Goal: Information Seeking & Learning: Learn about a topic

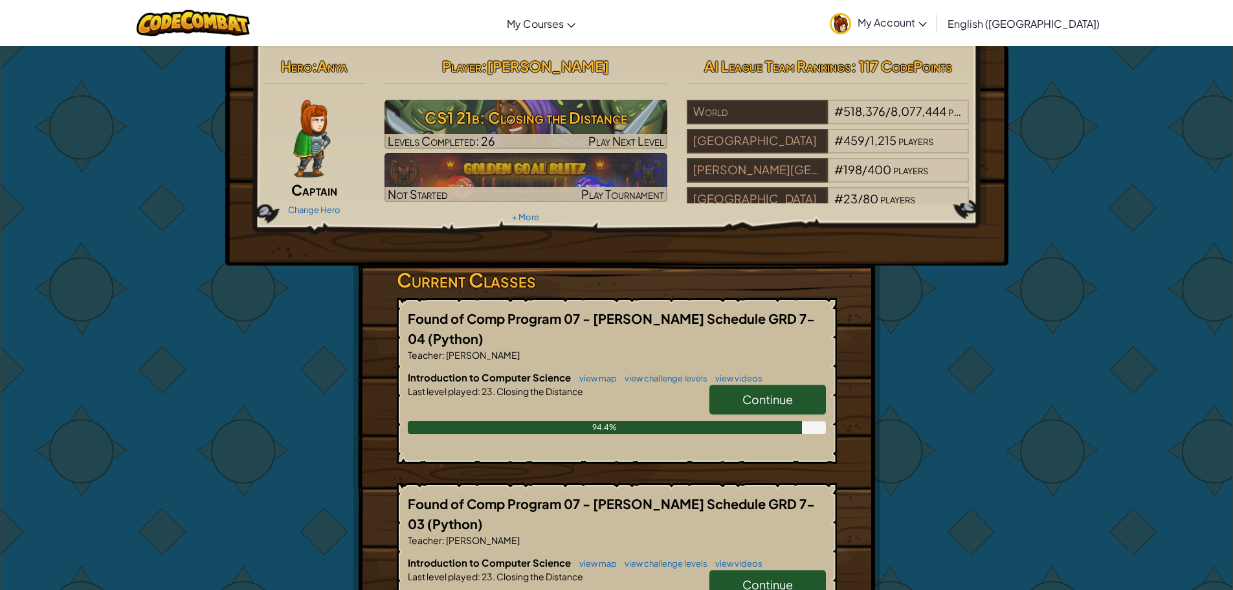
click at [768, 410] on link "Continue" at bounding box center [768, 400] width 117 height 30
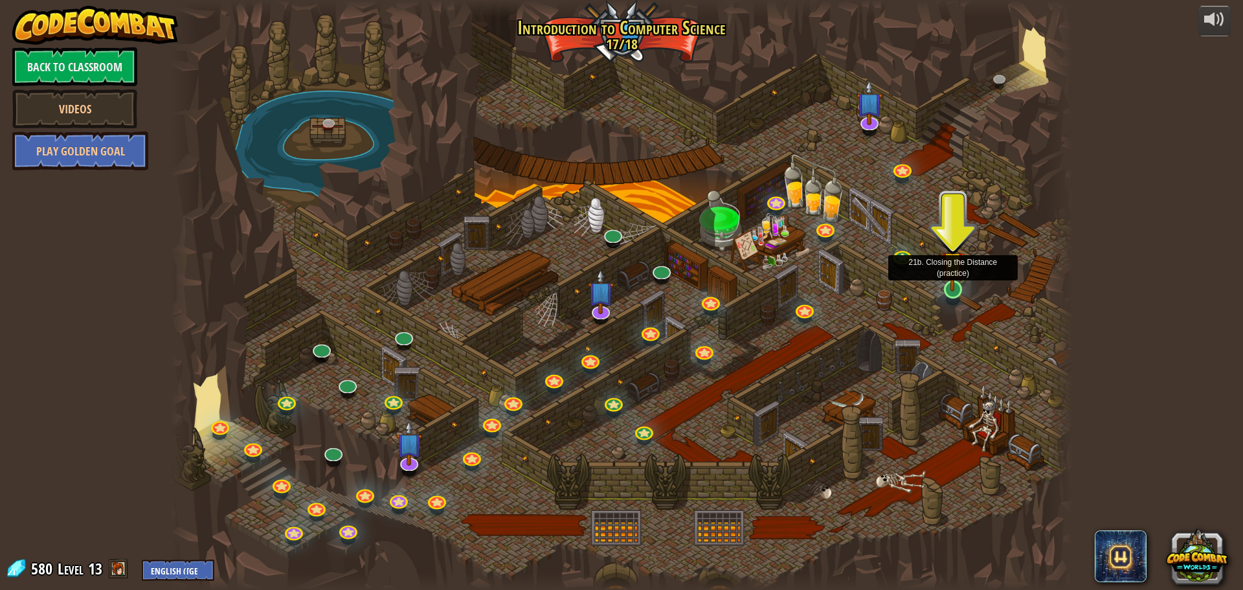
click at [952, 290] on img at bounding box center [953, 263] width 24 height 55
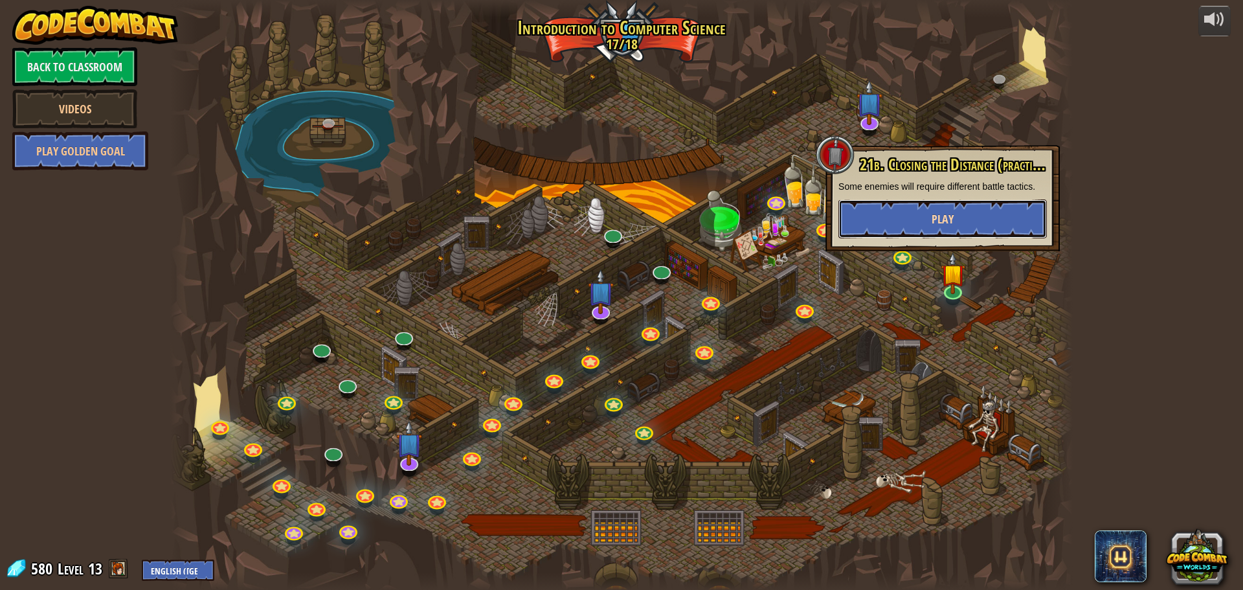
click at [958, 210] on button "Play" at bounding box center [942, 218] width 208 height 39
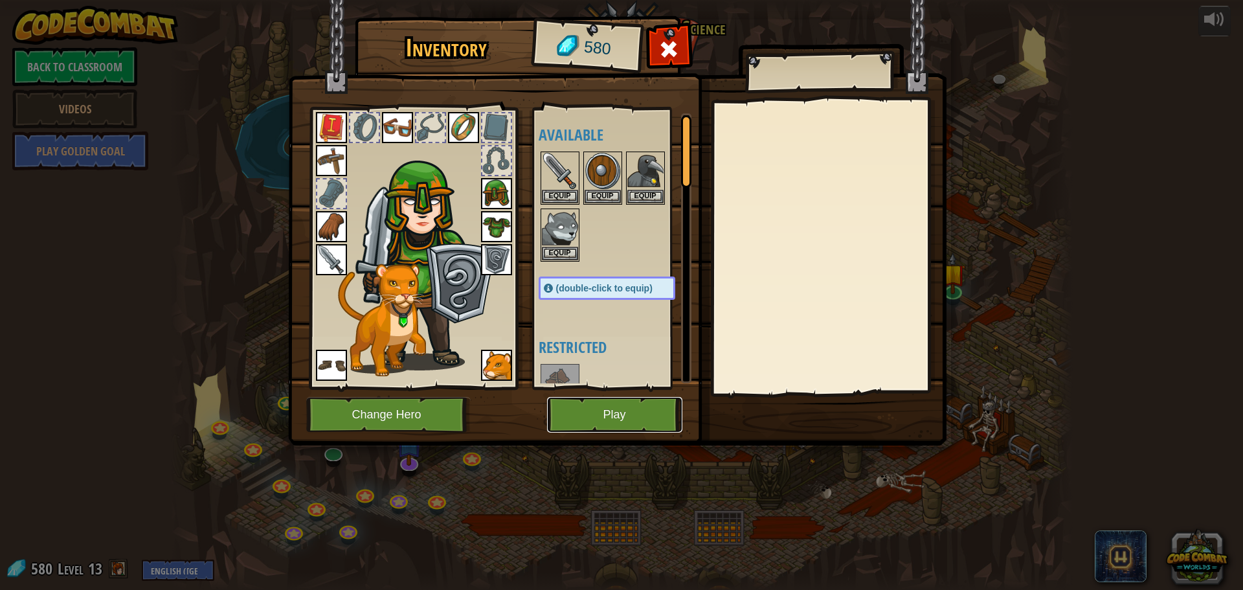
click at [613, 404] on button "Play" at bounding box center [614, 415] width 135 height 36
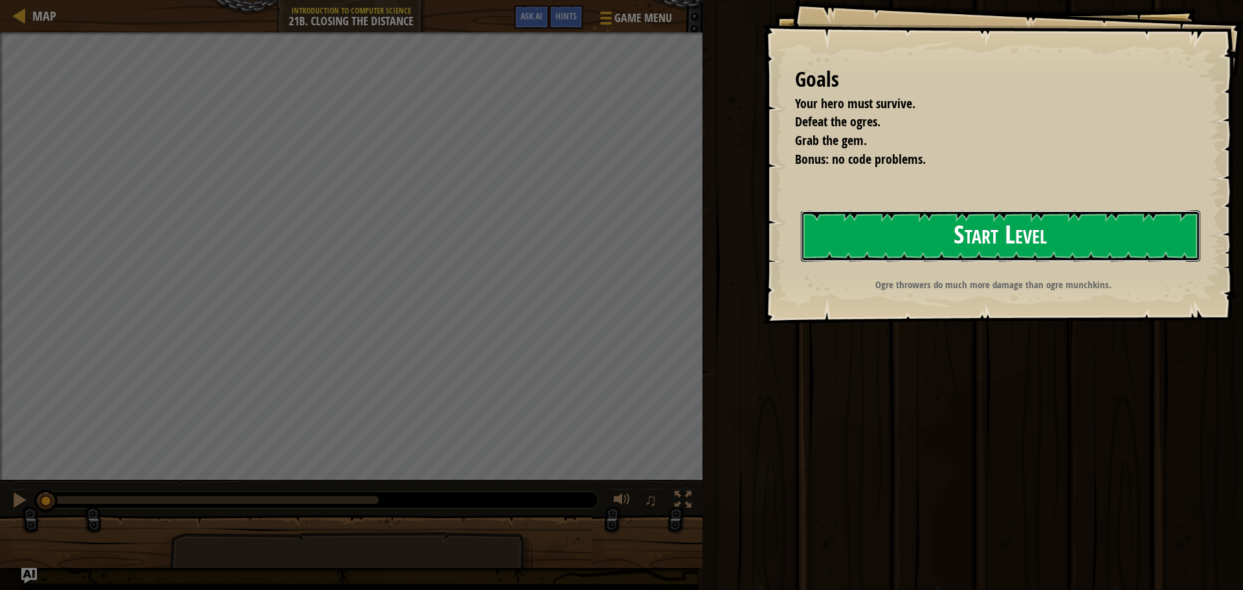
click at [853, 228] on button "Start Level" at bounding box center [1000, 235] width 399 height 51
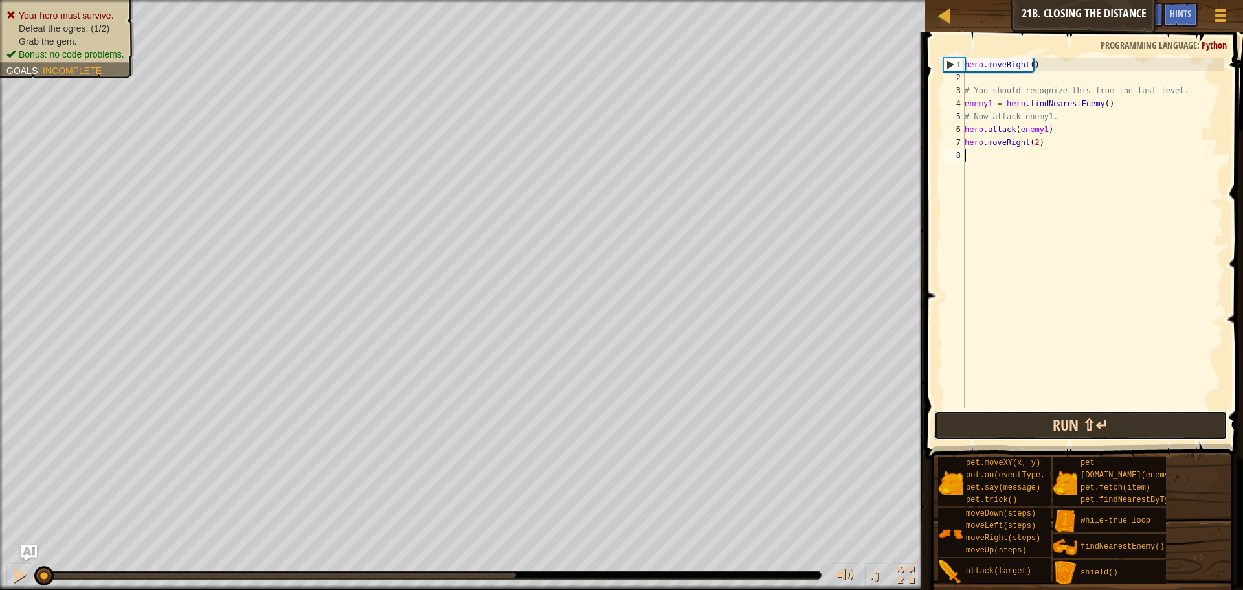
click at [1076, 420] on button "Run ⇧↵" at bounding box center [1080, 425] width 293 height 30
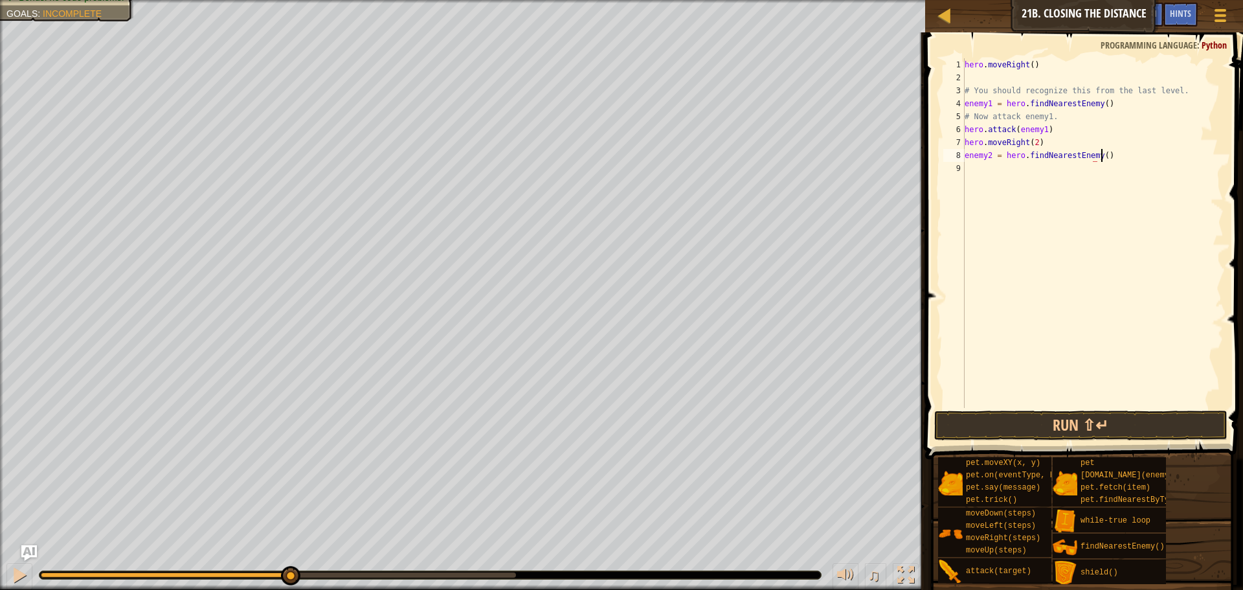
scroll to position [6, 11]
type textarea "enemy2 = hero.findNearestEnemy()"
click at [1103, 431] on button "Run ⇧↵" at bounding box center [1080, 425] width 293 height 30
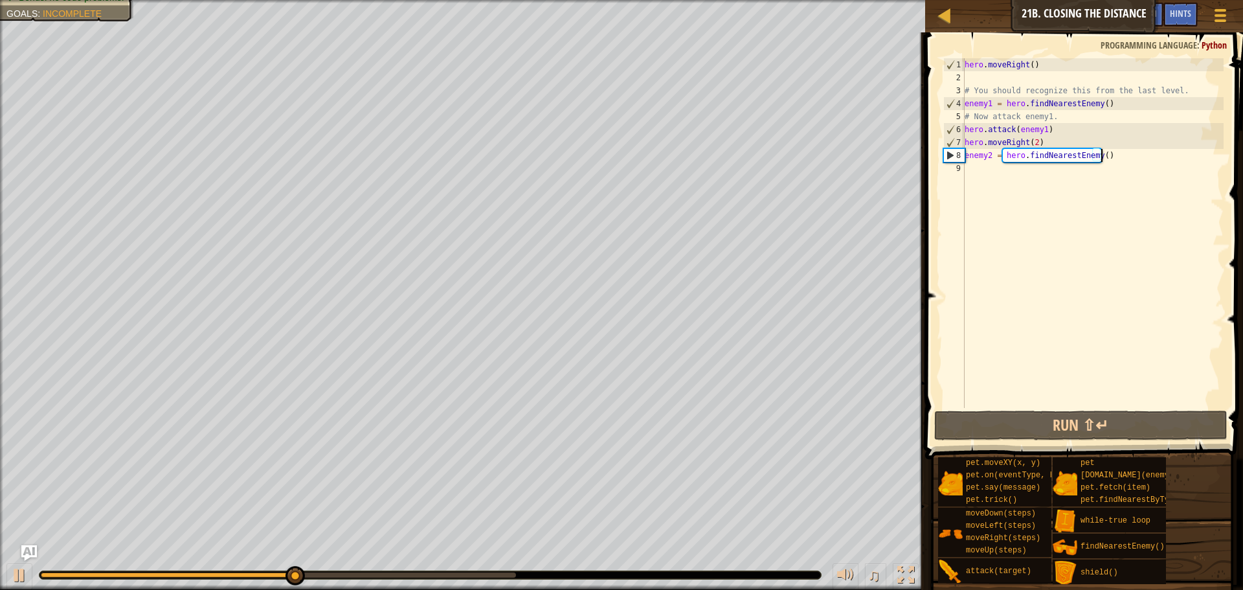
click at [1120, 160] on div "hero . moveRight ( ) # You should recognize this from the last level. enemy1 = …" at bounding box center [1093, 246] width 262 height 376
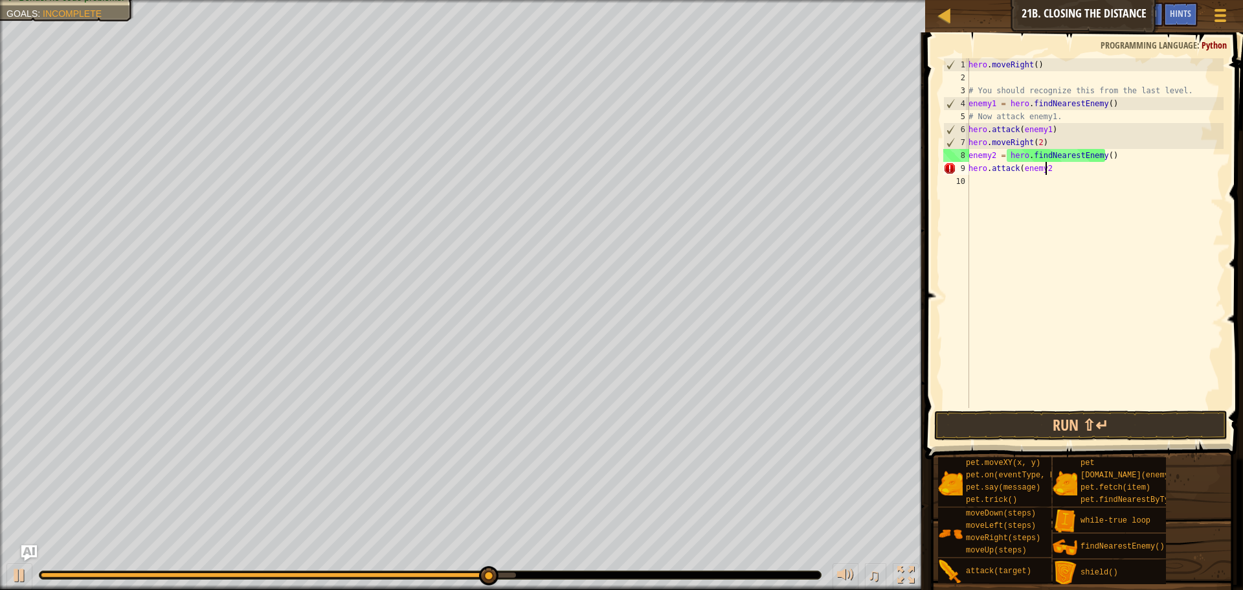
scroll to position [6, 6]
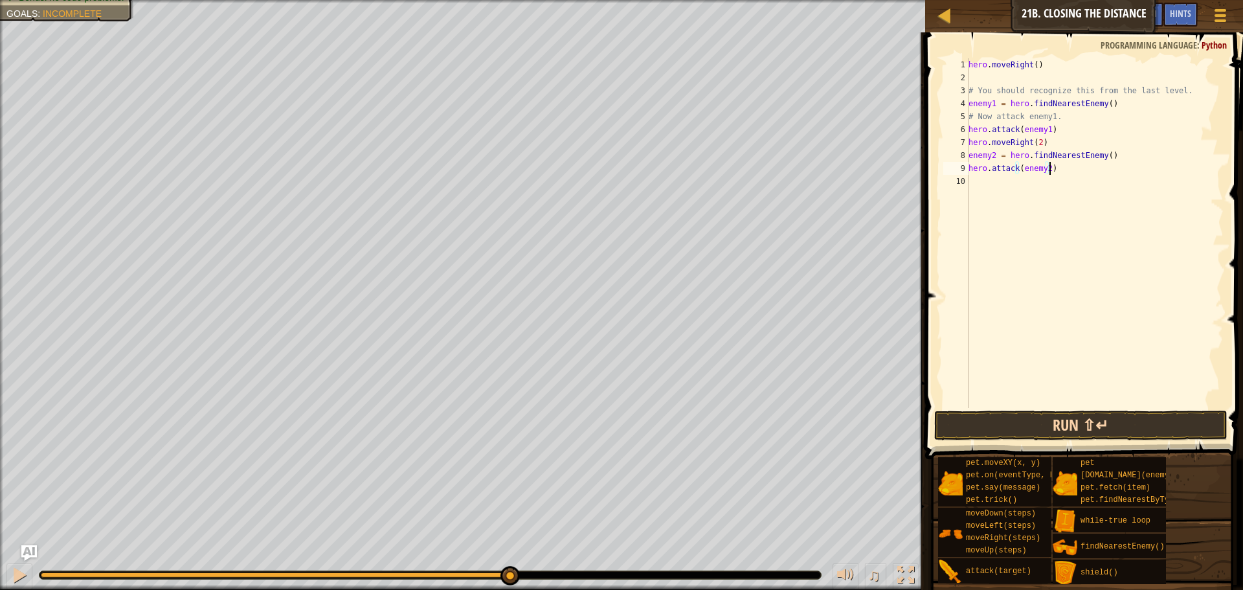
type textarea "hero.attack(enemy2)"
click at [1033, 423] on button "Run ⇧↵" at bounding box center [1080, 425] width 293 height 30
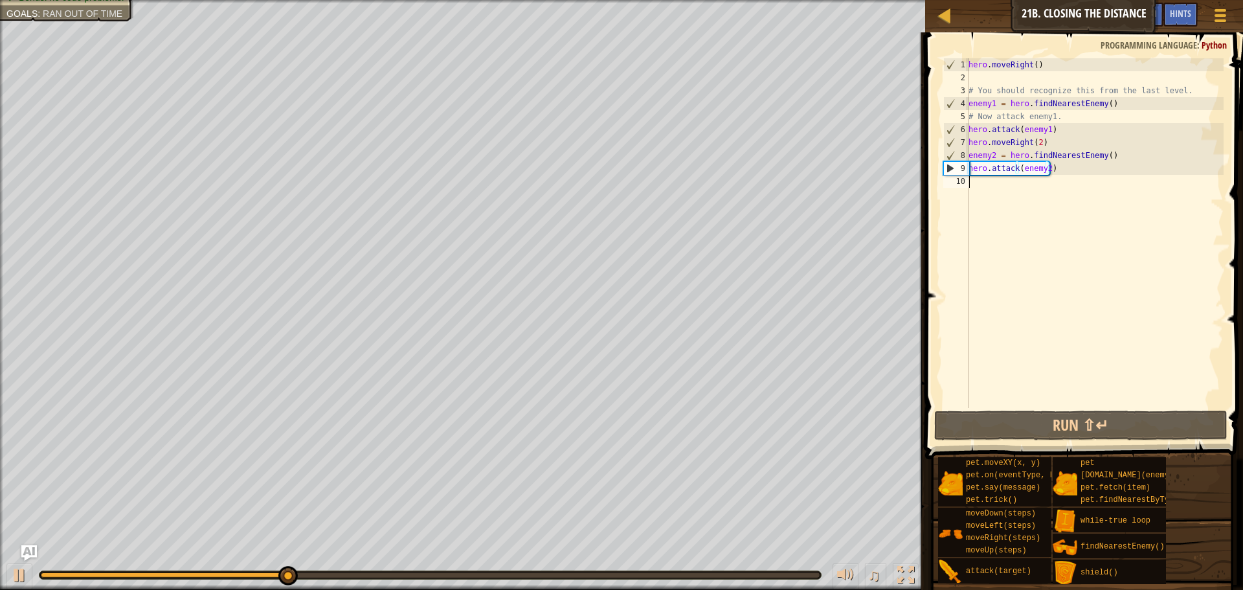
click at [1068, 184] on div "hero . moveRight ( ) # You should recognize this from the last level. enemy1 = …" at bounding box center [1095, 246] width 258 height 376
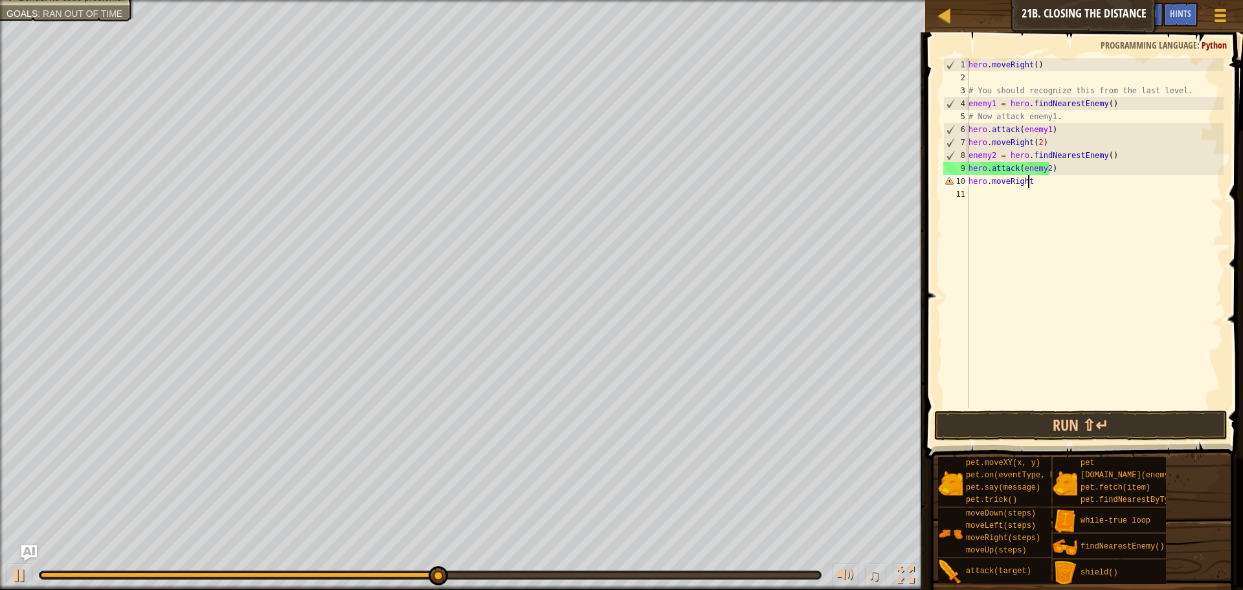
scroll to position [6, 5]
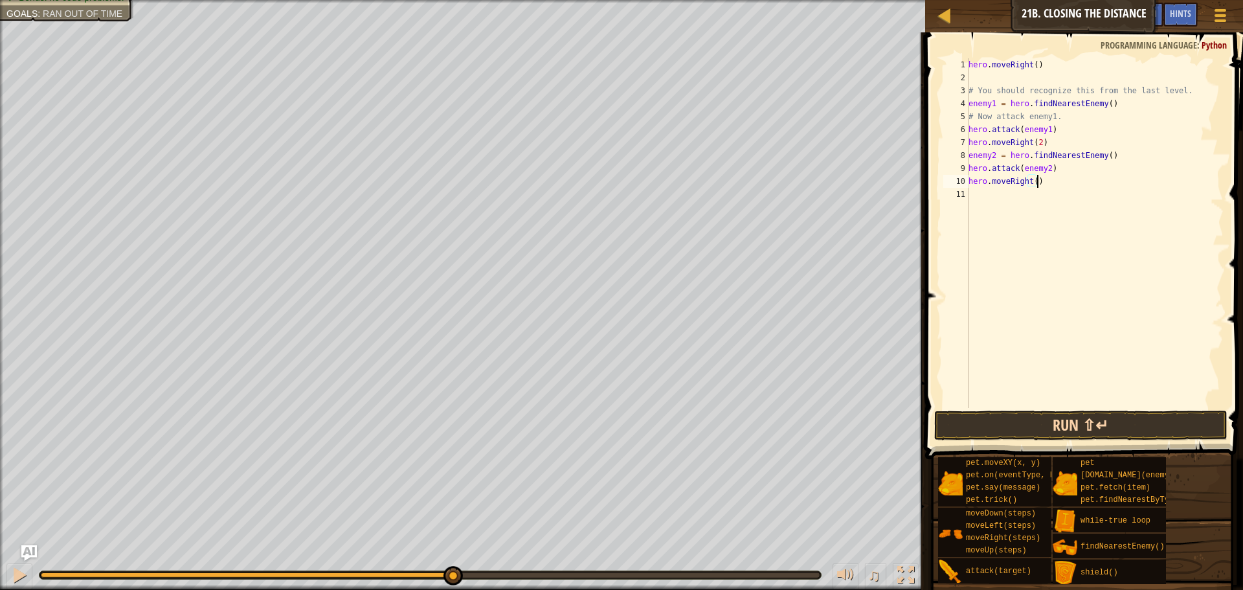
type textarea "hero.moveRight()"
click at [1042, 430] on button "Run ⇧↵" at bounding box center [1080, 425] width 293 height 30
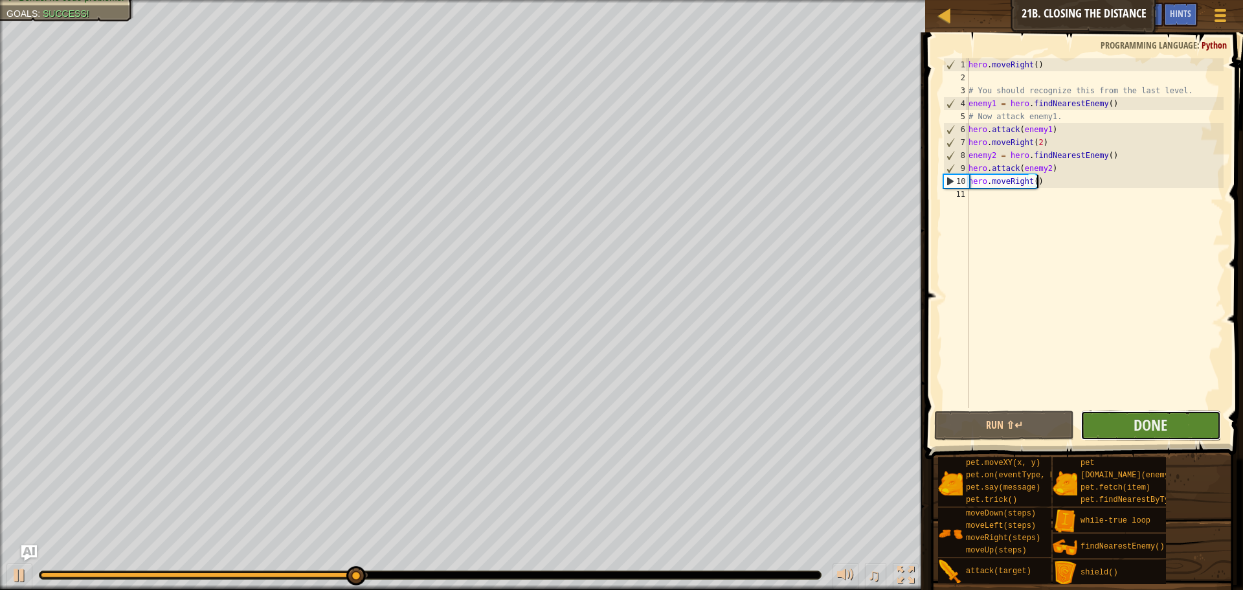
click at [1119, 421] on button "Done" at bounding box center [1151, 425] width 140 height 30
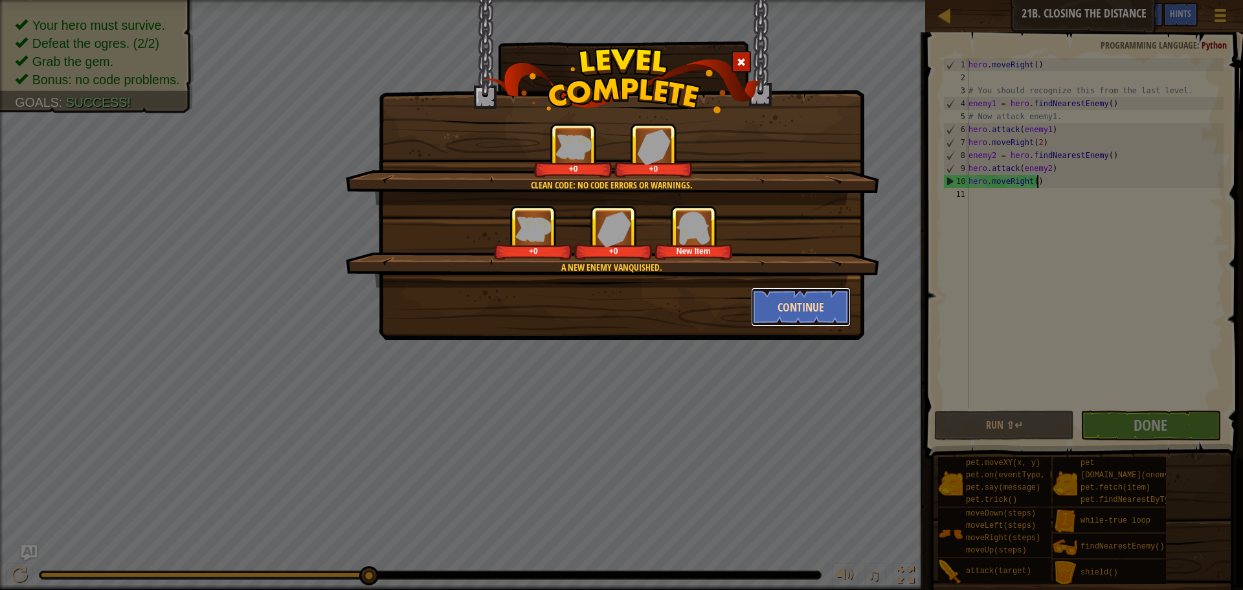
click at [812, 304] on button "Continue" at bounding box center [801, 306] width 100 height 39
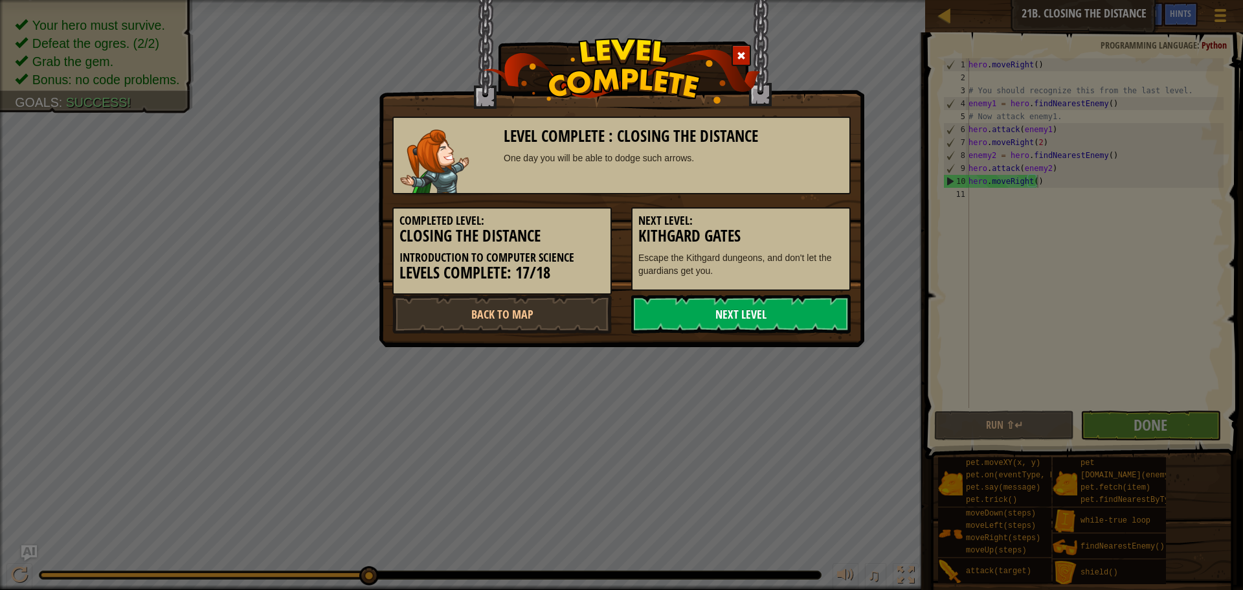
click at [730, 311] on link "Next Level" at bounding box center [740, 314] width 219 height 39
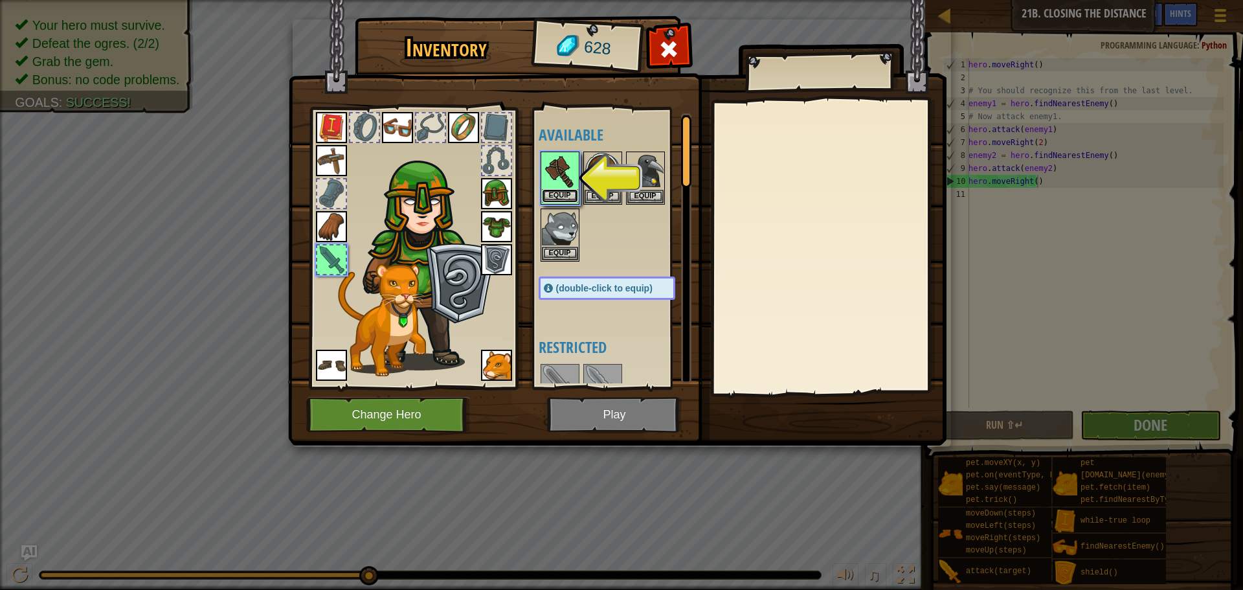
click at [563, 195] on button "Equip" at bounding box center [560, 196] width 36 height 14
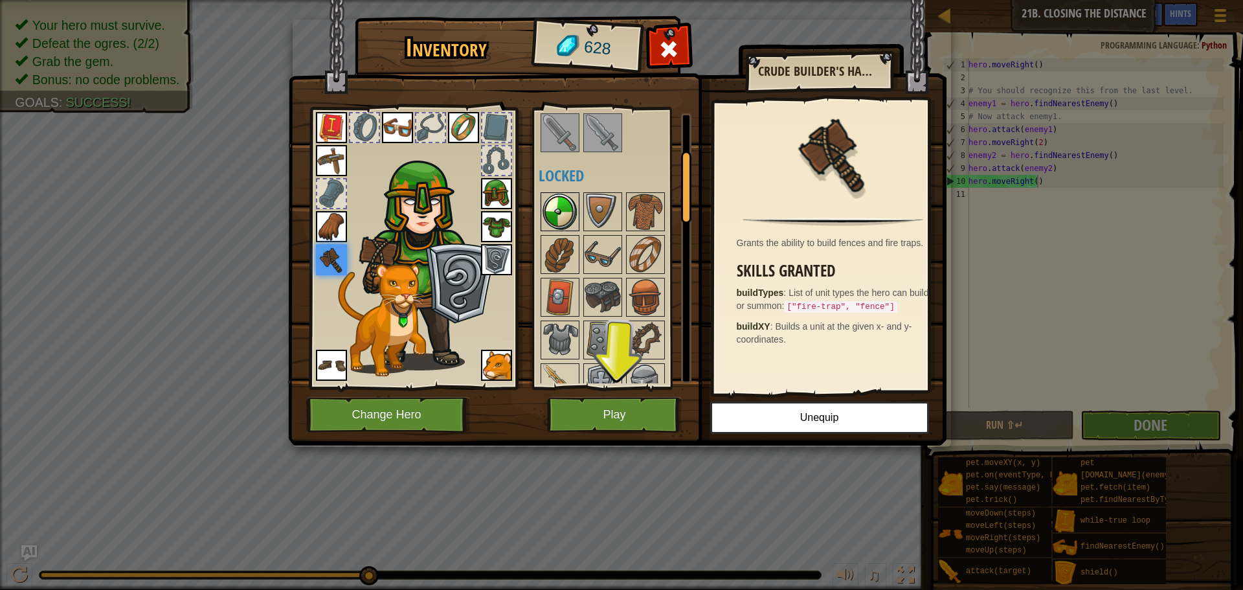
scroll to position [0, 0]
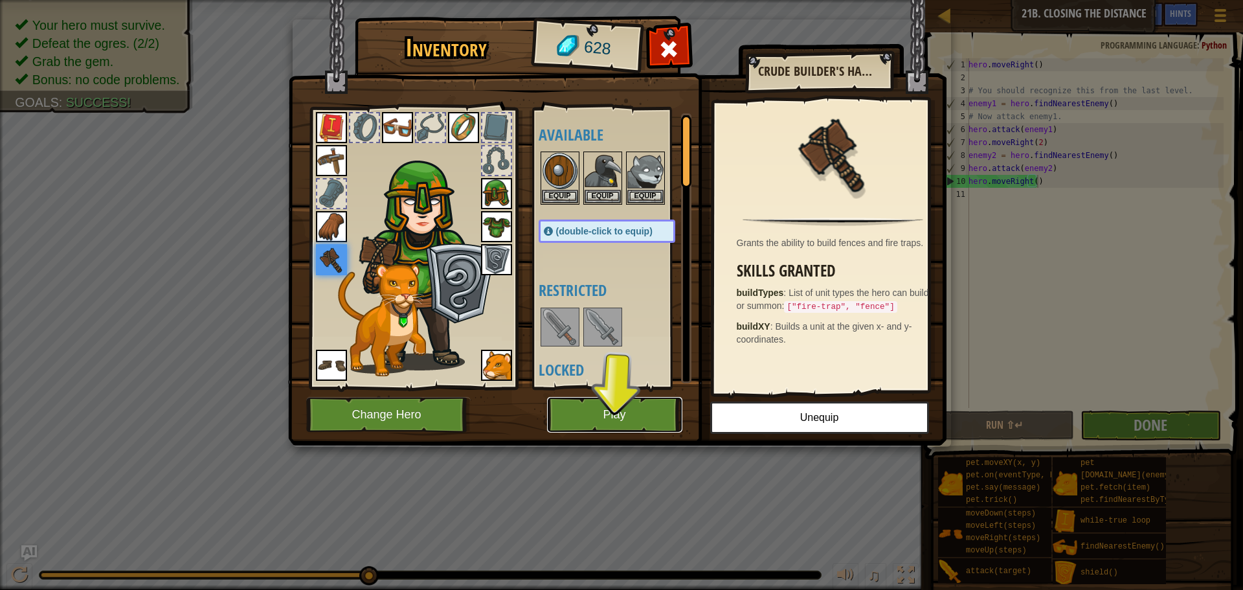
click at [604, 407] on button "Play" at bounding box center [614, 415] width 135 height 36
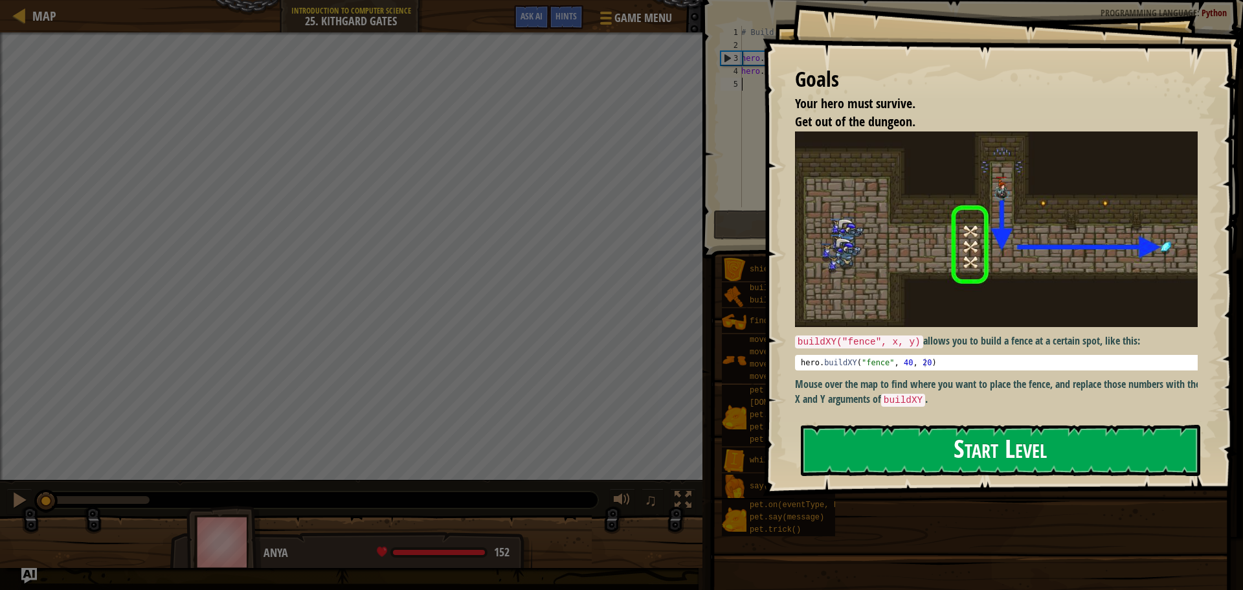
click at [860, 462] on button "Start Level" at bounding box center [1000, 450] width 399 height 51
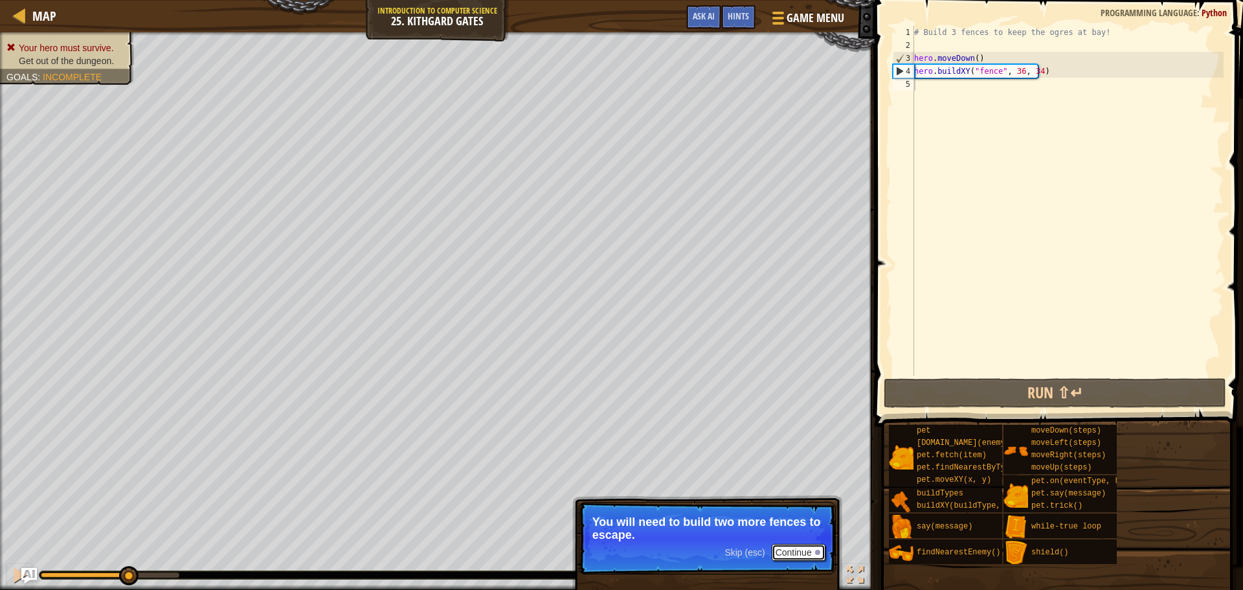
click at [778, 558] on button "Continue" at bounding box center [799, 552] width 54 height 17
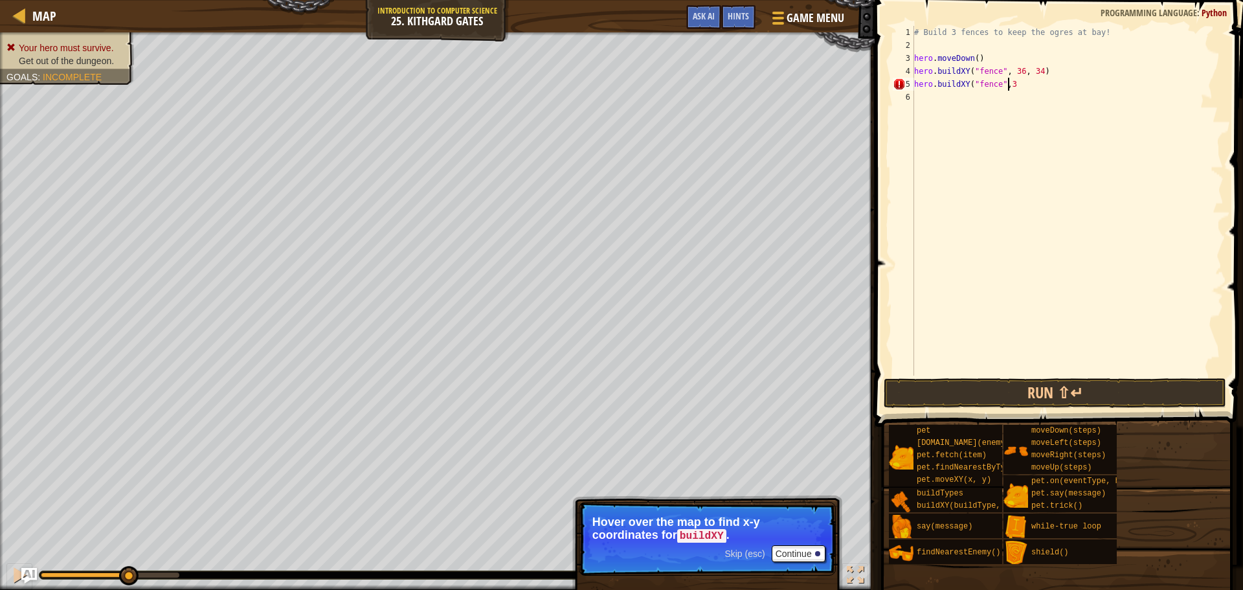
scroll to position [6, 7]
click at [1004, 86] on div "# Build 3 fences to keep the ogres at bay! hero . moveDown ( ) hero . buildXY (…" at bounding box center [1068, 214] width 312 height 376
click at [1018, 84] on div "# Build 3 fences to keep the ogres at bay! hero . moveDown ( ) hero . buildXY (…" at bounding box center [1068, 214] width 312 height 376
type textarea "hero.buildXY("fence", 36, 31)"
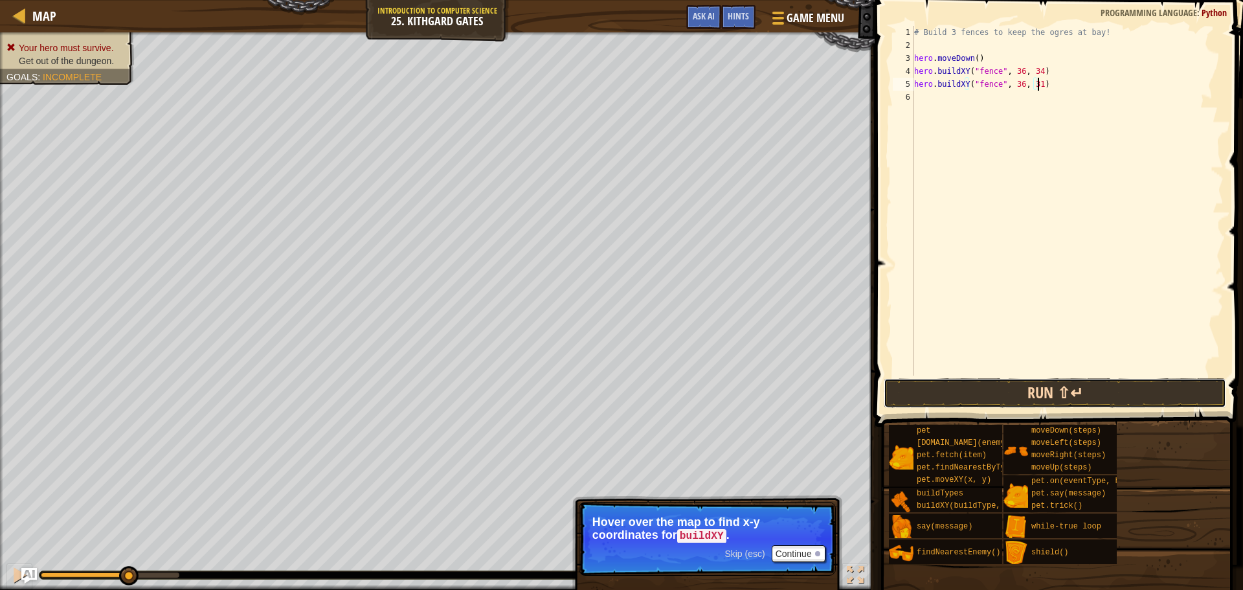
click at [1016, 384] on button "Run ⇧↵" at bounding box center [1055, 393] width 343 height 30
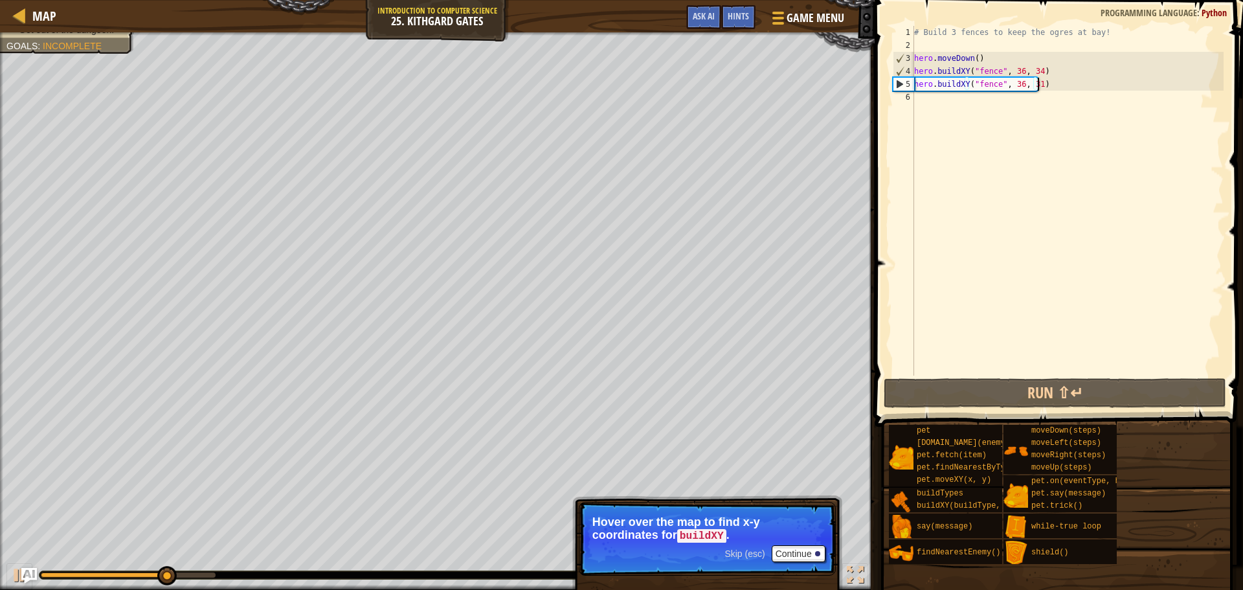
click at [1080, 87] on div "# Build 3 fences to keep the ogres at bay! hero . moveDown ( ) hero . buildXY (…" at bounding box center [1068, 214] width 312 height 376
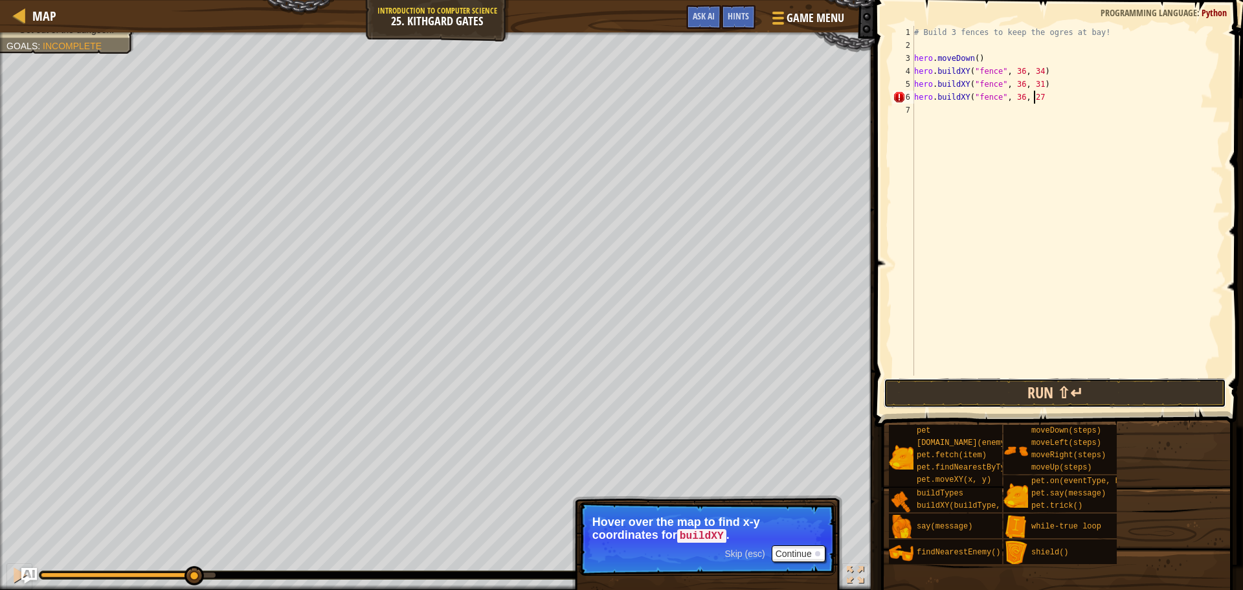
click at [1118, 390] on button "Run ⇧↵" at bounding box center [1055, 393] width 343 height 30
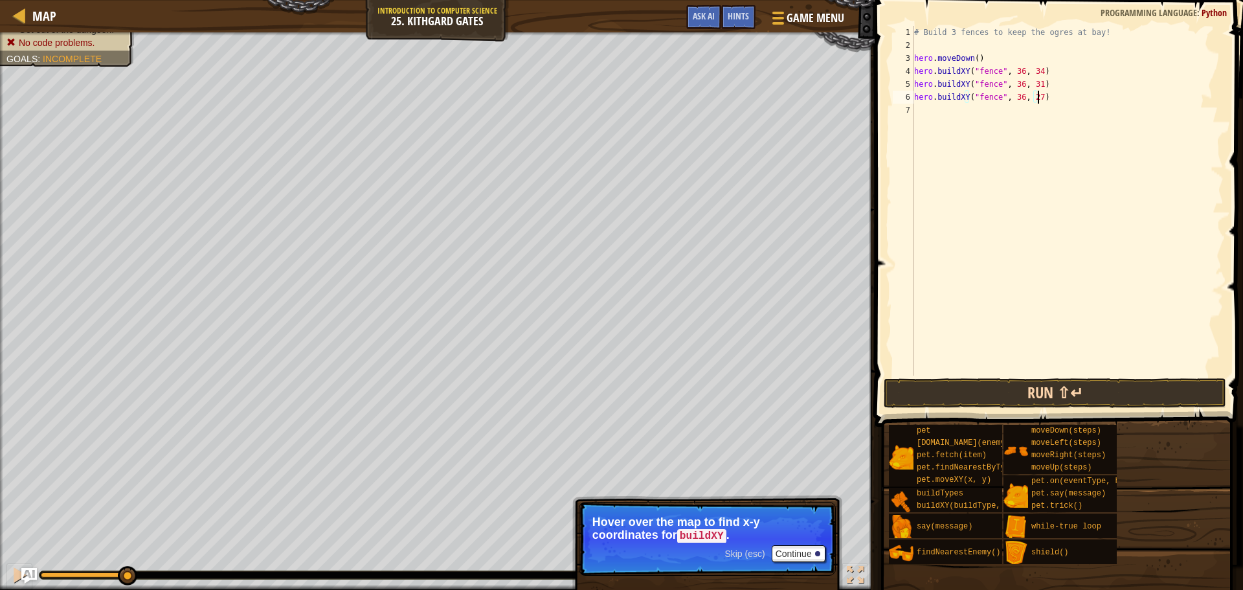
type textarea "hero.buildXY("fence", 36, 27)"
click at [1031, 398] on button "Run ⇧↵" at bounding box center [1055, 393] width 343 height 30
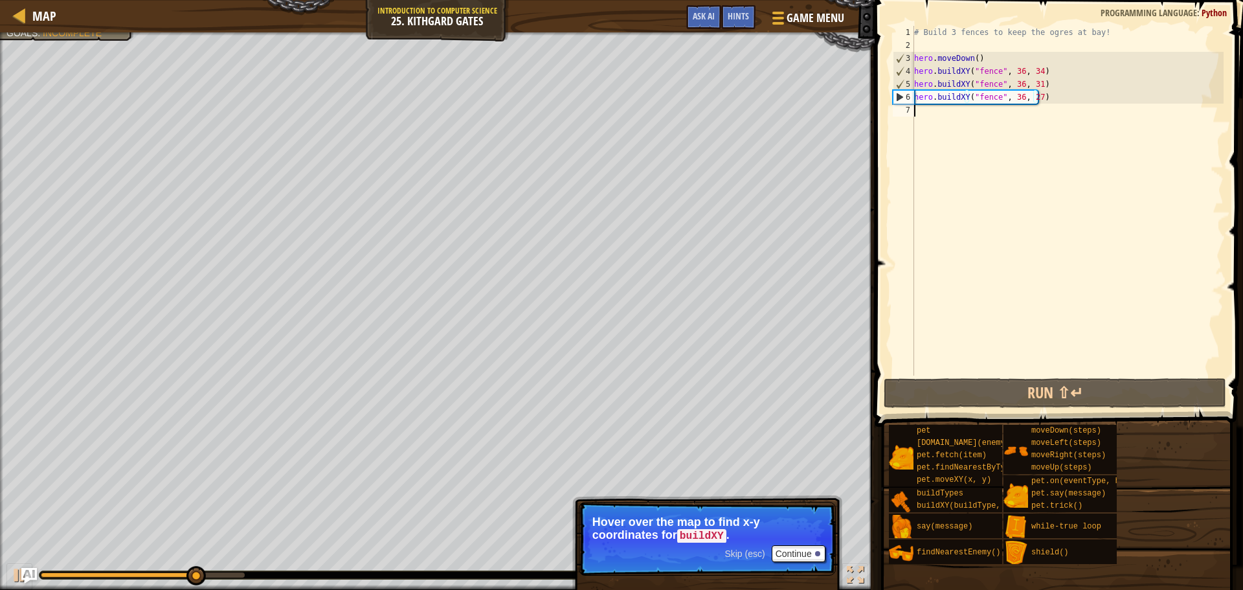
click at [1031, 129] on div "# Build 3 fences to keep the ogres at bay! hero . moveDown ( ) hero . buildXY (…" at bounding box center [1068, 214] width 312 height 376
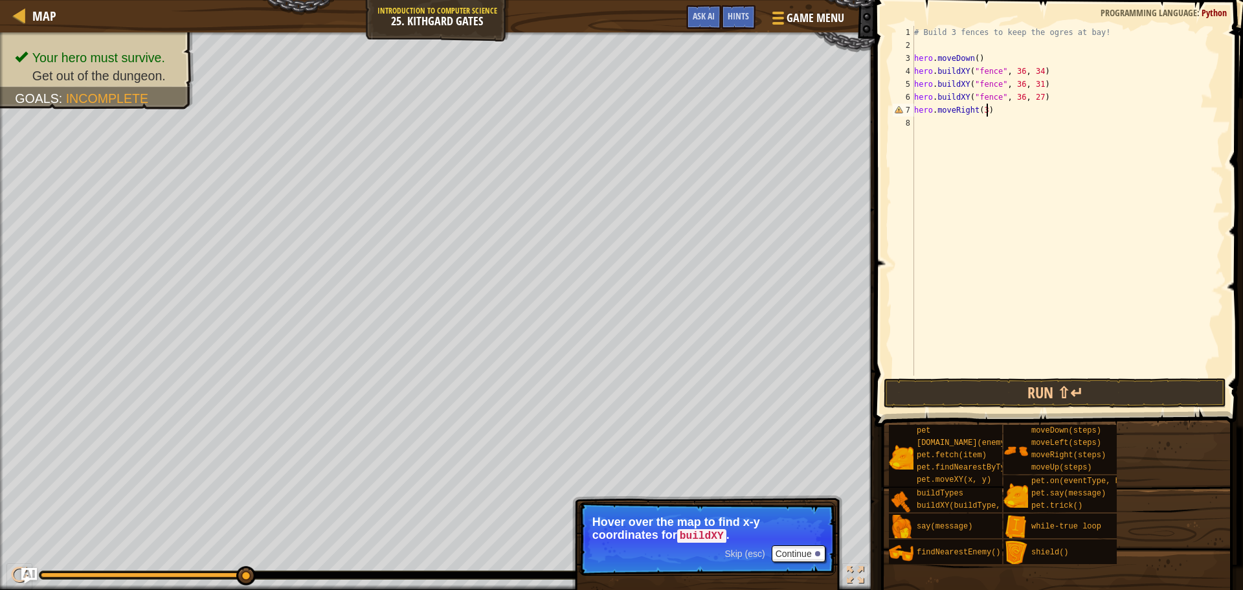
scroll to position [6, 5]
type textarea "hero.moveRight(3)"
click at [1083, 389] on button "Run ⇧↵" at bounding box center [1055, 393] width 343 height 30
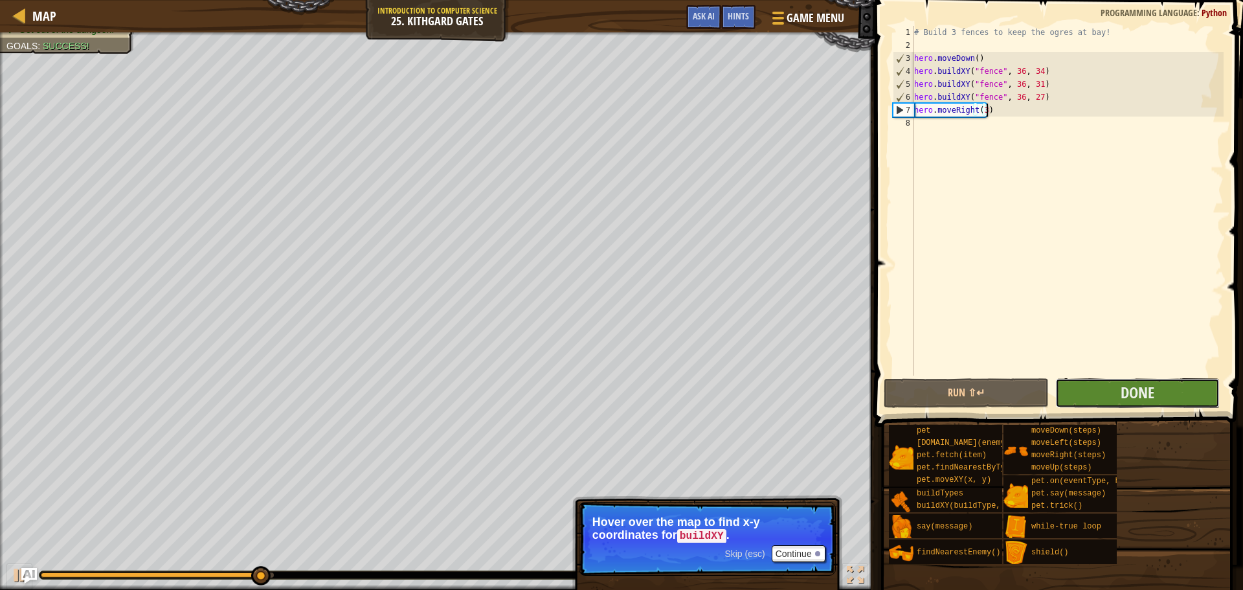
click at [1167, 394] on button "Done" at bounding box center [1137, 393] width 164 height 30
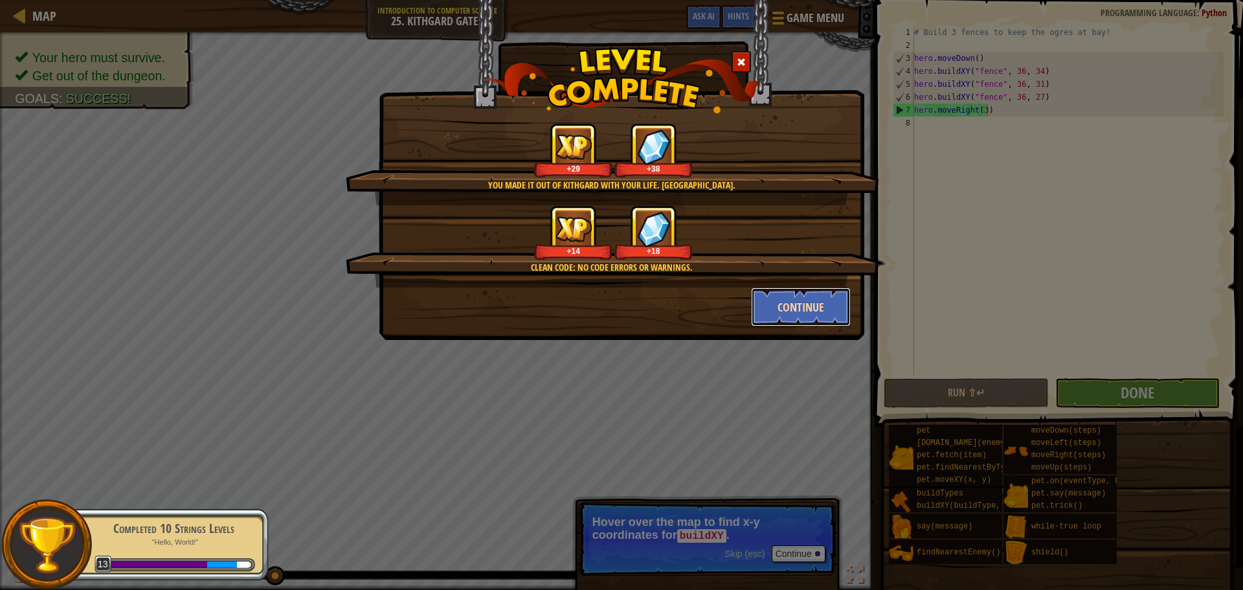
click at [776, 302] on button "Continue" at bounding box center [801, 306] width 100 height 39
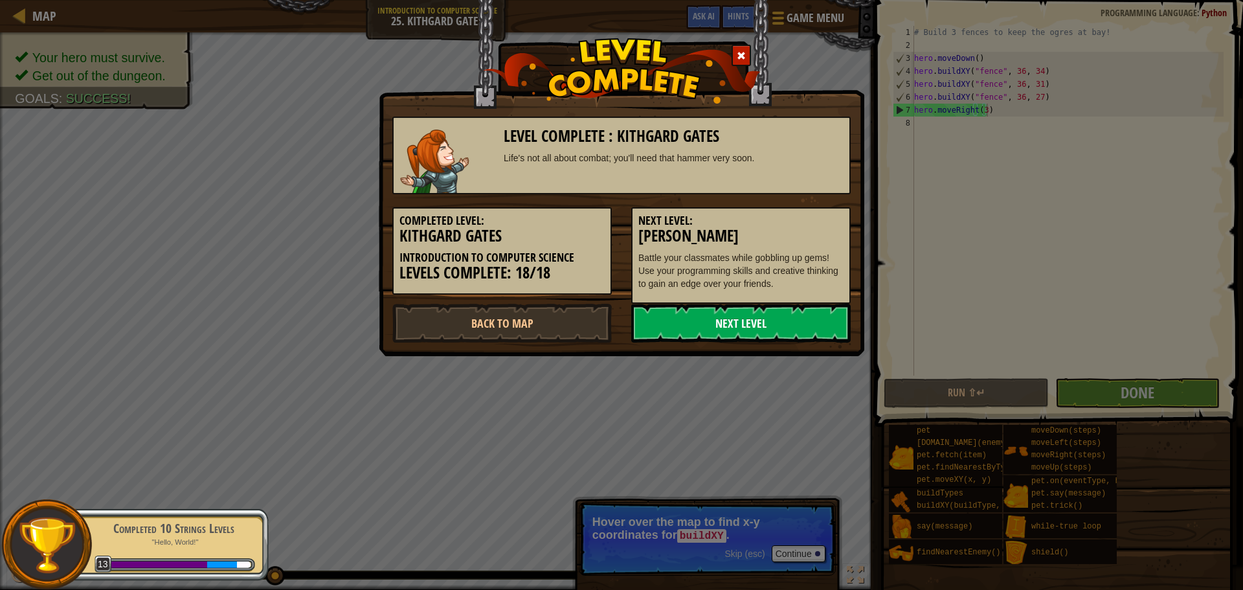
click at [769, 327] on link "Next Level" at bounding box center [740, 323] width 219 height 39
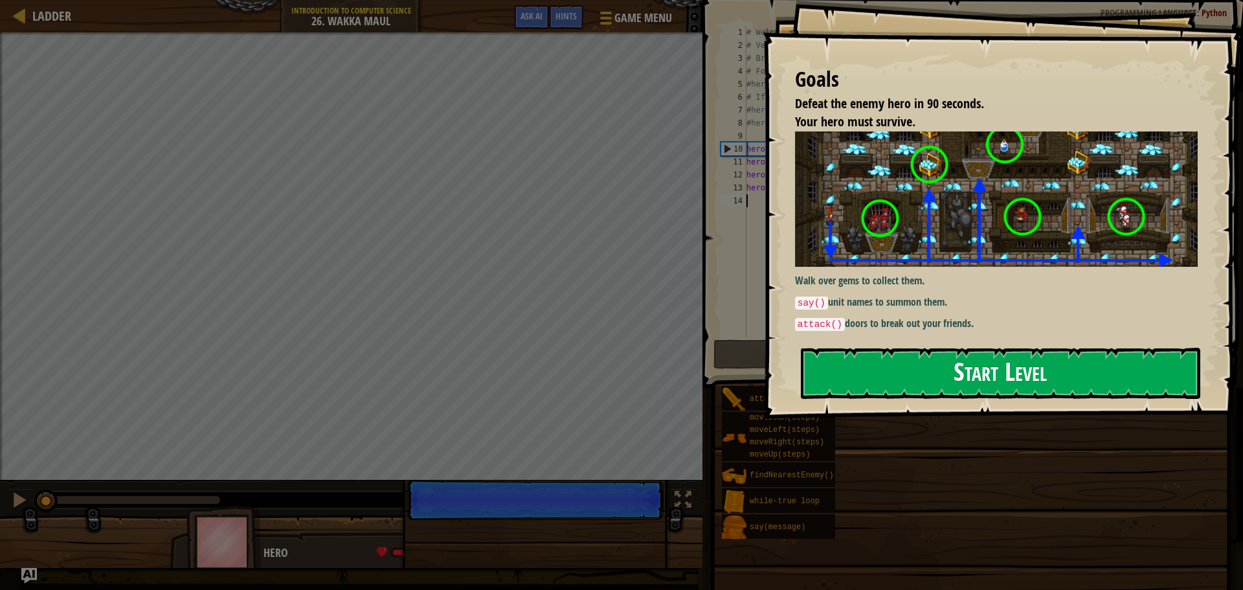
click at [877, 387] on button "Start Level" at bounding box center [1000, 373] width 399 height 51
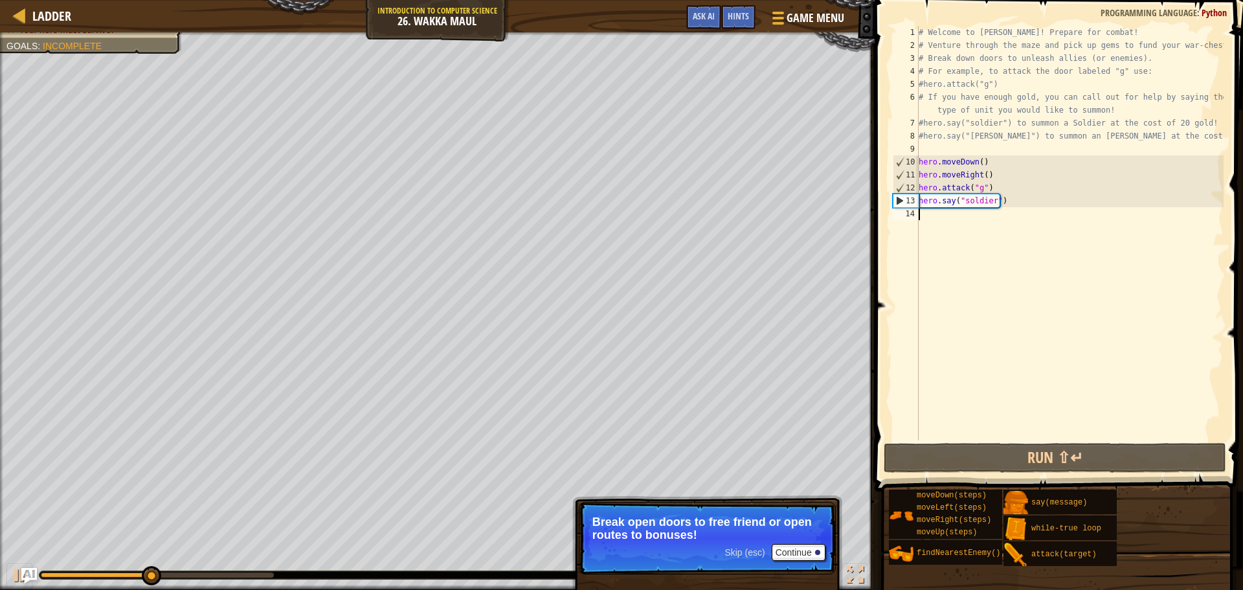
click at [792, 550] on div "Skip (esc) Continue Break open doors to free friend or open routes to bonuses!" at bounding box center [707, 598] width 270 height 192
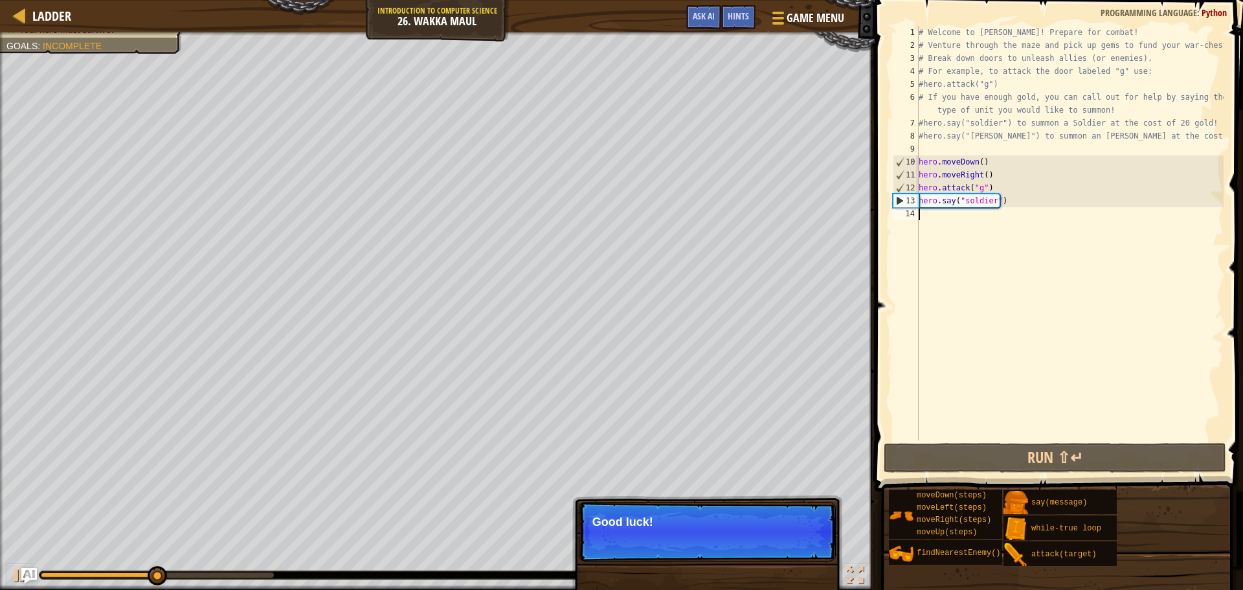
click at [798, 561] on div "Skip (esc) Continue Good luck!" at bounding box center [707, 598] width 270 height 192
click at [792, 537] on button "Continue" at bounding box center [799, 539] width 54 height 17
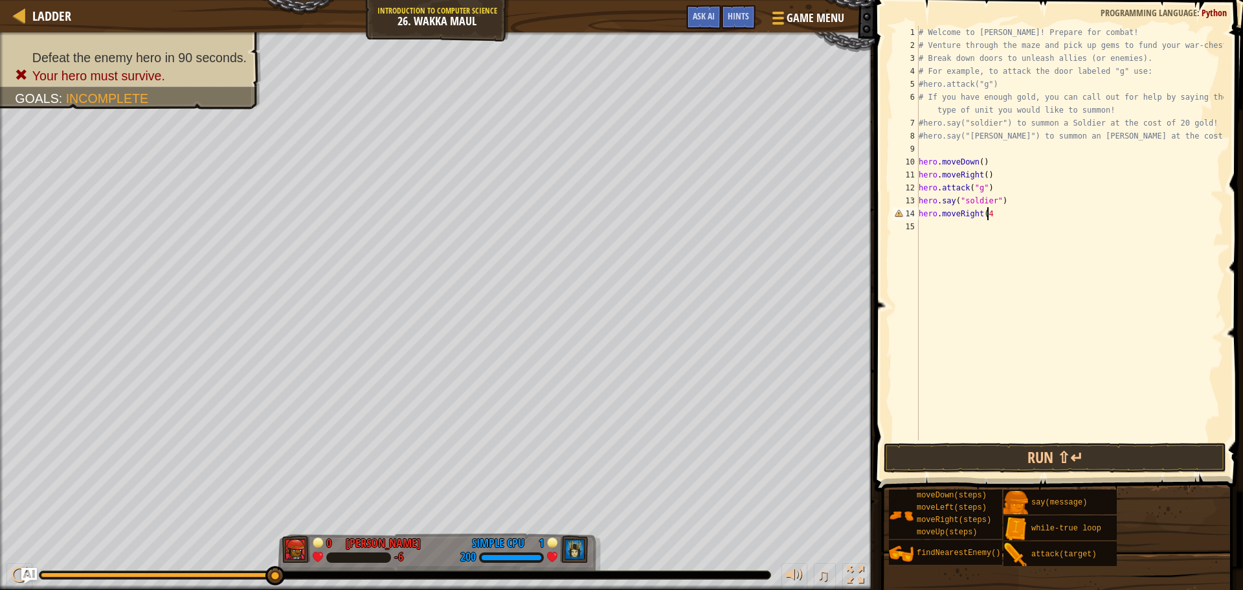
scroll to position [6, 5]
type textarea "hero.moveRight(4)"
click at [1070, 466] on button "Run ⇧↵" at bounding box center [1055, 458] width 343 height 30
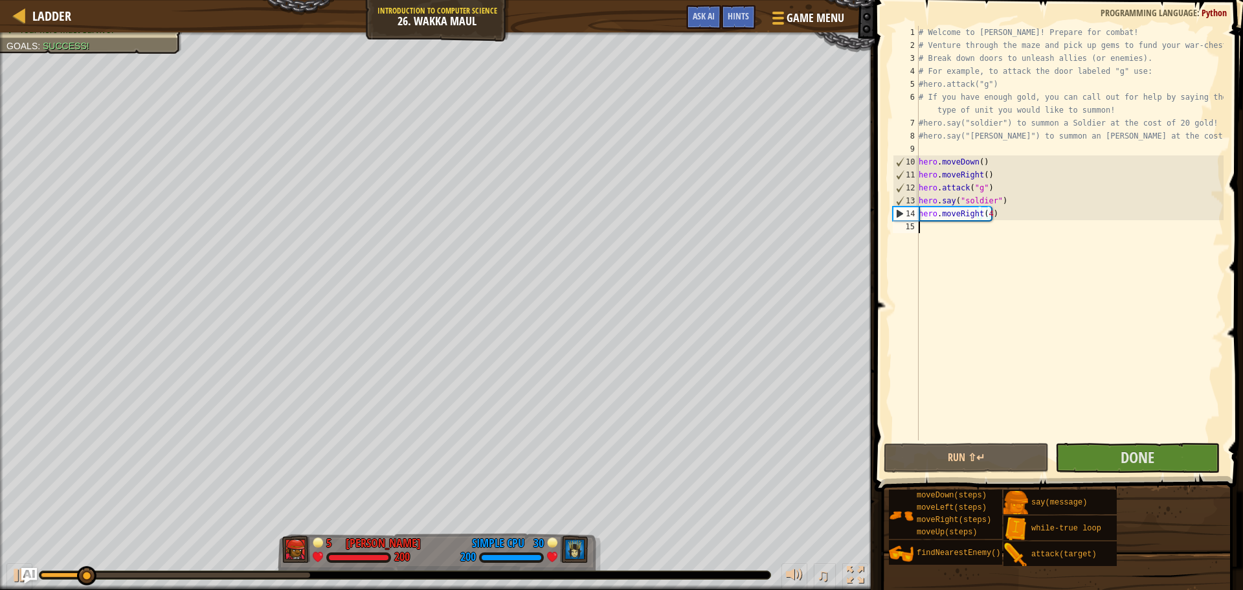
click at [925, 227] on div "# Welcome to [PERSON_NAME]! Prepare for combat! # Venture through the maze and …" at bounding box center [1070, 246] width 308 height 440
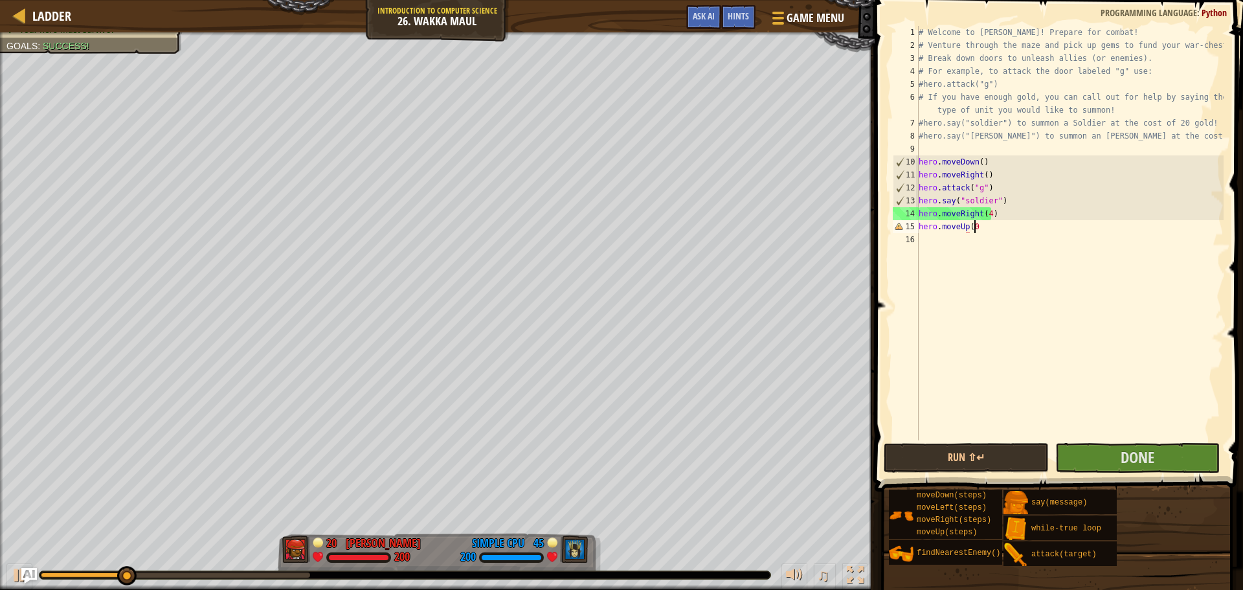
scroll to position [6, 4]
type textarea "hero.moveUp()"
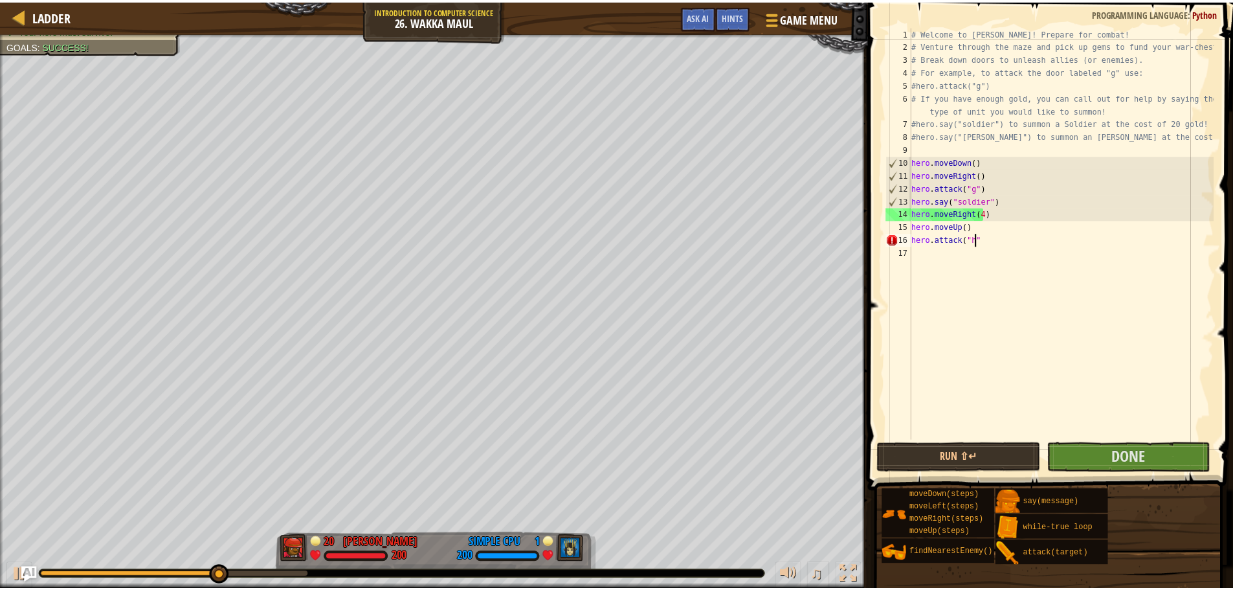
scroll to position [6, 5]
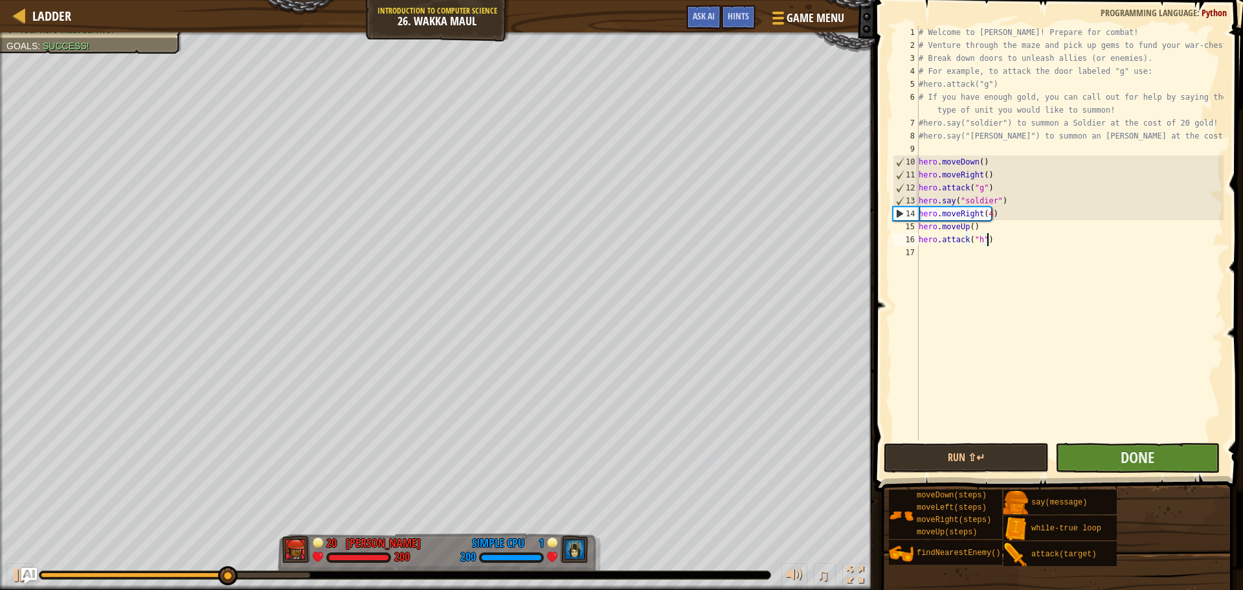
type textarea "hero.attack("h")"
click at [1114, 459] on button "Done" at bounding box center [1137, 458] width 164 height 30
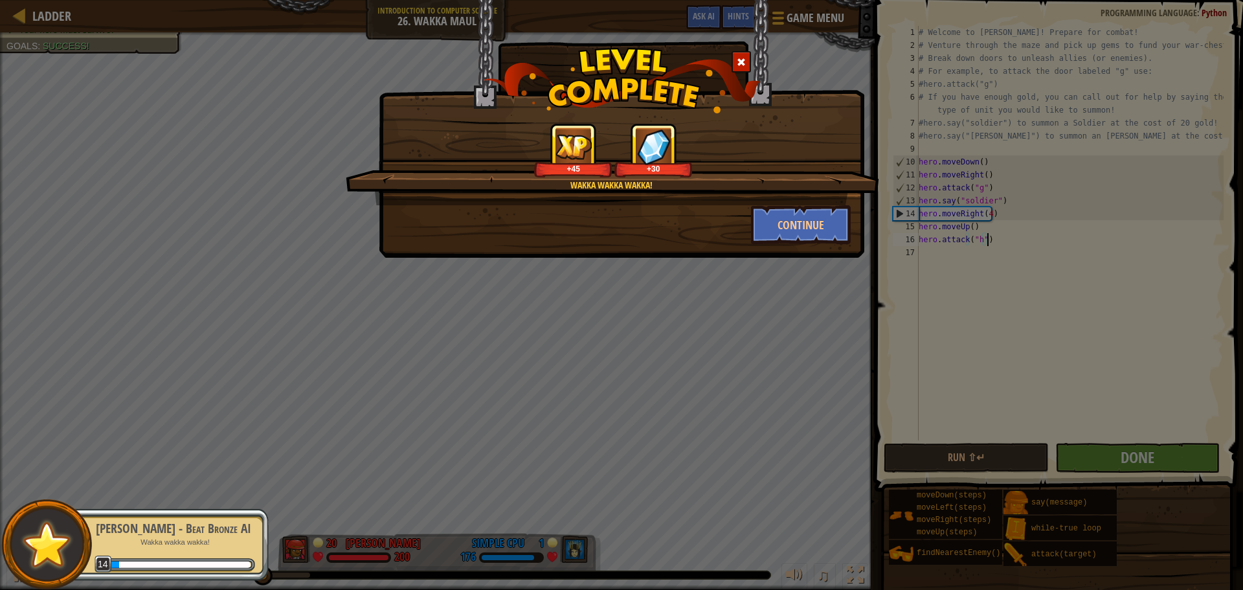
click at [1044, 375] on div "Wakka wakka wakka! +45 +30 Continue" at bounding box center [621, 295] width 1243 height 590
click at [1001, 460] on div "Wakka wakka wakka! +45 +30 Continue" at bounding box center [621, 295] width 1243 height 590
click at [803, 234] on button "Continue" at bounding box center [801, 224] width 100 height 39
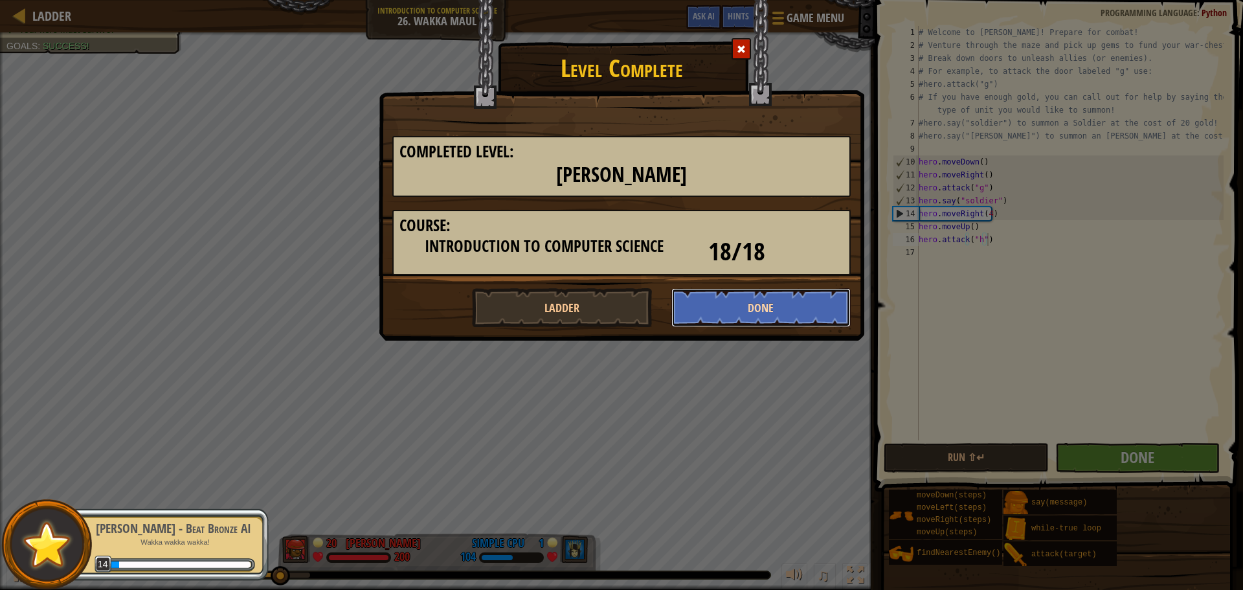
click at [770, 312] on button "Done" at bounding box center [761, 307] width 180 height 39
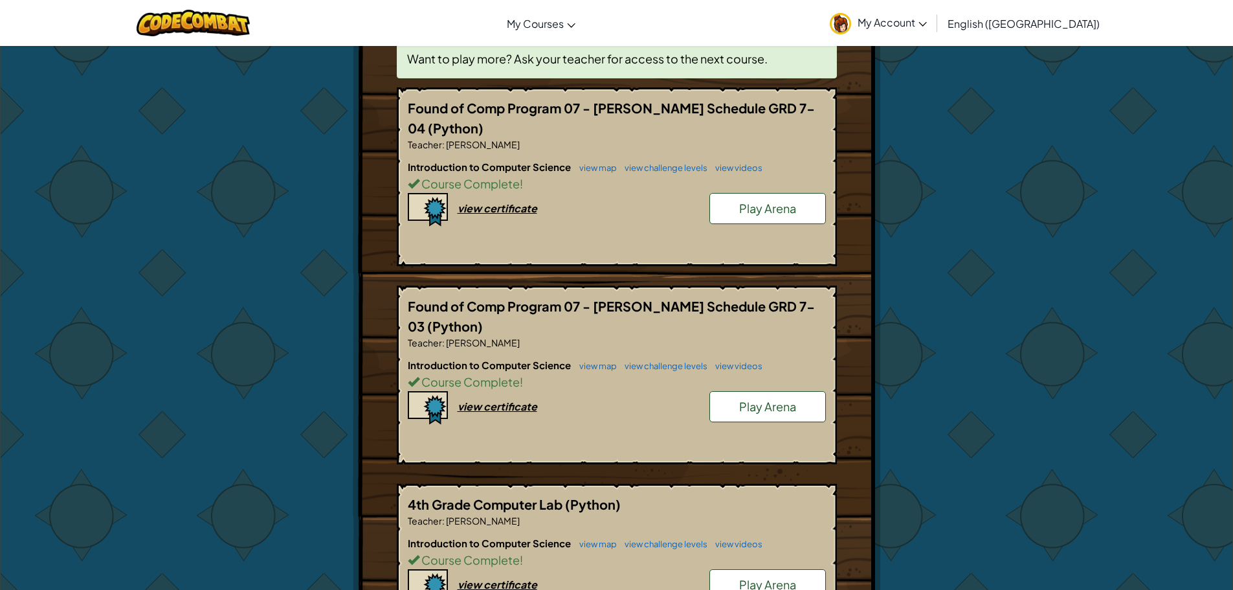
scroll to position [65, 0]
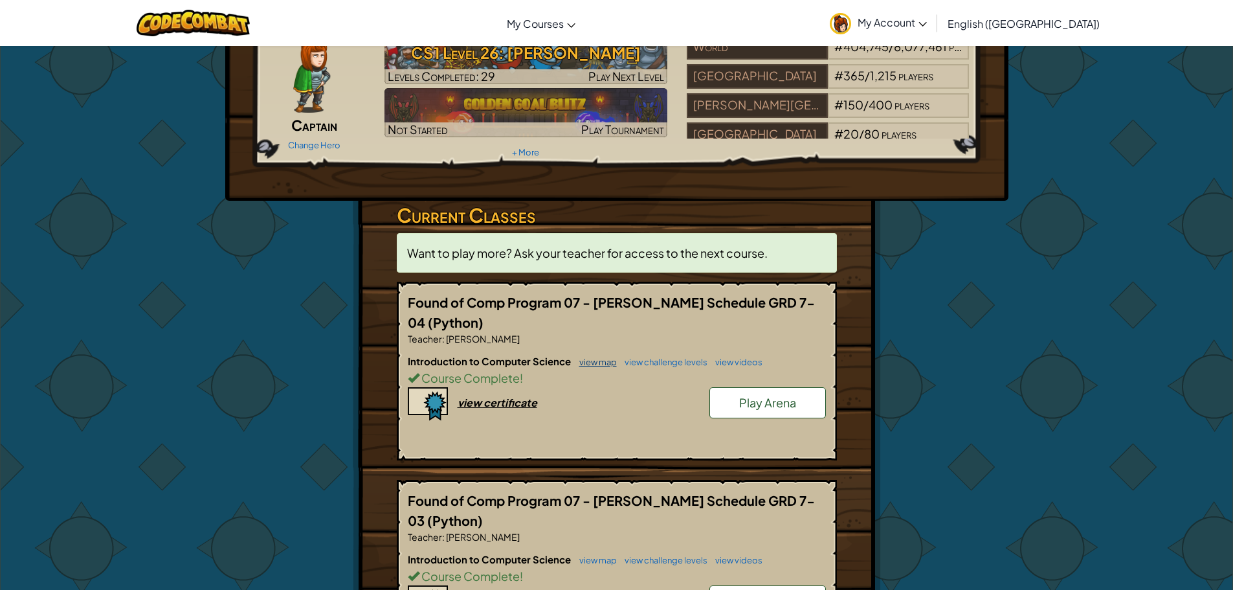
click at [592, 365] on link "view map" at bounding box center [595, 362] width 44 height 10
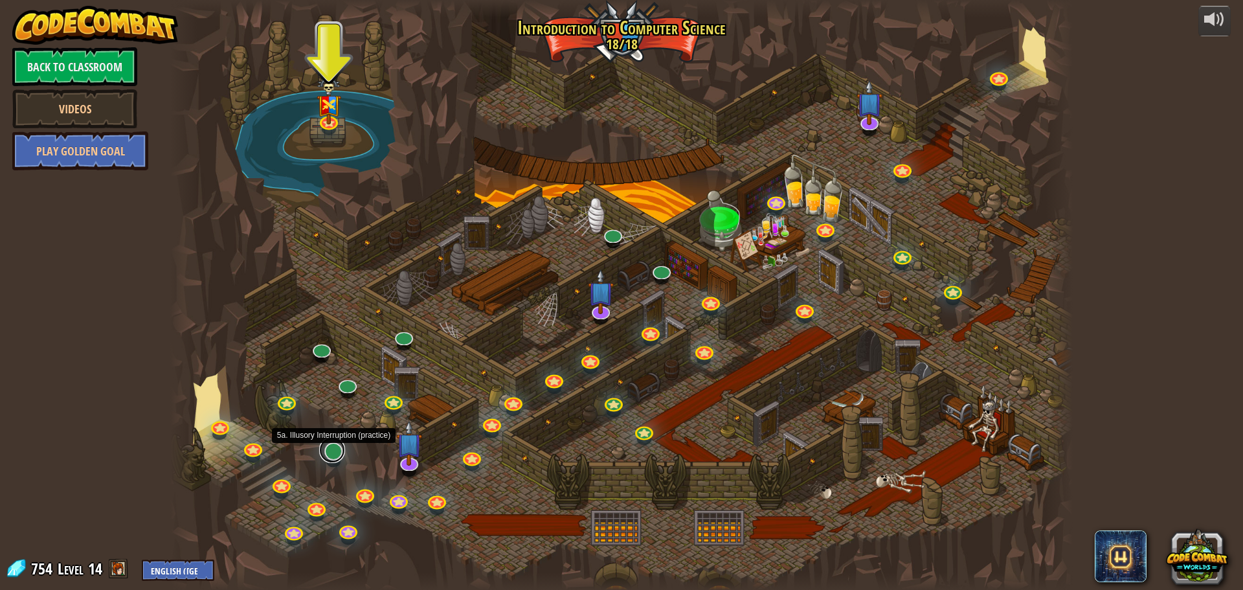
click at [333, 459] on link at bounding box center [332, 450] width 26 height 26
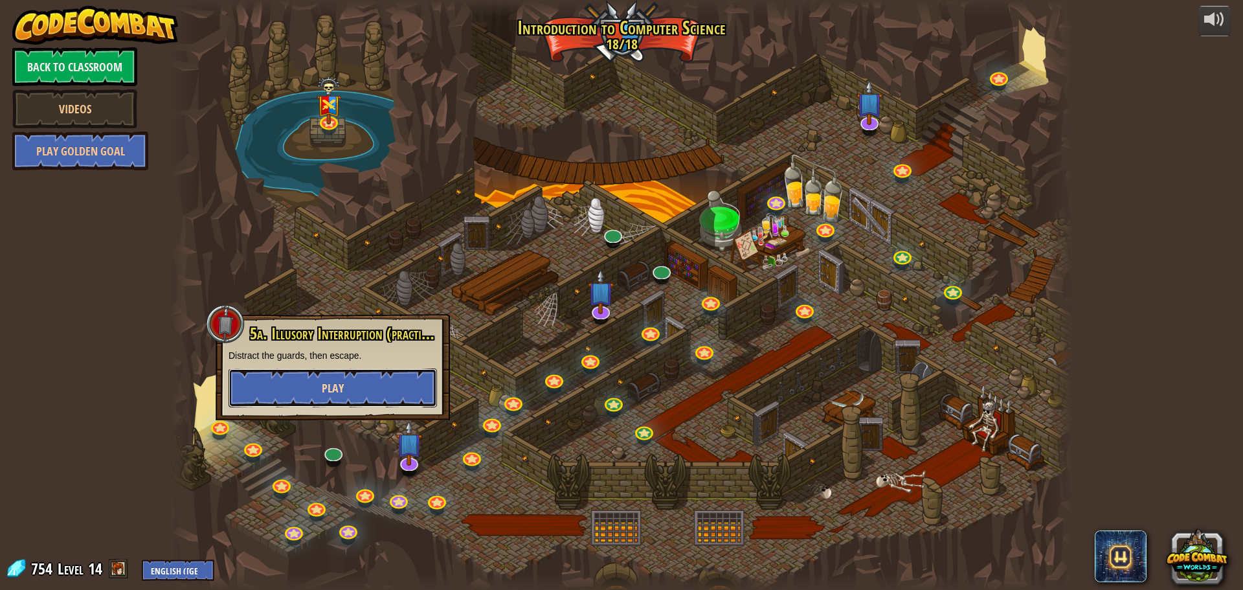
click at [352, 389] on button "Play" at bounding box center [333, 387] width 208 height 39
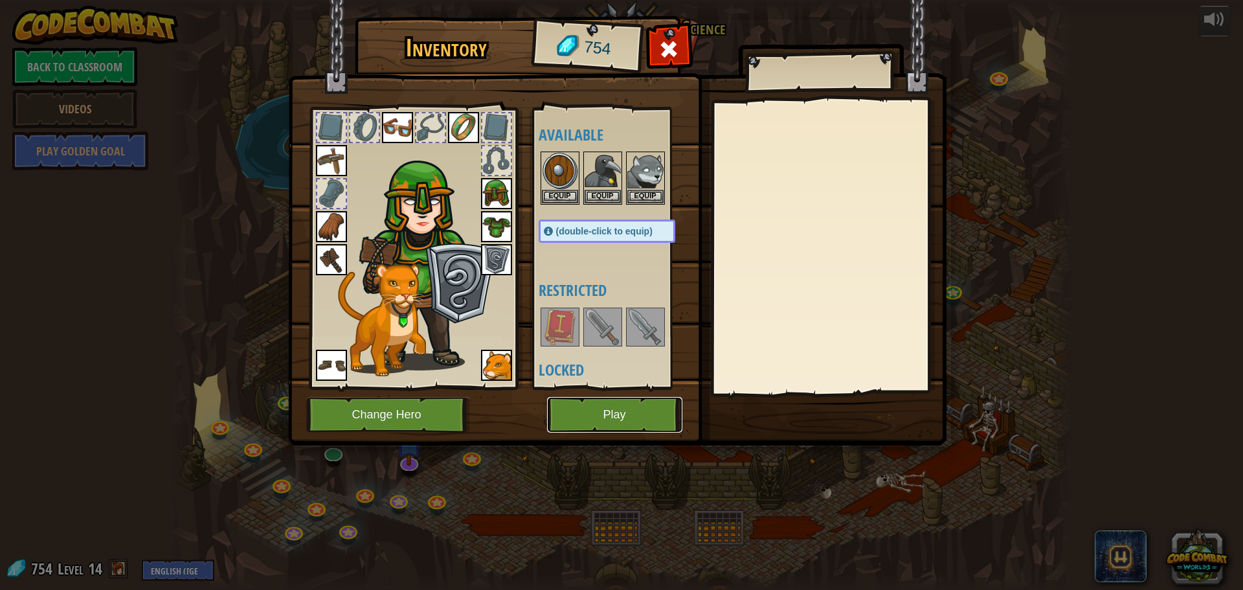
click at [609, 412] on button "Play" at bounding box center [614, 415] width 135 height 36
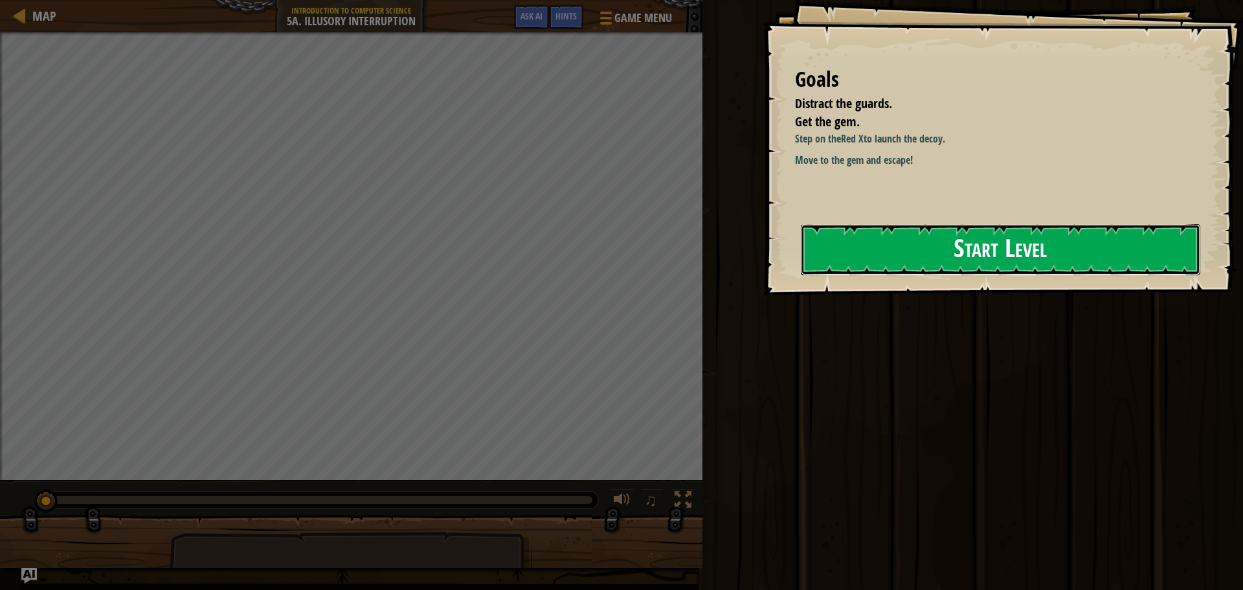
click at [893, 243] on button "Start Level" at bounding box center [1000, 249] width 399 height 51
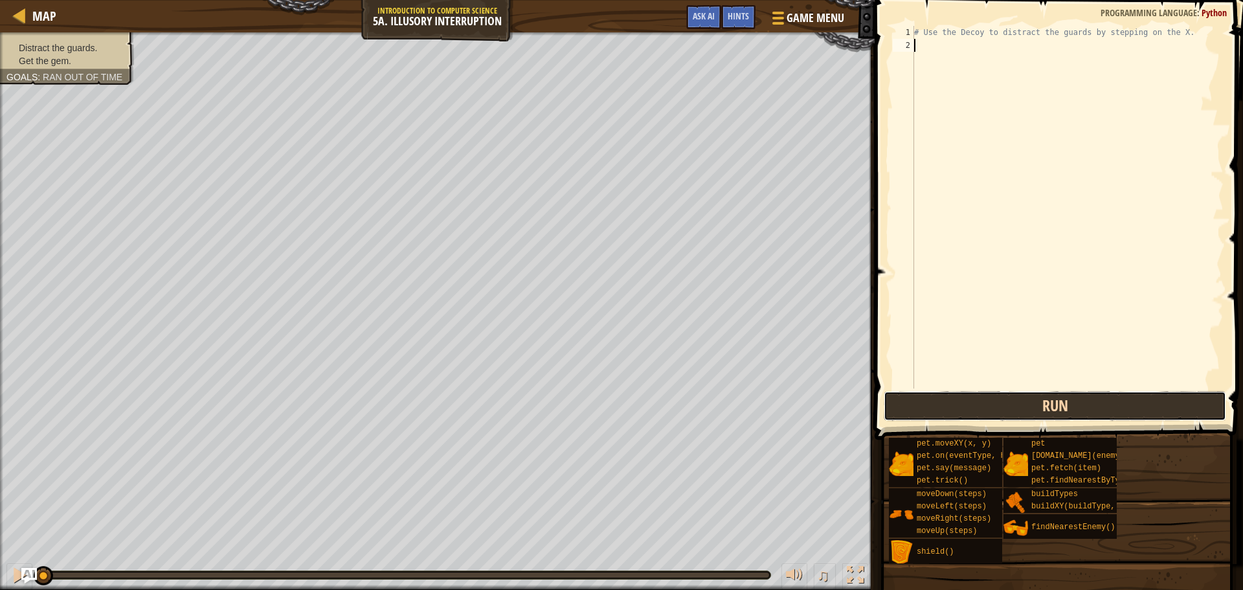
click at [1013, 408] on button "Run" at bounding box center [1055, 406] width 343 height 30
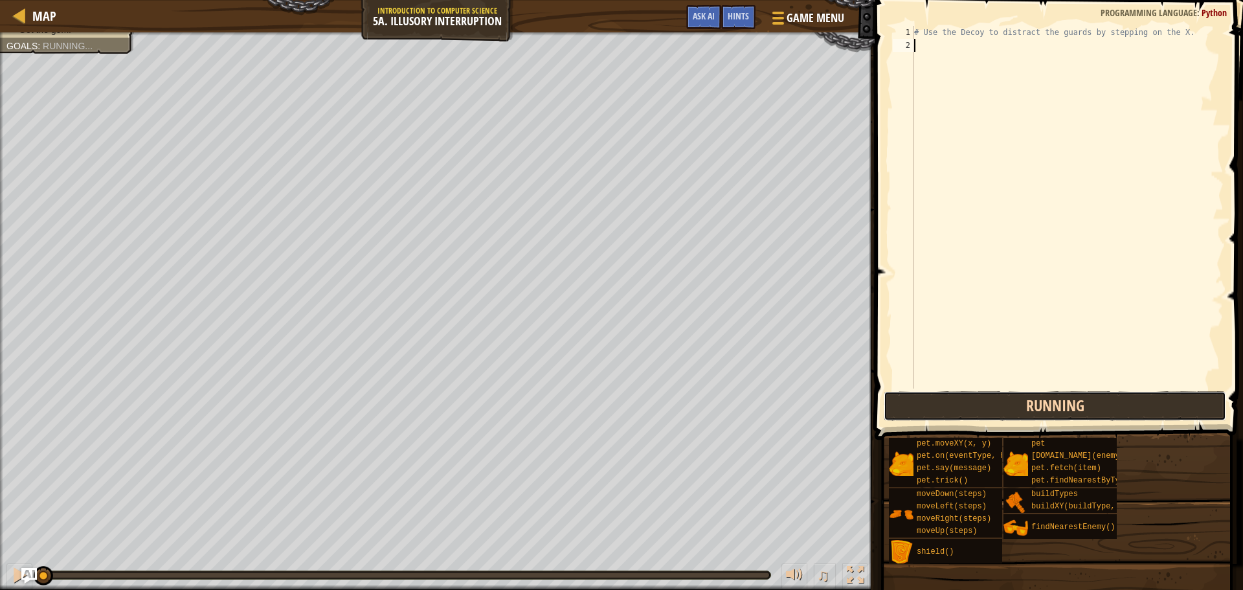
click at [1013, 408] on button "Running" at bounding box center [1055, 406] width 343 height 30
click at [1013, 408] on button "Run" at bounding box center [1055, 406] width 343 height 30
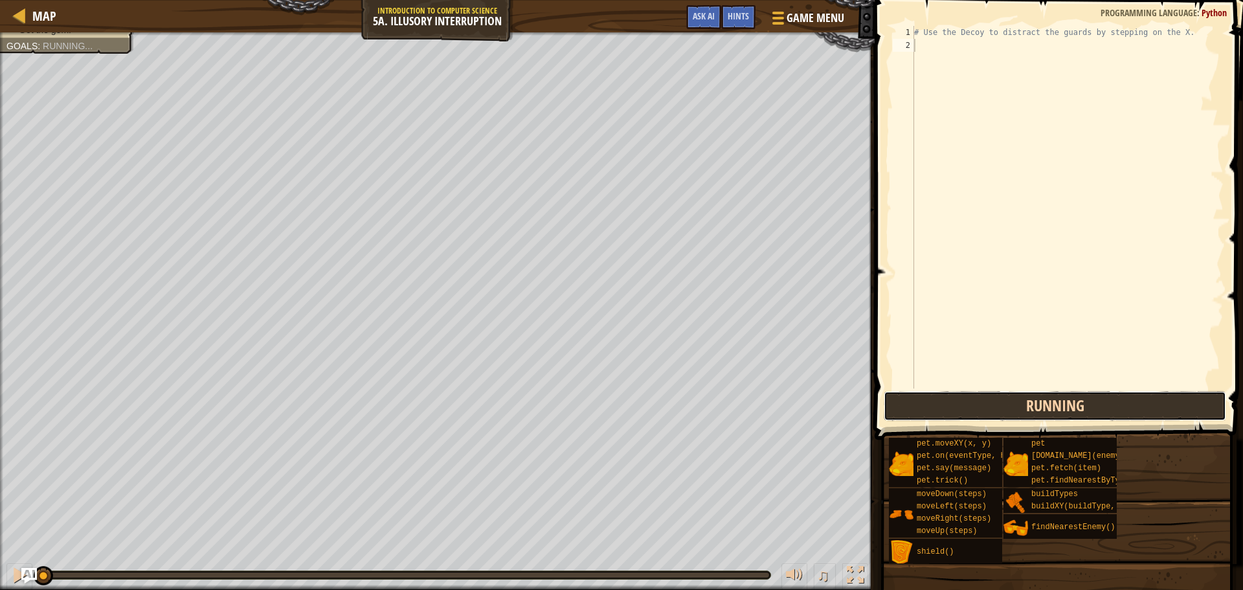
click at [1013, 408] on button "Running" at bounding box center [1055, 406] width 343 height 30
click at [1013, 408] on button "Run" at bounding box center [1055, 406] width 343 height 30
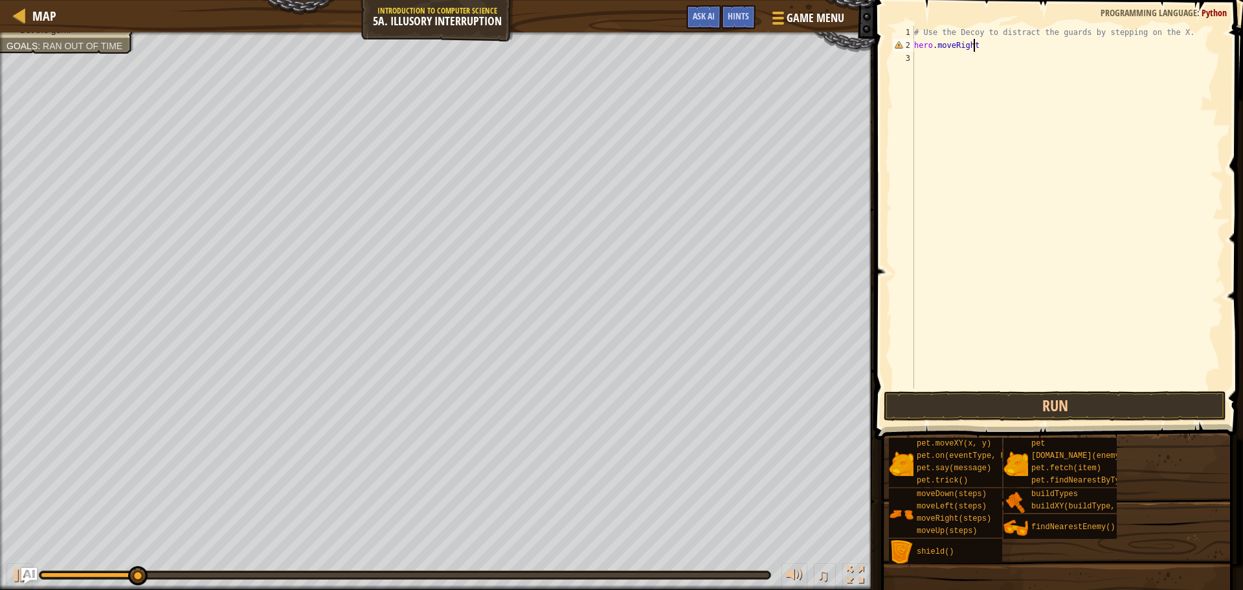
scroll to position [6, 5]
type textarea "hero.moveRight(3)"
click at [937, 54] on div "# Use the Decoy to distract the guards by stepping on the X. hero . moveRight (…" at bounding box center [1068, 220] width 312 height 388
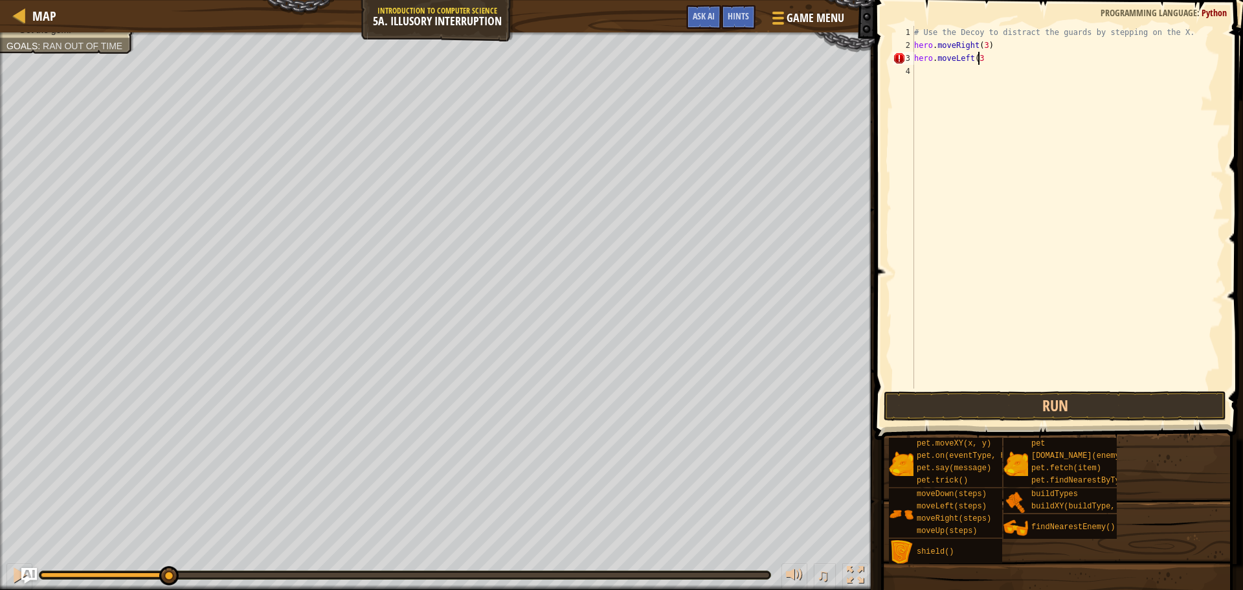
type textarea "hero.moveLeft(3)"
type textarea "hero.moveDwon(3)"
click at [1071, 390] on span at bounding box center [1060, 201] width 379 height 478
click at [1073, 398] on button "Run" at bounding box center [1055, 406] width 343 height 30
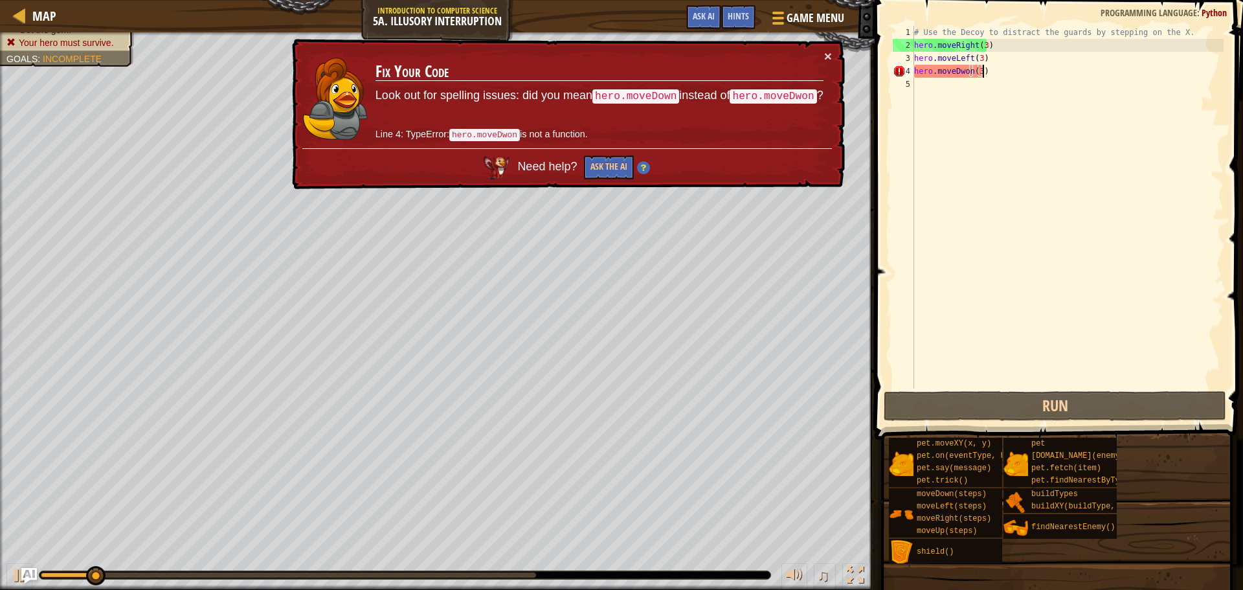
click at [966, 77] on div "# Use the Decoy to distract the guards by stepping on the X. hero . moveRight (…" at bounding box center [1068, 220] width 312 height 388
click at [968, 78] on div "# Use the Decoy to distract the guards by stepping on the X. hero . moveRight (…" at bounding box center [1068, 220] width 312 height 388
click at [969, 72] on div "# Use the Decoy to distract the guards by stepping on the X. hero . moveRight (…" at bounding box center [1068, 220] width 312 height 388
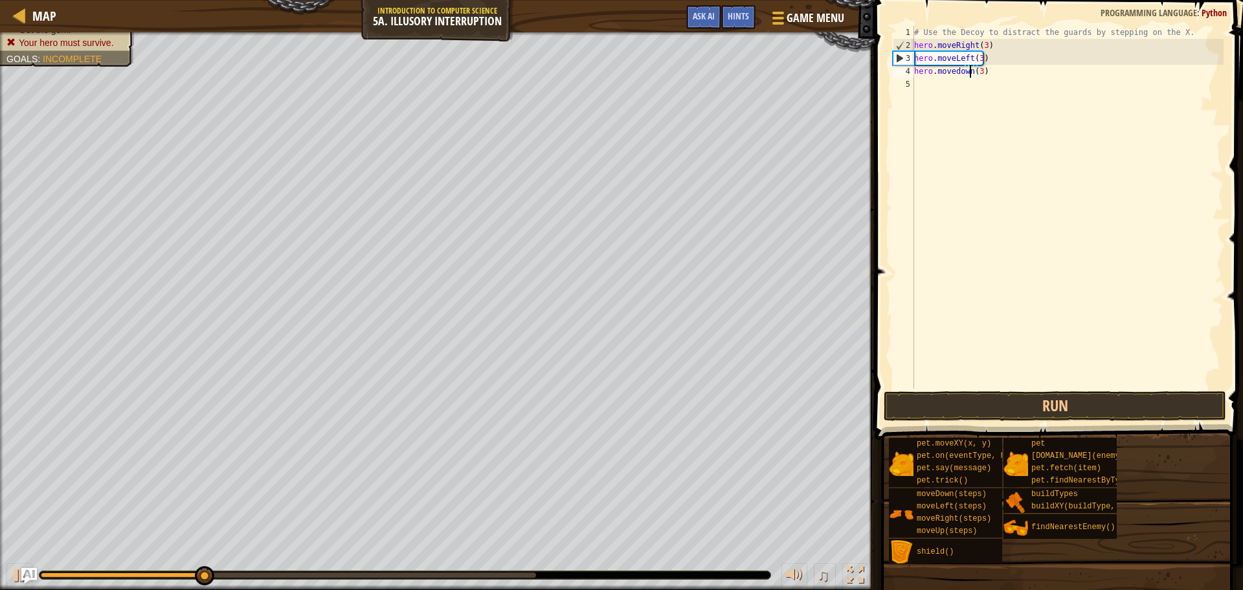
scroll to position [6, 5]
click at [956, 74] on div "# Use the Decoy to distract the guards by stepping on the X. hero . moveRight (…" at bounding box center [1068, 220] width 312 height 388
click at [977, 60] on div "# Use the Decoy to distract the guards by stepping on the X. hero . moveRight (…" at bounding box center [1068, 220] width 312 height 388
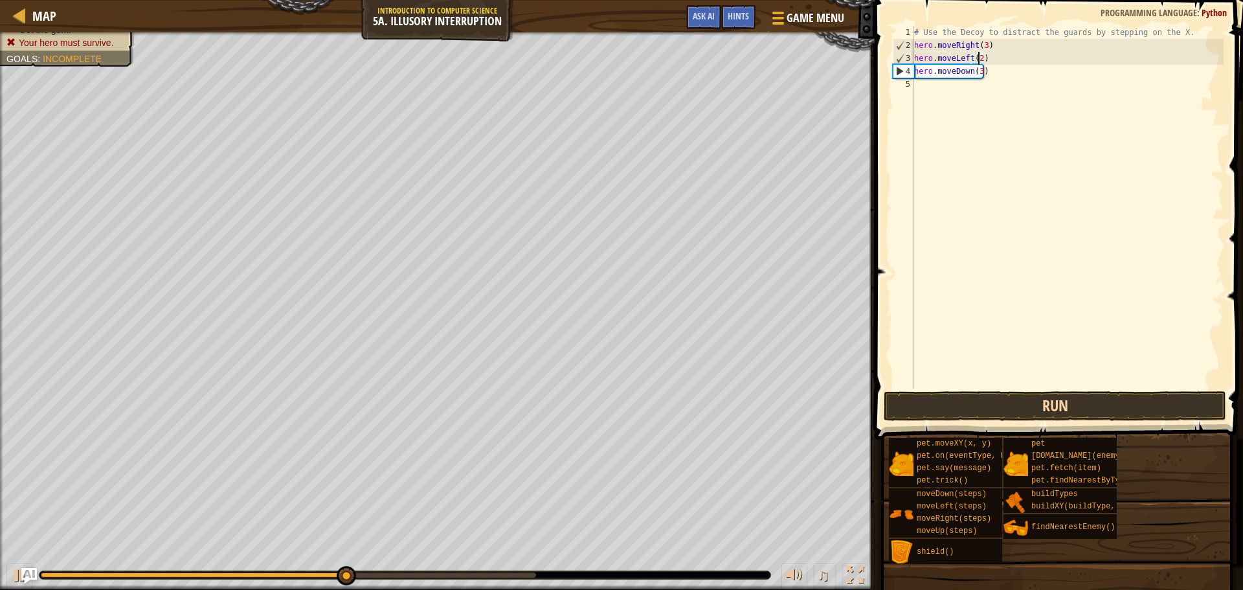
type textarea "hero.moveLeft(2)"
click at [1035, 409] on button "Run" at bounding box center [1055, 406] width 343 height 30
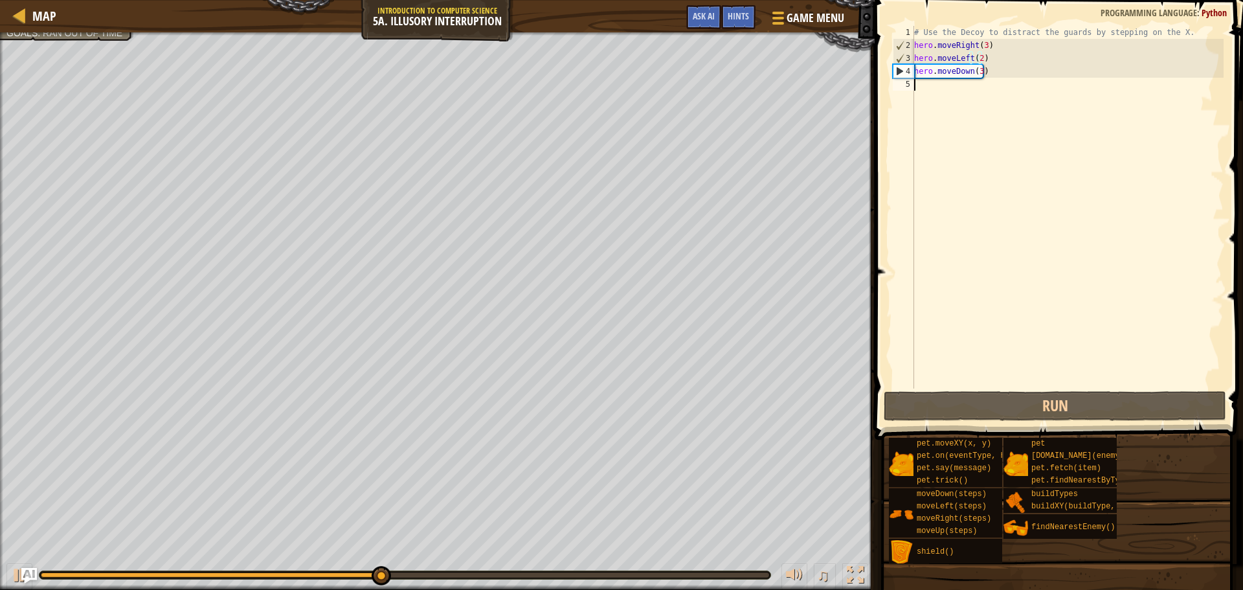
click at [921, 98] on div "# Use the Decoy to distract the guards by stepping on the X. hero . moveRight (…" at bounding box center [1068, 220] width 312 height 388
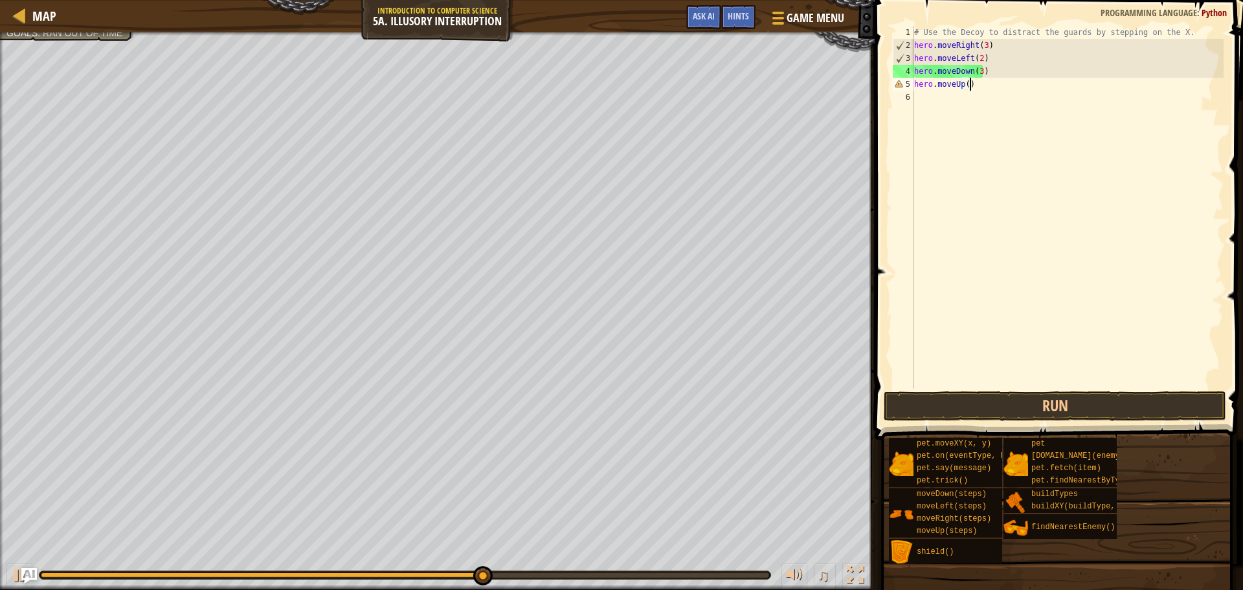
scroll to position [6, 4]
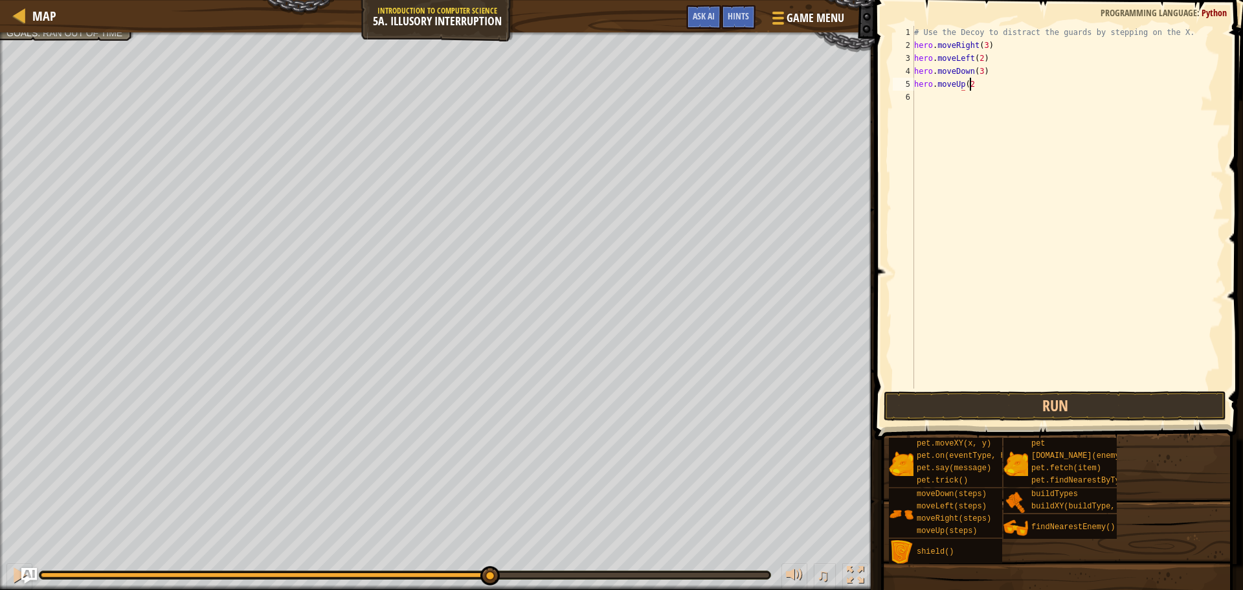
type textarea "hero.moveUp(2)"
click at [921, 98] on div "# Use the Decoy to distract the guards by stepping on the X. hero . moveRight (…" at bounding box center [1068, 220] width 312 height 388
type textarea "hero.moveRight(4)"
click at [1009, 396] on button "Run" at bounding box center [1055, 406] width 343 height 30
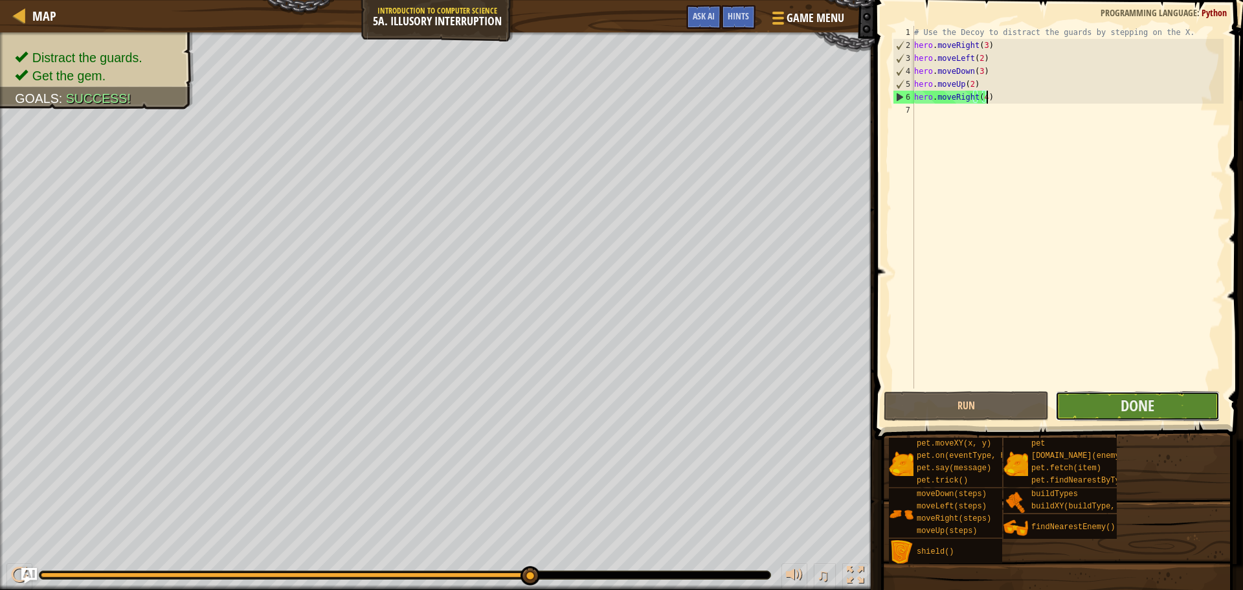
click at [1106, 414] on button "Done" at bounding box center [1137, 406] width 164 height 30
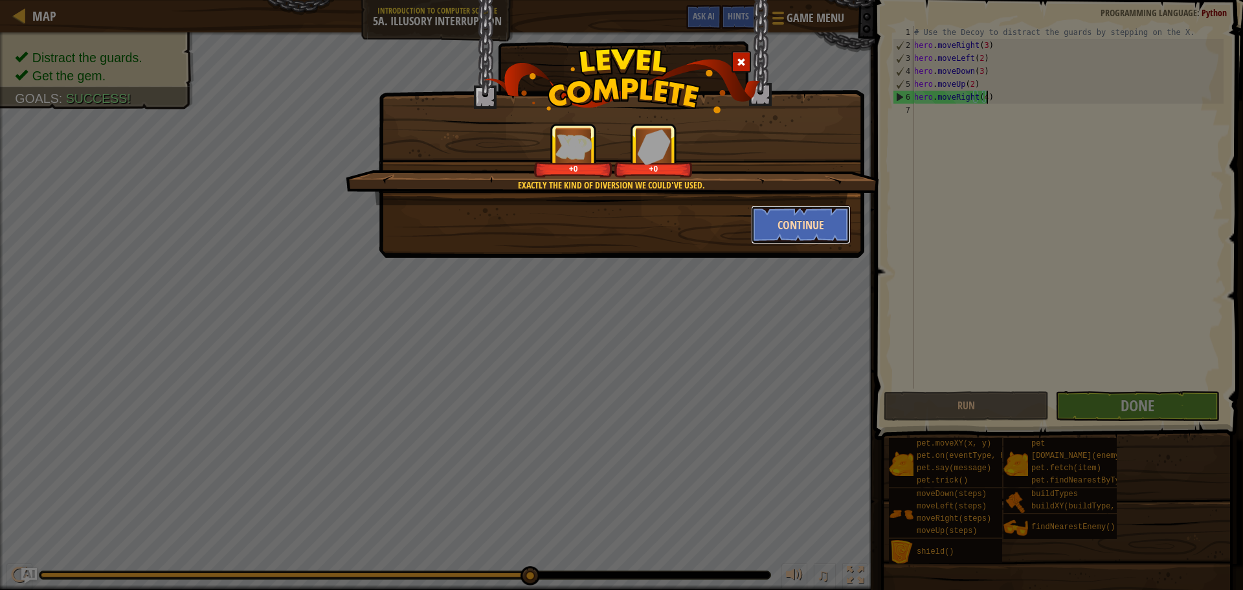
click at [773, 218] on button "Continue" at bounding box center [801, 224] width 100 height 39
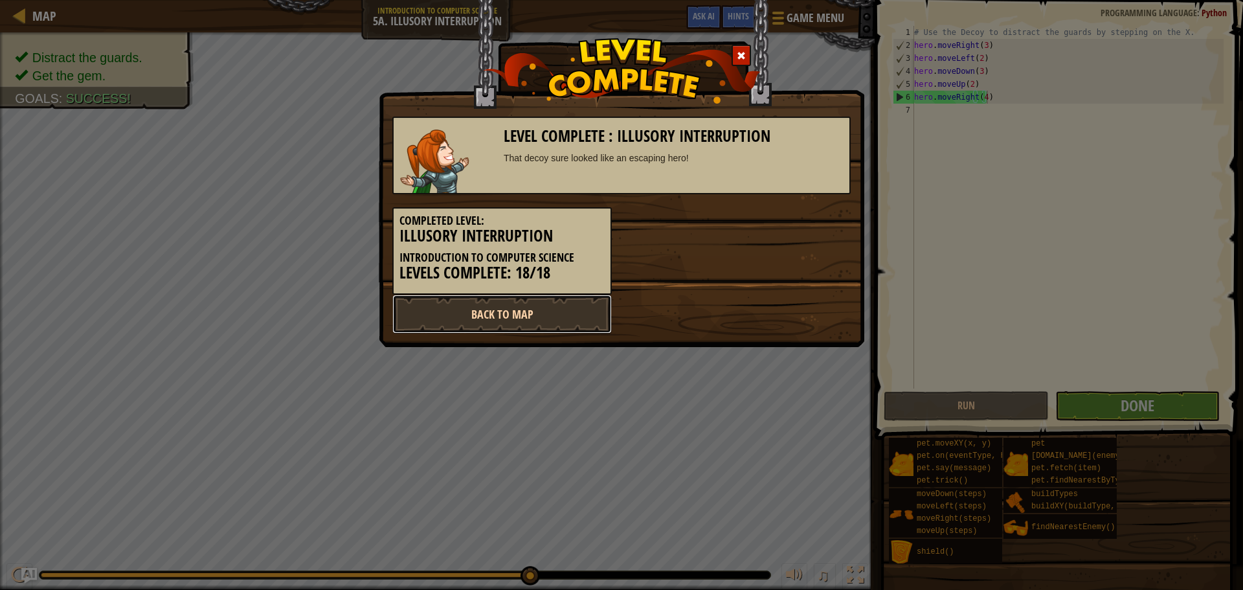
click at [519, 311] on link "Back to Map" at bounding box center [501, 314] width 219 height 39
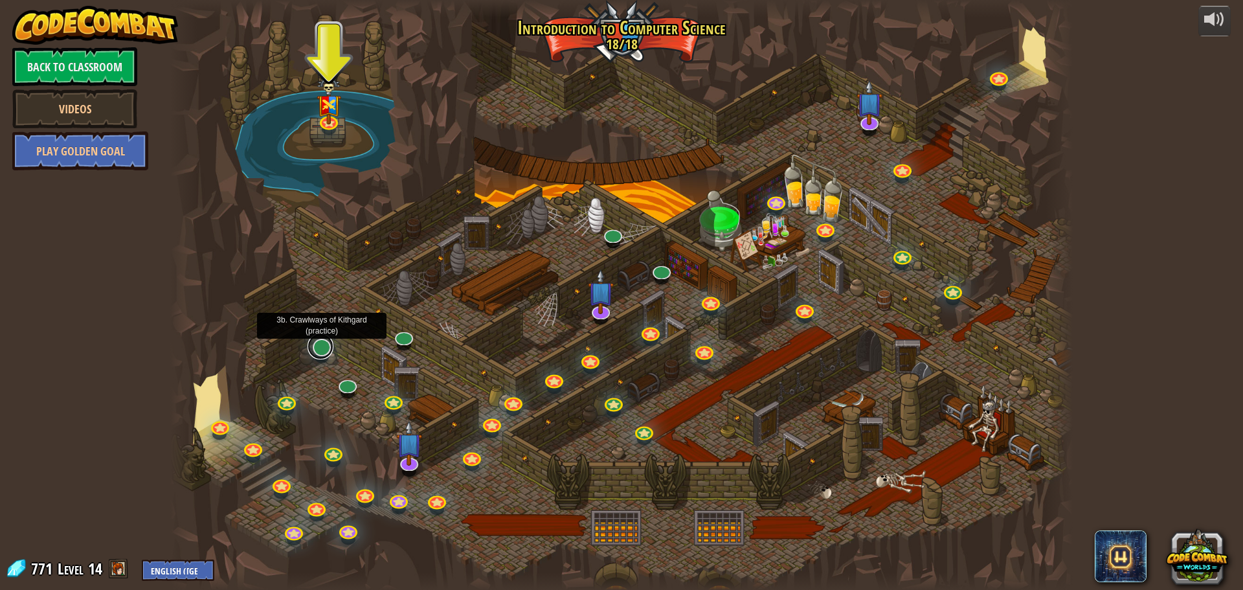
click at [322, 354] on link at bounding box center [321, 346] width 26 height 26
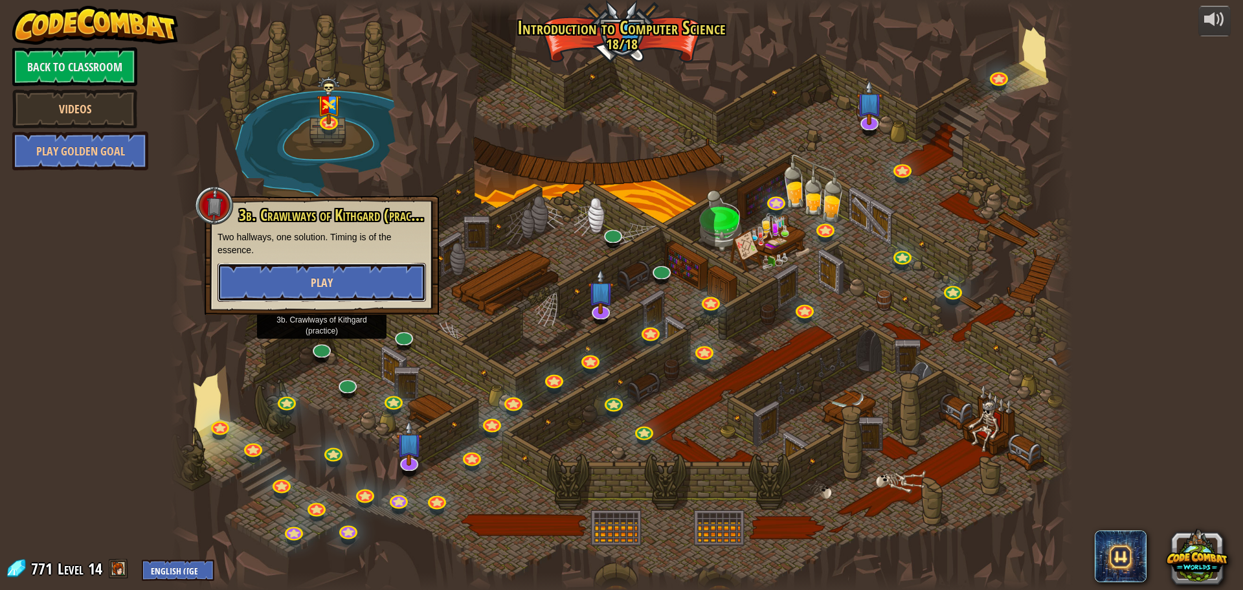
click at [359, 284] on button "Play" at bounding box center [322, 282] width 208 height 39
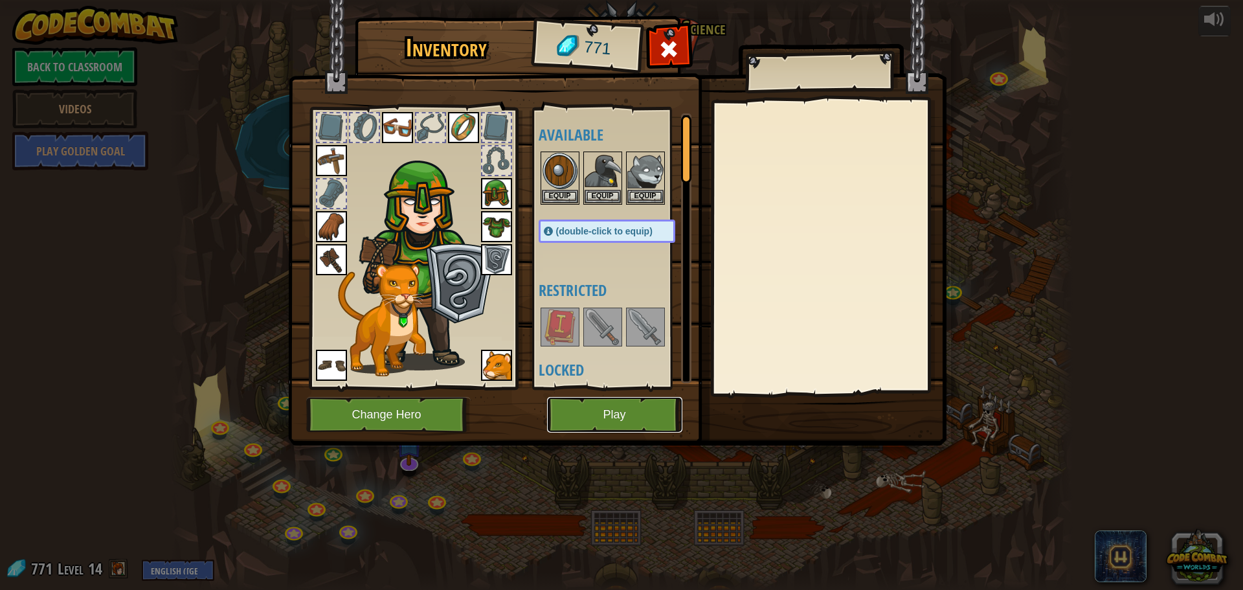
click at [576, 420] on button "Play" at bounding box center [614, 415] width 135 height 36
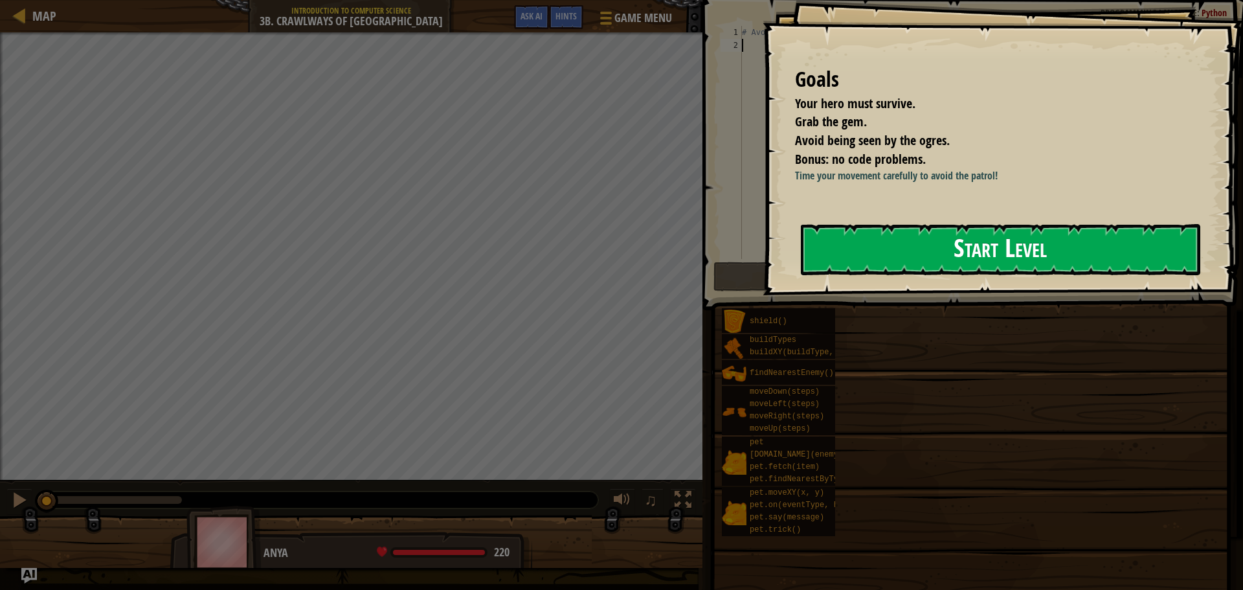
click at [958, 239] on button "Start Level" at bounding box center [1000, 249] width 399 height 51
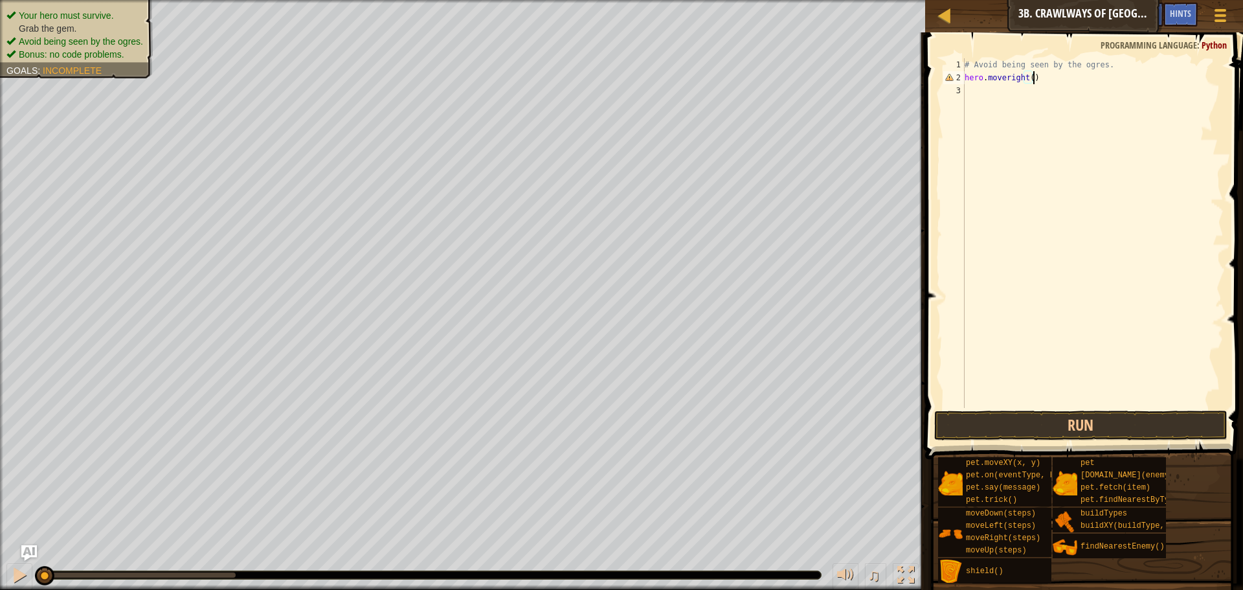
scroll to position [6, 5]
click at [1055, 418] on button "Run" at bounding box center [1080, 425] width 293 height 30
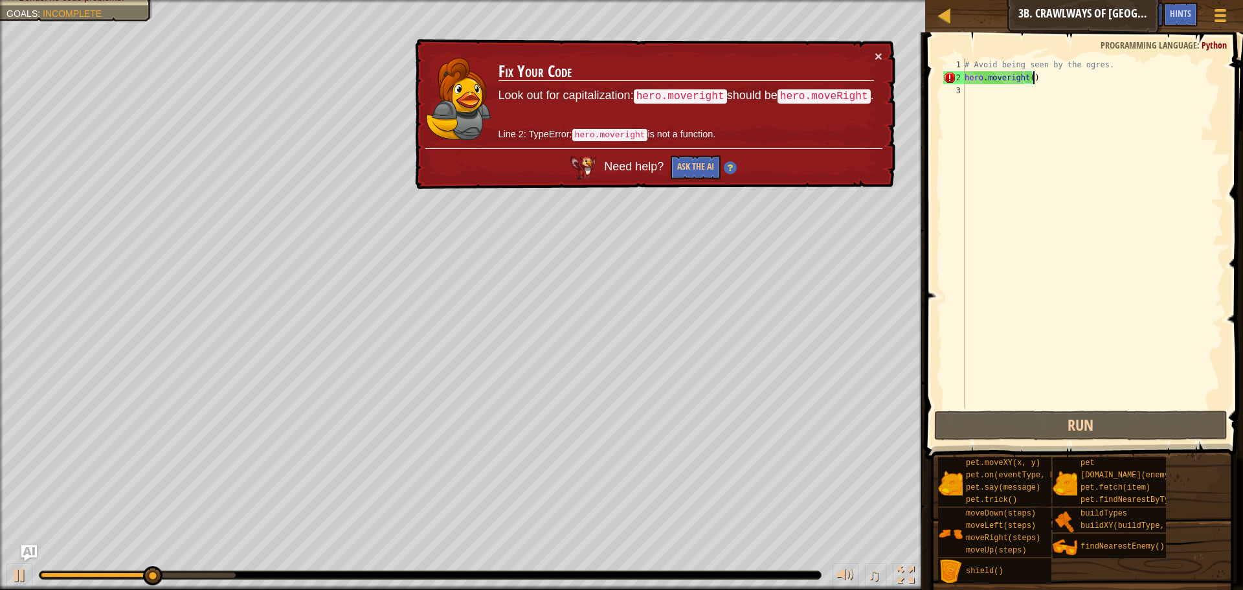
click at [1005, 80] on div "# Avoid being seen by the ogres. hero . moveright ( )" at bounding box center [1093, 246] width 262 height 376
click at [1005, 78] on div "# Avoid being seen by the ogres. hero . moveright ( )" at bounding box center [1093, 246] width 262 height 376
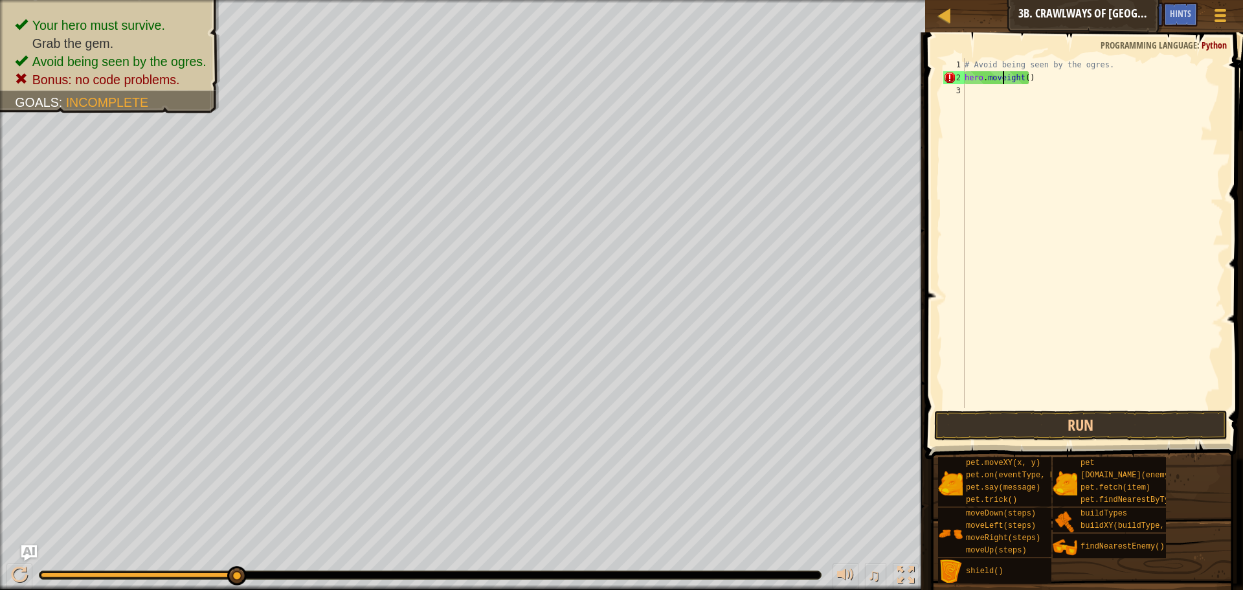
scroll to position [6, 4]
type textarea "hero.moveRight()"
click at [1081, 414] on button "Run" at bounding box center [1080, 425] width 293 height 30
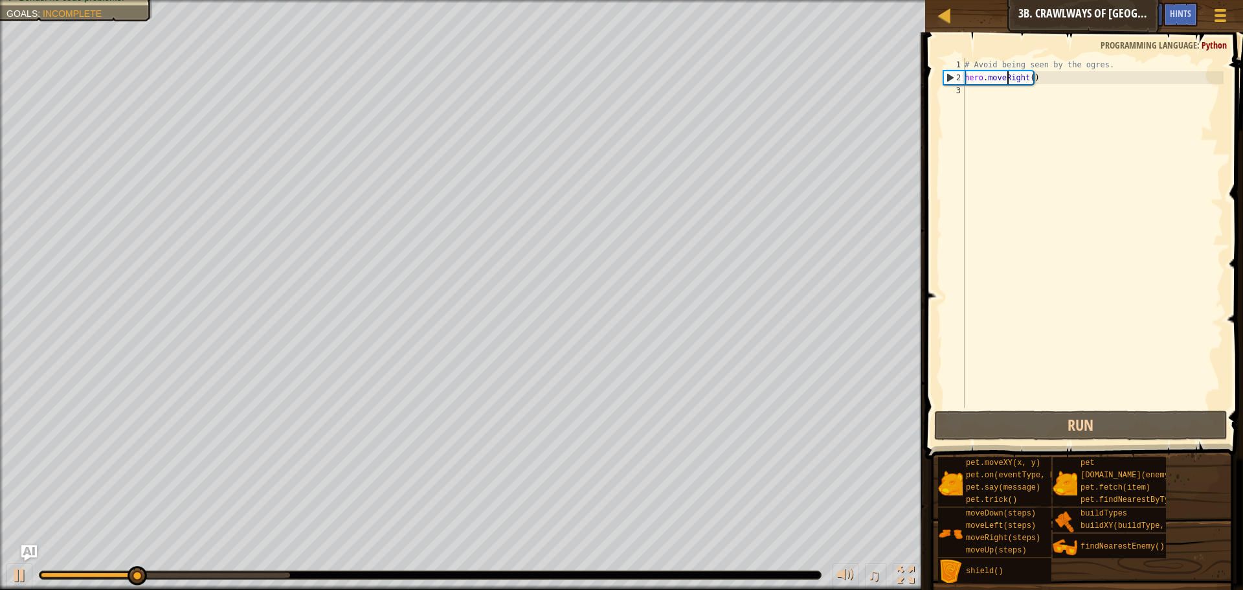
click at [1069, 87] on div "# Avoid being seen by the ogres. hero . moveRight ( )" at bounding box center [1093, 246] width 262 height 376
click at [1065, 80] on div "# Avoid being seen by the ogres. hero . moveRight ( )" at bounding box center [1093, 246] width 262 height 376
type textarea "hero.moveRight()"
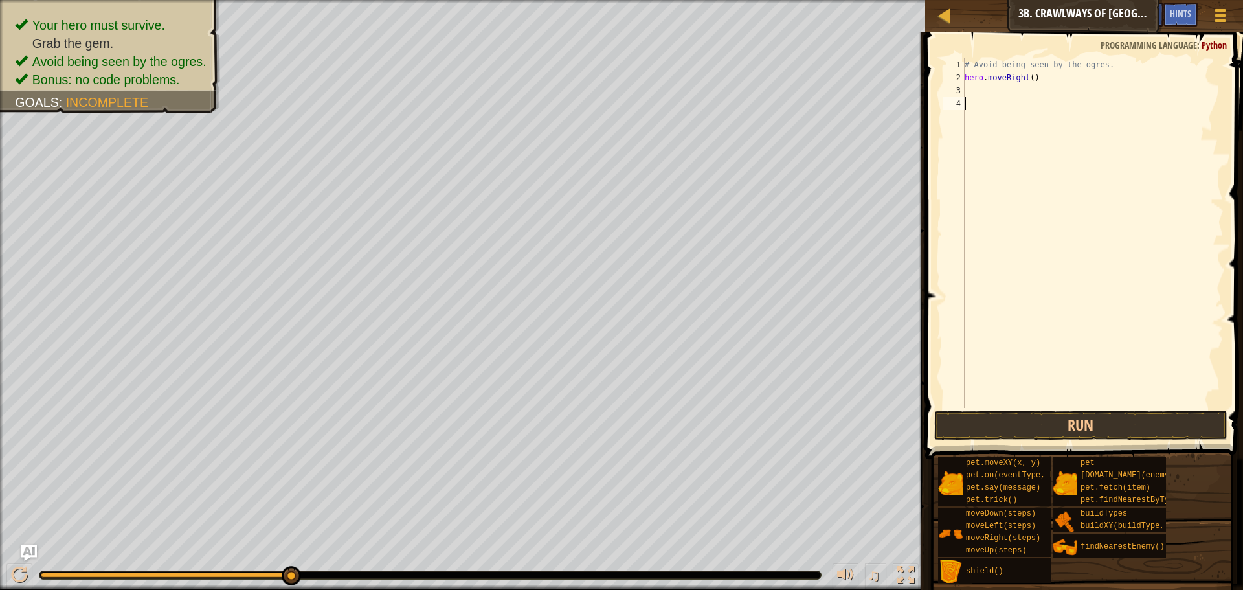
click at [965, 102] on div "# Avoid being seen by the ogres. hero . moveRight ( )" at bounding box center [1093, 246] width 262 height 376
type textarea "g"
drag, startPoint x: 1158, startPoint y: 438, endPoint x: 1149, endPoint y: 434, distance: 10.5
click at [1150, 434] on button "Run" at bounding box center [1080, 425] width 293 height 30
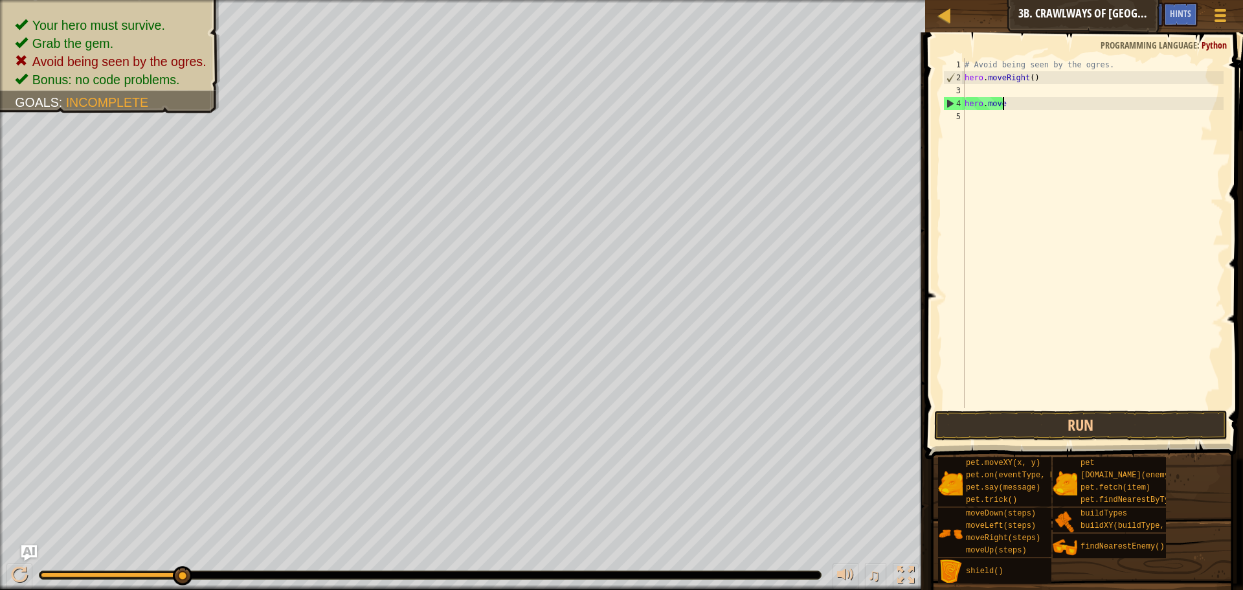
scroll to position [6, 1]
type textarea "h"
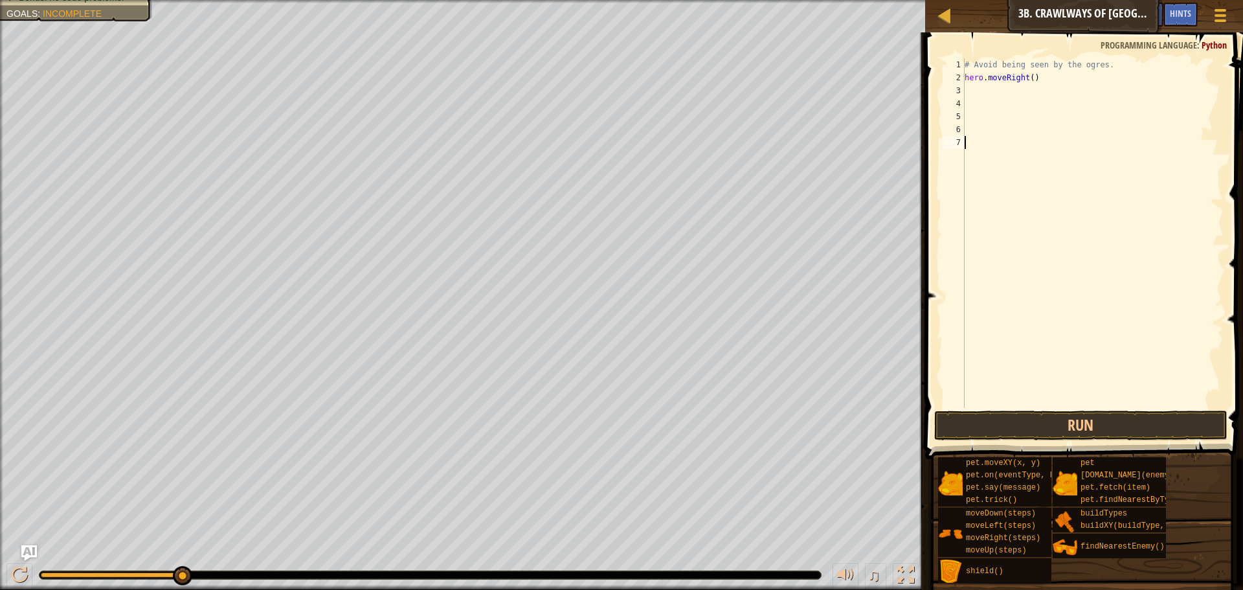
type textarea "\"
click at [0, 155] on div at bounding box center [1, 304] width 3 height 609
click at [1084, 415] on button "Run" at bounding box center [1080, 425] width 293 height 30
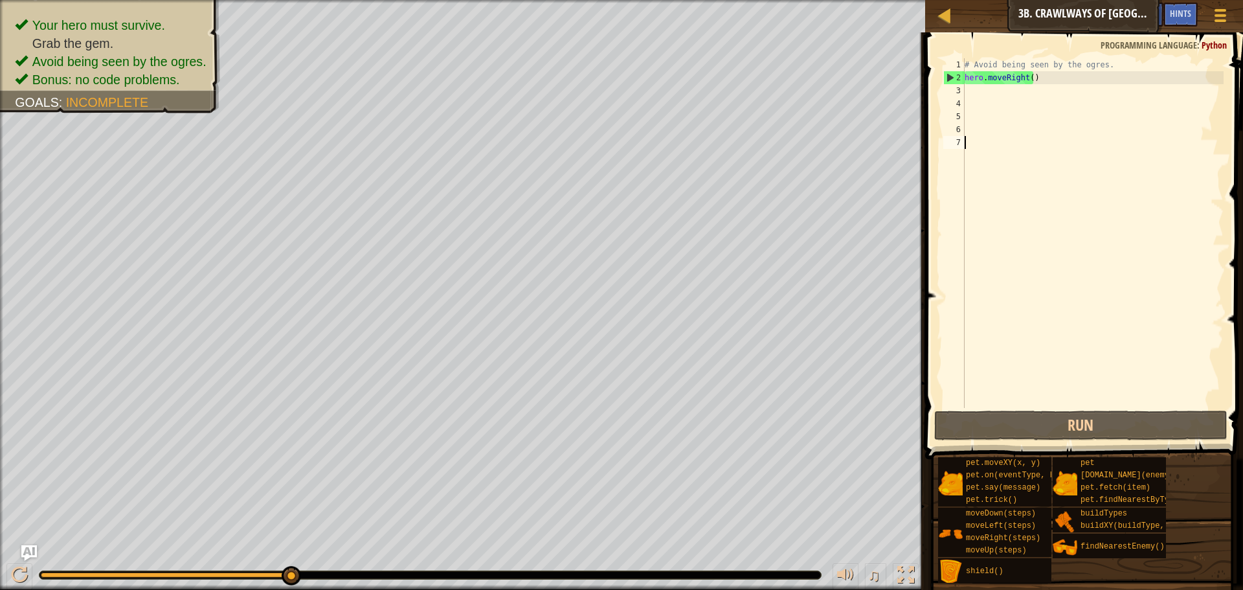
click at [966, 147] on div "# Avoid being seen by the ogres. hero . moveRight ( )" at bounding box center [1093, 246] width 262 height 376
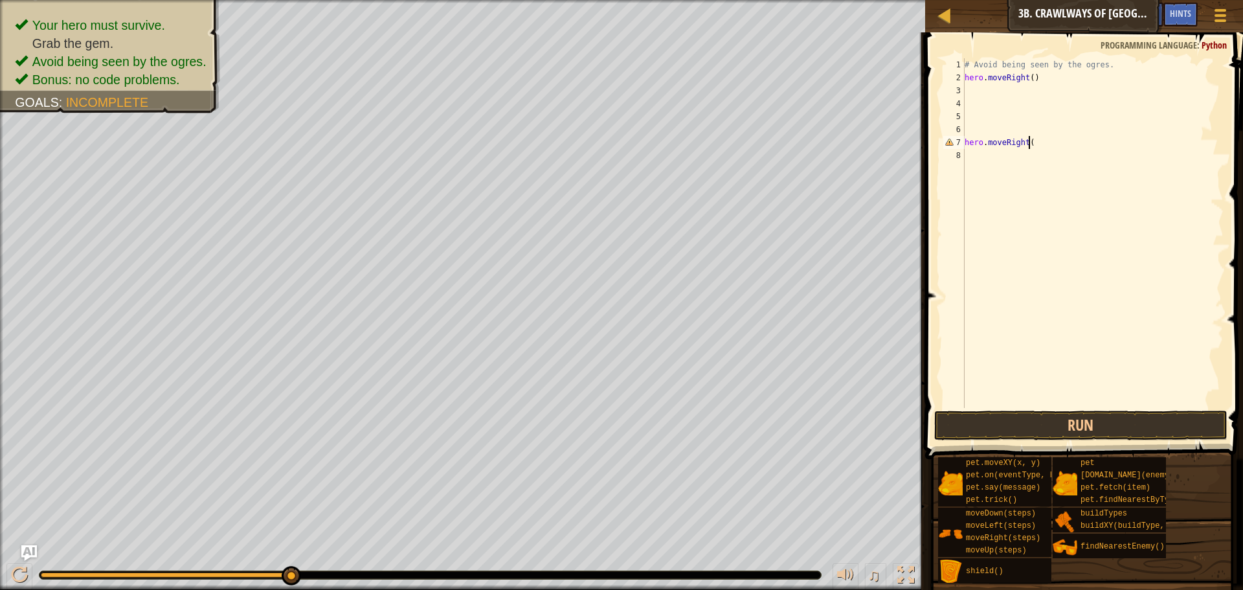
scroll to position [6, 5]
click at [1107, 436] on button "Run" at bounding box center [1080, 425] width 293 height 30
type textarea "h"
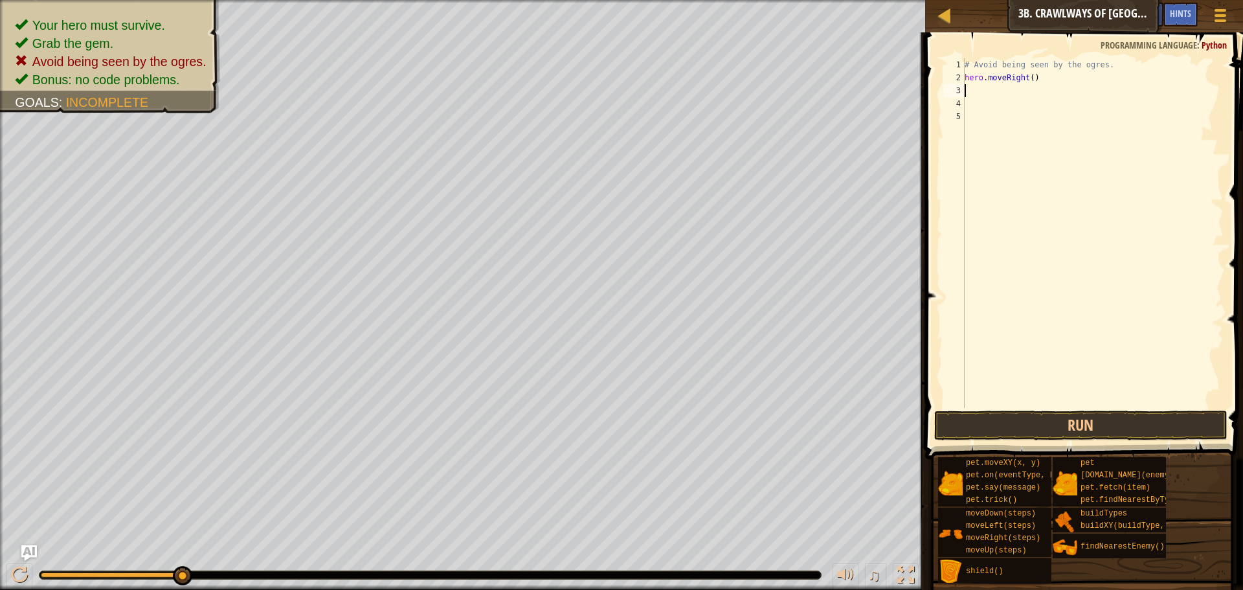
click at [978, 92] on div "# Avoid being seen by the ogres. hero . moveRight ( )" at bounding box center [1093, 246] width 262 height 376
click at [1078, 429] on button "Run" at bounding box center [1080, 425] width 293 height 30
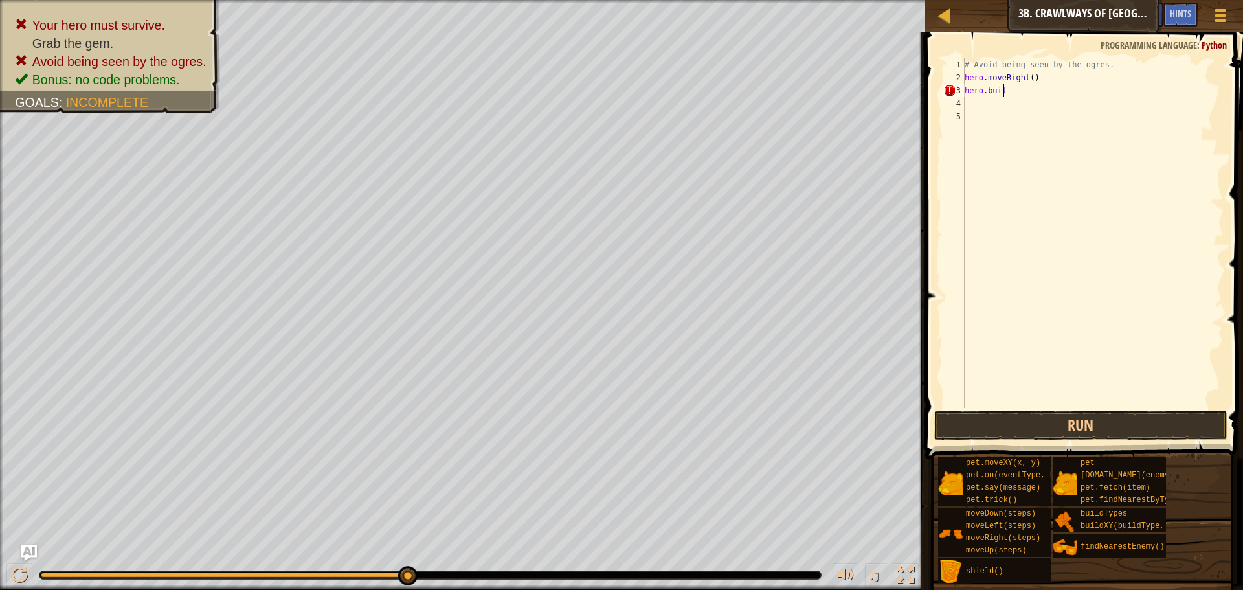
scroll to position [6, 3]
click at [988, 429] on button "Run" at bounding box center [1080, 425] width 293 height 30
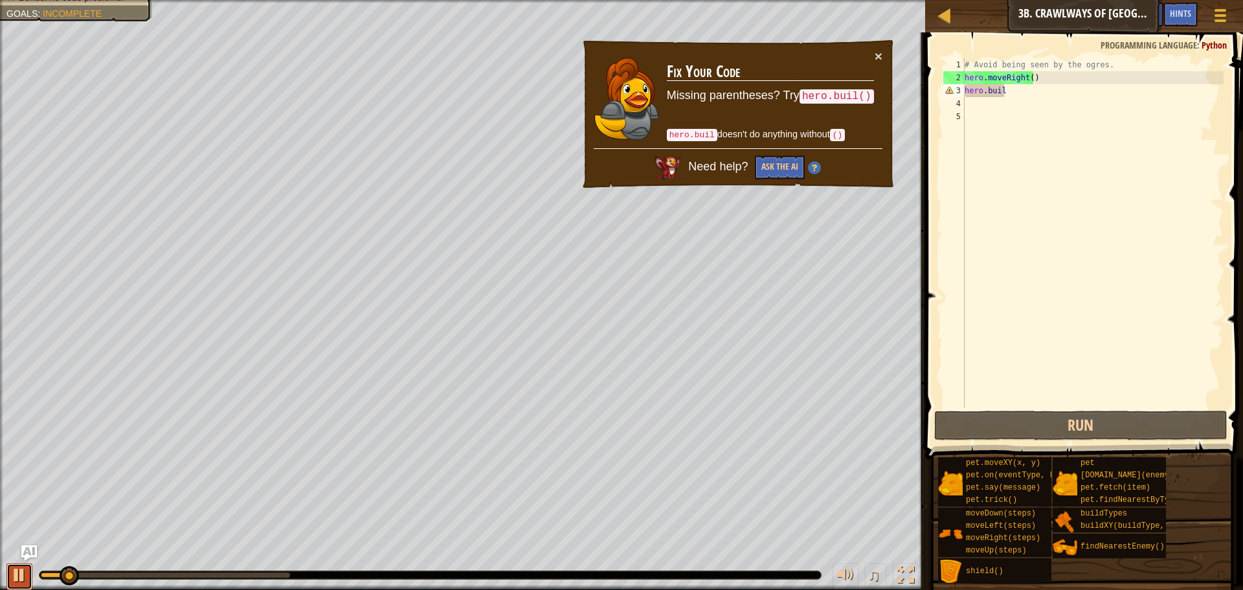
click at [29, 575] on button at bounding box center [19, 576] width 26 height 27
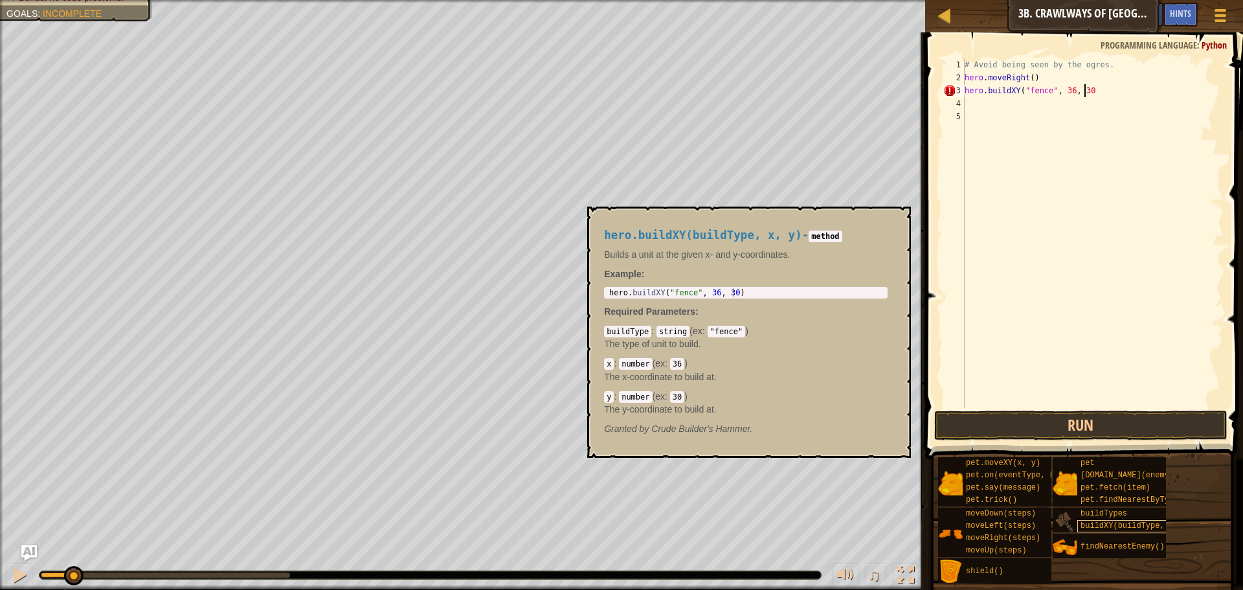
scroll to position [6, 10]
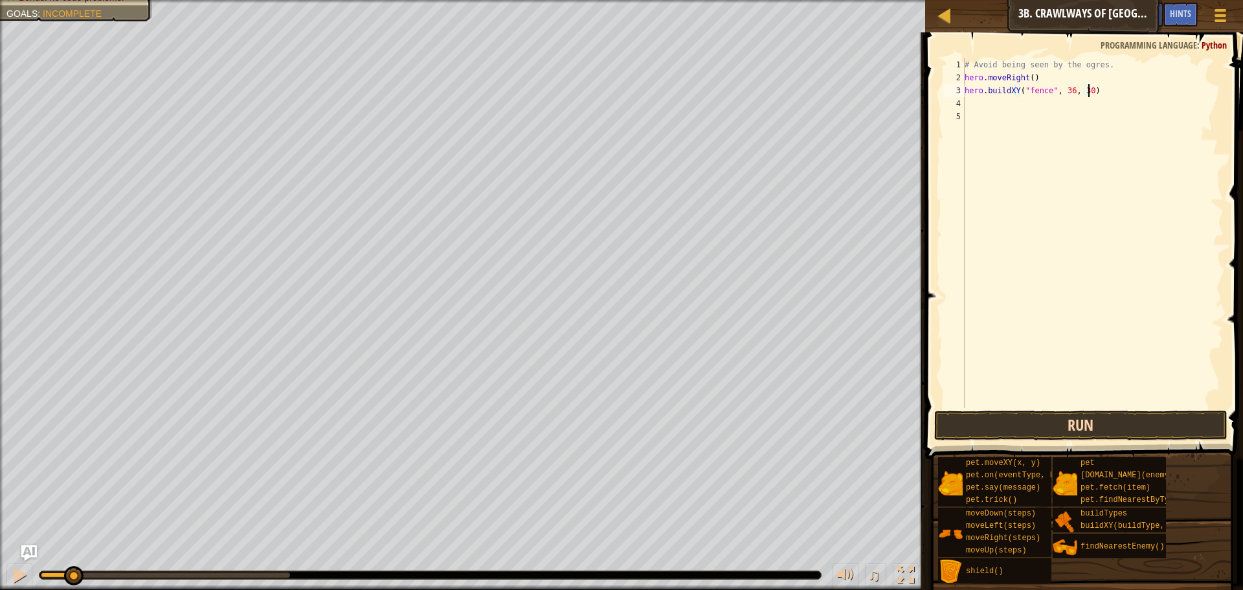
type textarea "hero.buildXY("fence", 36, 30)"
click at [1085, 429] on button "Run" at bounding box center [1080, 425] width 293 height 30
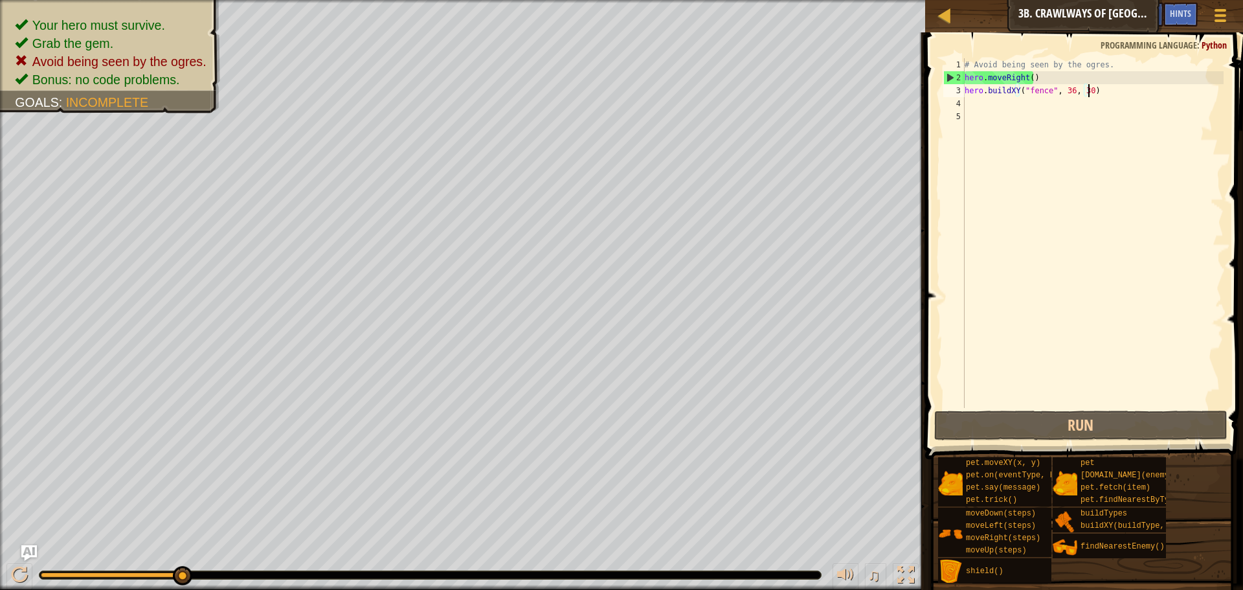
click at [1040, 403] on div "# Avoid being seen by the ogres. hero . moveRight ( ) hero . buildXY ( "fence" …" at bounding box center [1093, 246] width 262 height 376
click at [1066, 91] on div "# Avoid being seen by the ogres. hero . moveRight ( ) hero . buildXY ( "fence" …" at bounding box center [1093, 246] width 262 height 376
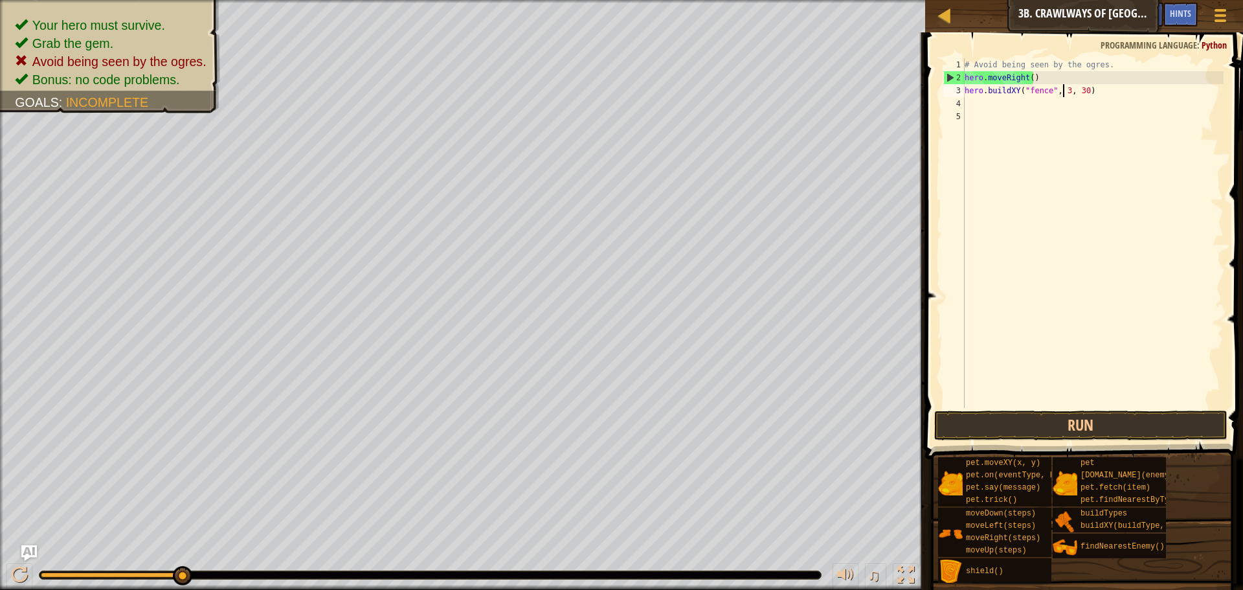
scroll to position [6, 9]
click at [1081, 91] on div "# Avoid being seen by the ogres. hero . moveRight ( ) hero . buildXY ( "fence" …" at bounding box center [1093, 246] width 262 height 376
click at [1086, 91] on div "# Avoid being seen by the ogres. hero . moveRight ( ) hero . buildXY ( "fence" …" at bounding box center [1093, 246] width 262 height 376
click at [1077, 433] on button "Run" at bounding box center [1080, 425] width 293 height 30
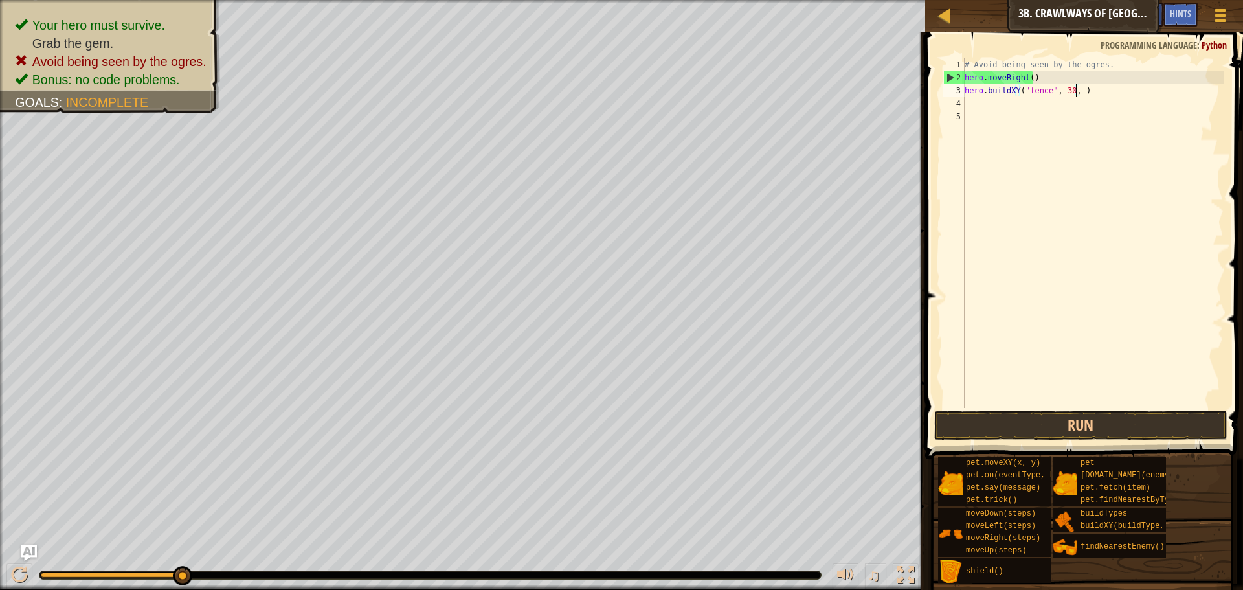
type textarea "hero.buildXY("fence", 30, 16)"
click at [1061, 436] on button "Run" at bounding box center [1080, 425] width 293 height 30
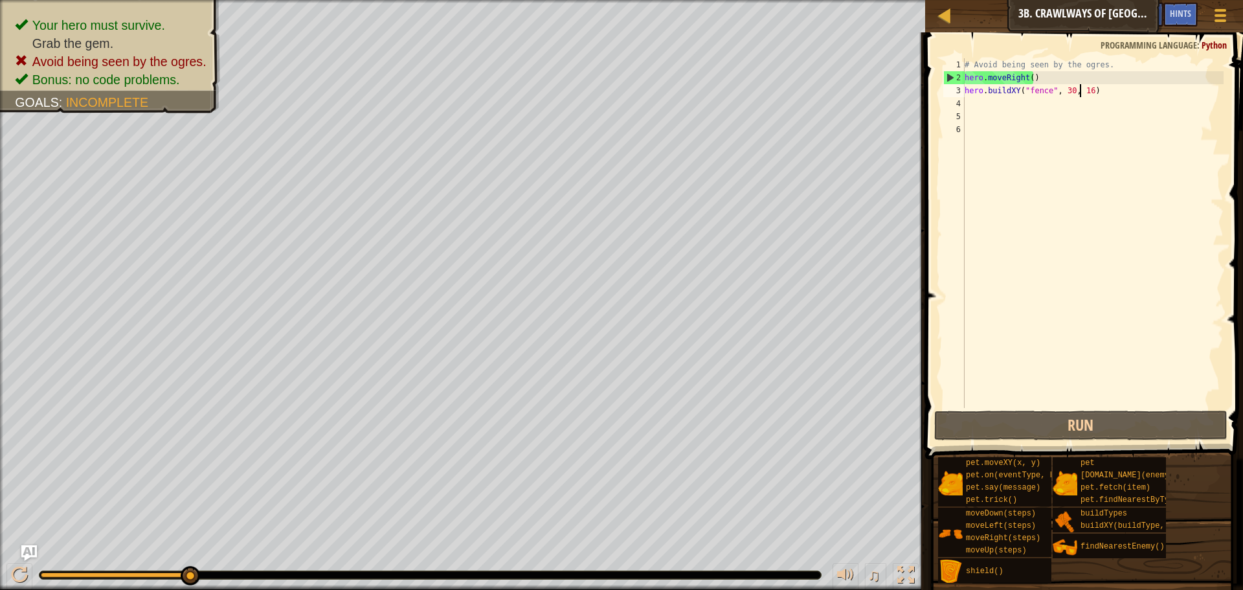
click at [1082, 94] on div "# Avoid being seen by the ogres. hero . moveRight ( ) hero . buildXY ( "fence" …" at bounding box center [1093, 246] width 262 height 376
click at [1085, 94] on div "# Avoid being seen by the ogres. hero . moveRight ( ) hero . buildXY ( "fence" …" at bounding box center [1093, 246] width 262 height 376
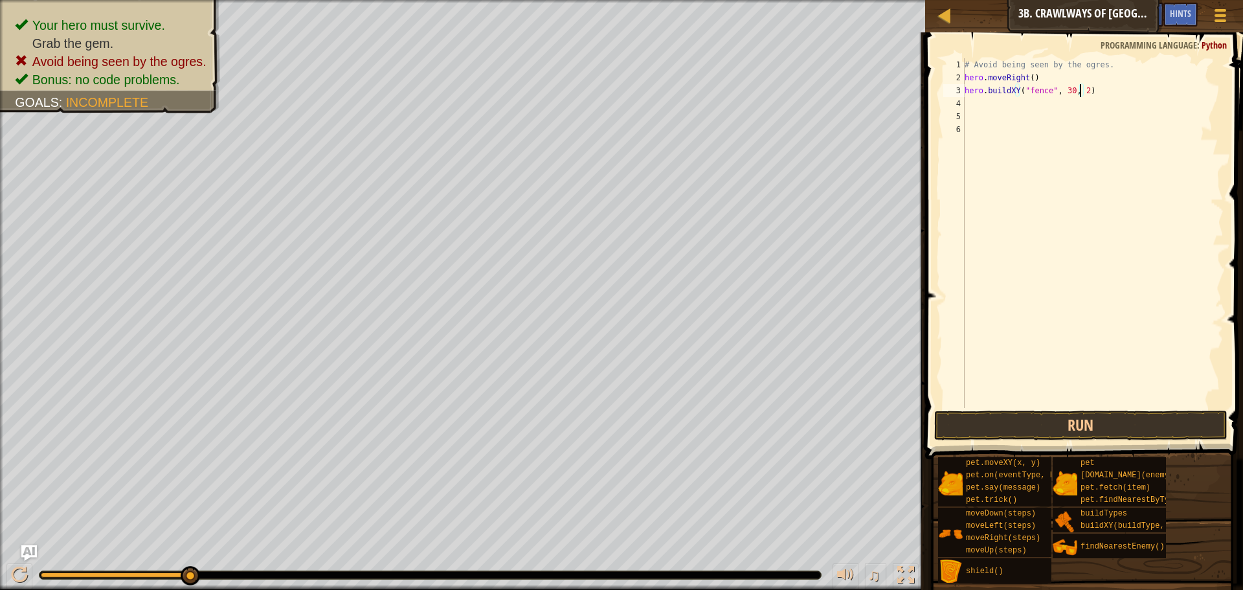
scroll to position [6, 10]
click at [1106, 419] on button "Run" at bounding box center [1080, 425] width 293 height 30
click at [1065, 420] on button "Run" at bounding box center [1080, 425] width 293 height 30
click at [1092, 435] on button "Run" at bounding box center [1080, 425] width 293 height 30
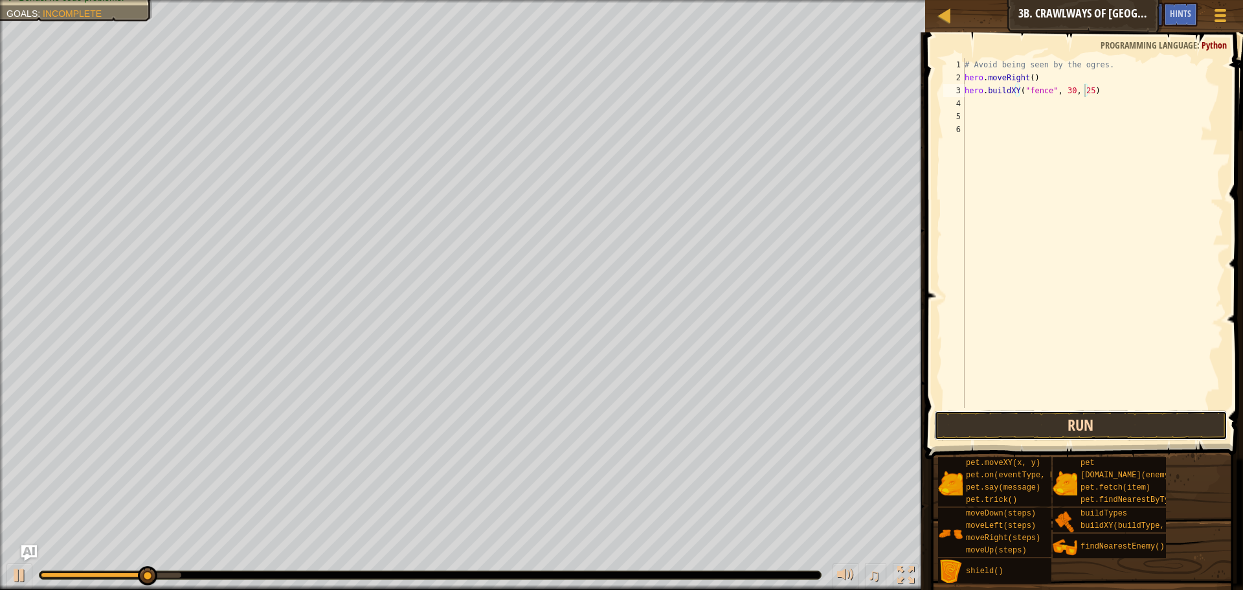
click at [1121, 425] on button "Run" at bounding box center [1080, 425] width 293 height 30
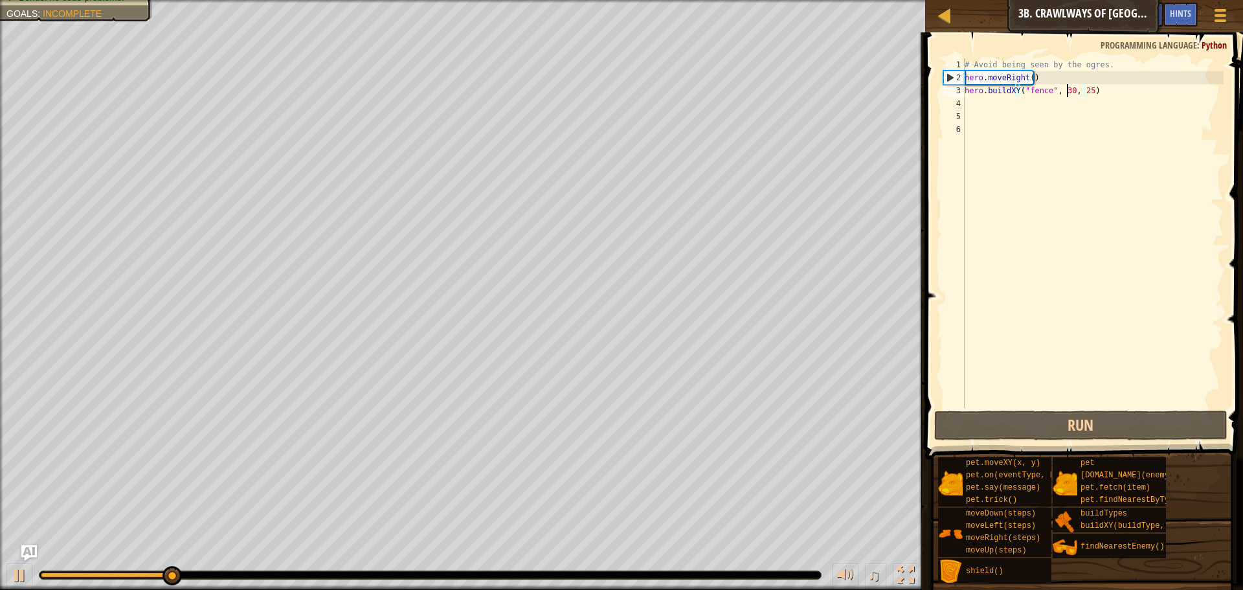
click at [1066, 93] on div "# Avoid being seen by the ogres. hero . moveRight ( ) hero . buildXY ( "fence" …" at bounding box center [1093, 246] width 262 height 376
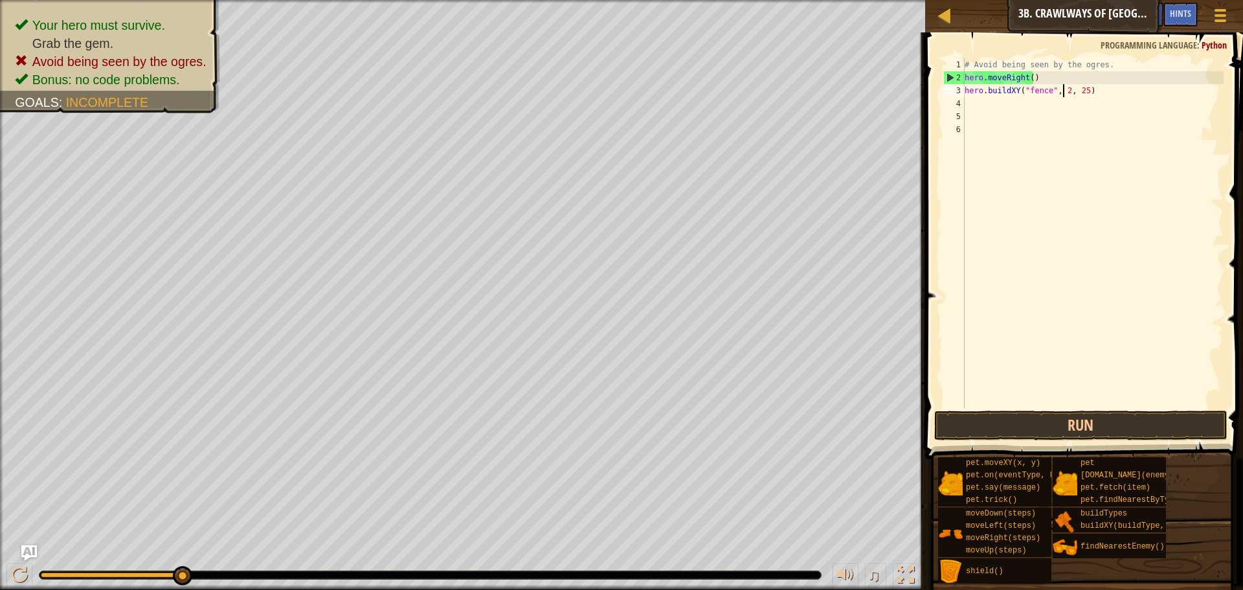
scroll to position [6, 9]
type textarea "hero.buildXY("fence", 25, 25)"
click at [1073, 425] on button "Run" at bounding box center [1080, 425] width 293 height 30
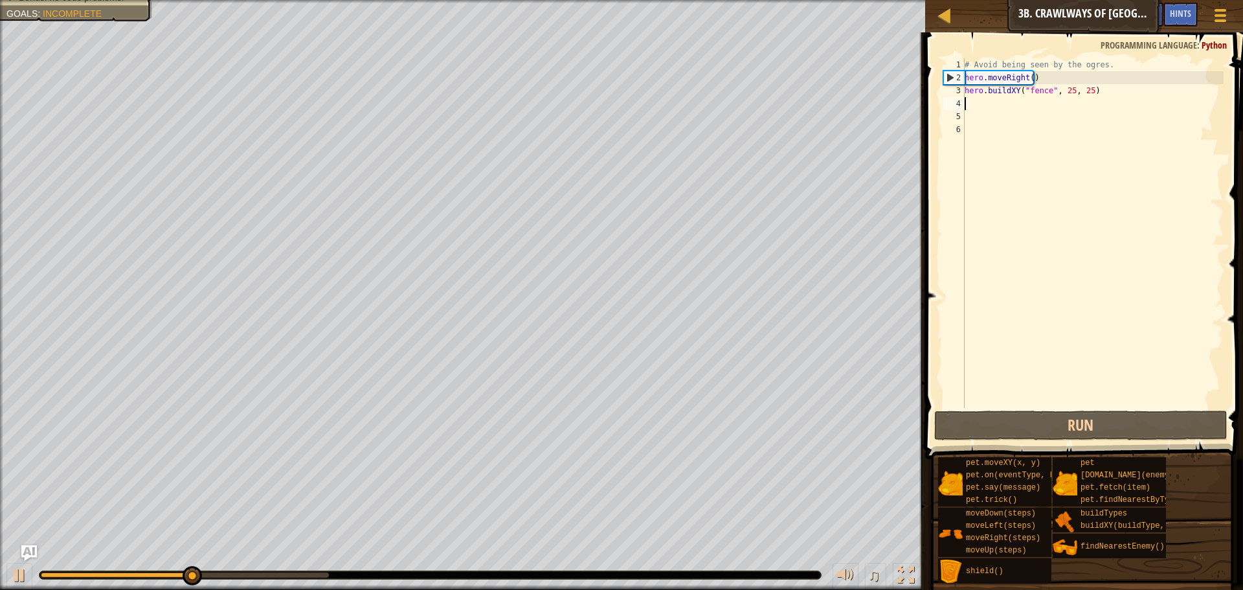
click at [1105, 98] on div "# Avoid being seen by the ogres. hero . moveRight ( ) hero . buildXY ( "fence" …" at bounding box center [1093, 246] width 262 height 376
click at [1103, 93] on div "# Avoid being seen by the ogres. hero . moveRight ( ) hero . buildXY ( "fence" …" at bounding box center [1093, 246] width 262 height 376
type textarea "hero.buildXY("fence", 25, 25)"
click at [977, 106] on div "# Avoid being seen by the ogres. hero . moveRight ( ) hero . buildXY ( "fence" …" at bounding box center [1093, 246] width 262 height 376
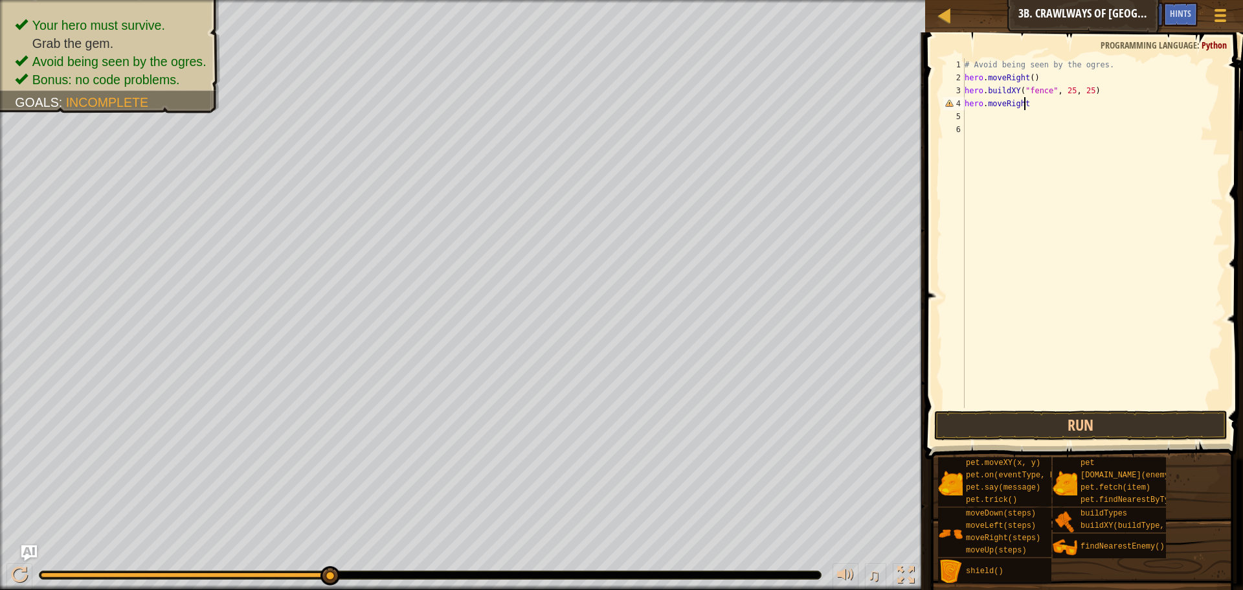
scroll to position [6, 5]
type textarea "hero.moveRight()"
click at [1065, 422] on button "Run" at bounding box center [1080, 425] width 293 height 30
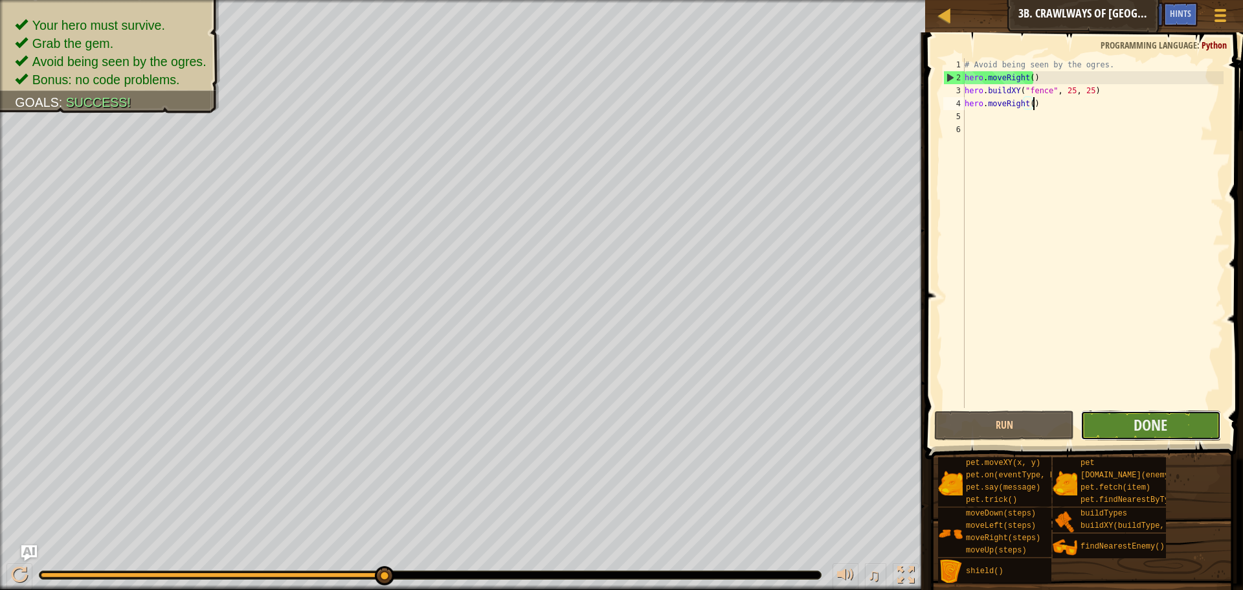
click at [1107, 420] on button "Done" at bounding box center [1151, 425] width 140 height 30
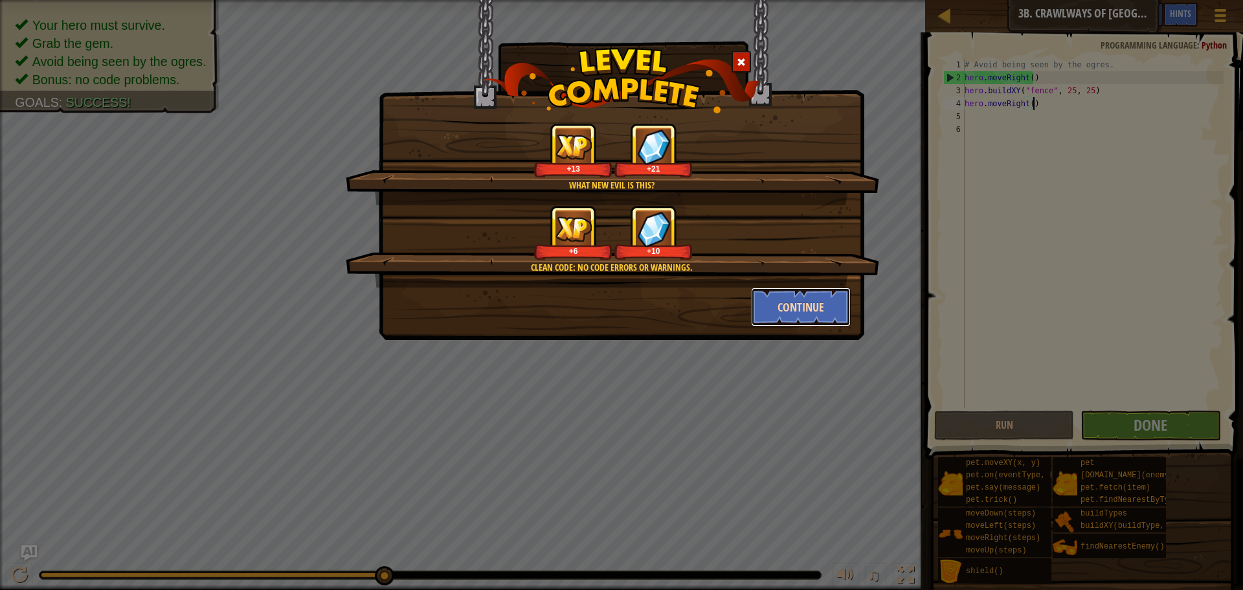
click at [772, 298] on button "Continue" at bounding box center [801, 306] width 100 height 39
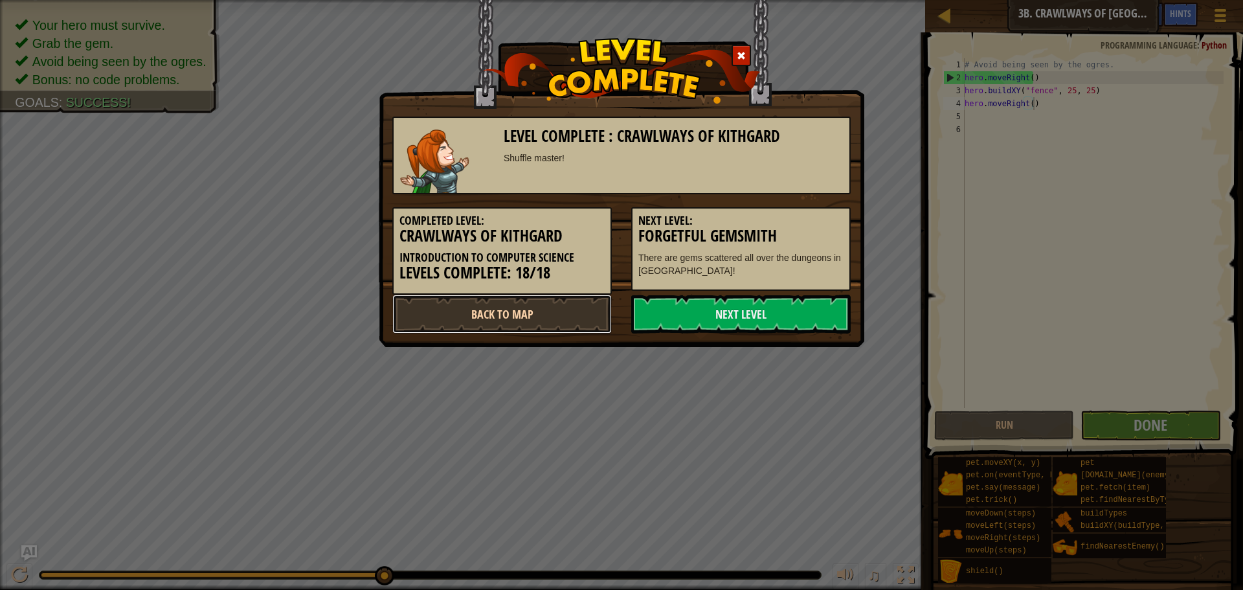
click at [541, 308] on link "Back to Map" at bounding box center [501, 314] width 219 height 39
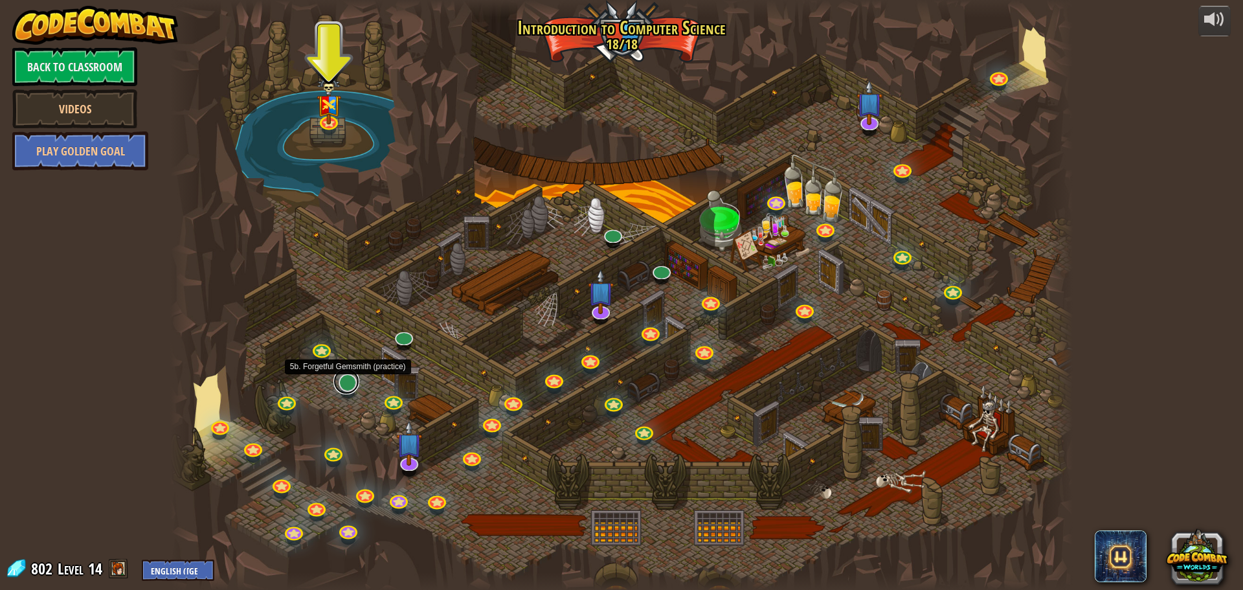
click at [346, 386] on link at bounding box center [346, 381] width 26 height 26
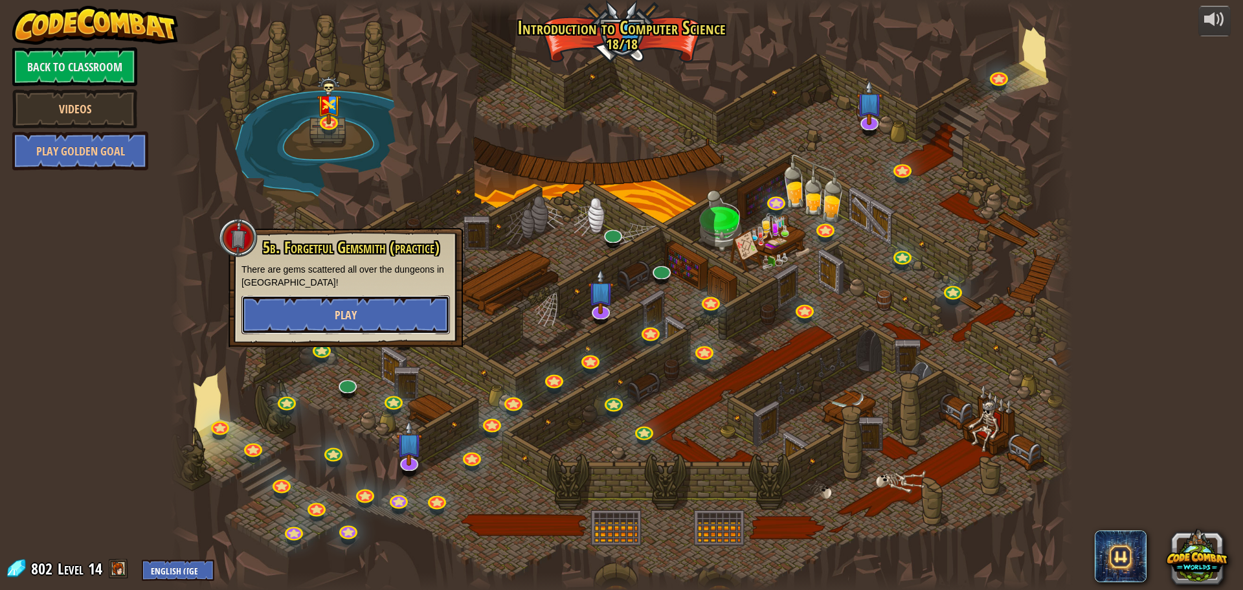
click at [363, 321] on button "Play" at bounding box center [346, 314] width 208 height 39
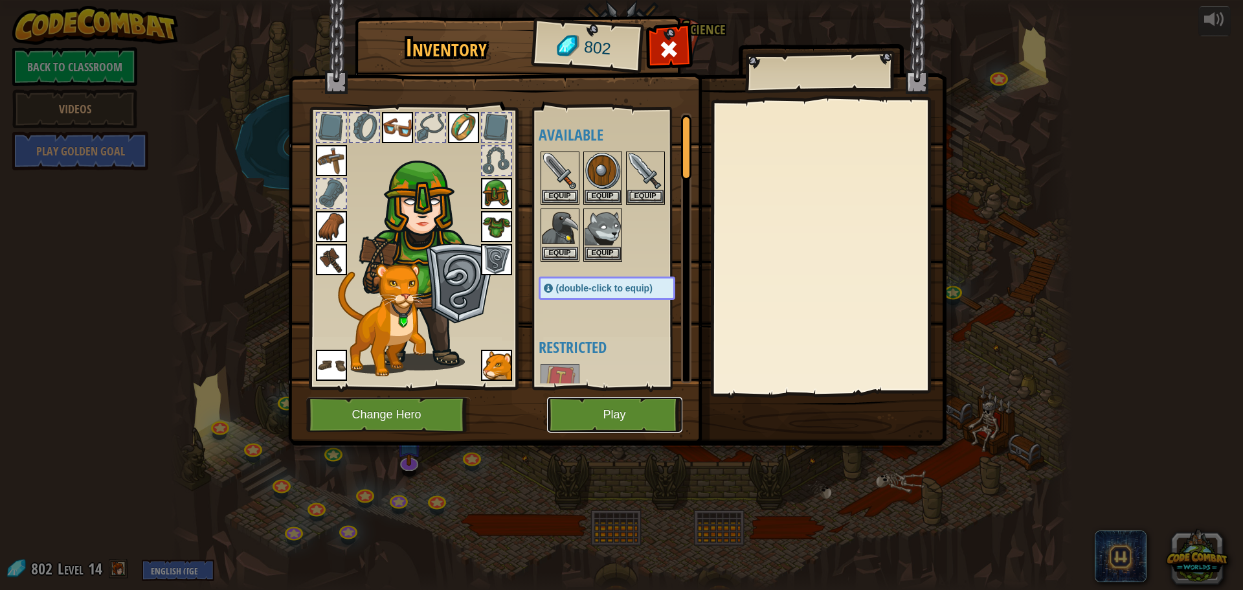
click at [571, 411] on button "Play" at bounding box center [614, 415] width 135 height 36
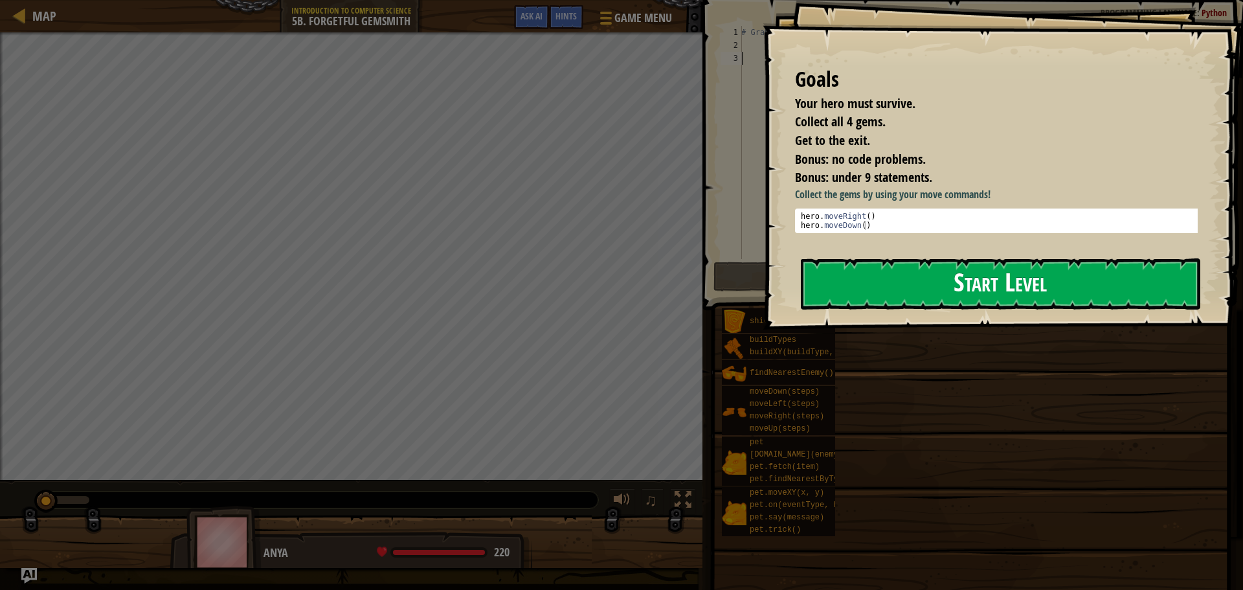
click at [859, 274] on button "Start Level" at bounding box center [1000, 283] width 399 height 51
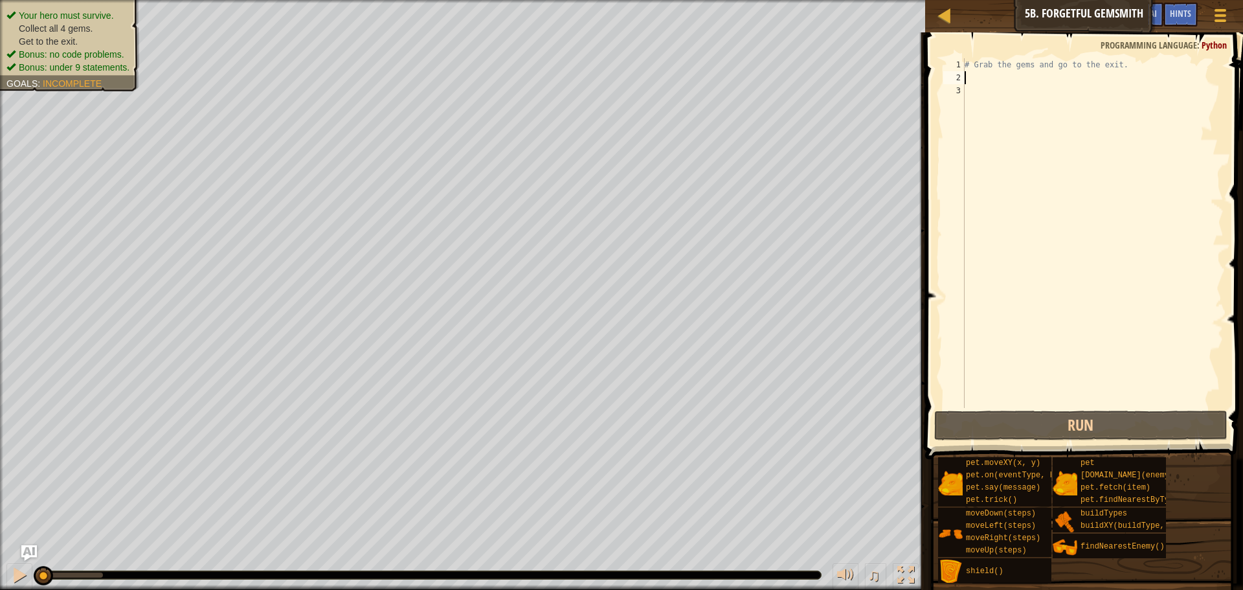
click at [977, 78] on div "# Grab the gems and go to the exit." at bounding box center [1093, 246] width 262 height 376
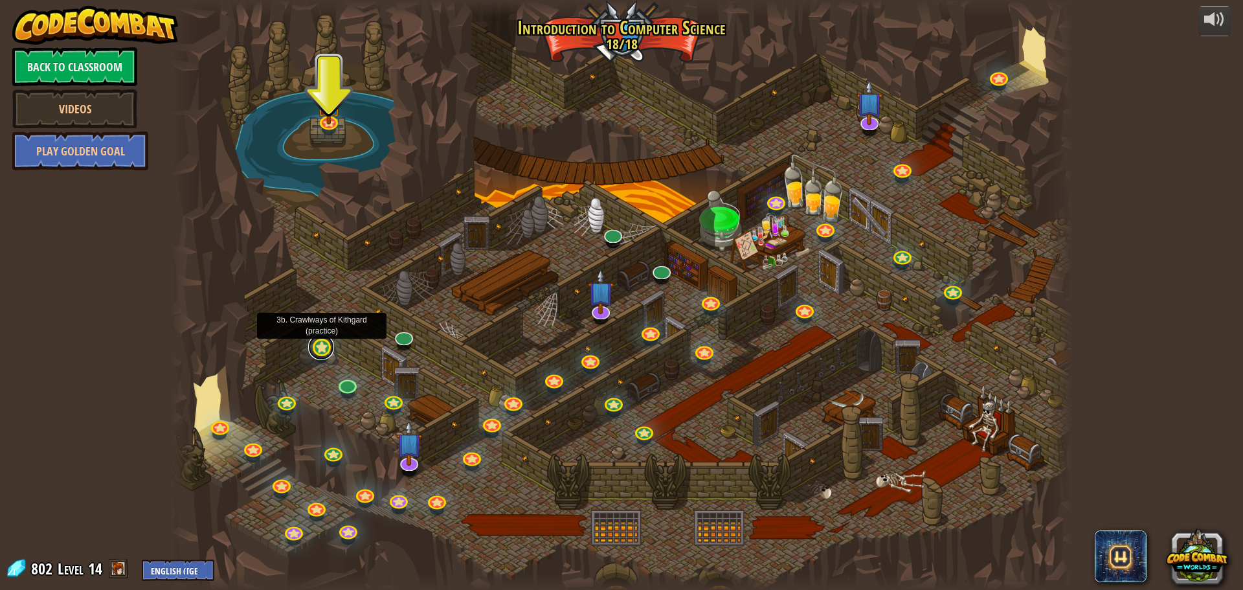
click at [324, 352] on link at bounding box center [321, 347] width 26 height 26
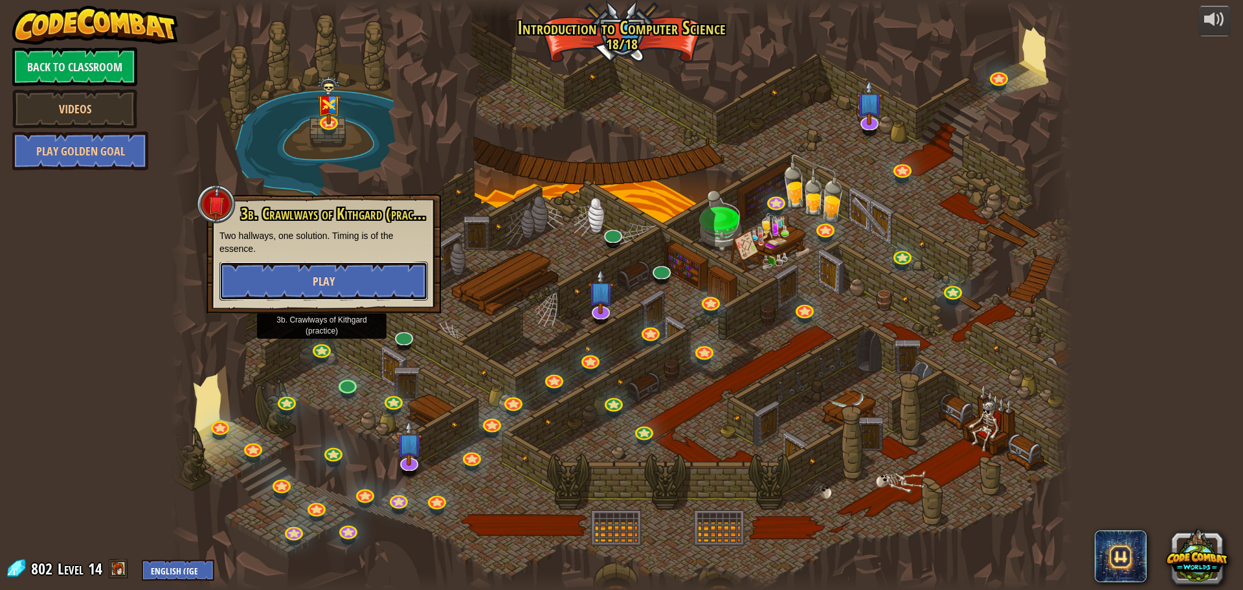
click at [344, 285] on button "Play" at bounding box center [323, 281] width 208 height 39
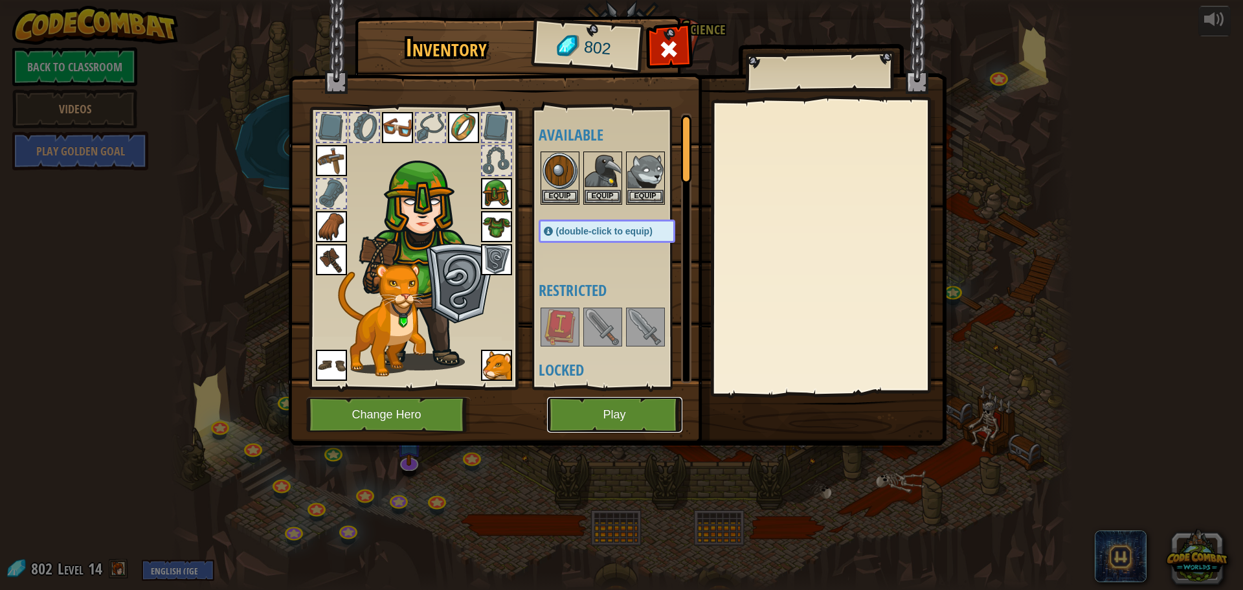
click at [594, 407] on button "Play" at bounding box center [614, 415] width 135 height 36
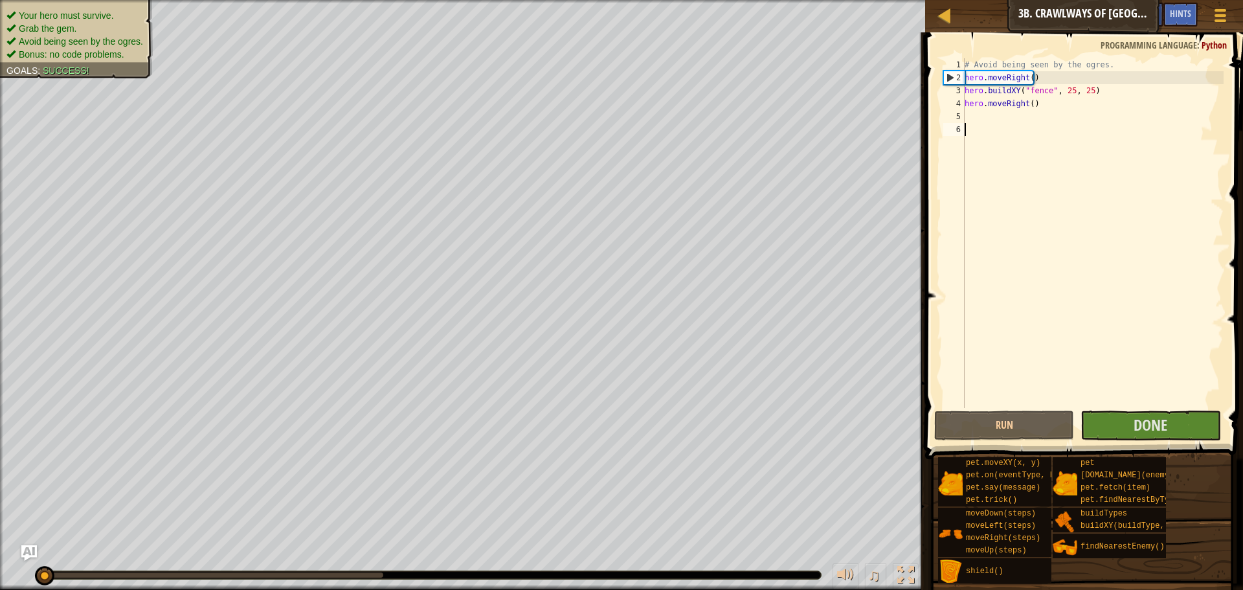
click at [1048, 102] on div "# Avoid being seen by the ogres. hero . moveRight ( ) hero . buildXY ( "fence" …" at bounding box center [1093, 246] width 262 height 376
click at [1100, 96] on div "# Avoid being seen by the ogres. hero . moveRight ( ) hero . buildXY ( "fence" …" at bounding box center [1093, 246] width 262 height 376
click at [1105, 95] on div "# Avoid being seen by the ogres. hero . moveRight ( ) hero . buildXY ( "fence" …" at bounding box center [1093, 246] width 262 height 376
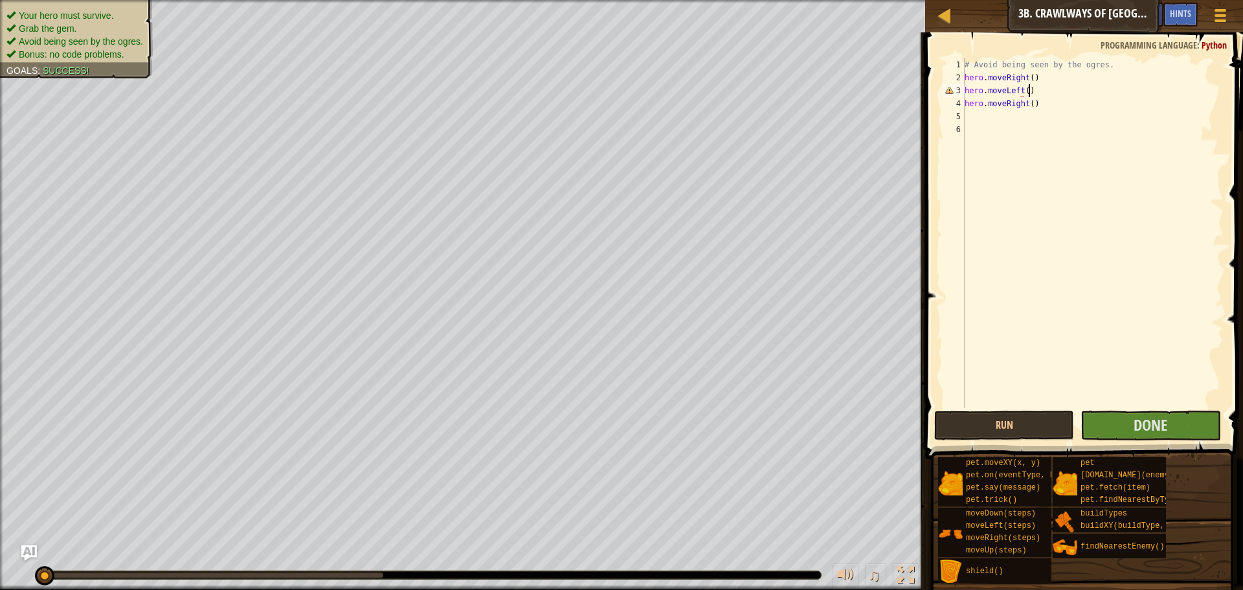
scroll to position [6, 5]
click at [1027, 106] on div "# Avoid being seen by the ogres. hero . moveRight ( ) hero . moveLeft ( ) hero …" at bounding box center [1093, 246] width 262 height 376
type textarea "hero.moveRight(2)"
click at [1127, 418] on button "Done" at bounding box center [1151, 425] width 140 height 30
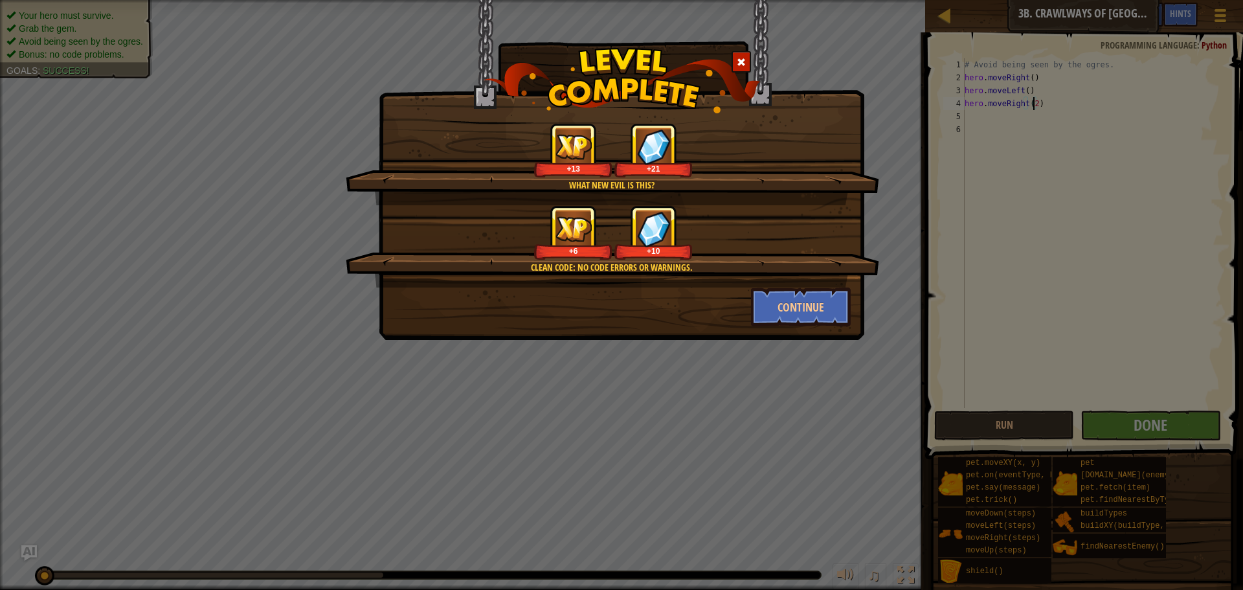
click at [1001, 432] on div "What new evil is this? +13 +21 Clean code: no code errors or warnings. +6 +10 C…" at bounding box center [621, 295] width 1243 height 590
click at [794, 318] on button "Continue" at bounding box center [801, 306] width 100 height 39
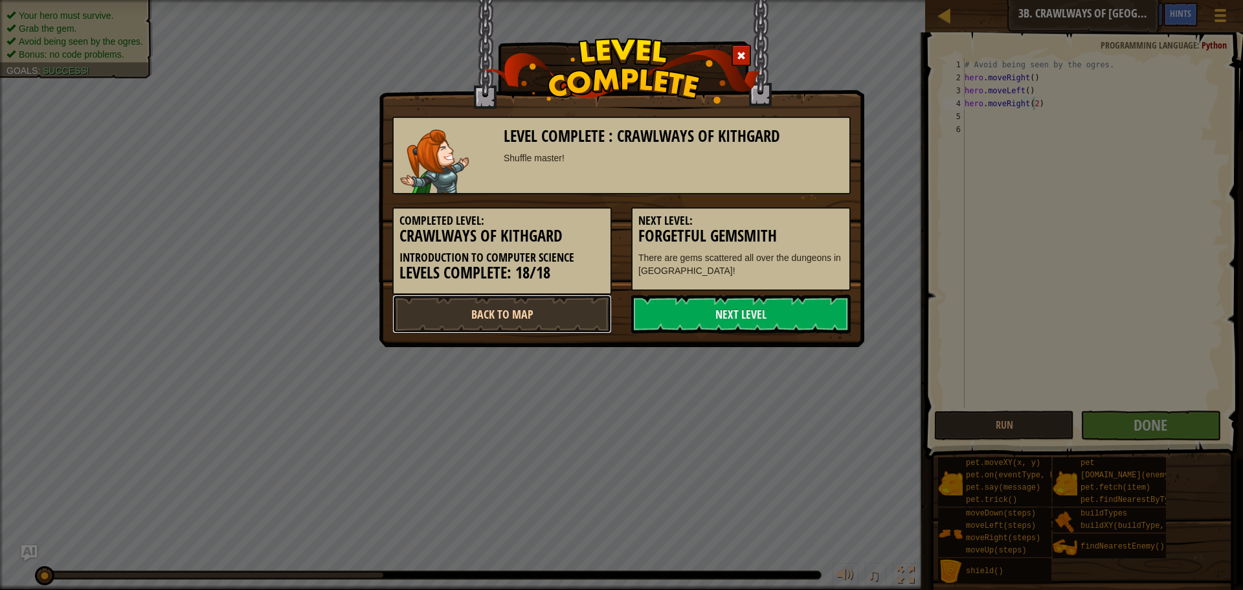
click at [572, 313] on link "Back to Map" at bounding box center [501, 314] width 219 height 39
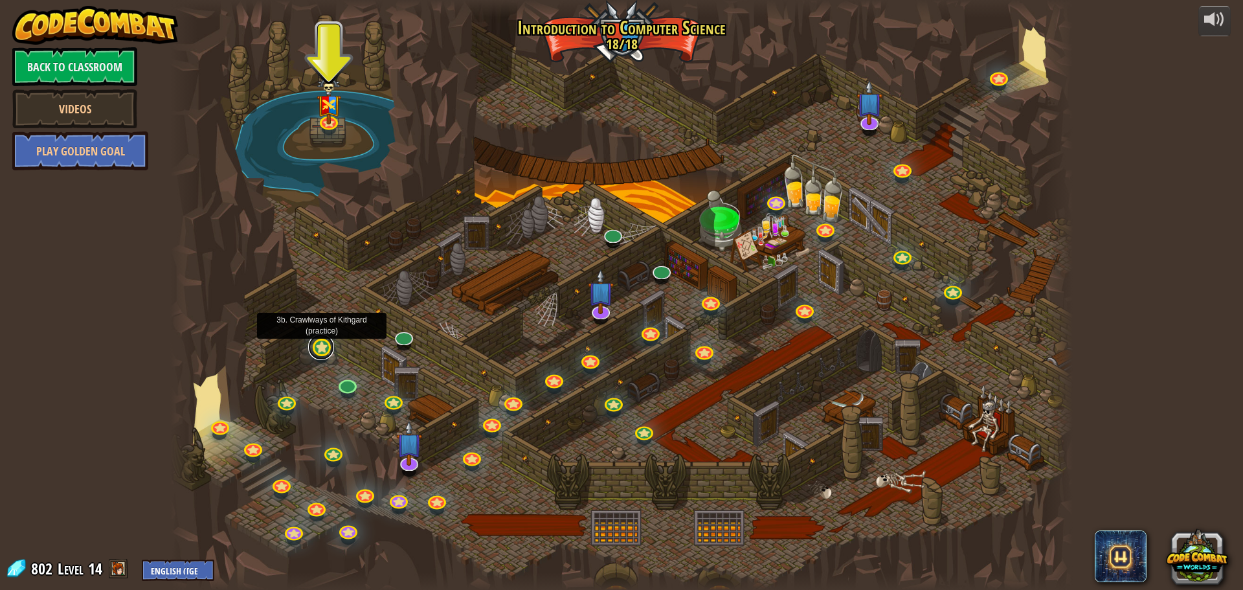
click at [325, 350] on link at bounding box center [321, 347] width 26 height 26
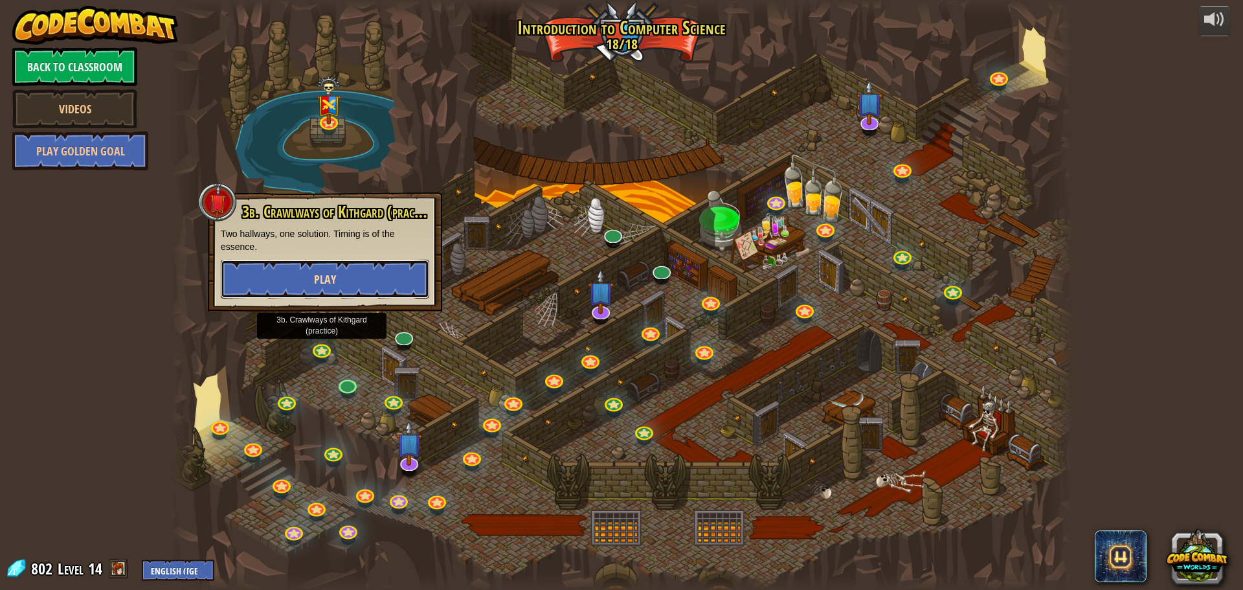
click at [379, 294] on button "Play" at bounding box center [325, 279] width 208 height 39
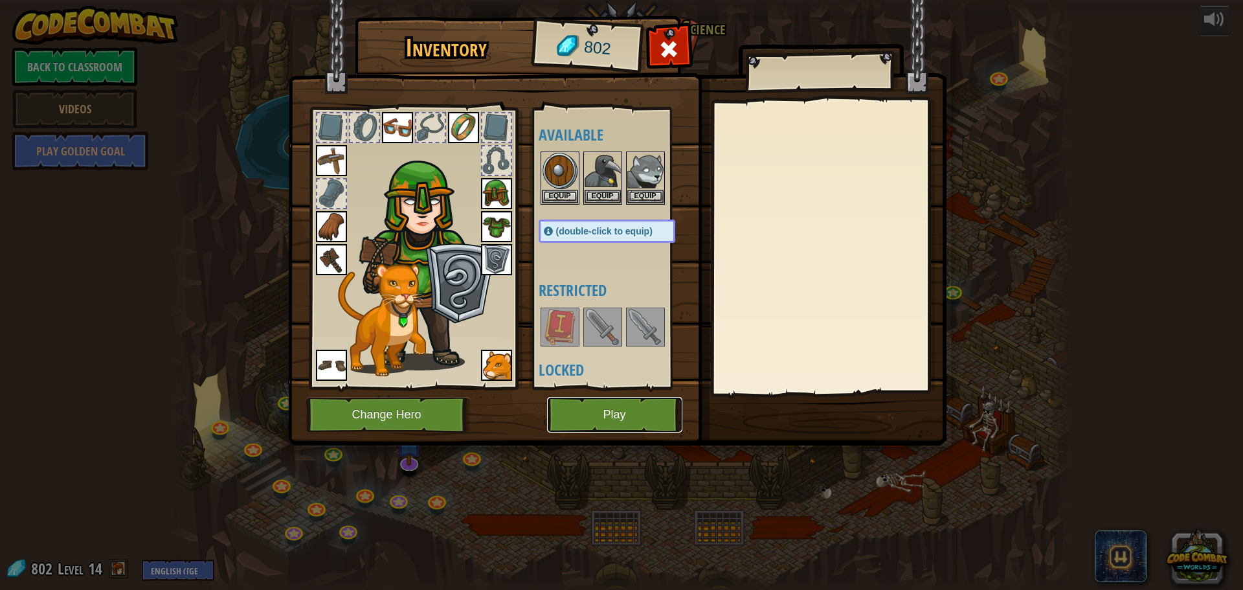
click at [628, 423] on button "Play" at bounding box center [614, 415] width 135 height 36
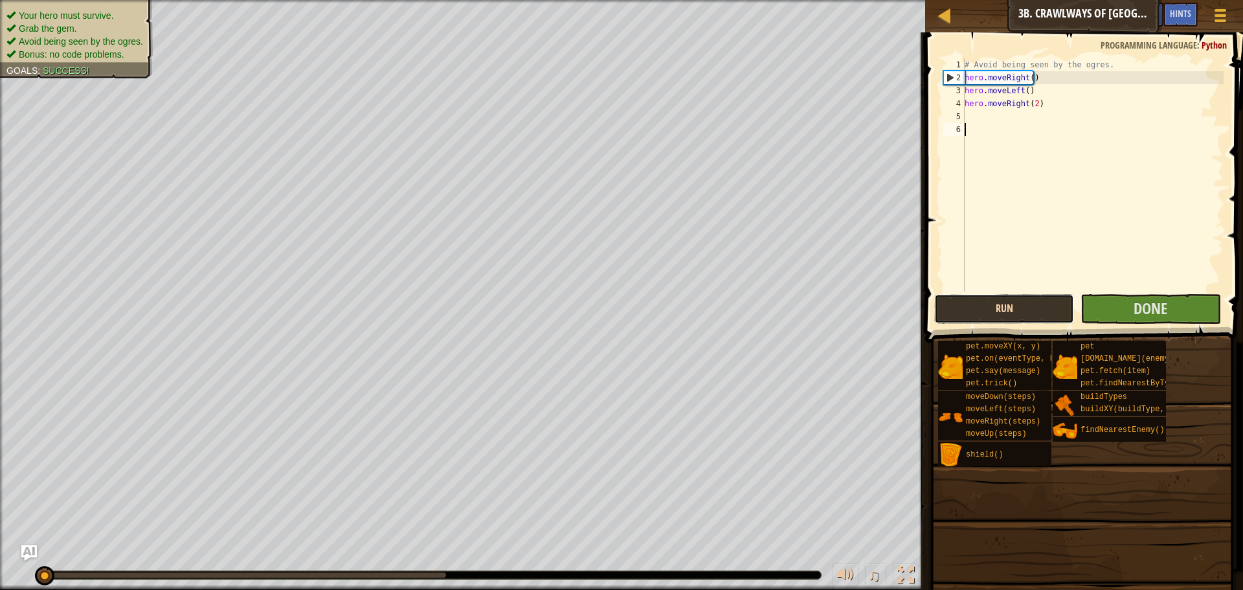
click at [967, 299] on div "1 2 3 4 5 6 # Avoid being seen by the ogres. hero . moveRight ( ) hero . moveLe…" at bounding box center [1082, 213] width 322 height 348
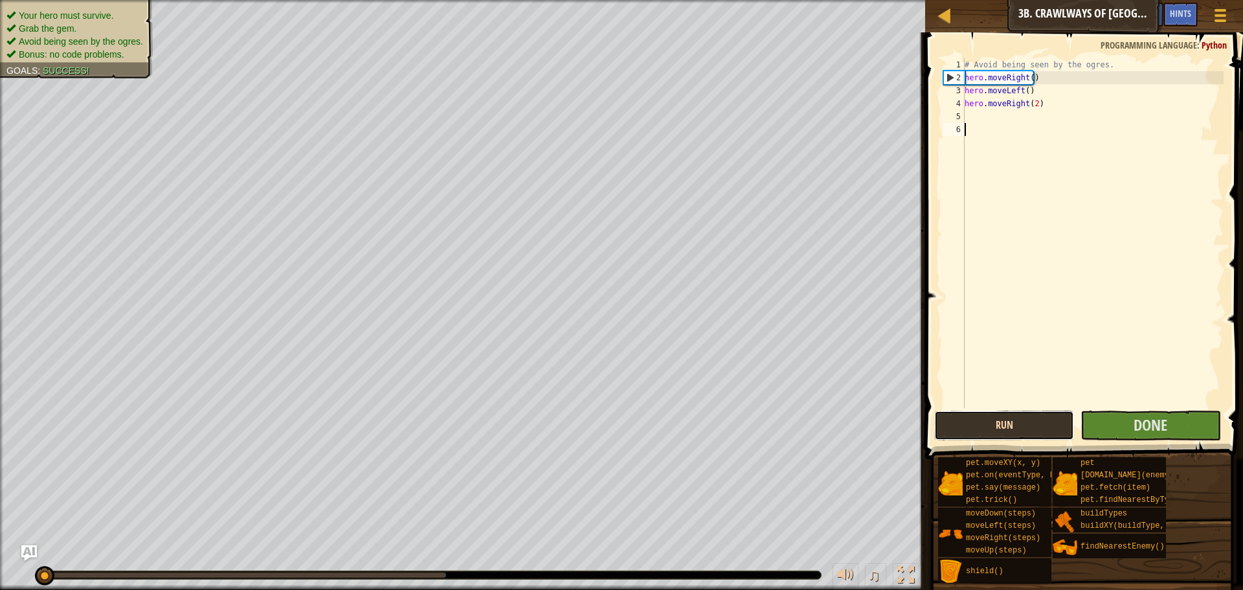
click at [1011, 429] on button "Run" at bounding box center [1004, 425] width 140 height 30
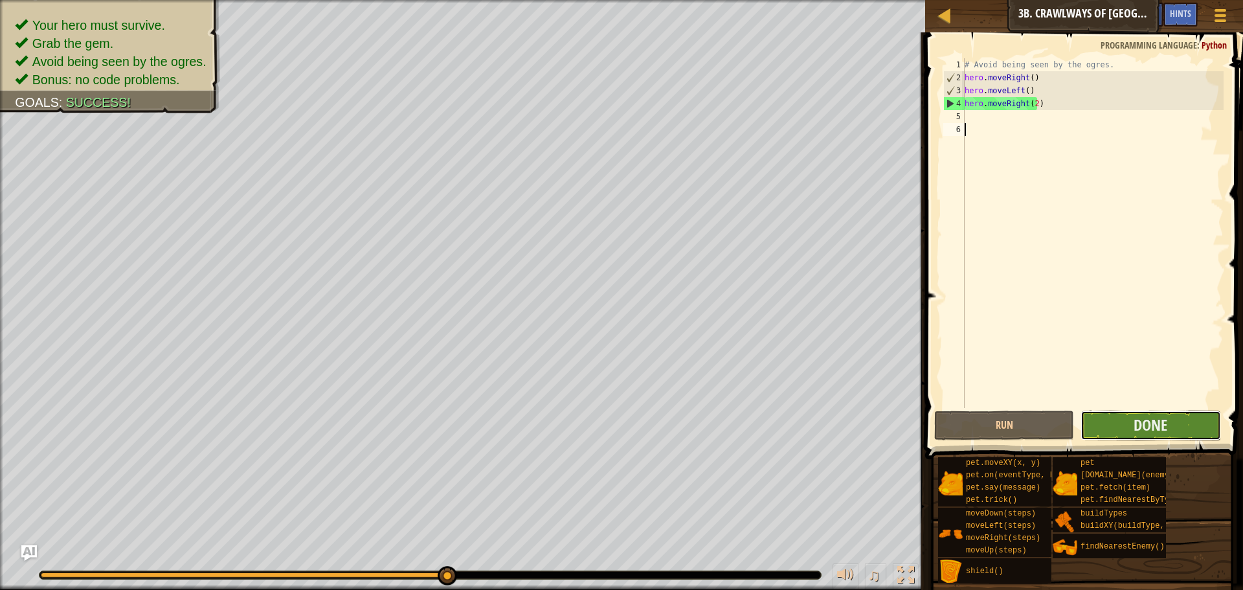
click at [1114, 422] on button "Done" at bounding box center [1151, 425] width 140 height 30
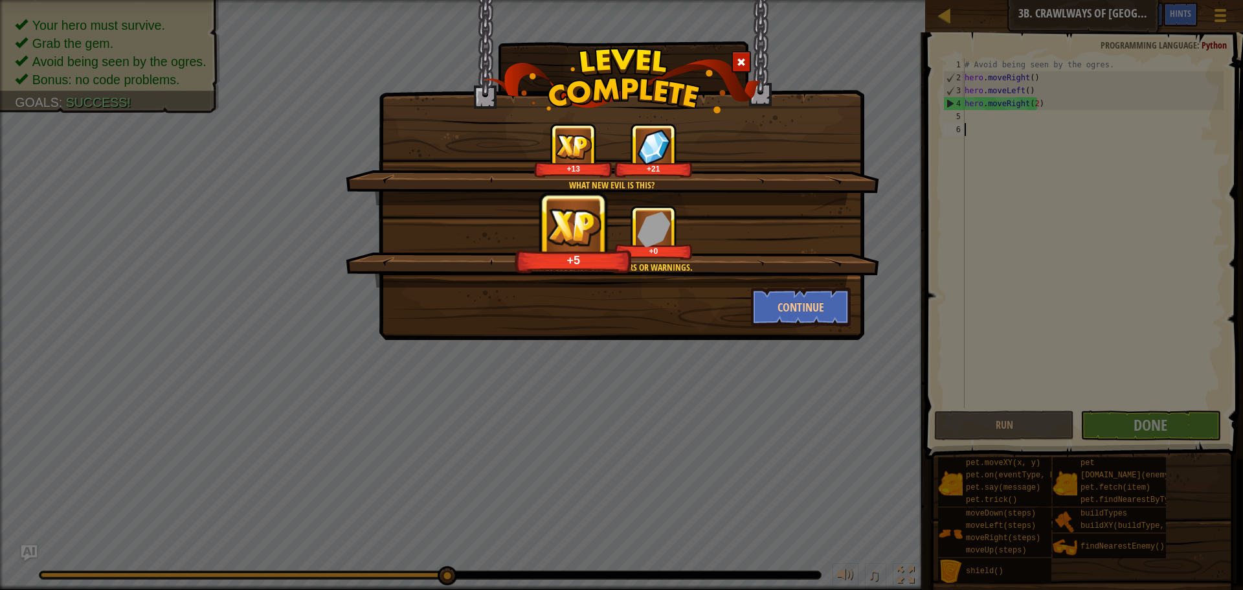
click at [796, 326] on div "What new evil is this? +13 +21 Clean code: no code errors or warnings. +5 +0 Co…" at bounding box center [622, 170] width 486 height 340
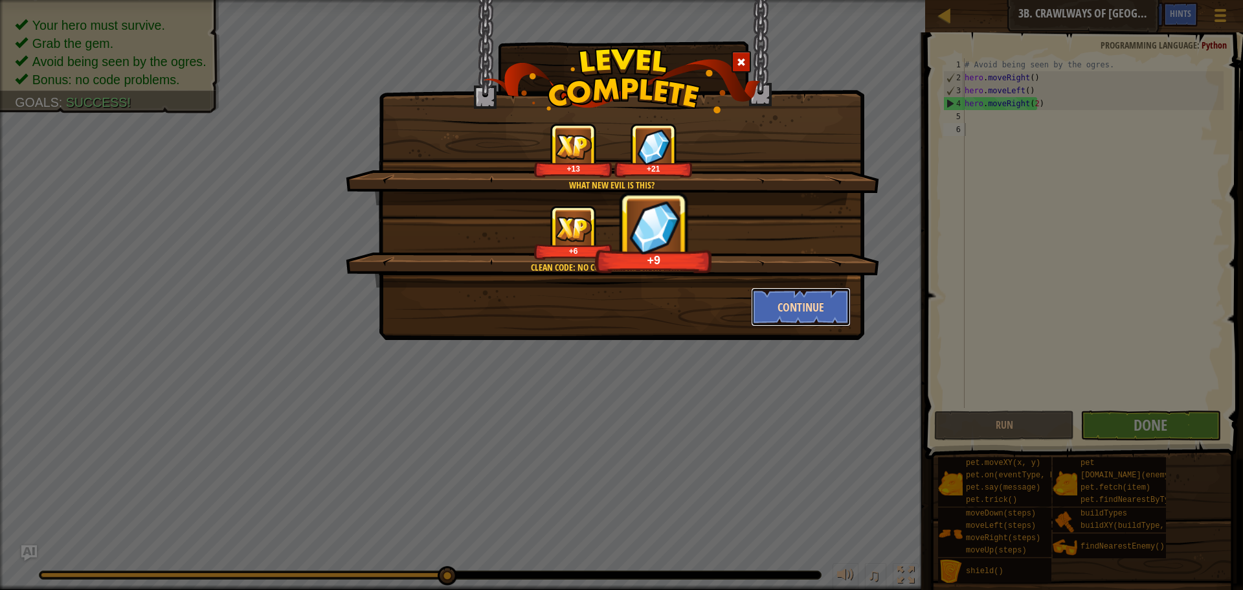
click at [793, 314] on button "Continue" at bounding box center [801, 306] width 100 height 39
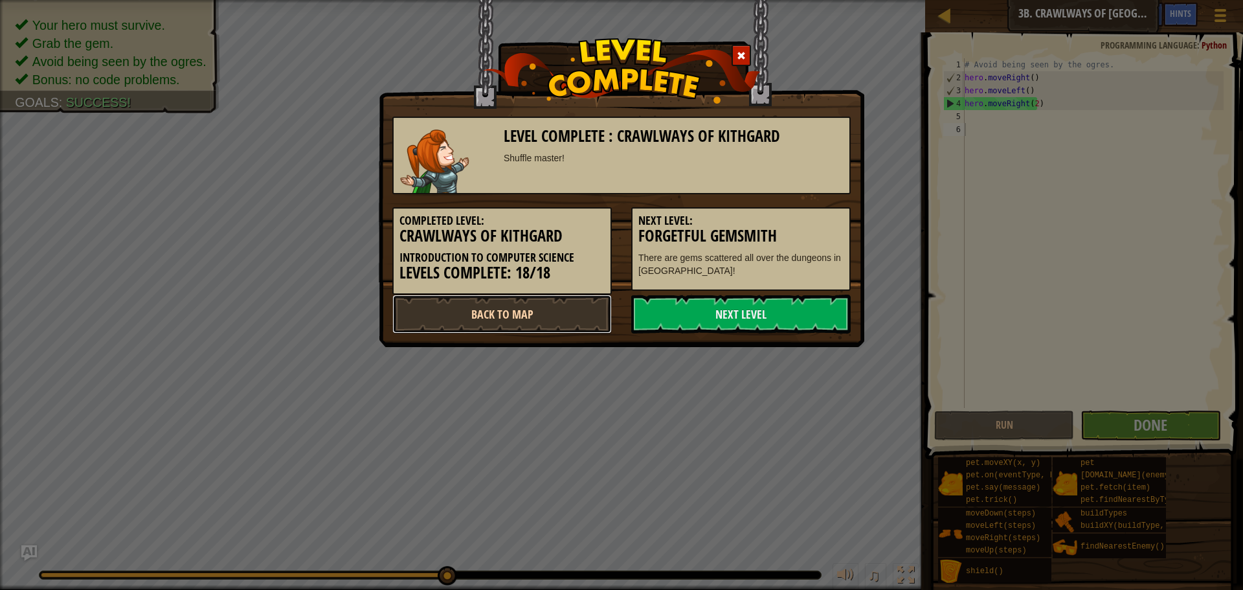
click at [570, 319] on link "Back to Map" at bounding box center [501, 314] width 219 height 39
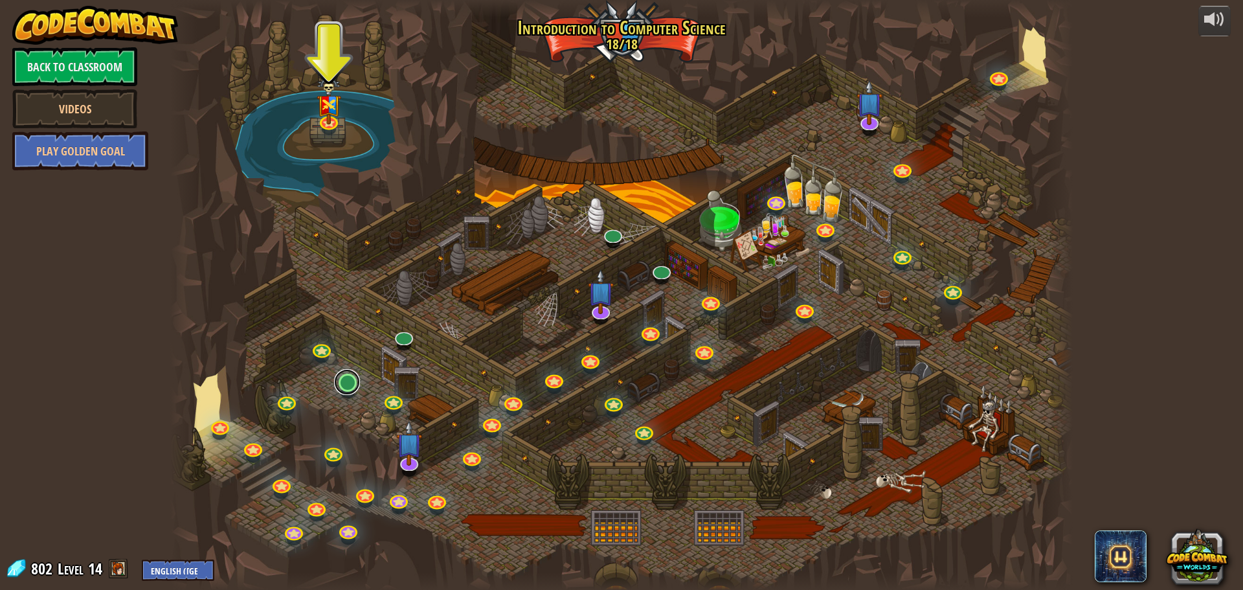
click at [350, 384] on link at bounding box center [347, 382] width 26 height 26
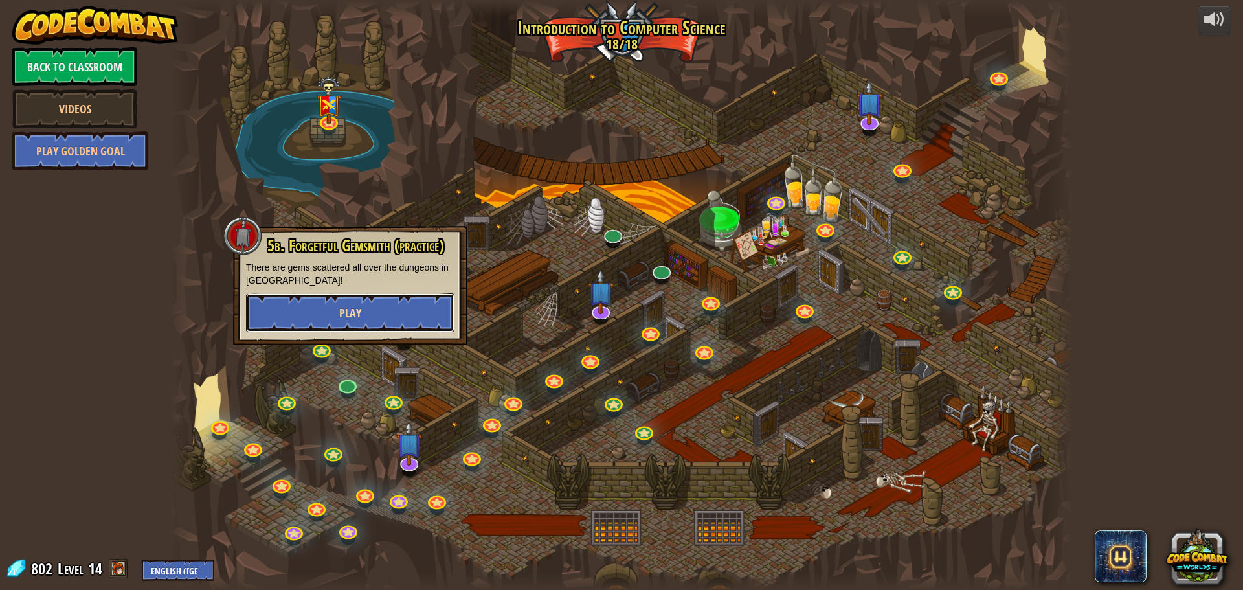
click at [346, 302] on button "Play" at bounding box center [350, 312] width 208 height 39
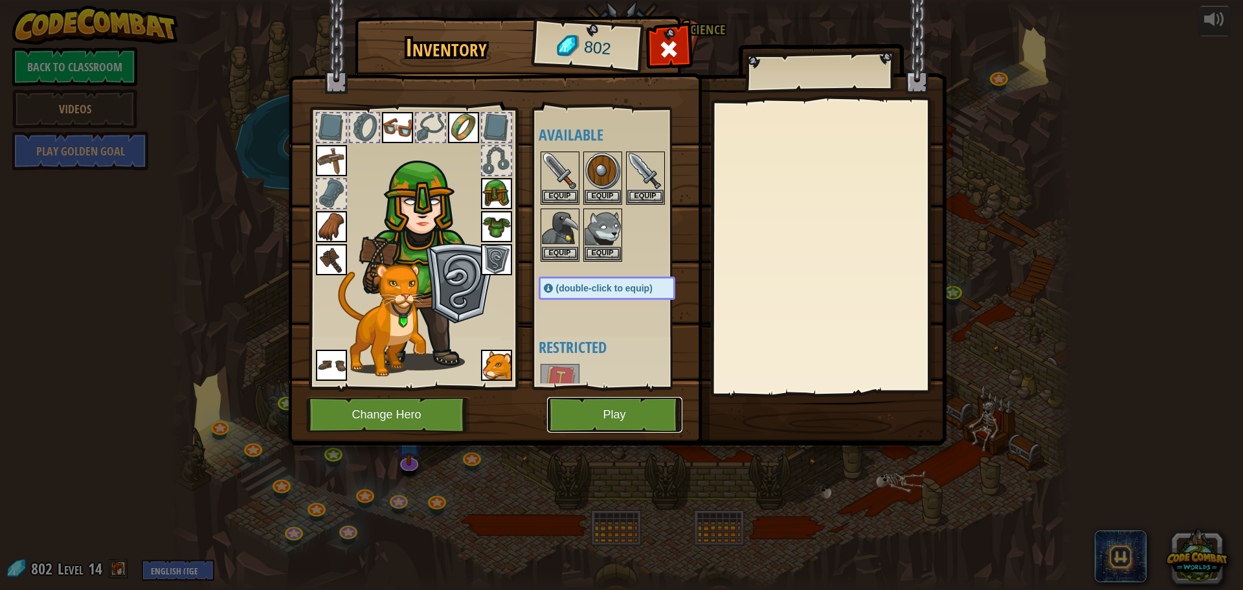
click at [582, 409] on button "Play" at bounding box center [614, 415] width 135 height 36
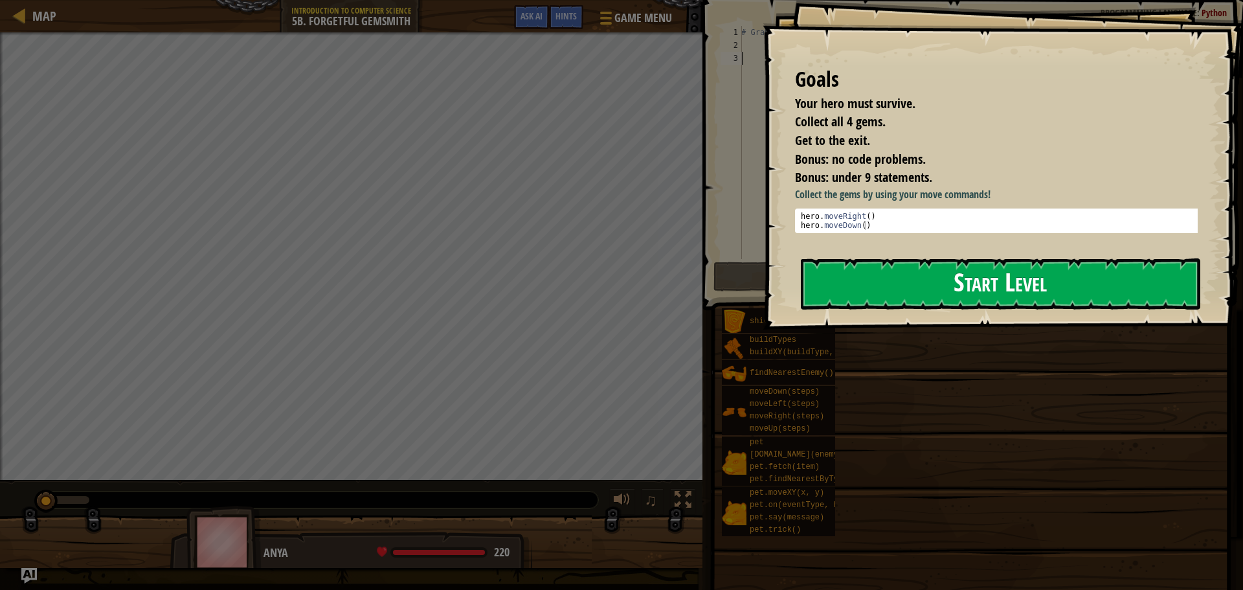
click at [847, 284] on button "Start Level" at bounding box center [1000, 283] width 399 height 51
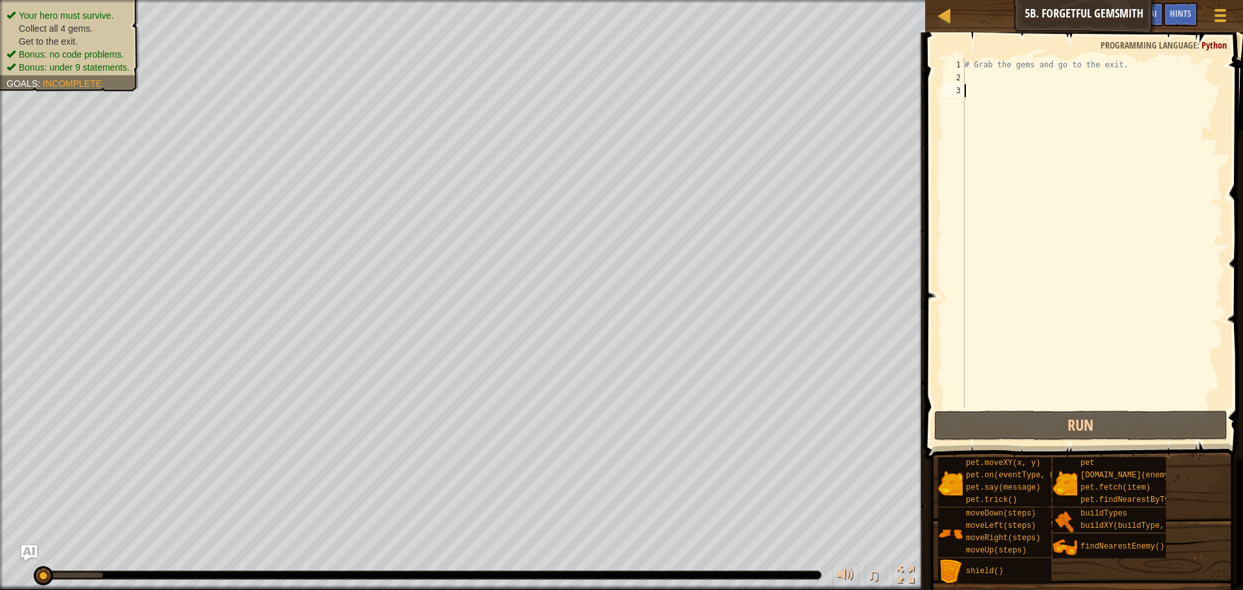
click at [981, 83] on div "# Grab the gems and go to the exit." at bounding box center [1093, 246] width 262 height 376
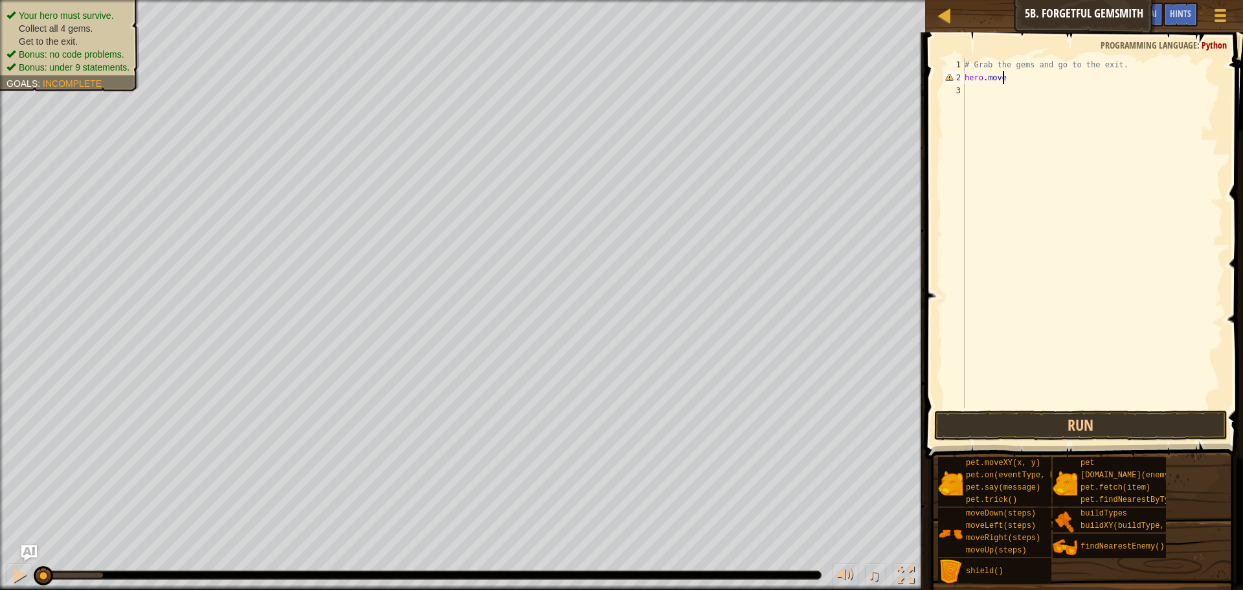
scroll to position [6, 3]
type textarea "hero.moveRight()"
click at [979, 87] on div "# Grab the gems and go to the exit. hero . moveRight ( )" at bounding box center [1093, 246] width 262 height 376
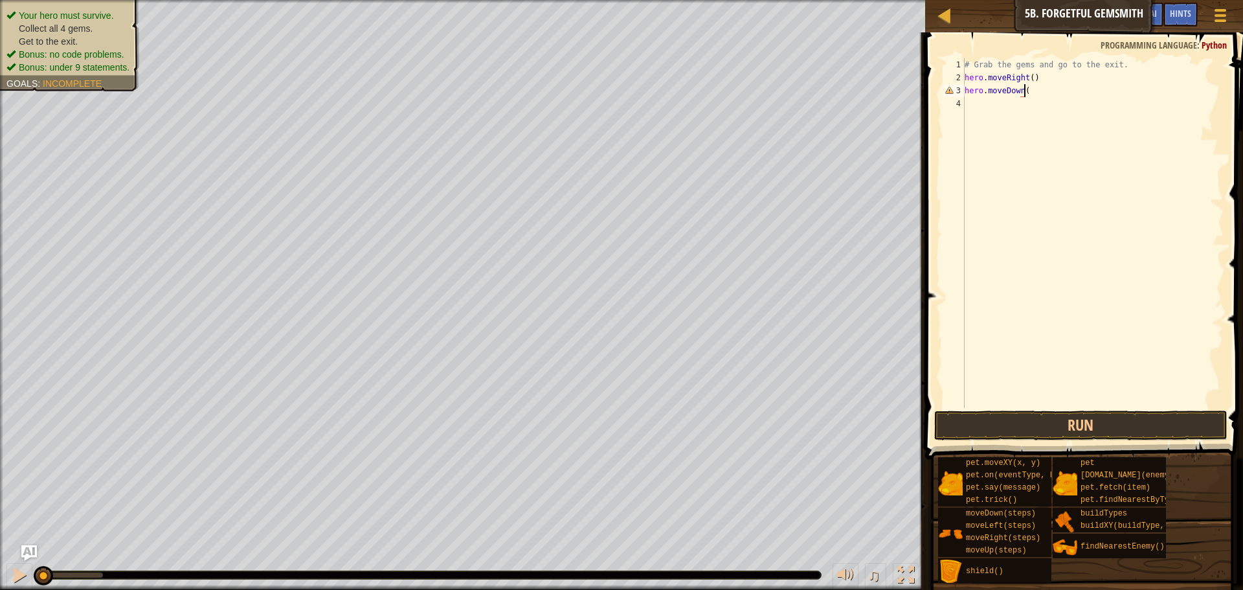
type textarea "hero.moveDown()"
click at [1014, 106] on div "# Grab the gems and go to the exit. hero . moveRight ( ) hero . moveDown ( )" at bounding box center [1093, 246] width 262 height 376
type textarea "hero.moveRight(2)"
click at [995, 115] on div "# Grab the gems and go to the exit. hero . moveRight ( ) hero . moveDown ( ) he…" at bounding box center [1093, 246] width 262 height 376
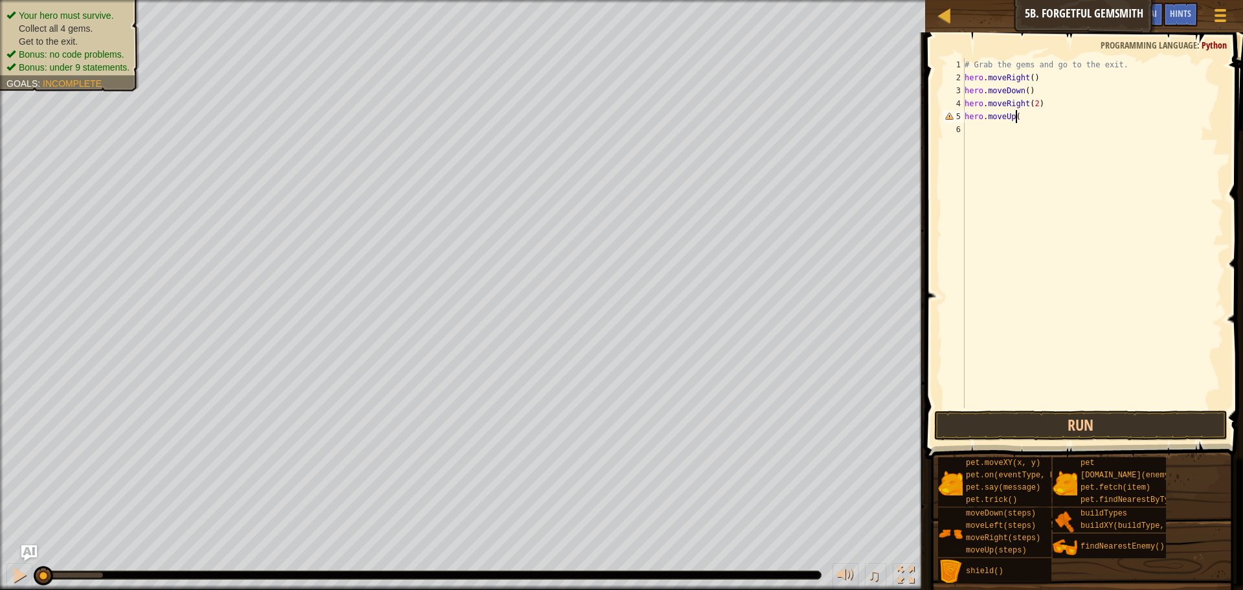
scroll to position [6, 4]
click at [1120, 67] on div "# Grab the gems and go to the exit. hero . moveRight ( ) hero . moveDown ( ) he…" at bounding box center [1093, 246] width 262 height 376
type textarea "# Grab the gems and go to the exit."
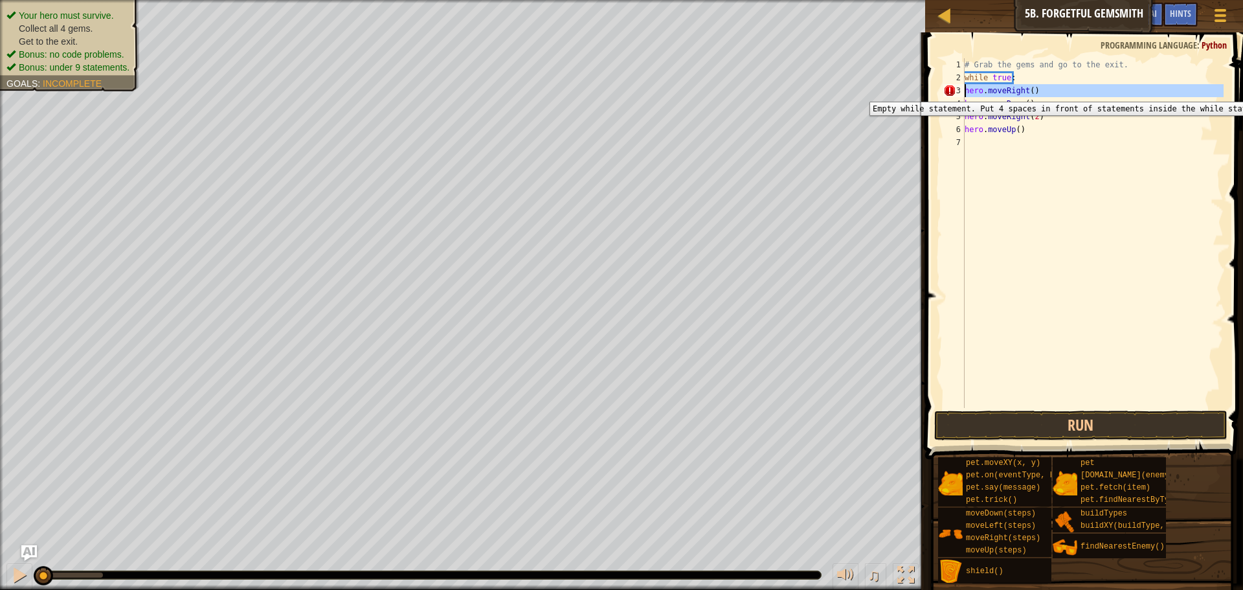
click at [963, 92] on div "3" at bounding box center [953, 90] width 21 height 13
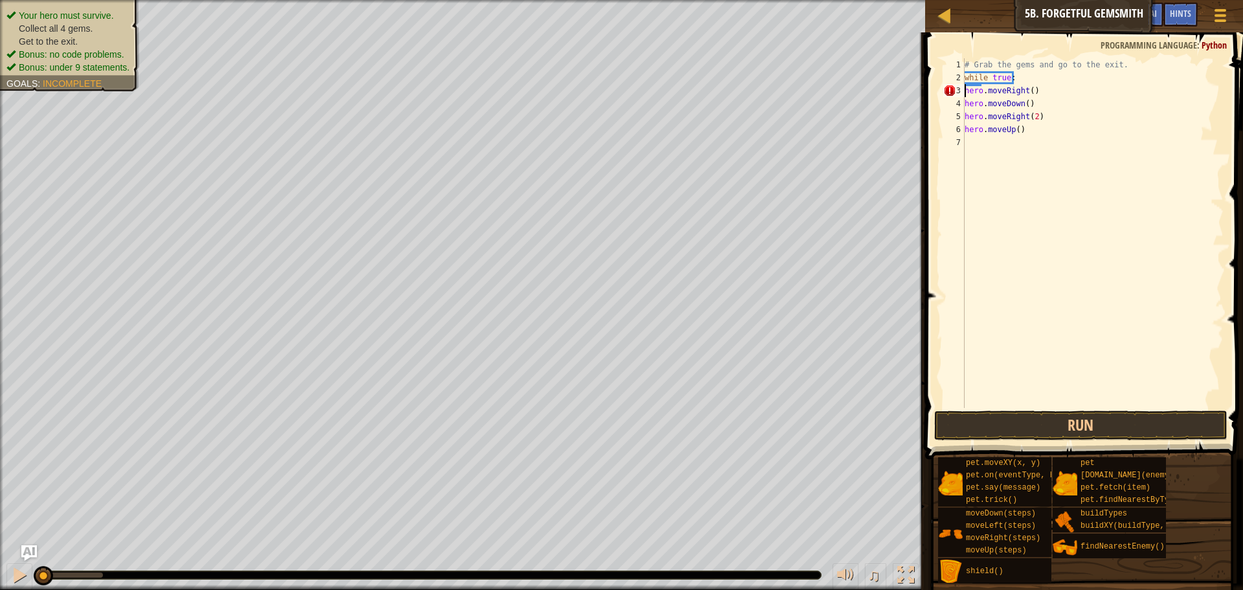
click at [965, 92] on div "# Grab the gems and go to the exit. while true : hero . moveRight ( ) hero . mo…" at bounding box center [1093, 246] width 262 height 376
click at [965, 104] on div "# Grab the gems and go to the exit. while true : hero . moveRight ( ) hero . mo…" at bounding box center [1093, 246] width 262 height 376
click at [965, 118] on div "# Grab the gems and go to the exit. while true : hero . moveRight ( ) hero . mo…" at bounding box center [1093, 246] width 262 height 376
click at [963, 131] on div "6" at bounding box center [953, 129] width 21 height 13
type textarea "hero.moveUp()"
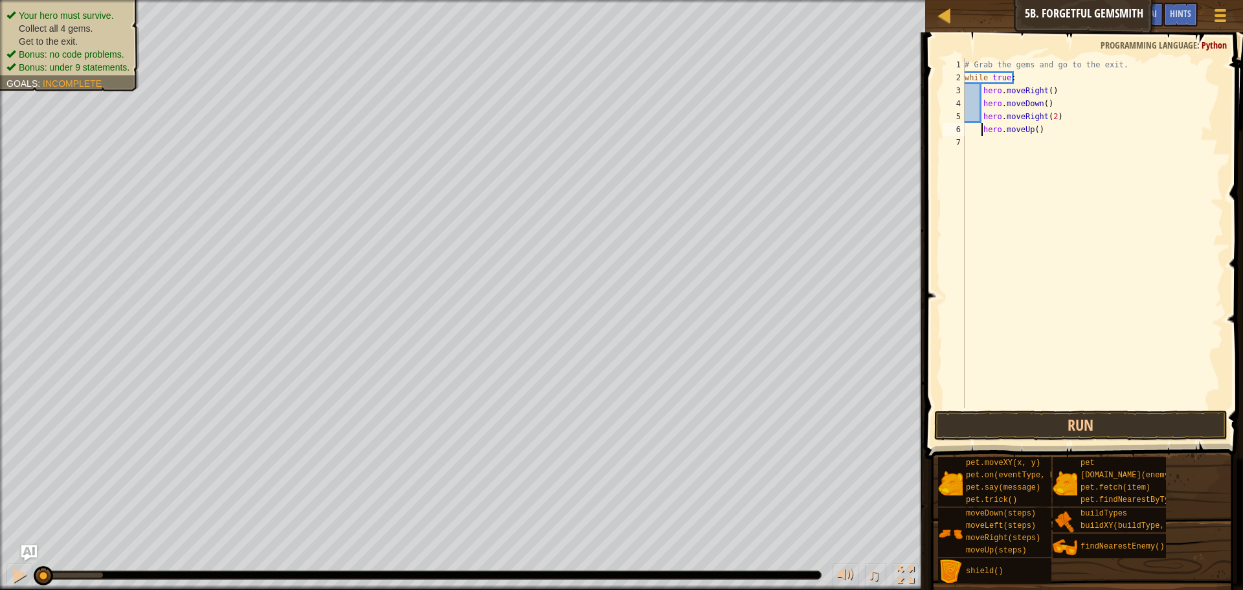
click at [1125, 144] on div "# Grab the gems and go to the exit. while true : hero . moveRight ( ) hero . mo…" at bounding box center [1093, 246] width 262 height 376
click at [1088, 425] on button "Run" at bounding box center [1080, 425] width 293 height 30
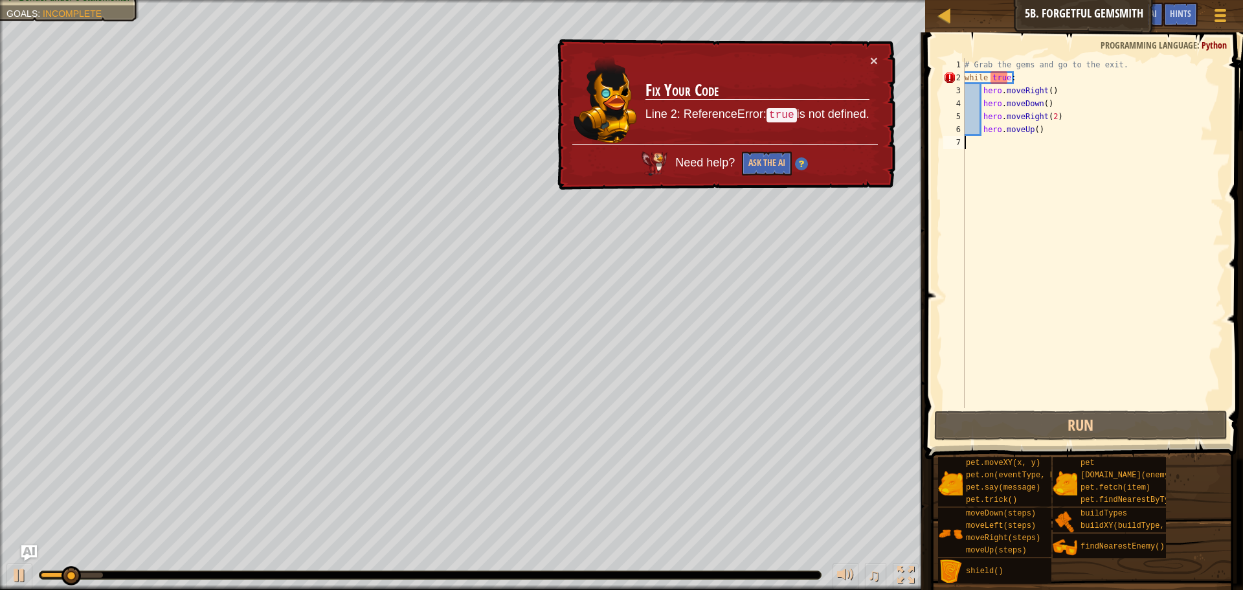
click at [993, 78] on div "# Grab the gems and go to the exit. while true : hero . moveRight ( ) hero . mo…" at bounding box center [1093, 246] width 262 height 376
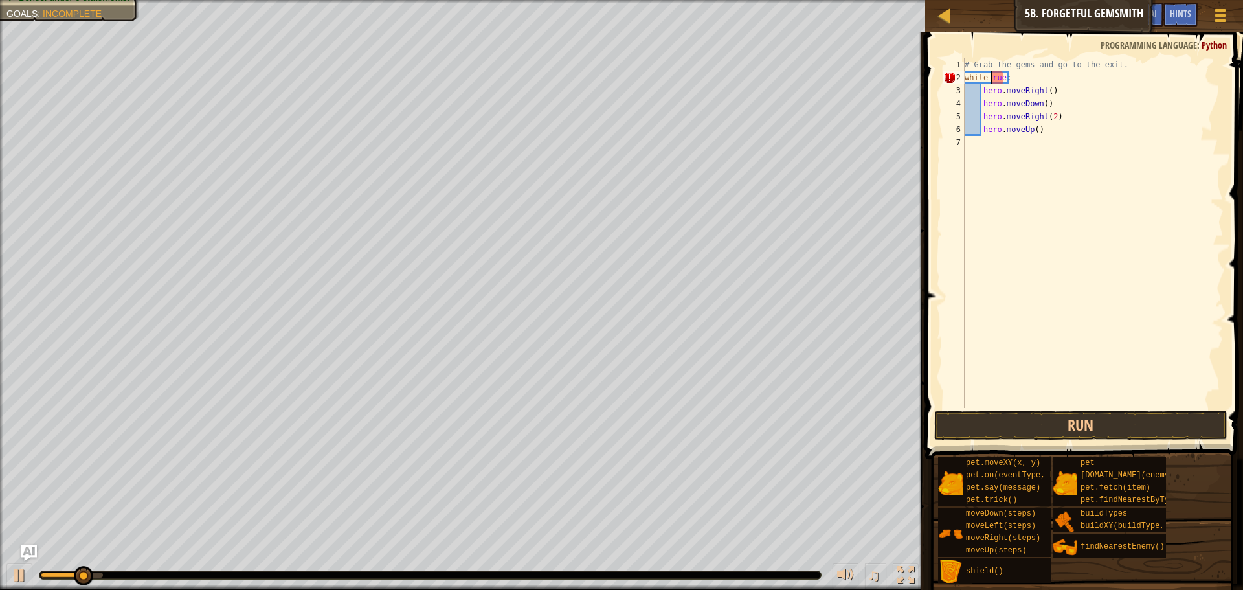
scroll to position [6, 3]
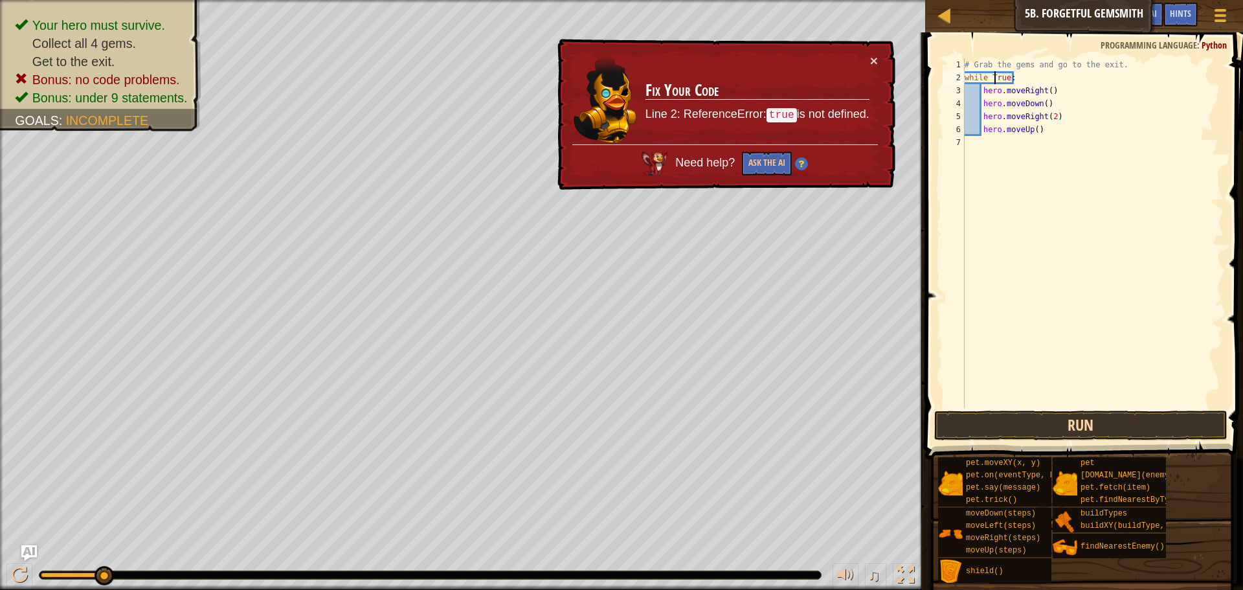
type textarea "while True:"
click at [1044, 418] on button "Run" at bounding box center [1080, 425] width 293 height 30
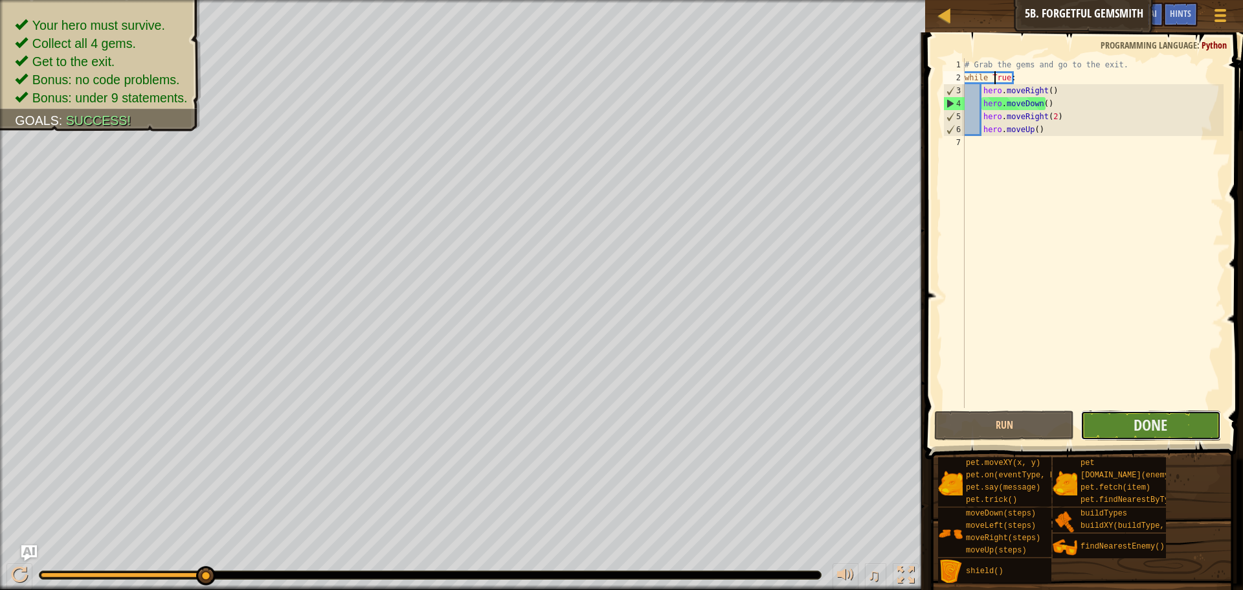
click at [1090, 423] on button "Done" at bounding box center [1151, 425] width 140 height 30
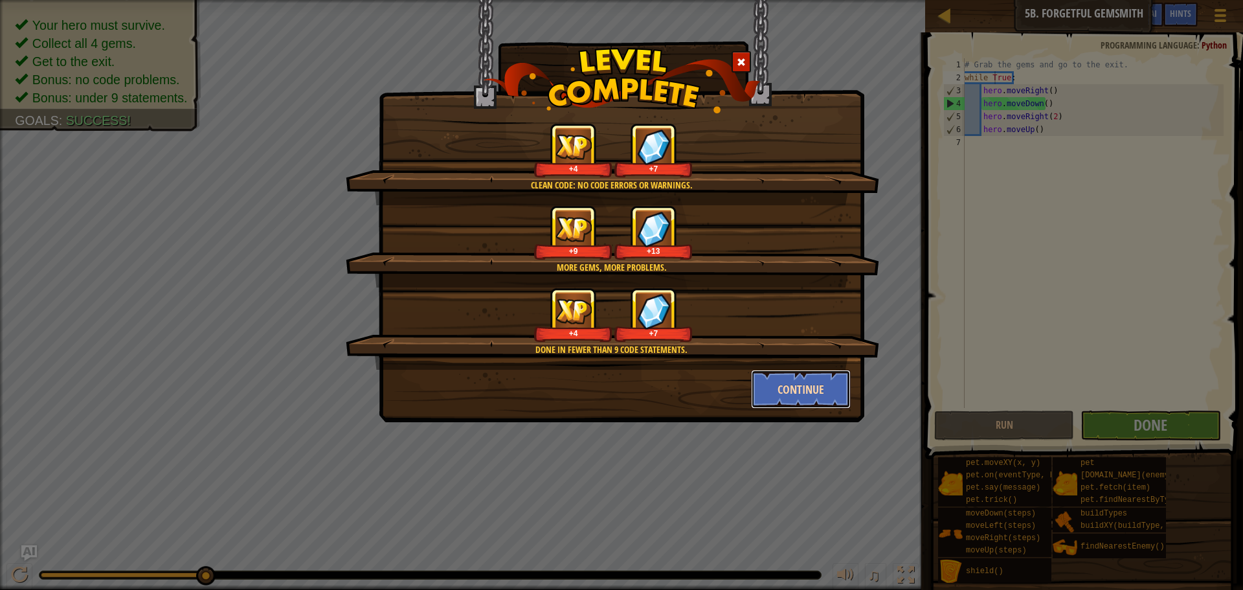
click at [778, 390] on button "Continue" at bounding box center [801, 389] width 100 height 39
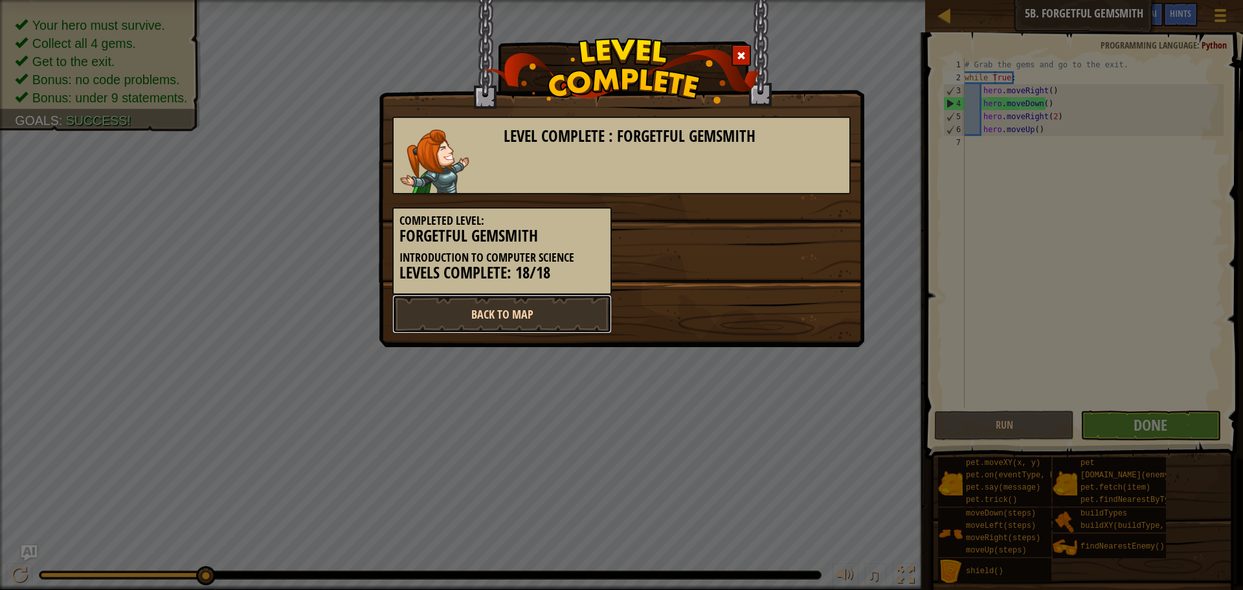
click at [563, 304] on link "Back to Map" at bounding box center [501, 314] width 219 height 39
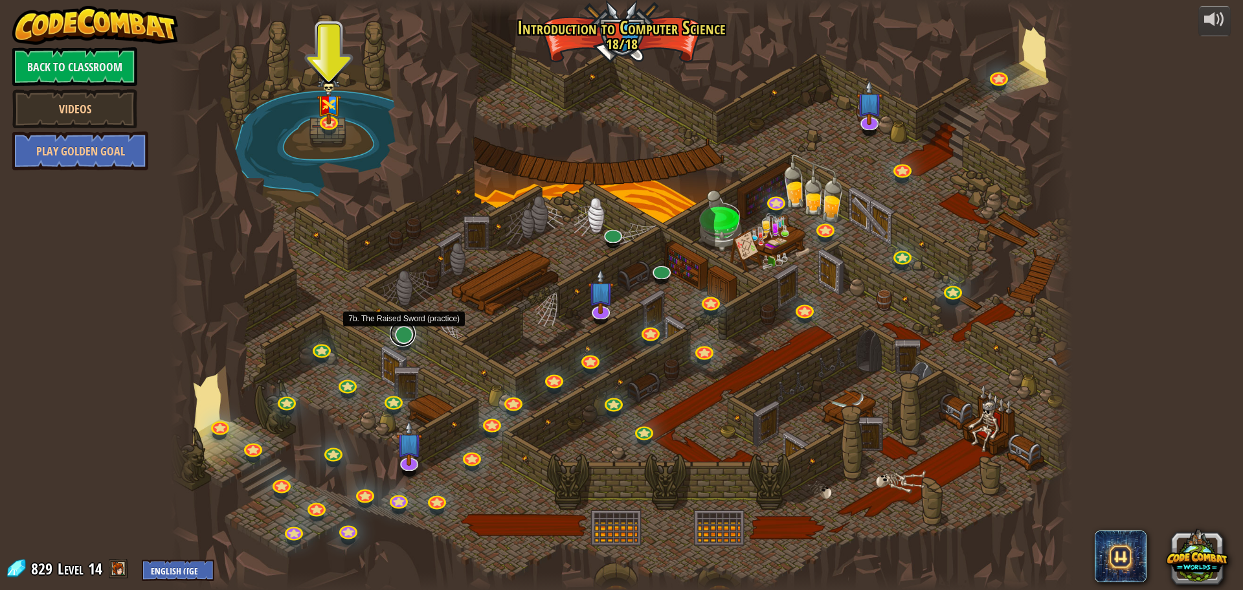
click at [405, 331] on link at bounding box center [403, 333] width 26 height 26
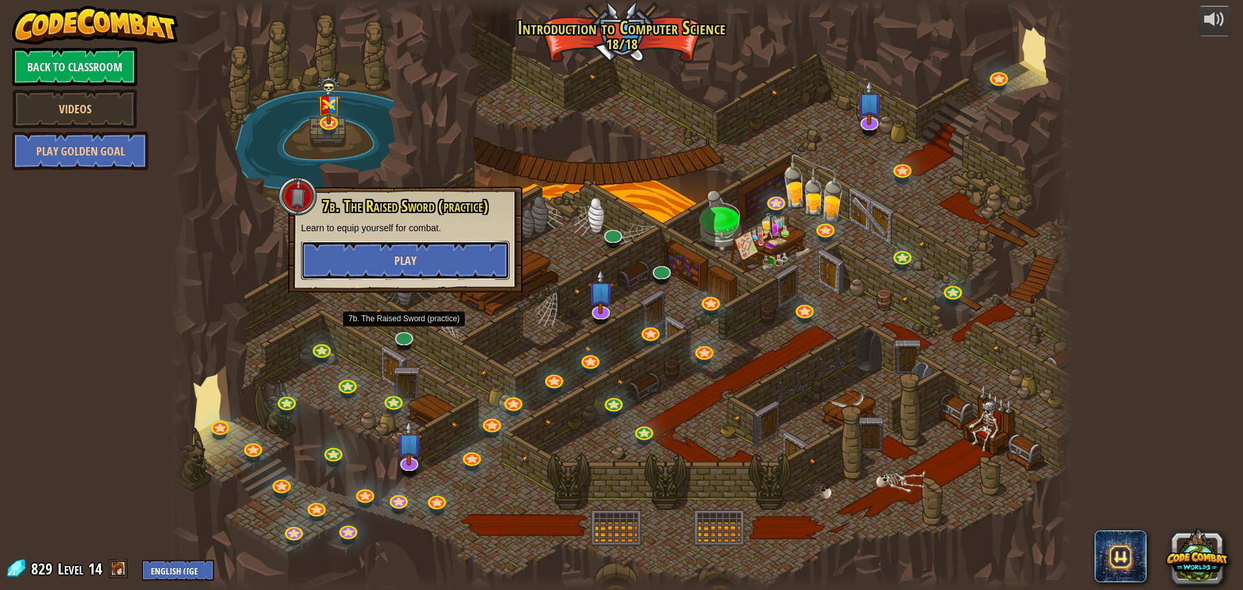
click at [418, 270] on button "Play" at bounding box center [405, 260] width 208 height 39
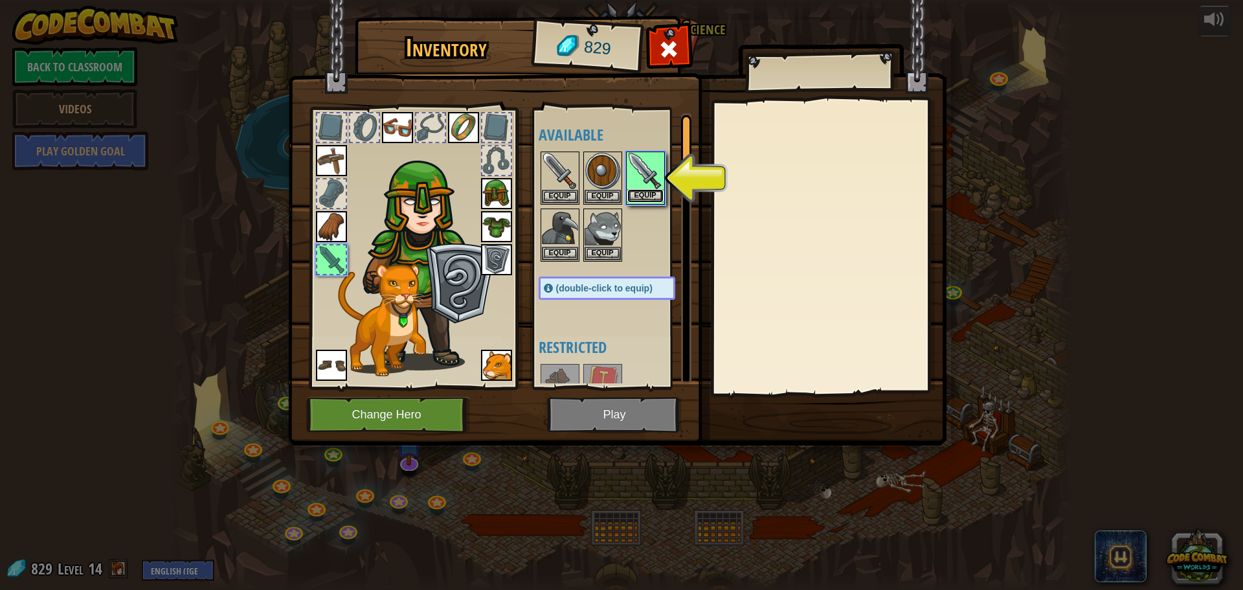
click at [640, 198] on button "Equip" at bounding box center [645, 196] width 36 height 14
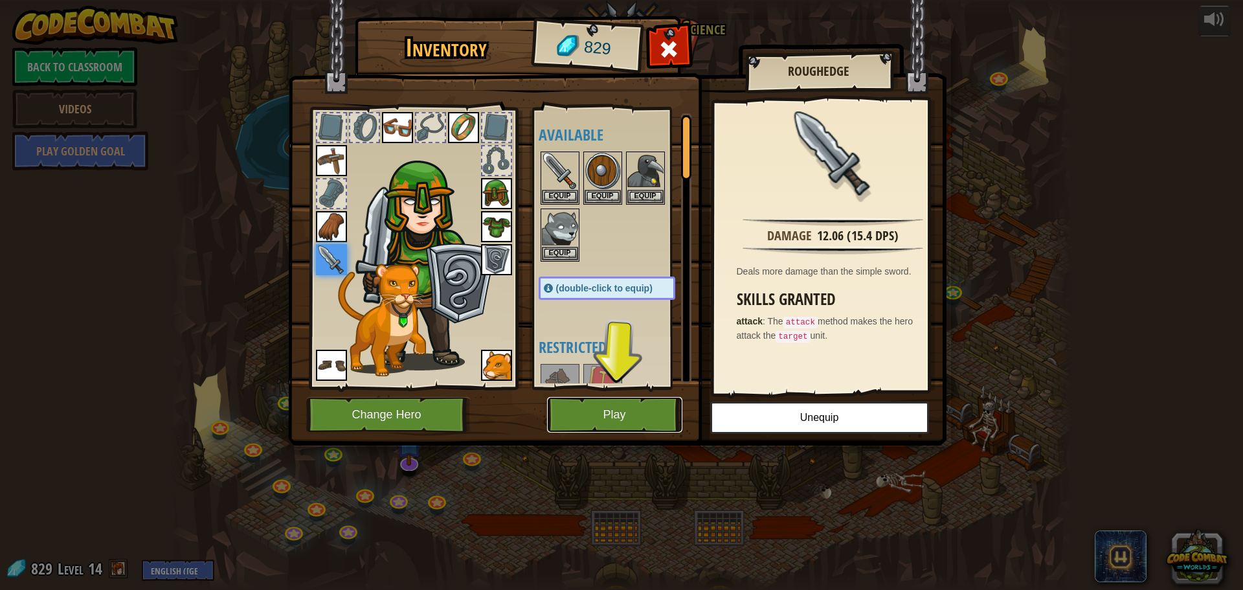
click at [633, 406] on button "Play" at bounding box center [614, 415] width 135 height 36
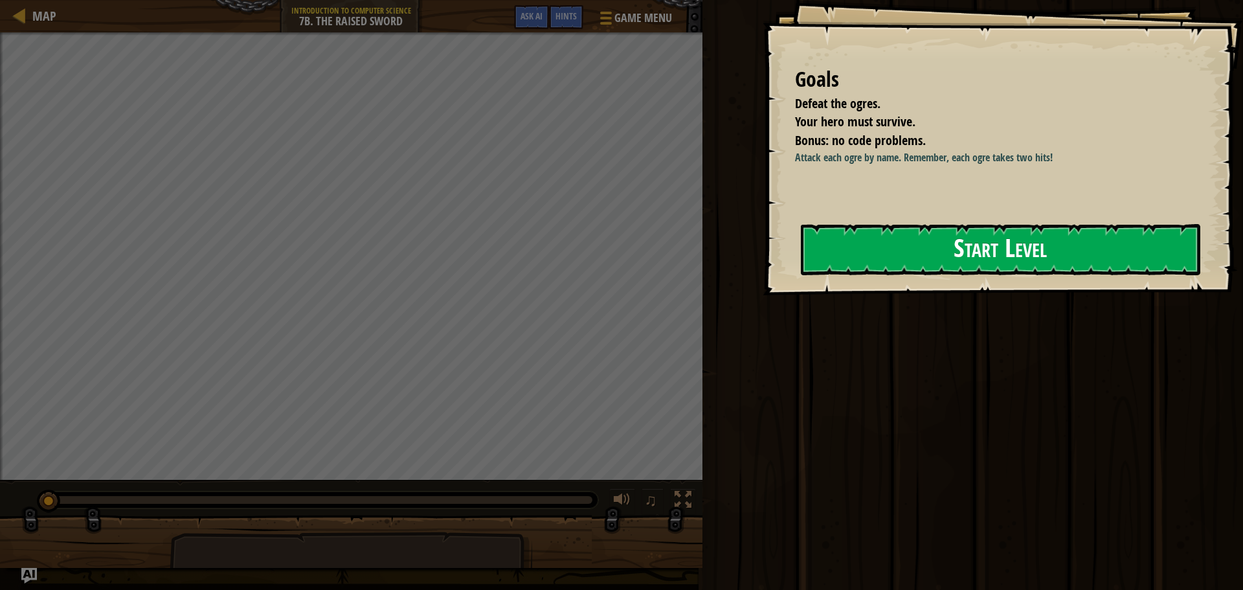
click at [880, 253] on button "Start Level" at bounding box center [1000, 249] width 399 height 51
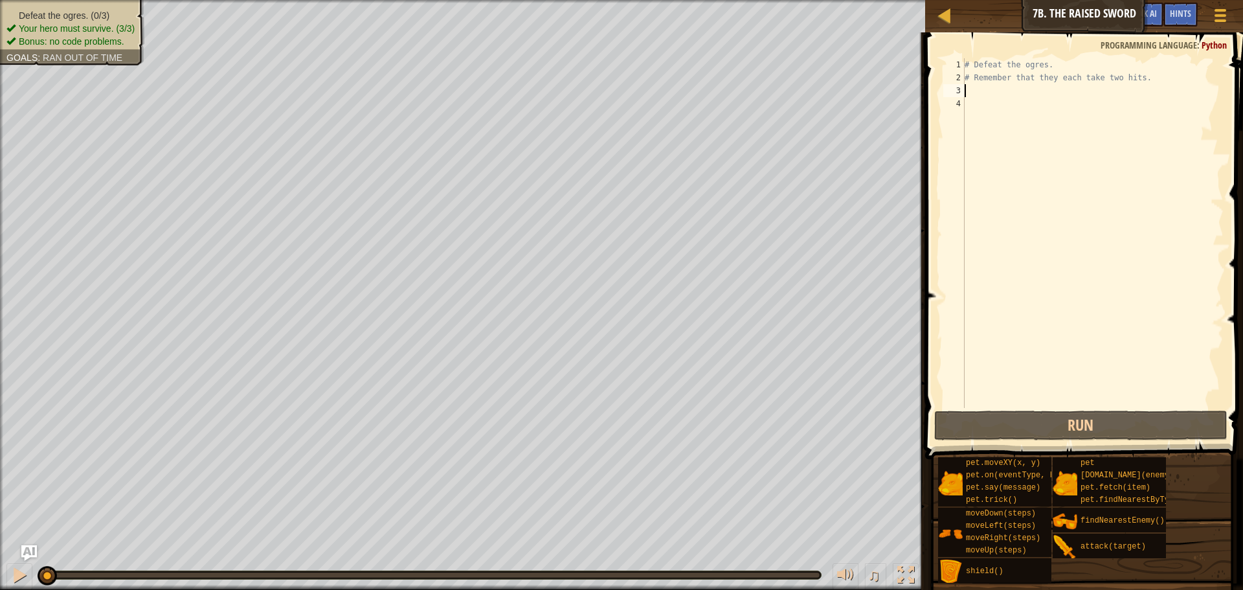
click at [1006, 91] on div "# Defeat the ogres. # Remember that they each take two hits." at bounding box center [1093, 246] width 262 height 376
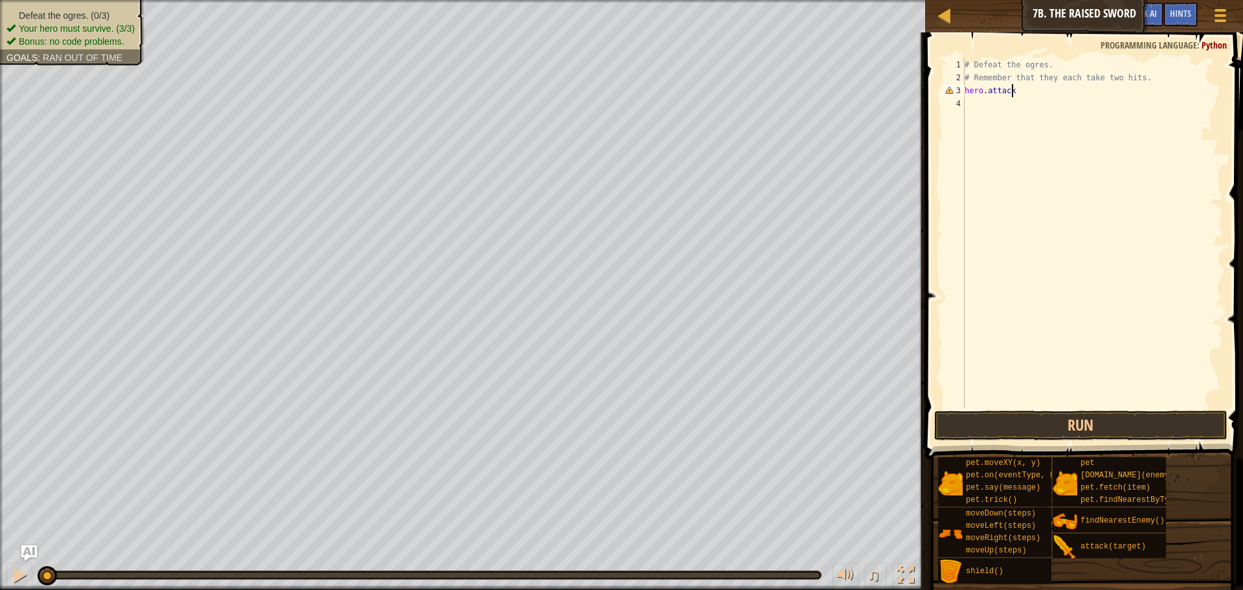
scroll to position [6, 4]
type textarea "hero.attack("Rig")"
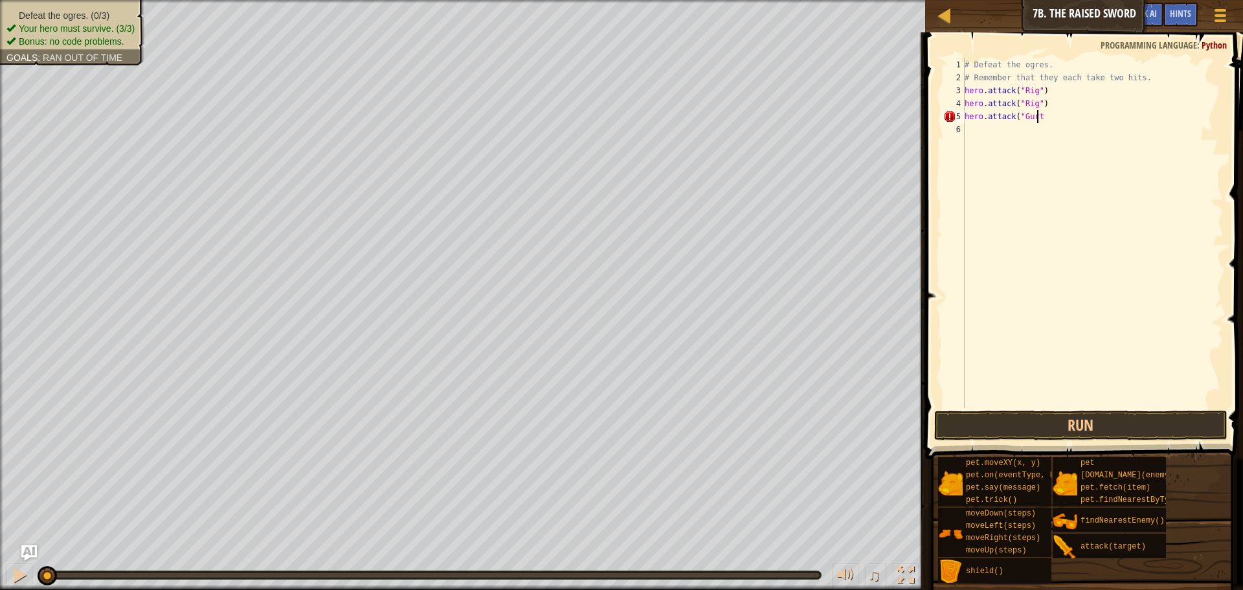
type textarea "hero.attack("Gurt")"
type textarea "hero.attack("Ack")"
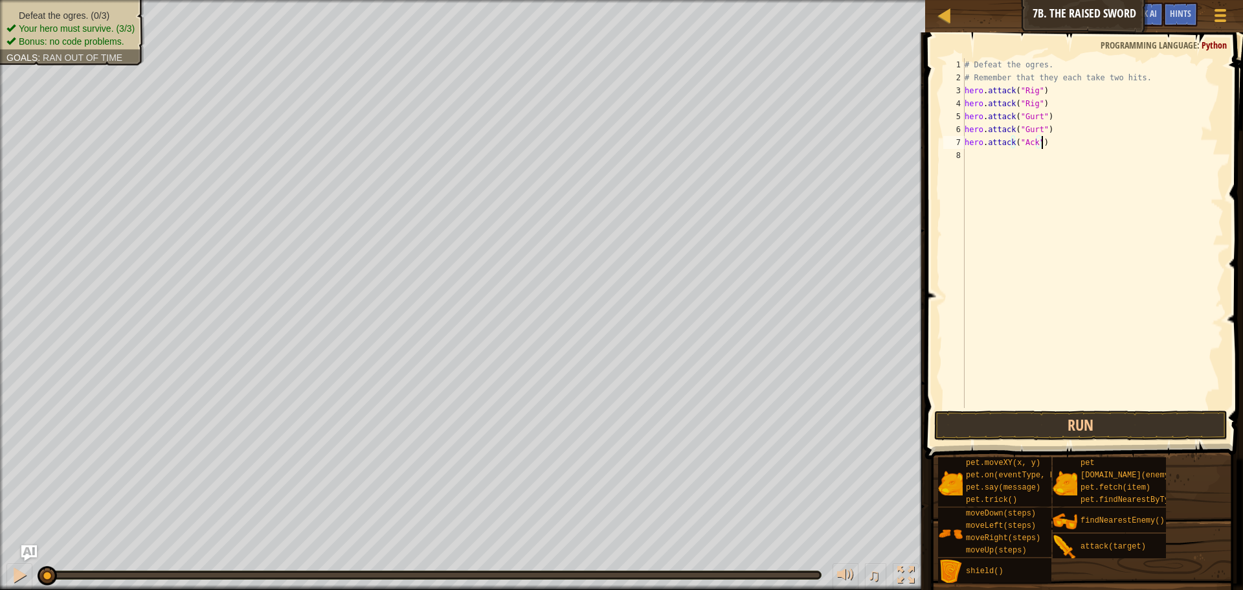
click at [985, 151] on div "# Defeat the ogres. # Remember that they each take two hits. hero . attack ( "R…" at bounding box center [1093, 246] width 262 height 376
type textarea "hero.attack("Ack")"
click at [1100, 433] on button "Run" at bounding box center [1080, 425] width 293 height 30
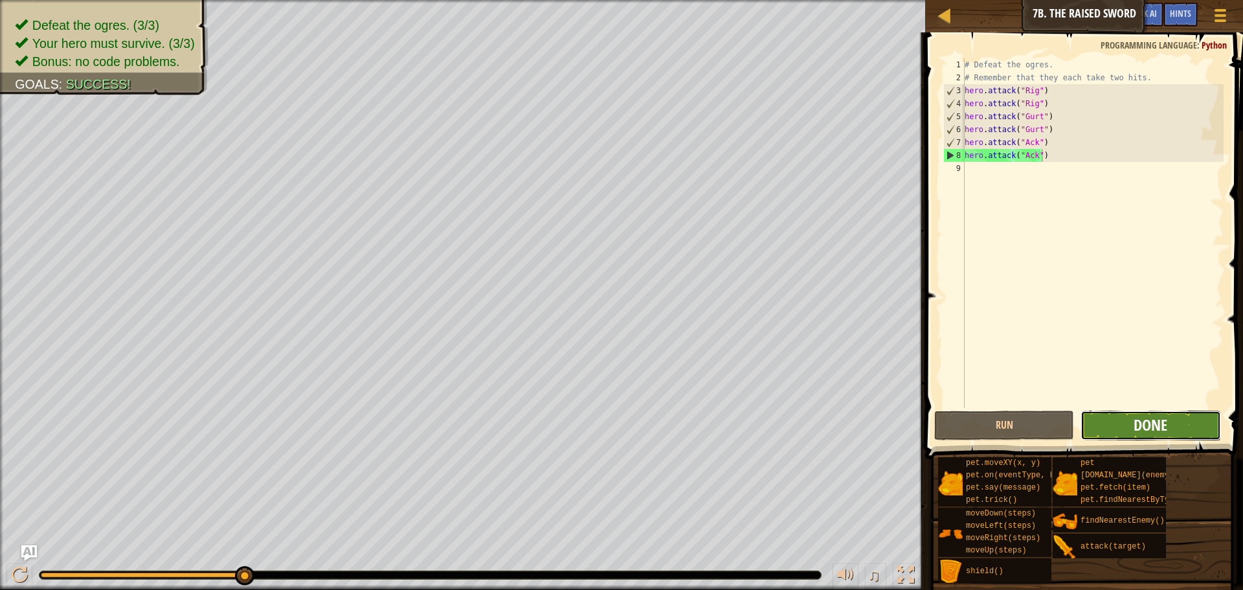
click at [1147, 433] on span "Done" at bounding box center [1151, 424] width 34 height 21
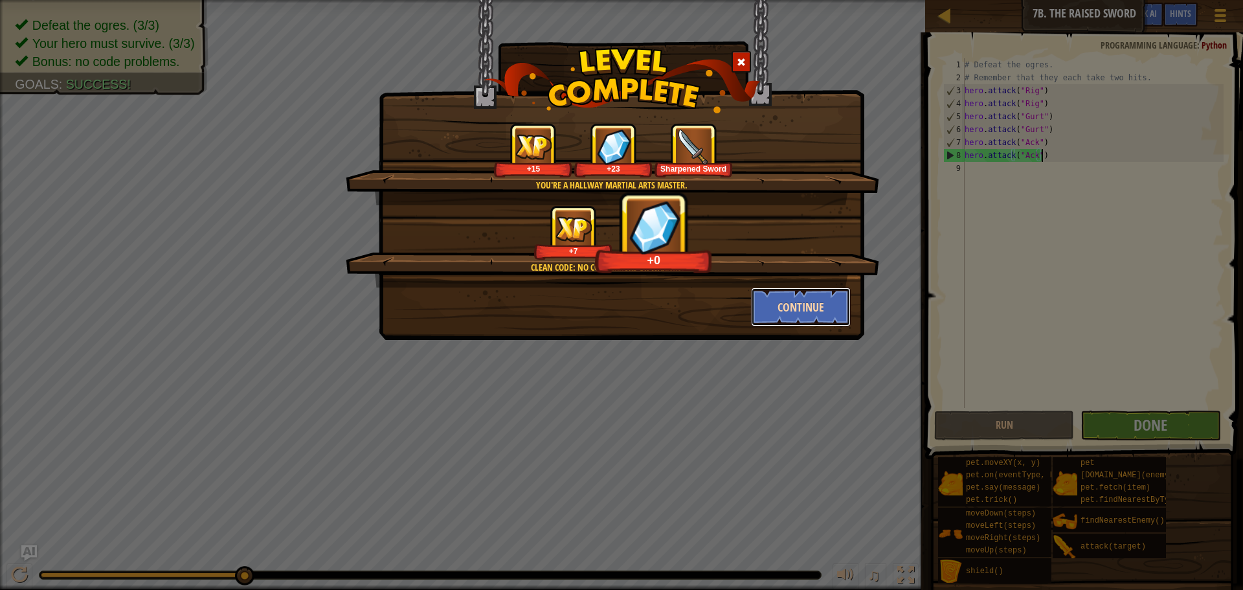
click at [811, 296] on button "Continue" at bounding box center [801, 306] width 100 height 39
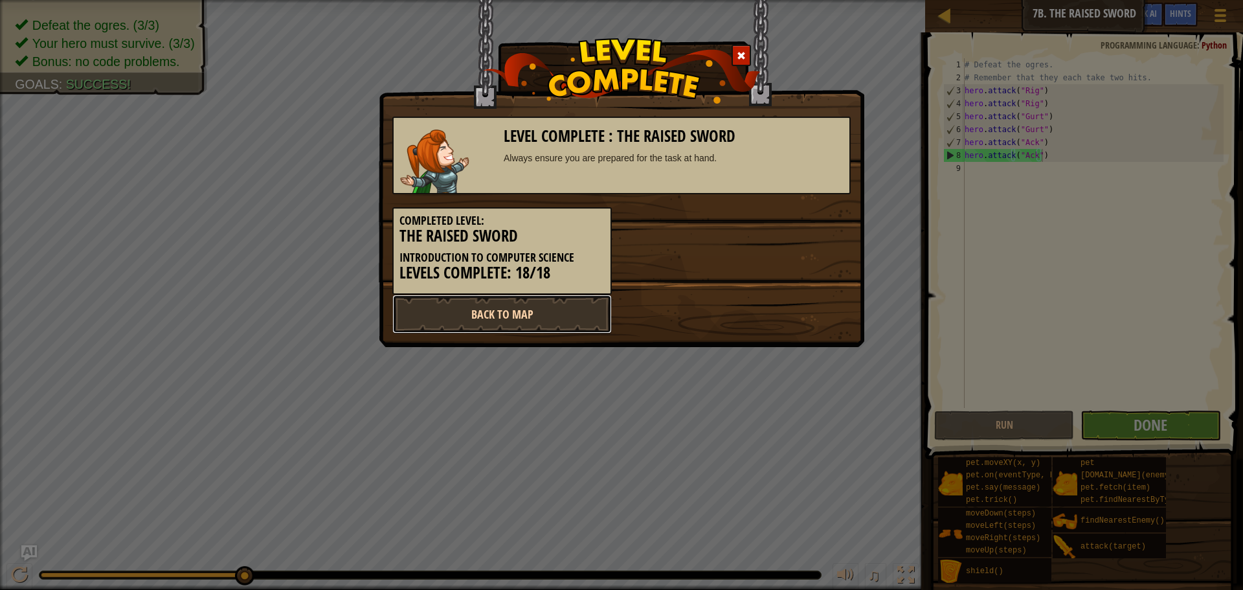
click at [489, 306] on link "Back to Map" at bounding box center [501, 314] width 219 height 39
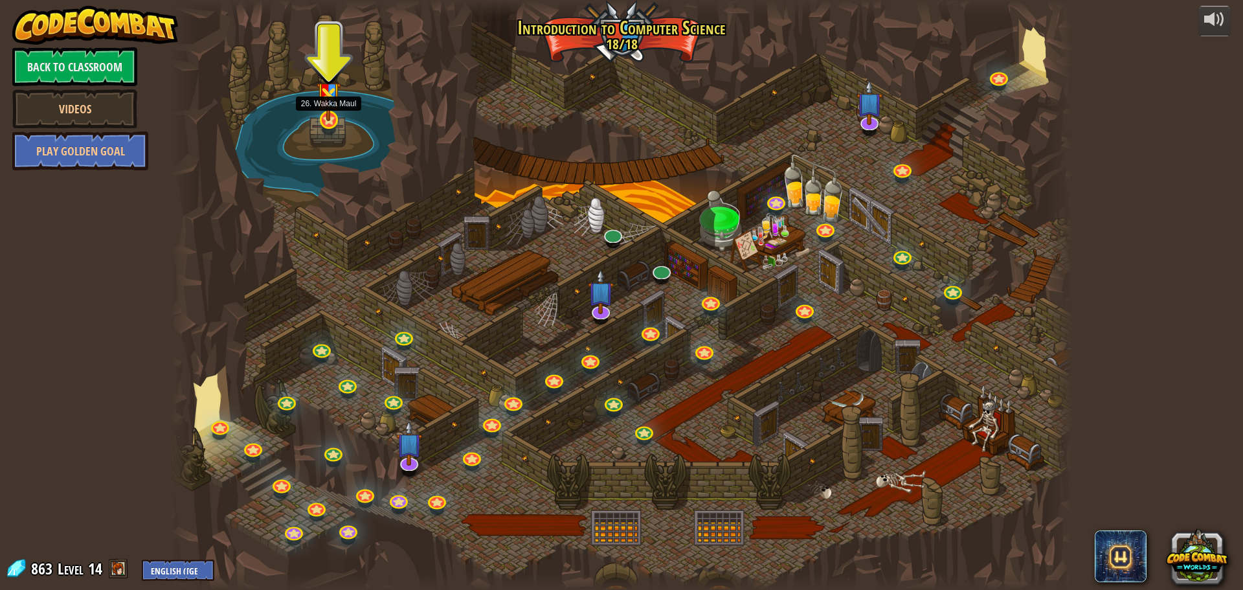
click at [325, 112] on img at bounding box center [329, 89] width 24 height 63
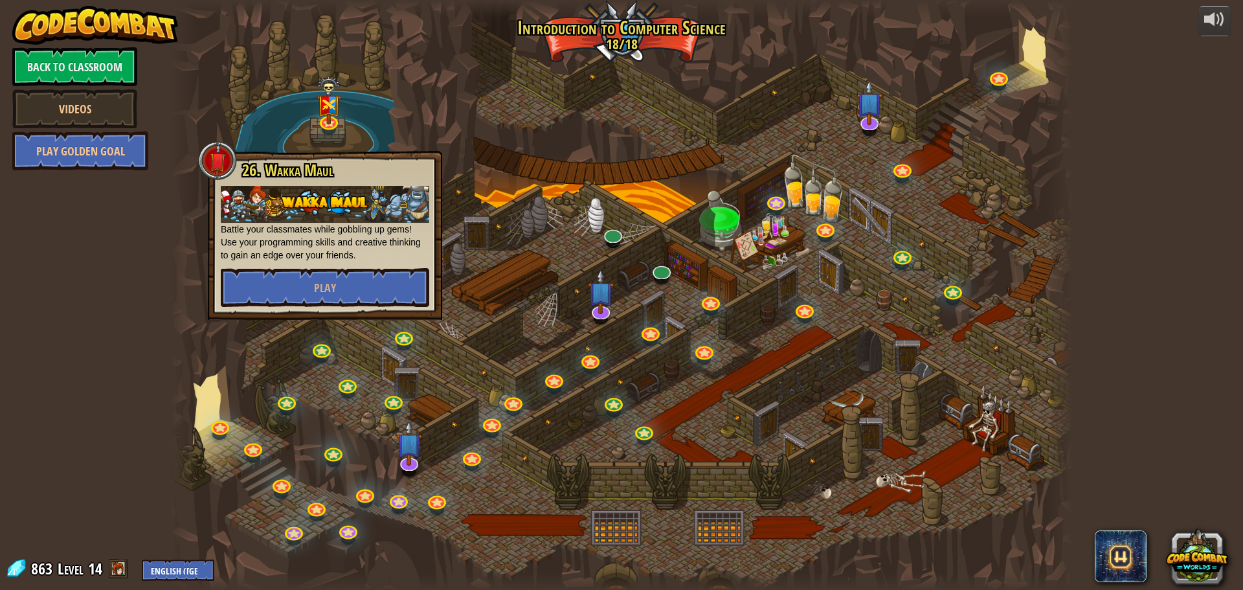
click at [397, 126] on div at bounding box center [621, 295] width 903 height 590
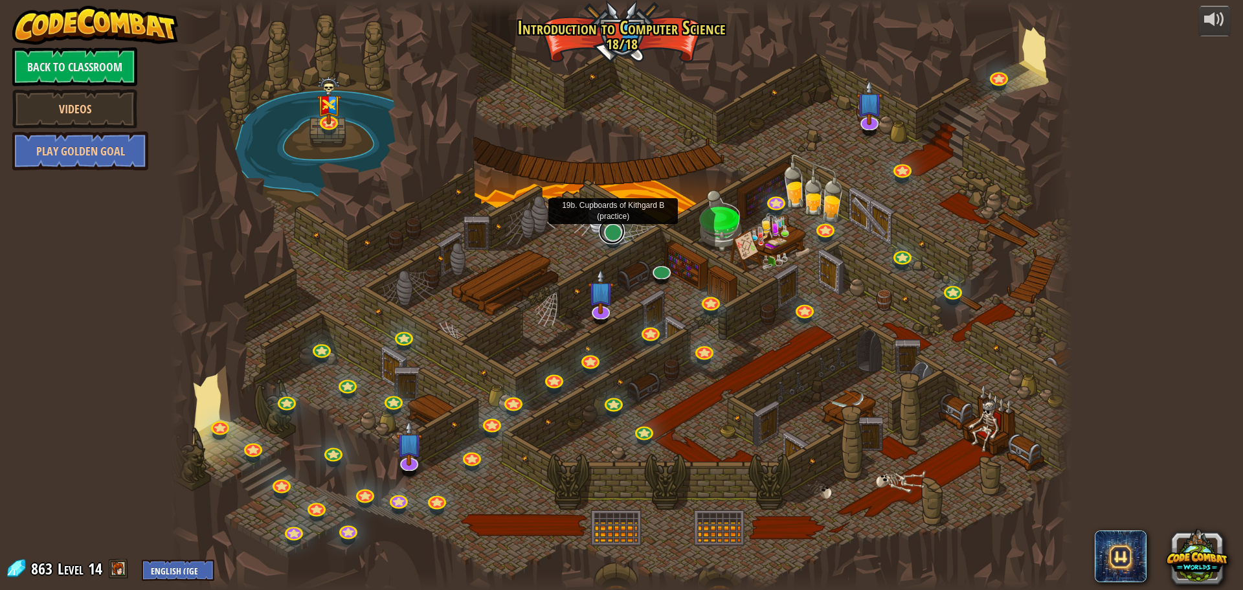
click at [616, 238] on link at bounding box center [612, 231] width 26 height 26
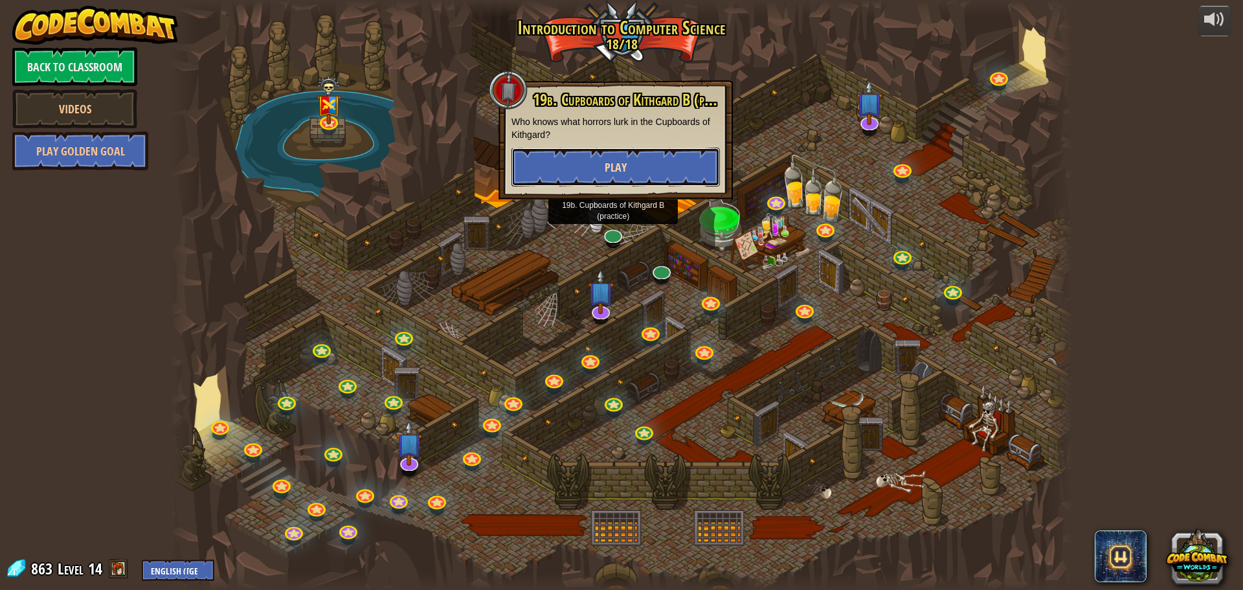
click at [624, 169] on span "Play" at bounding box center [616, 167] width 22 height 16
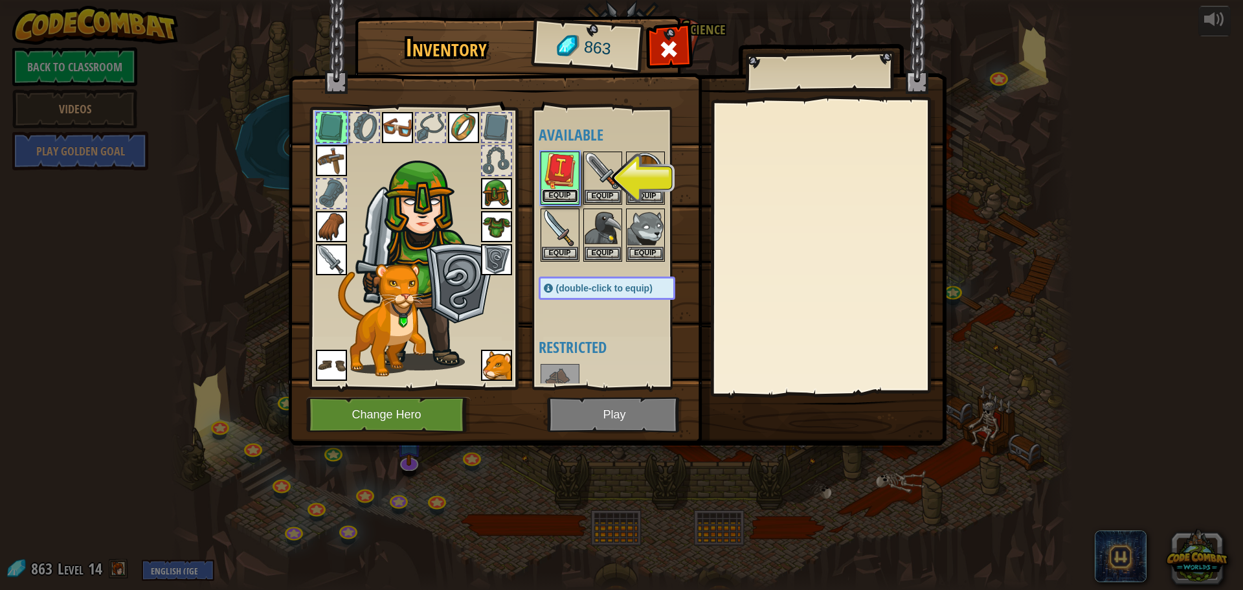
click at [563, 190] on button "Equip" at bounding box center [560, 196] width 36 height 14
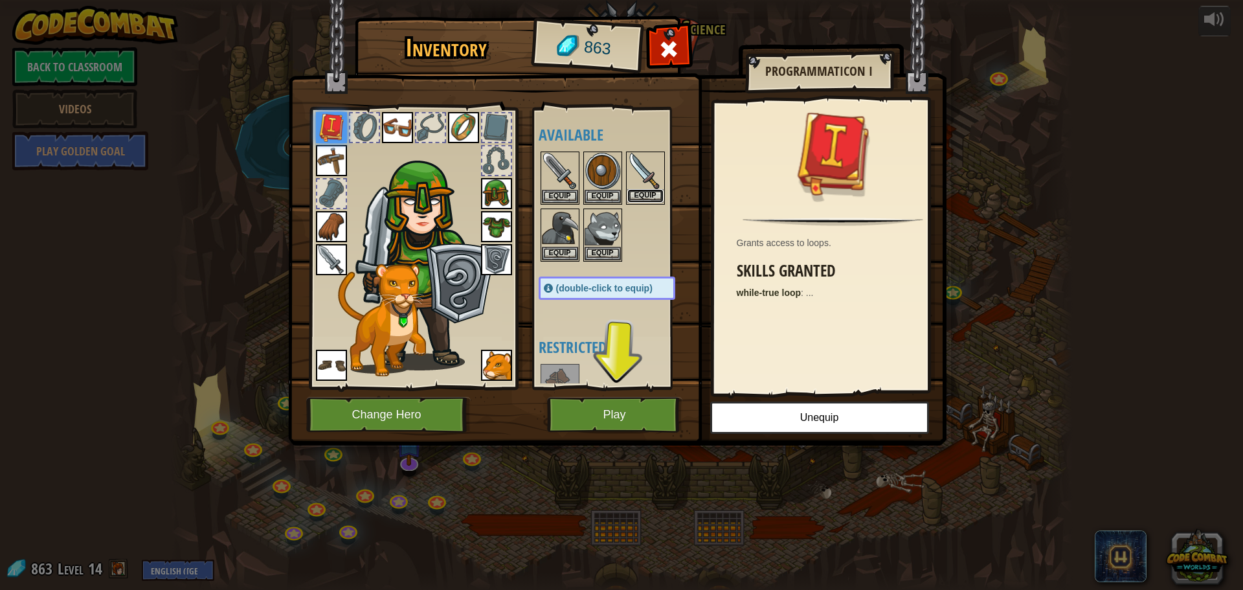
click at [642, 198] on button "Equip" at bounding box center [645, 196] width 36 height 14
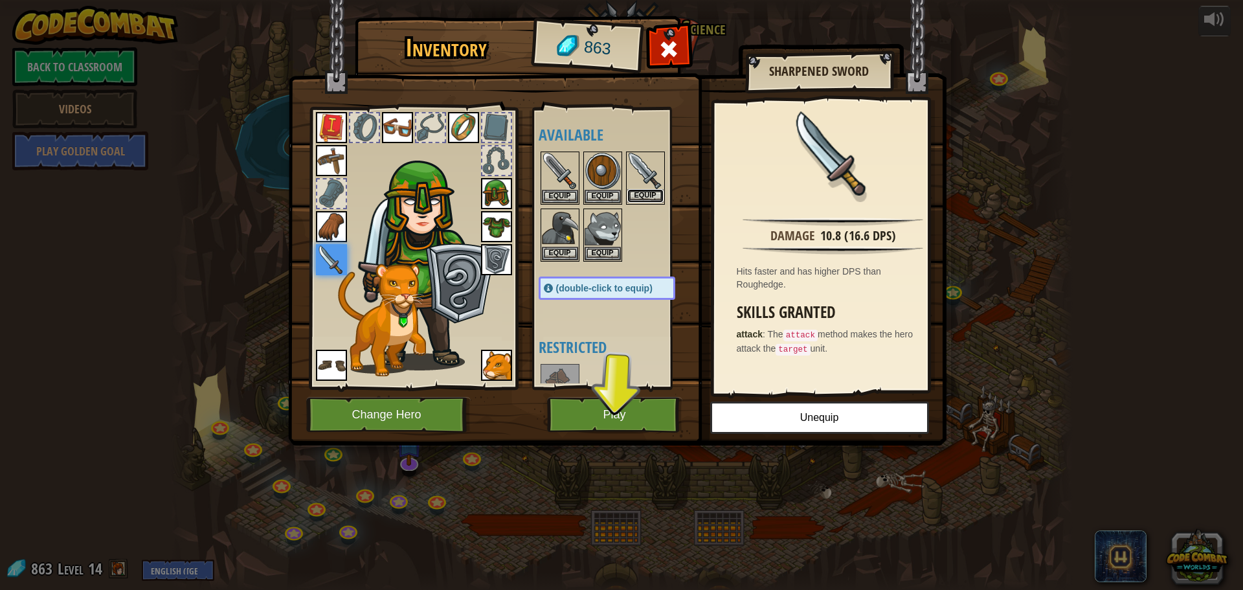
click at [651, 197] on button "Equip" at bounding box center [645, 196] width 36 height 14
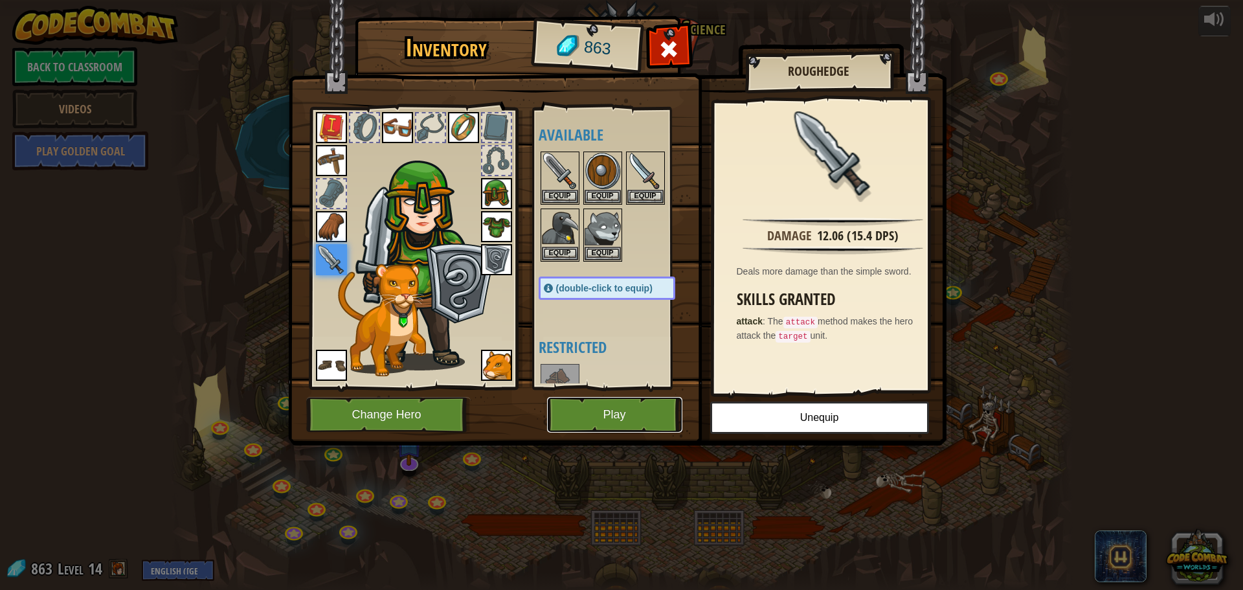
click at [585, 416] on button "Play" at bounding box center [614, 415] width 135 height 36
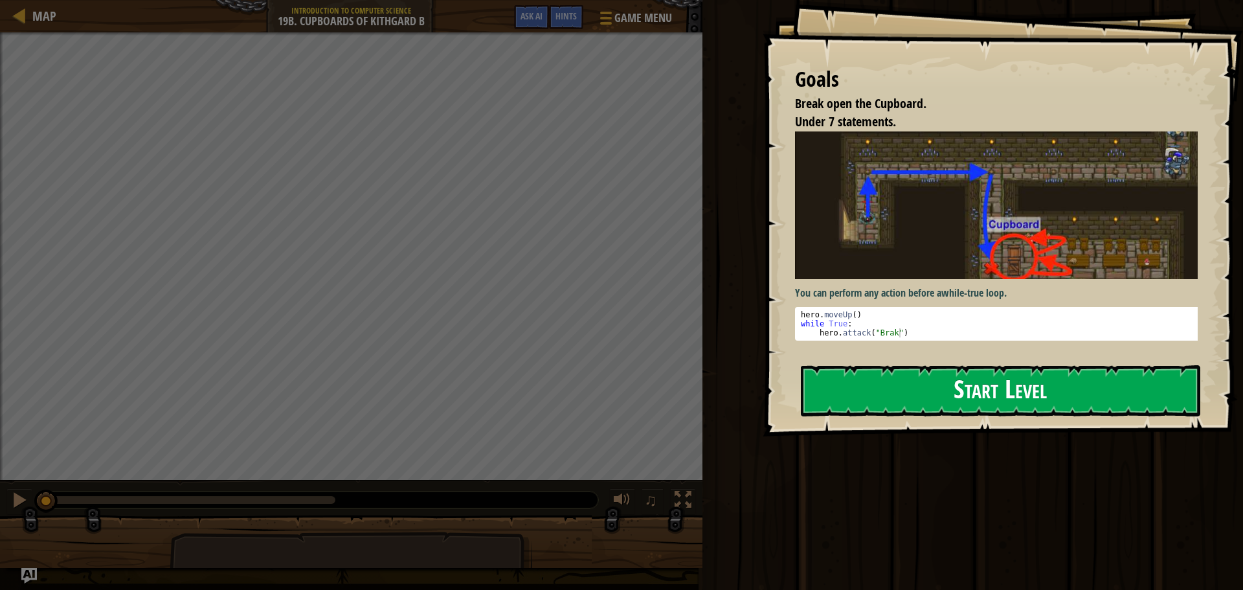
click at [879, 285] on div "Goals Break open the Cupboard. Under 7 statements. You can perform any action b…" at bounding box center [1003, 218] width 480 height 436
click at [892, 394] on button "Start Level" at bounding box center [1000, 390] width 399 height 51
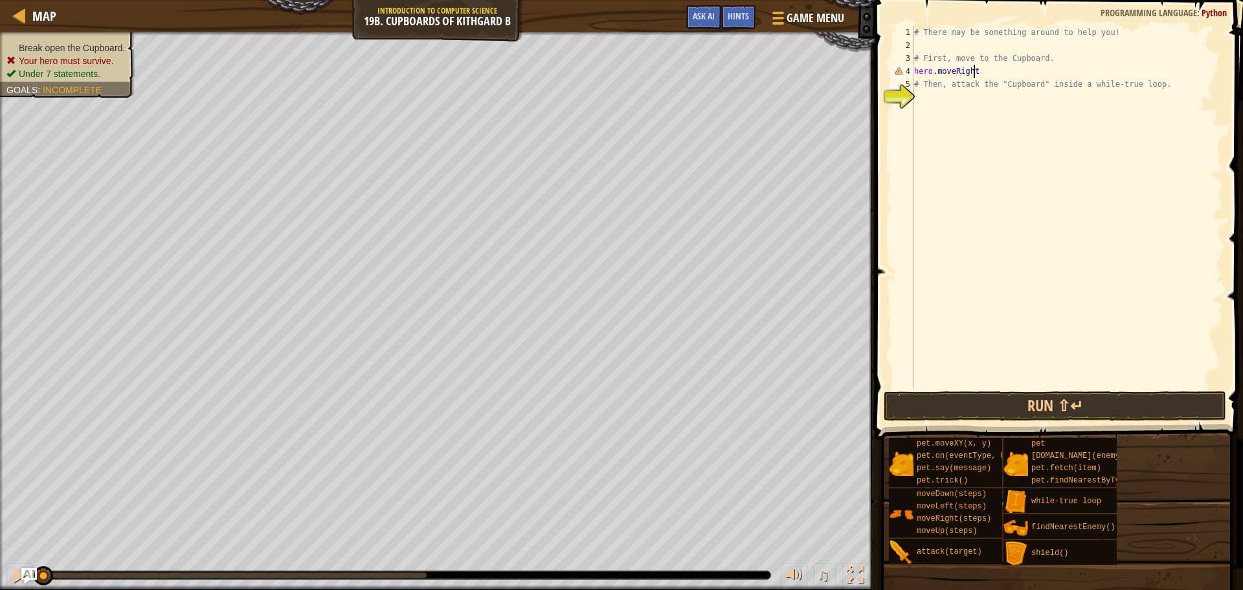
scroll to position [6, 5]
type textarea "hero.moveRight()"
type textarea "hero.moveDown()"
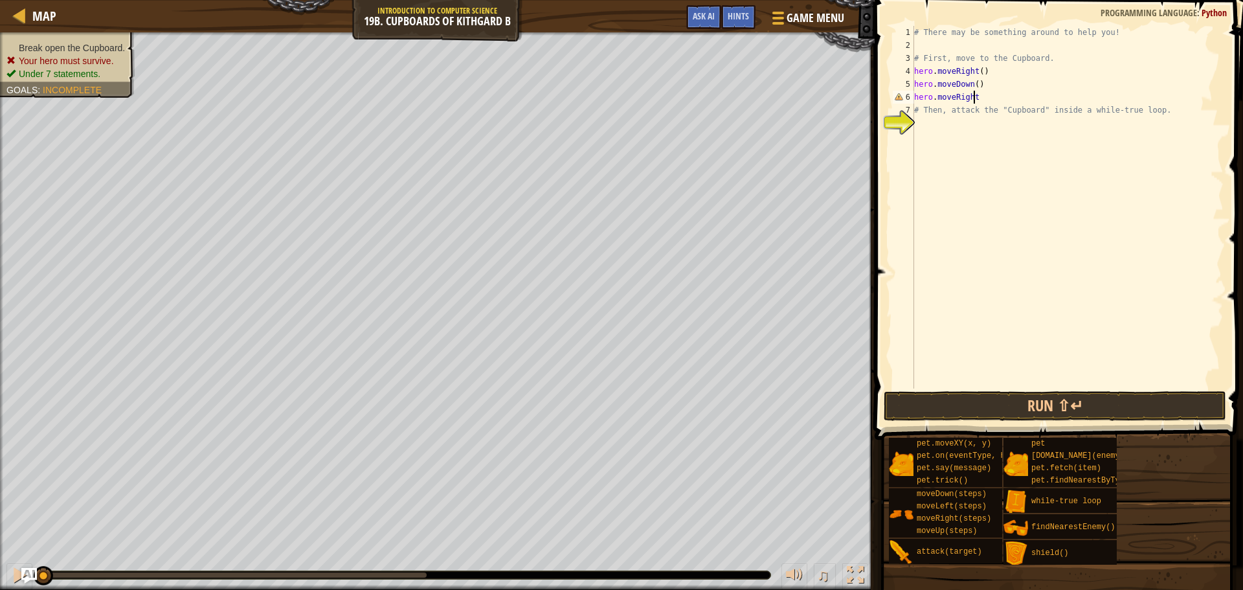
type textarea "hero.moveRight()"
type textarea "hero.moveDown(2)"
click at [994, 141] on div "# There may be something around to help you! # First, move to the Cupboard. her…" at bounding box center [1068, 220] width 312 height 388
type textarea "hero.attack("Cupboard")"
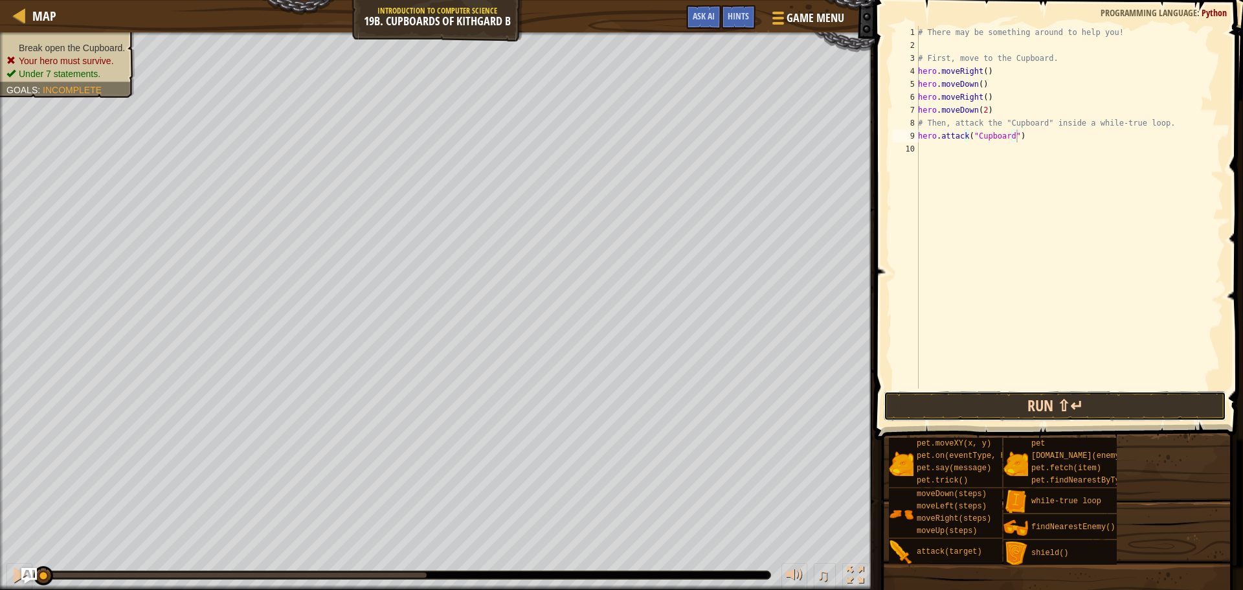
click at [1014, 407] on button "Run ⇧↵" at bounding box center [1055, 406] width 343 height 30
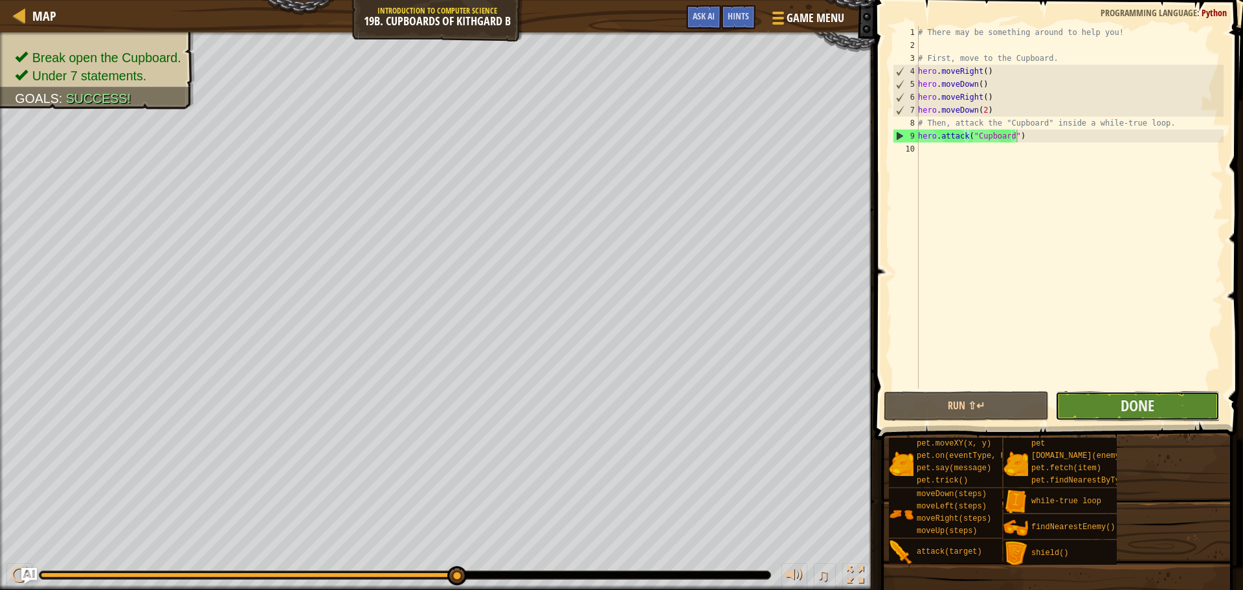
click at [1083, 418] on button "Done" at bounding box center [1137, 406] width 164 height 30
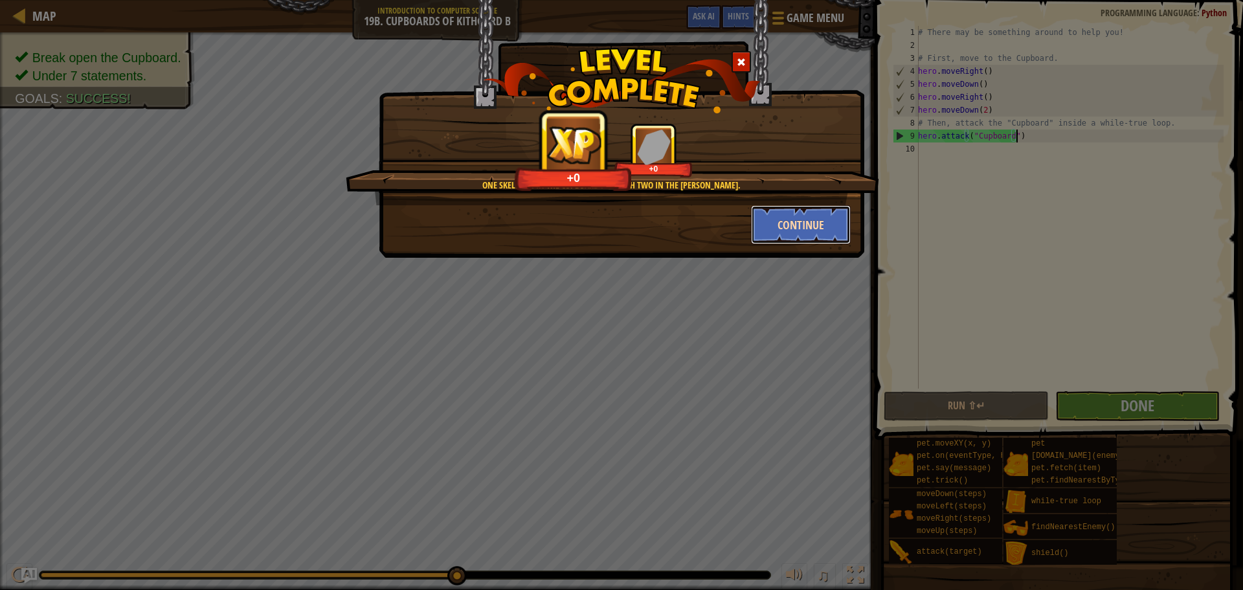
click at [802, 233] on button "Continue" at bounding box center [801, 224] width 100 height 39
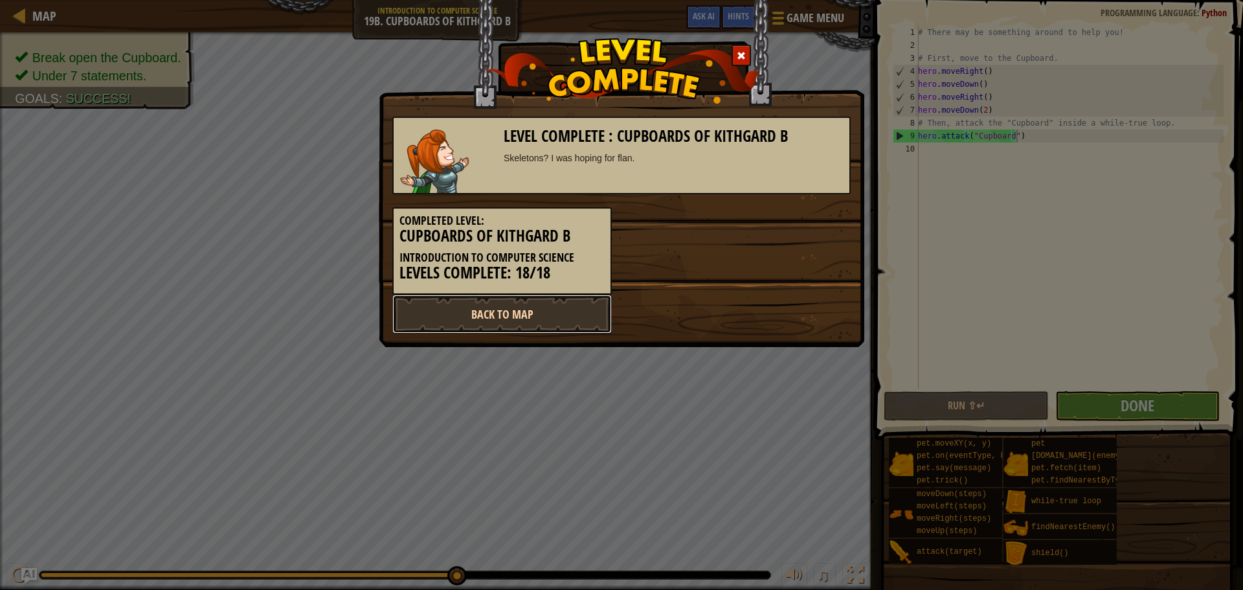
click at [559, 326] on link "Back to Map" at bounding box center [501, 314] width 219 height 39
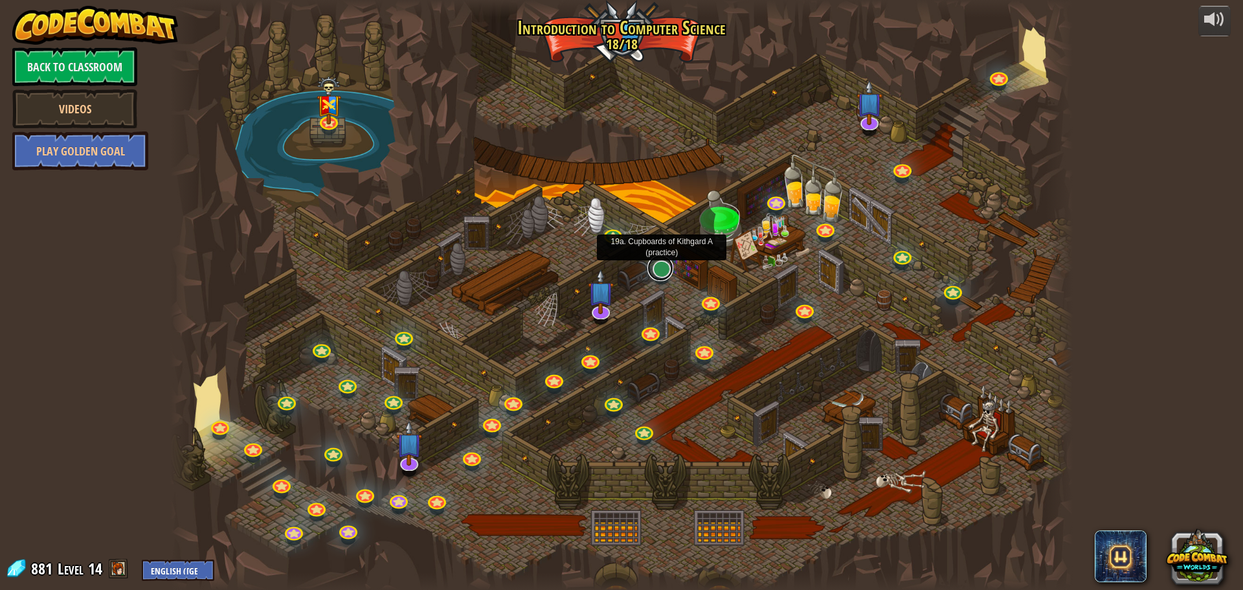
click at [670, 269] on link at bounding box center [660, 268] width 26 height 26
click at [664, 273] on link at bounding box center [660, 268] width 26 height 26
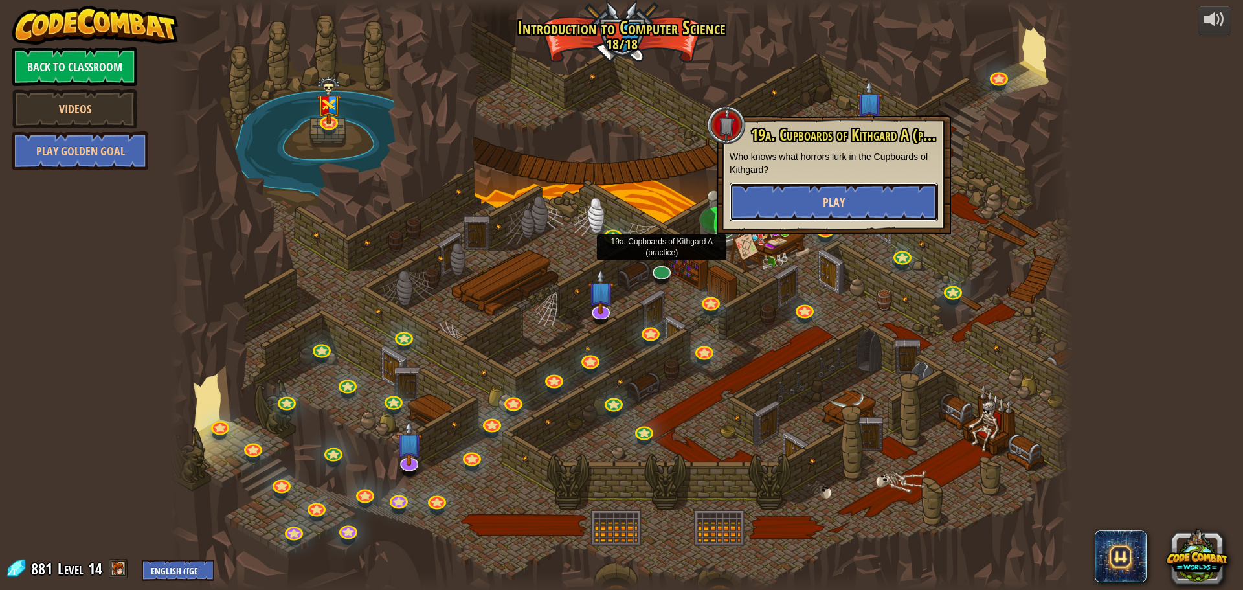
click at [767, 207] on button "Play" at bounding box center [834, 202] width 208 height 39
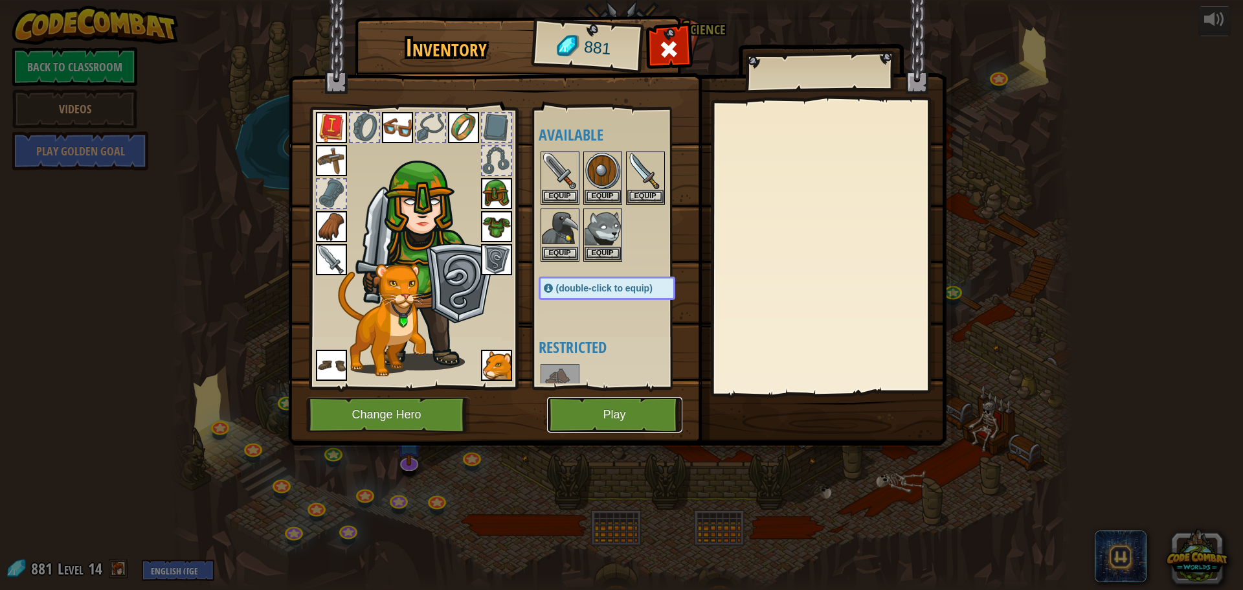
click at [606, 417] on button "Play" at bounding box center [614, 415] width 135 height 36
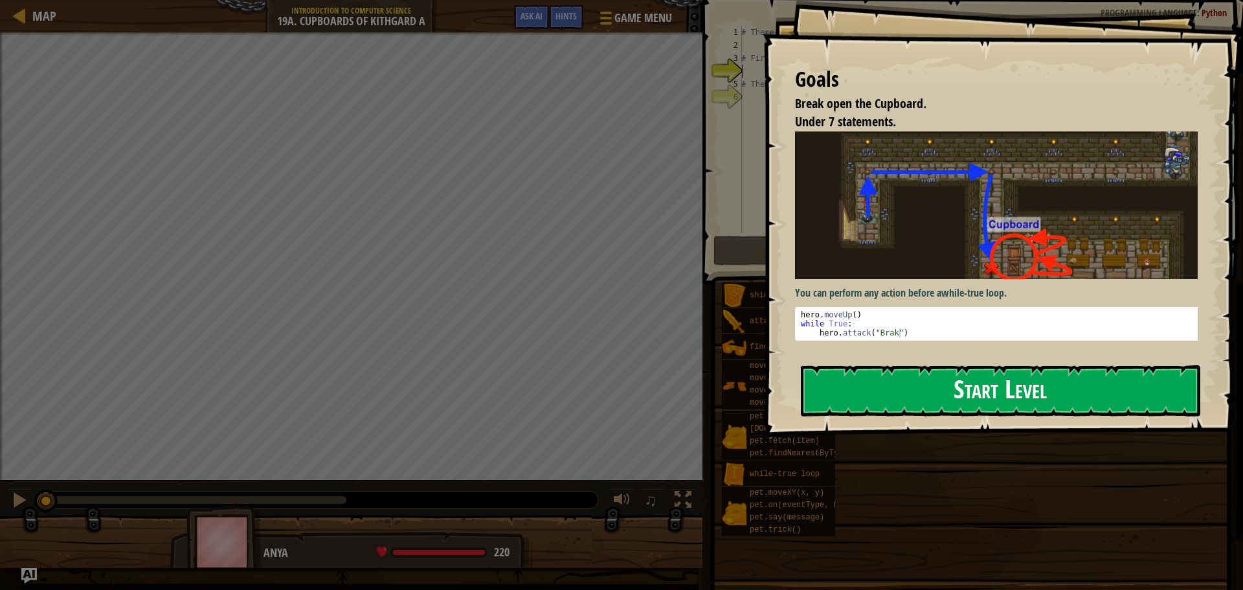
click at [1012, 398] on button "Start Level" at bounding box center [1000, 390] width 399 height 51
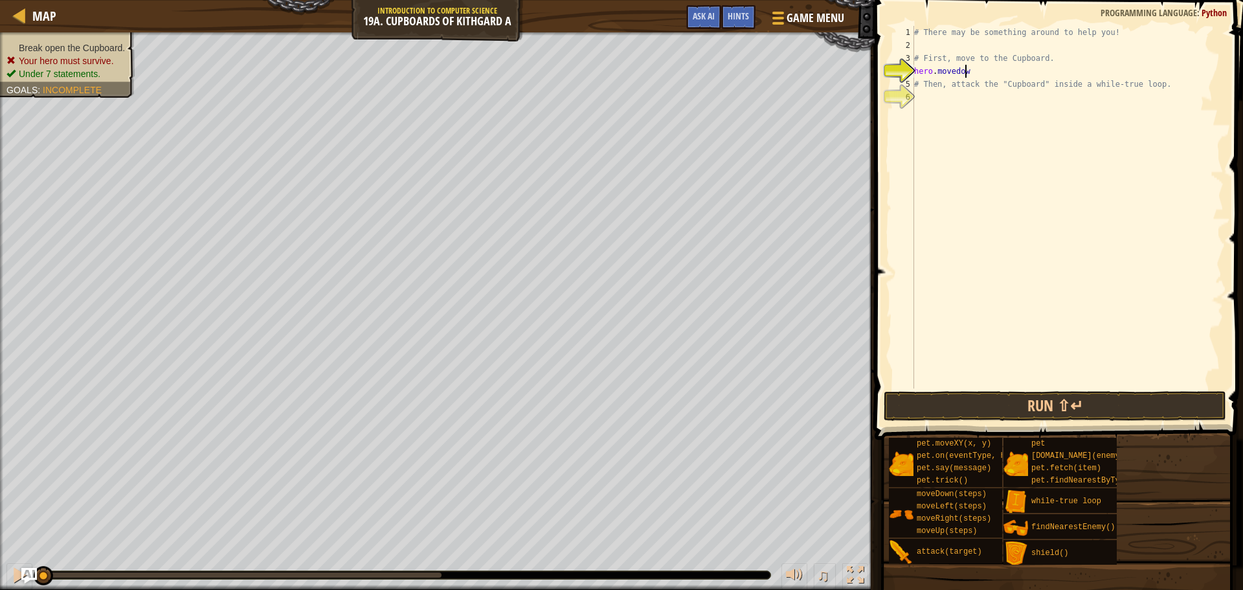
scroll to position [6, 4]
type textarea "hero.moveDown()"
type textarea "hero.moveRight(2)"
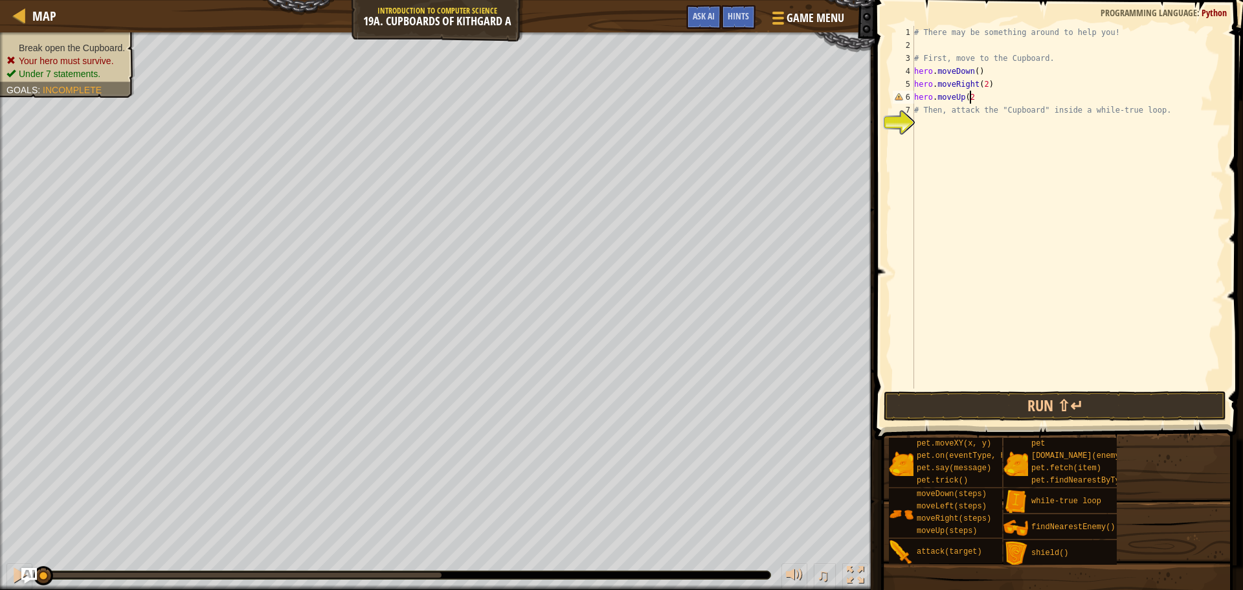
type textarea "hero.moveUp(2)"
click at [986, 131] on div "# There may be something around to help you! # First, move to the Cupboard. her…" at bounding box center [1068, 220] width 312 height 388
click at [1039, 403] on button "Run ⇧↵" at bounding box center [1055, 406] width 343 height 30
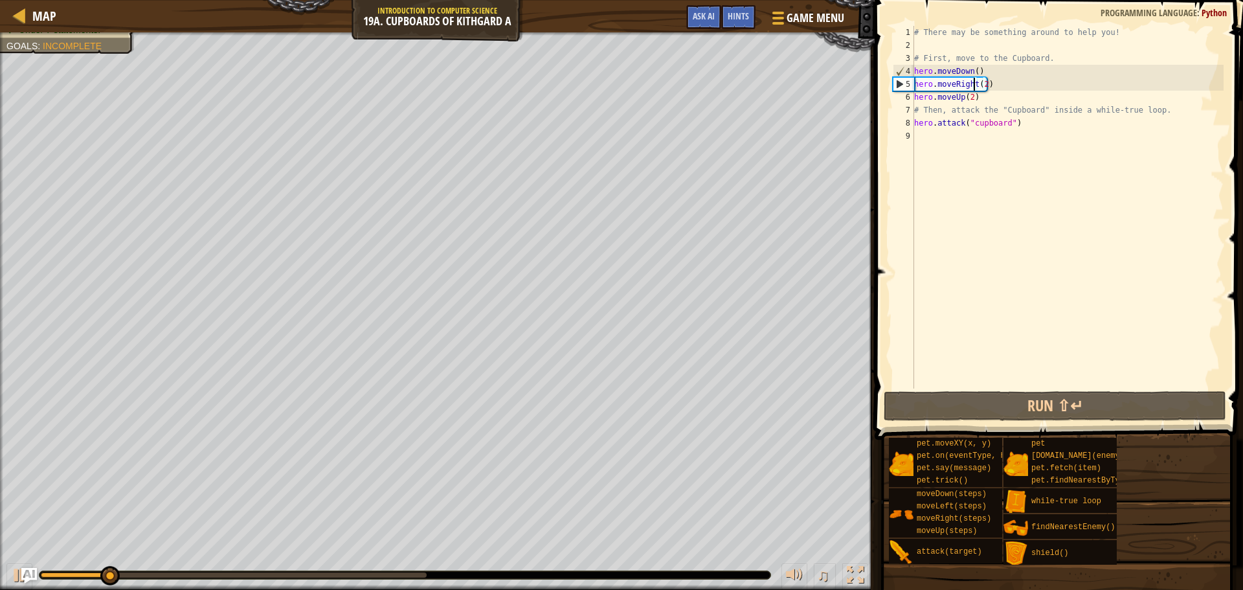
click at [972, 82] on div "# There may be something around to help you! # First, move to the Cupboard. her…" at bounding box center [1068, 220] width 312 height 388
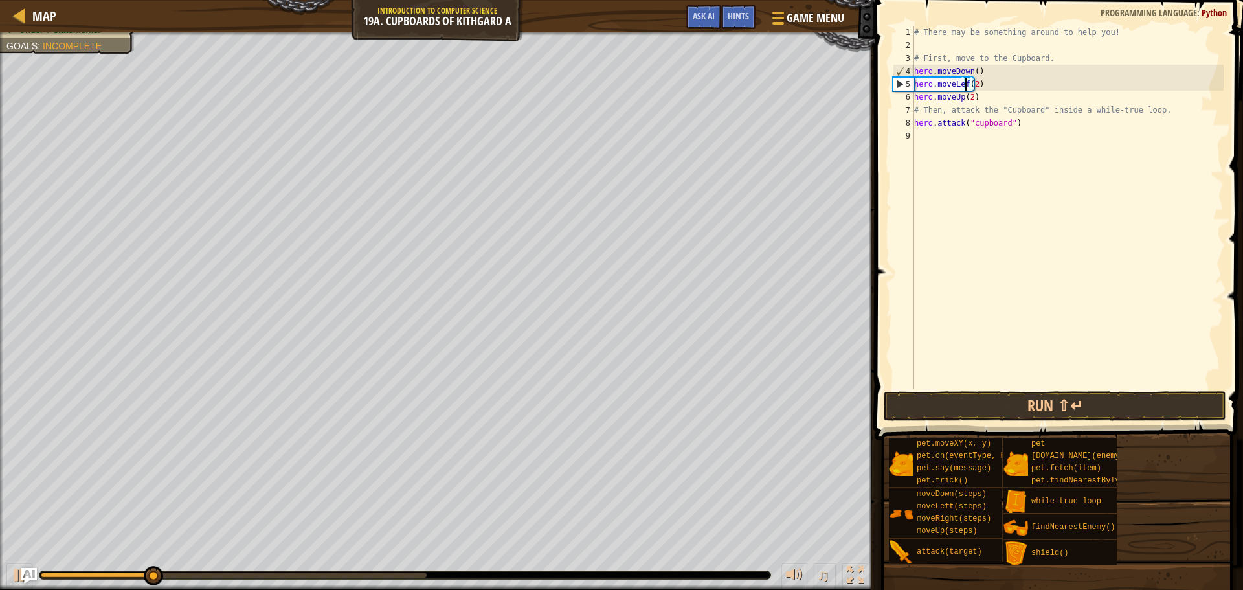
type textarea "hero.moveLeft(2)"
click at [1079, 385] on div "# There may be something around to help you! # First, move to the Cupboard. her…" at bounding box center [1068, 220] width 312 height 388
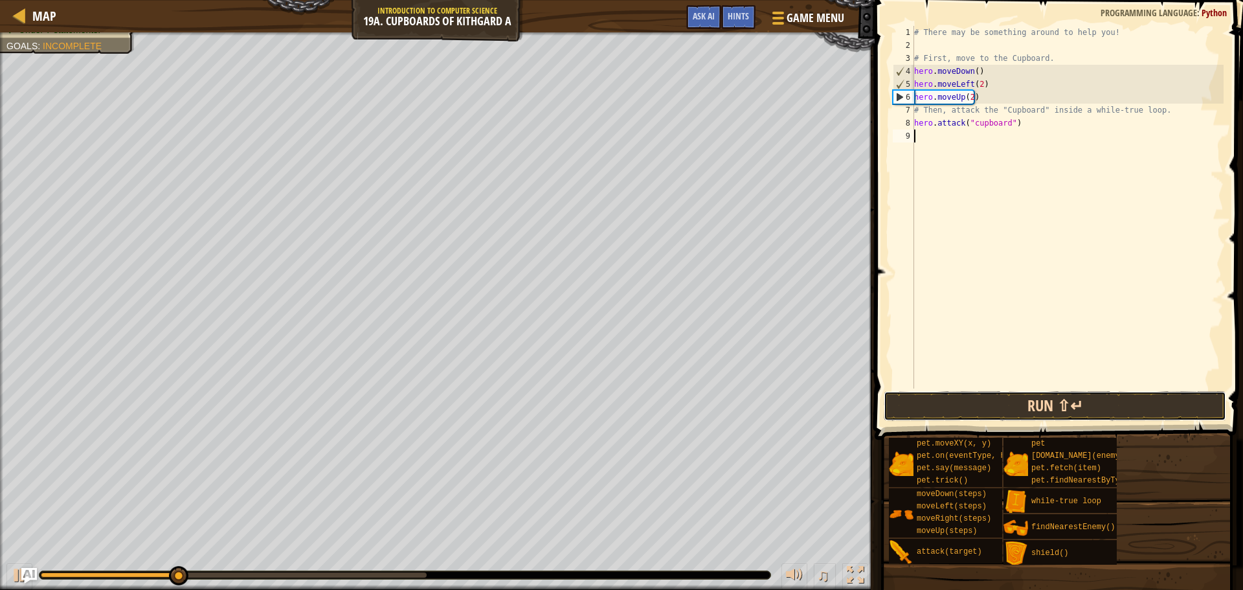
click at [1080, 405] on button "Run ⇧↵" at bounding box center [1055, 406] width 343 height 30
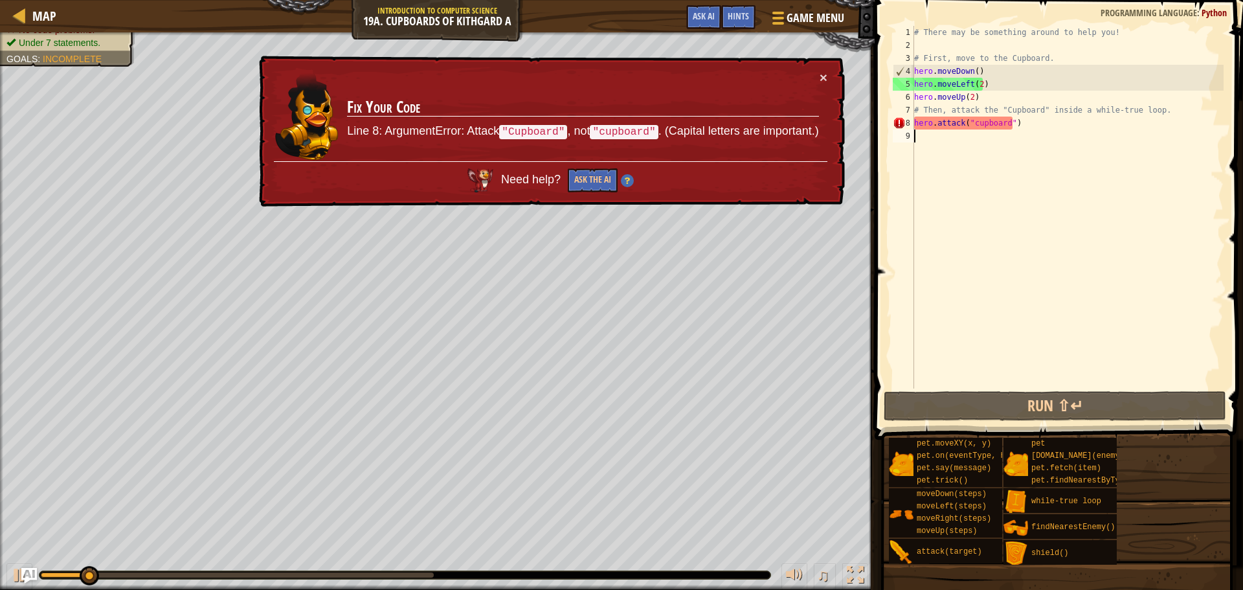
click at [974, 125] on div "# There may be something around to help you! # First, move to the Cupboard. her…" at bounding box center [1068, 220] width 312 height 388
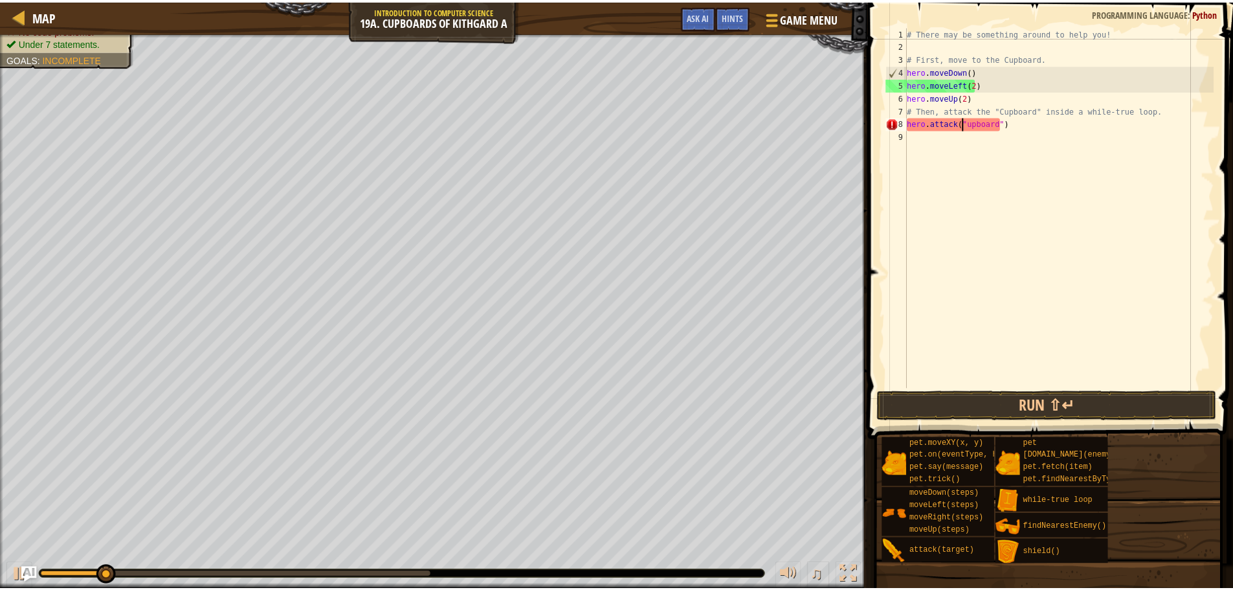
scroll to position [6, 5]
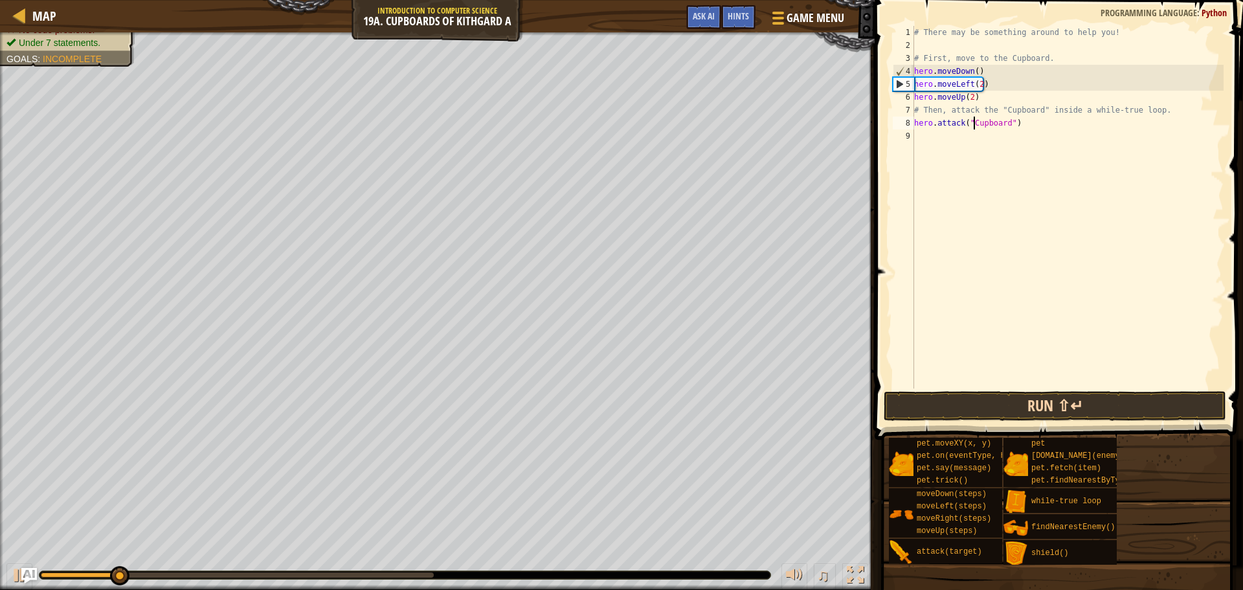
type textarea "hero.attack("Cupboard")"
click at [1037, 405] on button "Run ⇧↵" at bounding box center [1055, 406] width 343 height 30
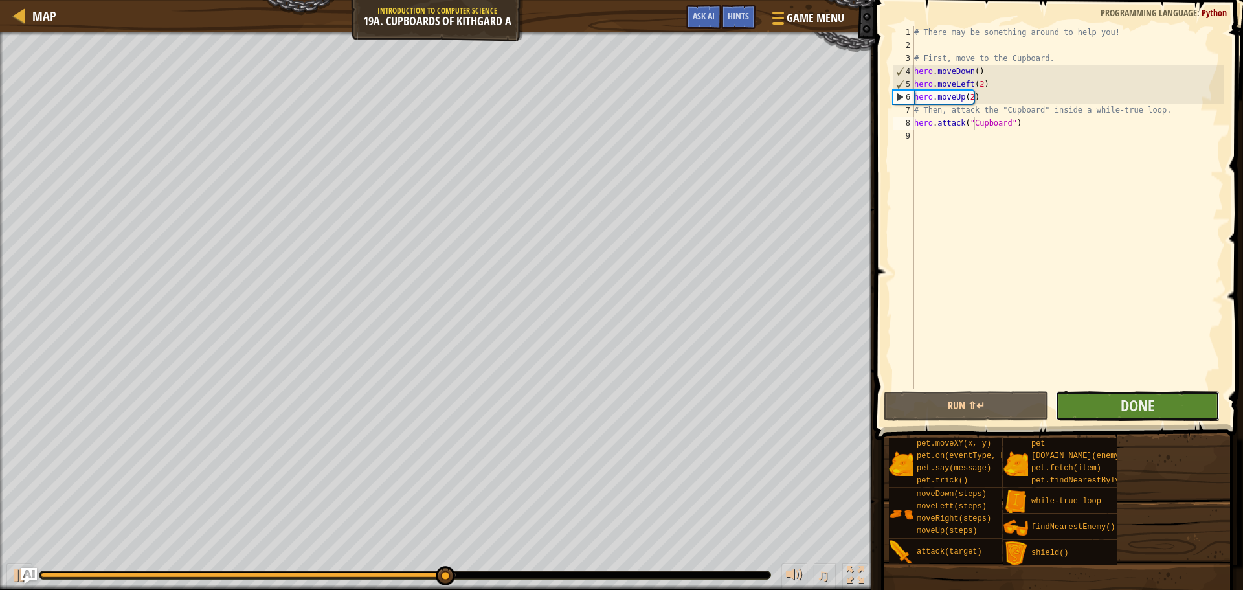
click at [1118, 416] on button "Done" at bounding box center [1137, 406] width 164 height 30
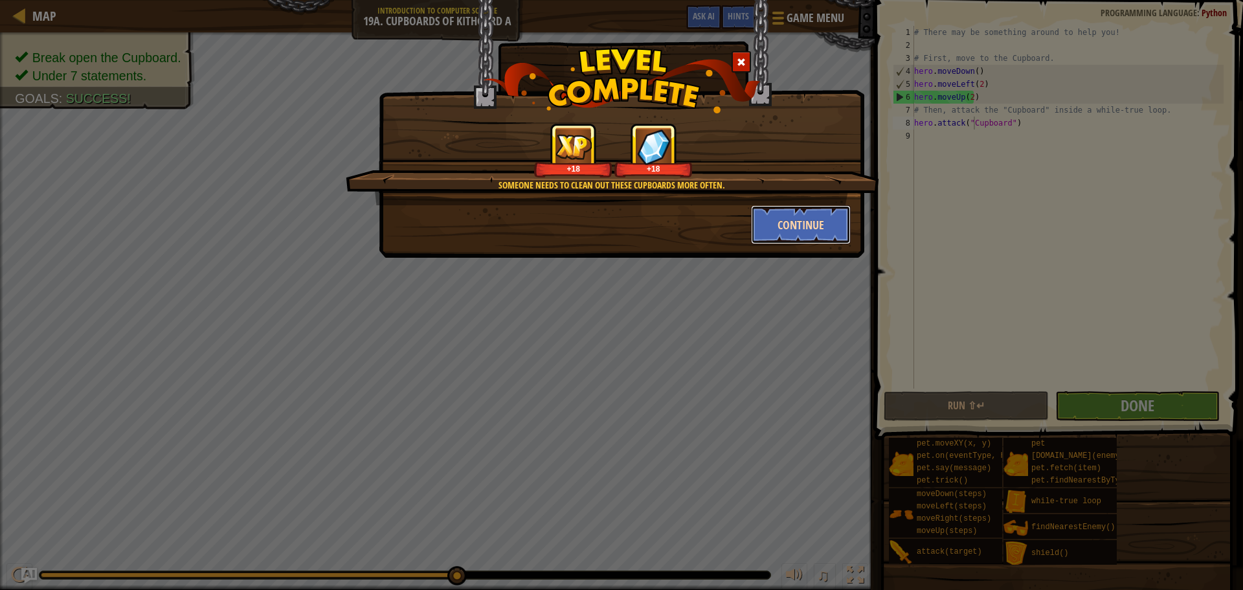
click at [789, 209] on button "Continue" at bounding box center [801, 224] width 100 height 39
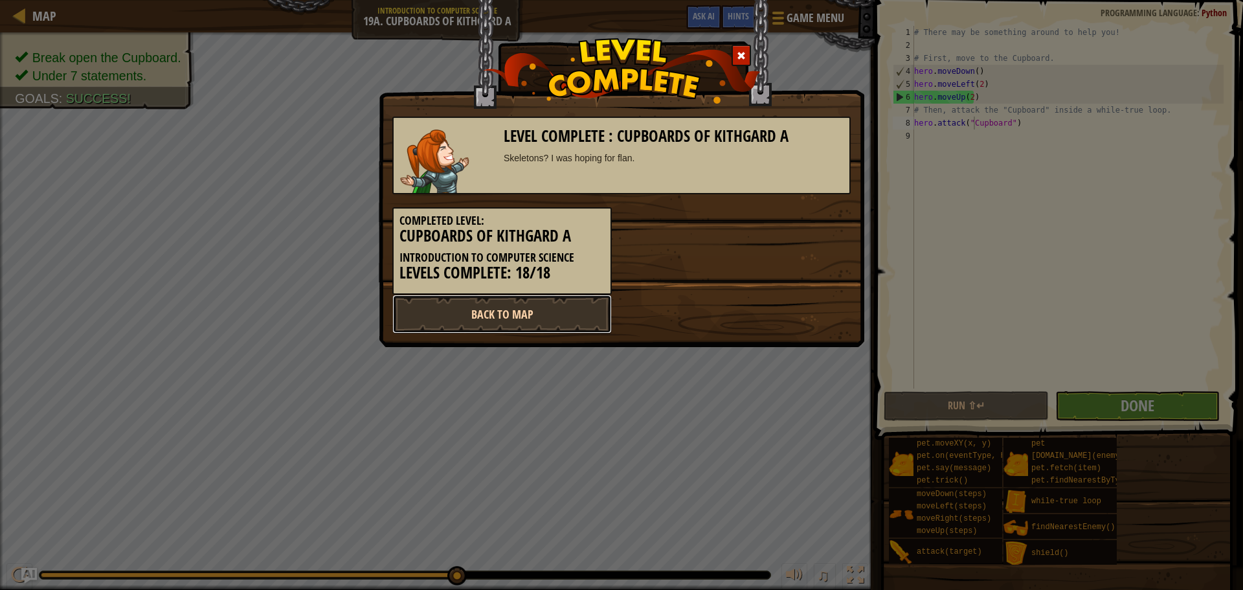
click at [473, 322] on link "Back to Map" at bounding box center [501, 314] width 219 height 39
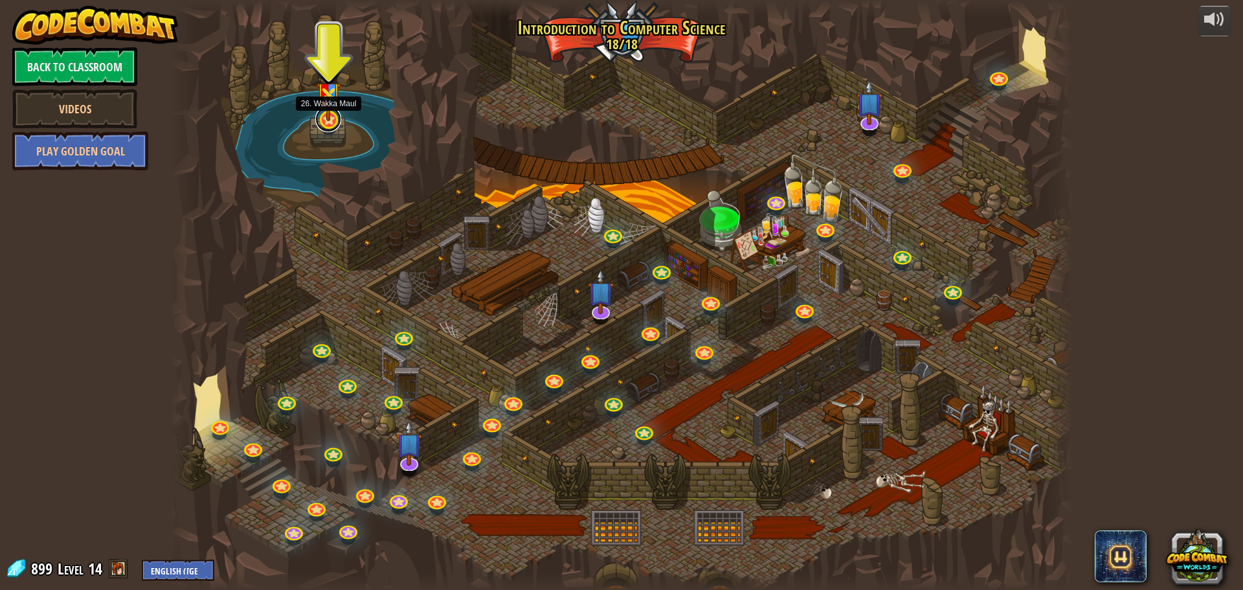
click at [328, 127] on link at bounding box center [328, 119] width 26 height 26
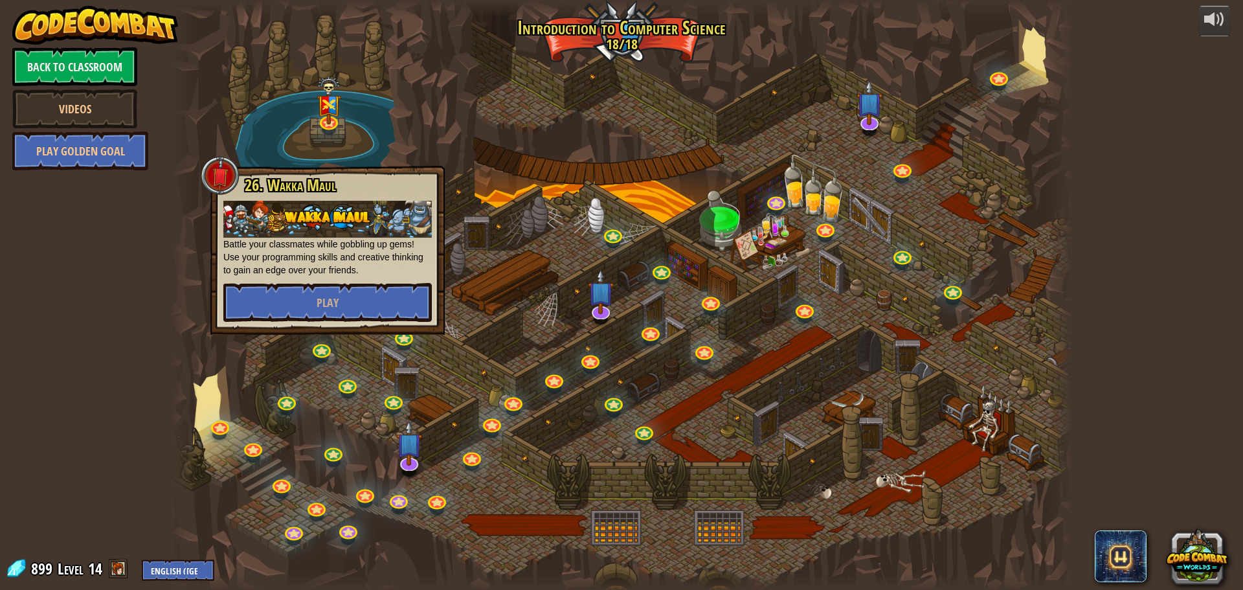
click at [545, 166] on div at bounding box center [621, 295] width 903 height 590
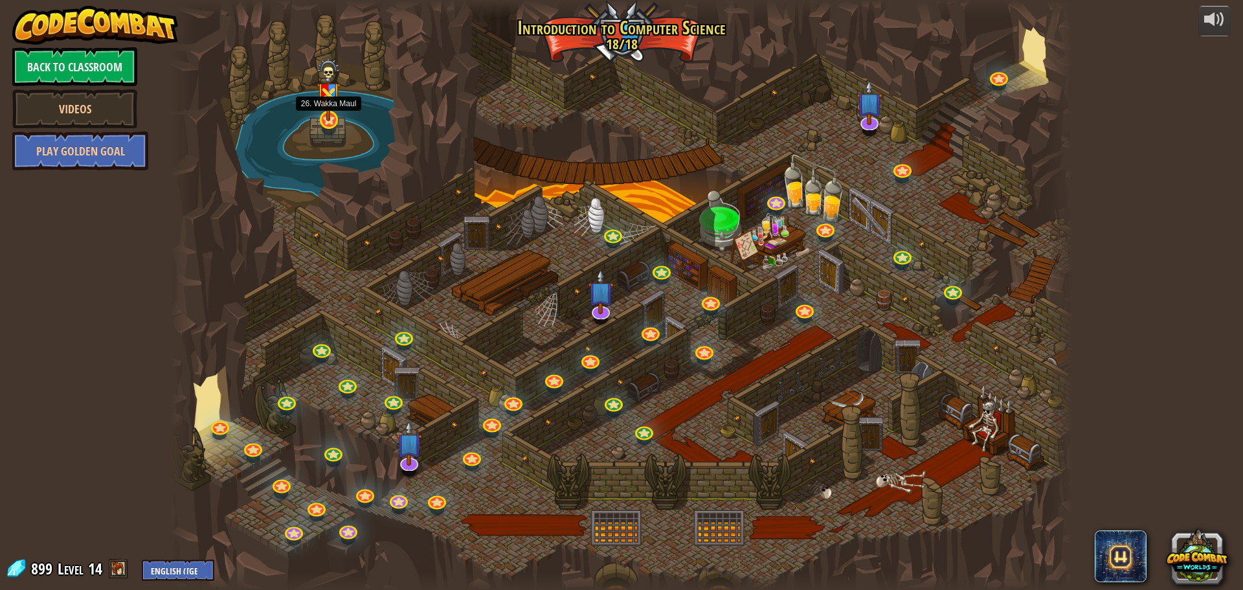
click at [330, 122] on div at bounding box center [329, 120] width 18 height 18
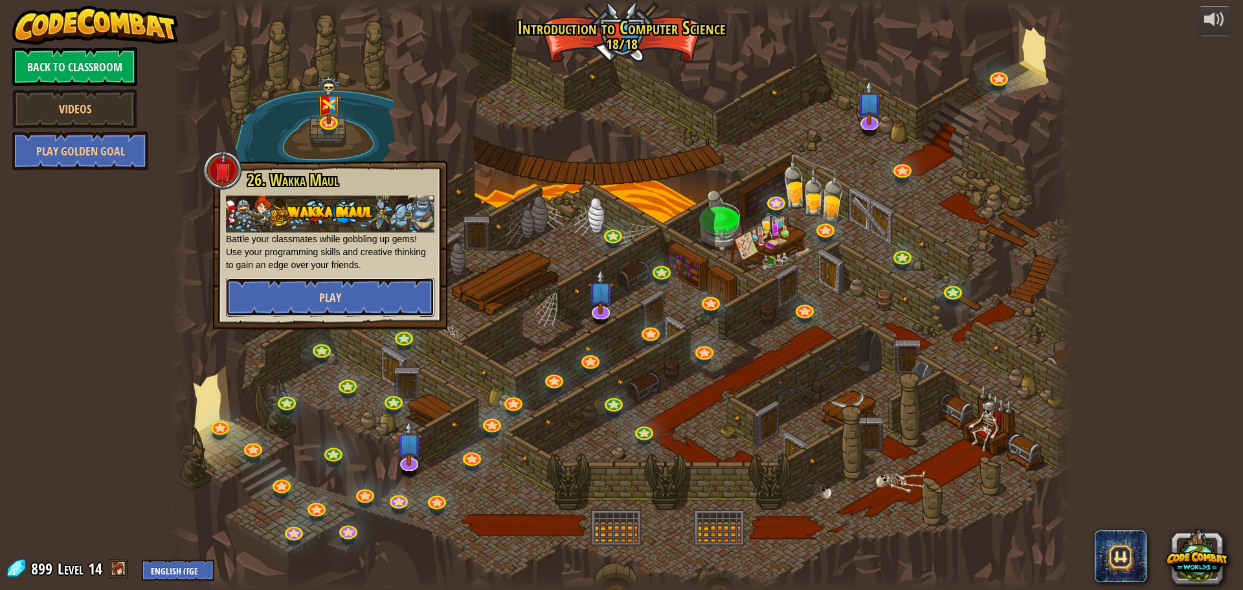
click at [329, 299] on span "Play" at bounding box center [330, 297] width 22 height 16
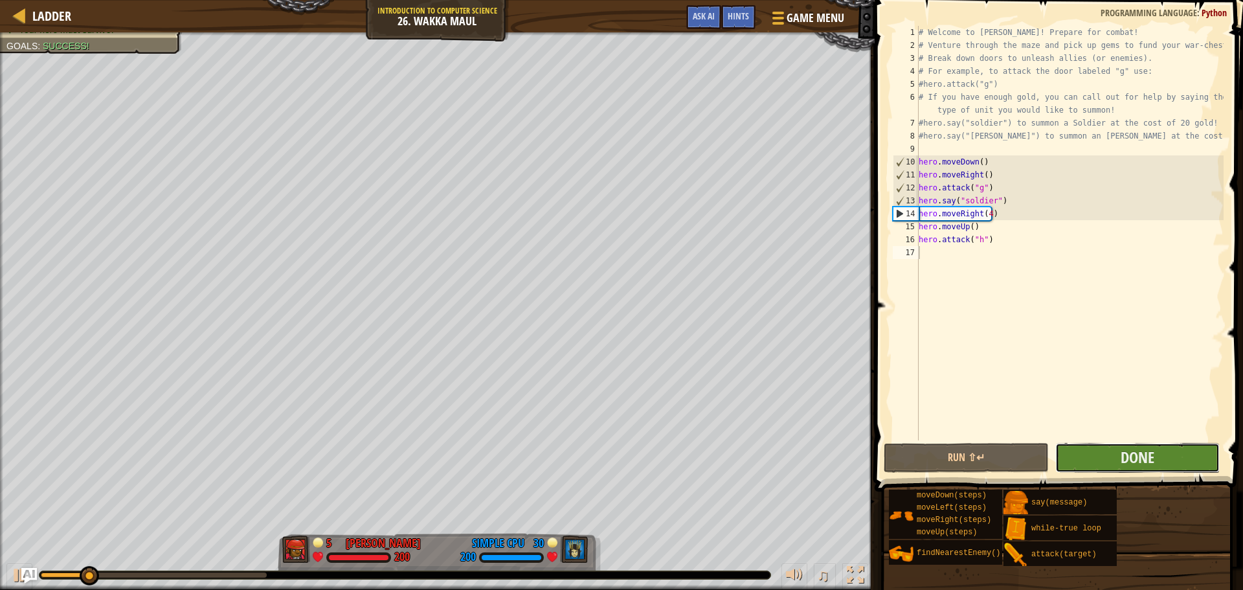
click at [1109, 453] on button "Done" at bounding box center [1137, 458] width 164 height 30
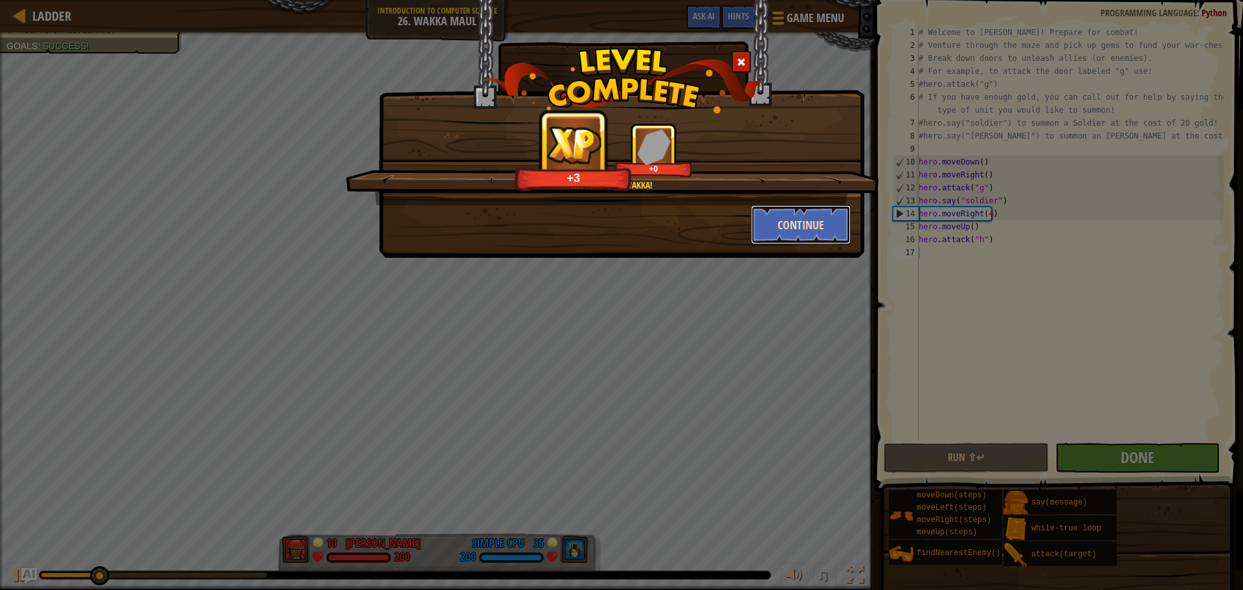
click at [800, 225] on button "Continue" at bounding box center [801, 224] width 100 height 39
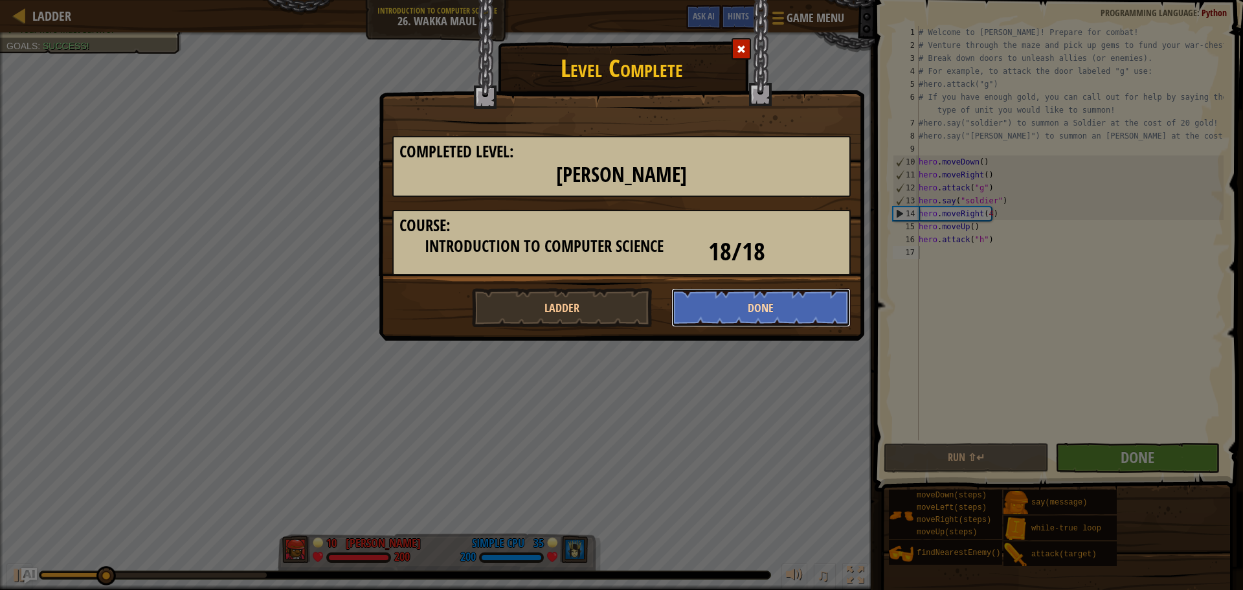
click at [770, 307] on button "Done" at bounding box center [761, 307] width 180 height 39
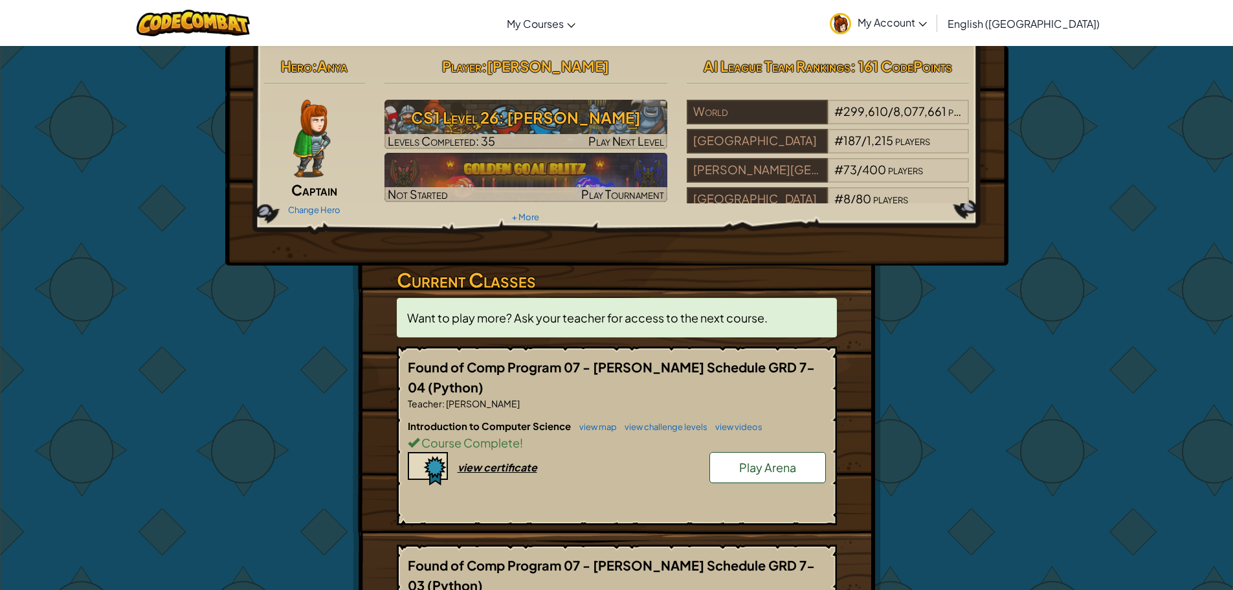
scroll to position [324, 0]
